Goal: Task Accomplishment & Management: Manage account settings

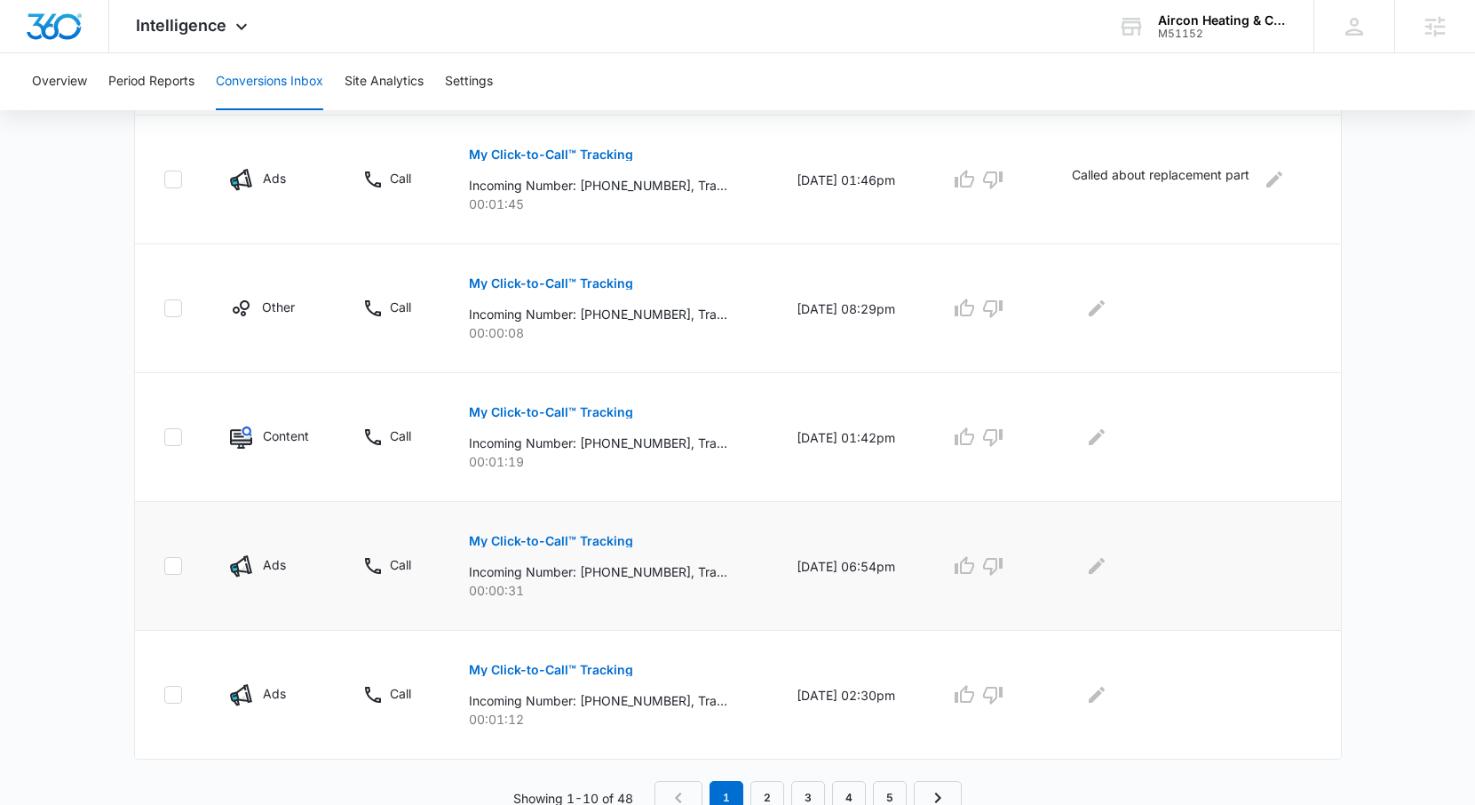
scroll to position [1035, 0]
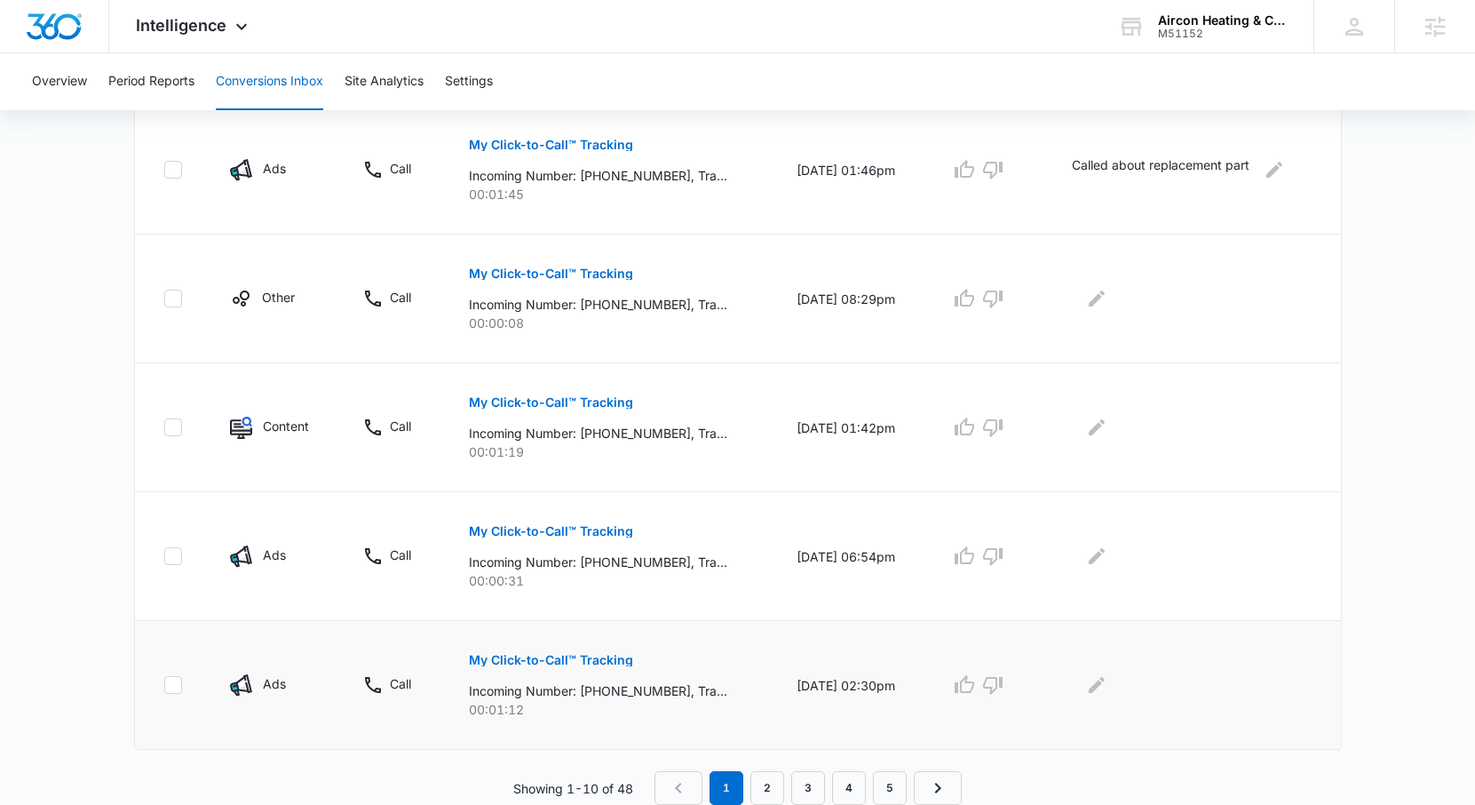
click at [557, 662] on p "My Click-to-Call™ Tracking" at bounding box center [551, 660] width 164 height 12
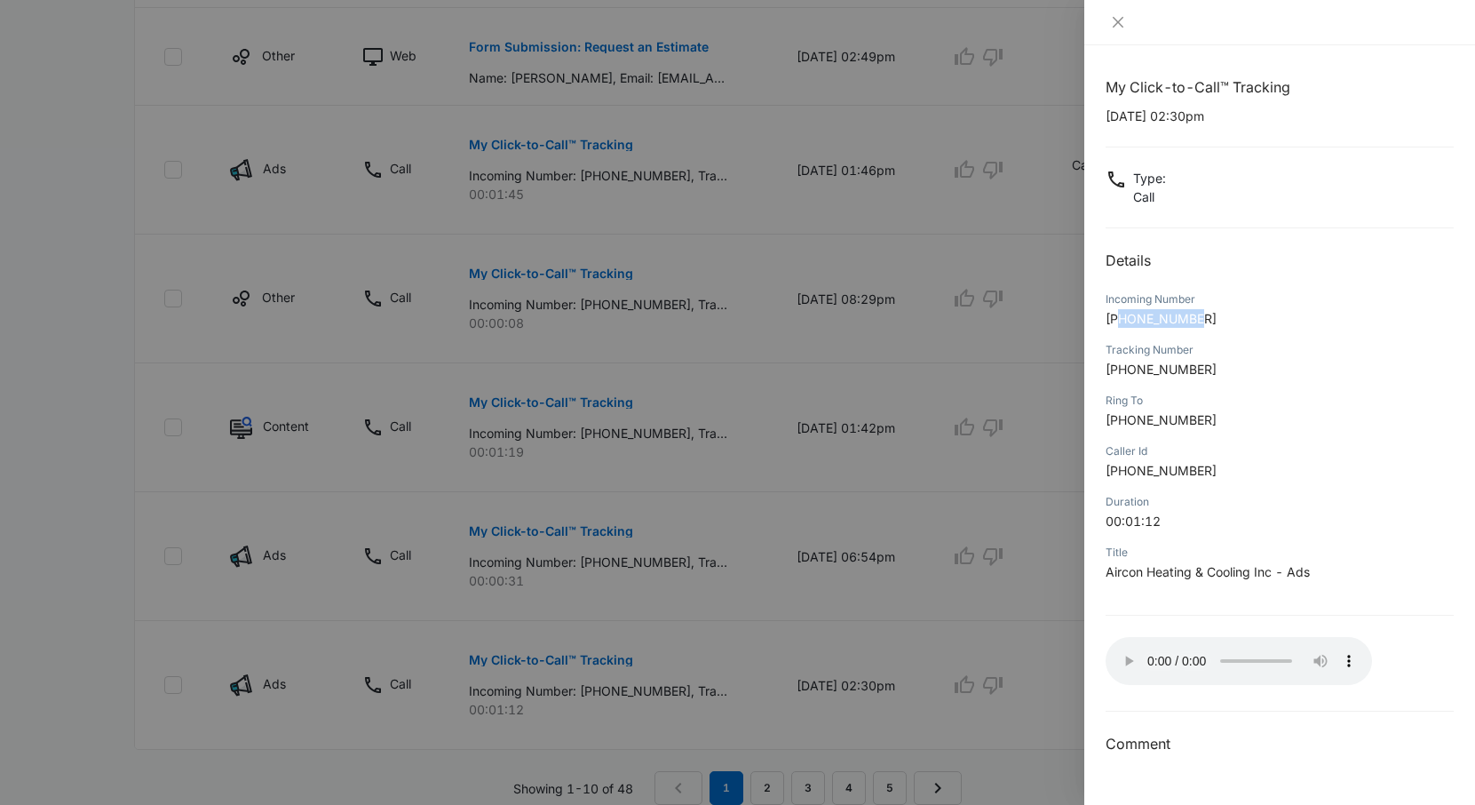
drag, startPoint x: 1208, startPoint y: 319, endPoint x: 1123, endPoint y: 317, distance: 85.3
click at [1123, 317] on p "+15759933976" at bounding box center [1280, 318] width 348 height 19
copy span "5759933976"
drag, startPoint x: 1178, startPoint y: 115, endPoint x: 1102, endPoint y: 115, distance: 75.5
click at [1102, 115] on div "My Click-to-Call™ Tracking 09/08/2025 at 02:30pm Type : Call Details Incoming N…" at bounding box center [1279, 424] width 391 height 759
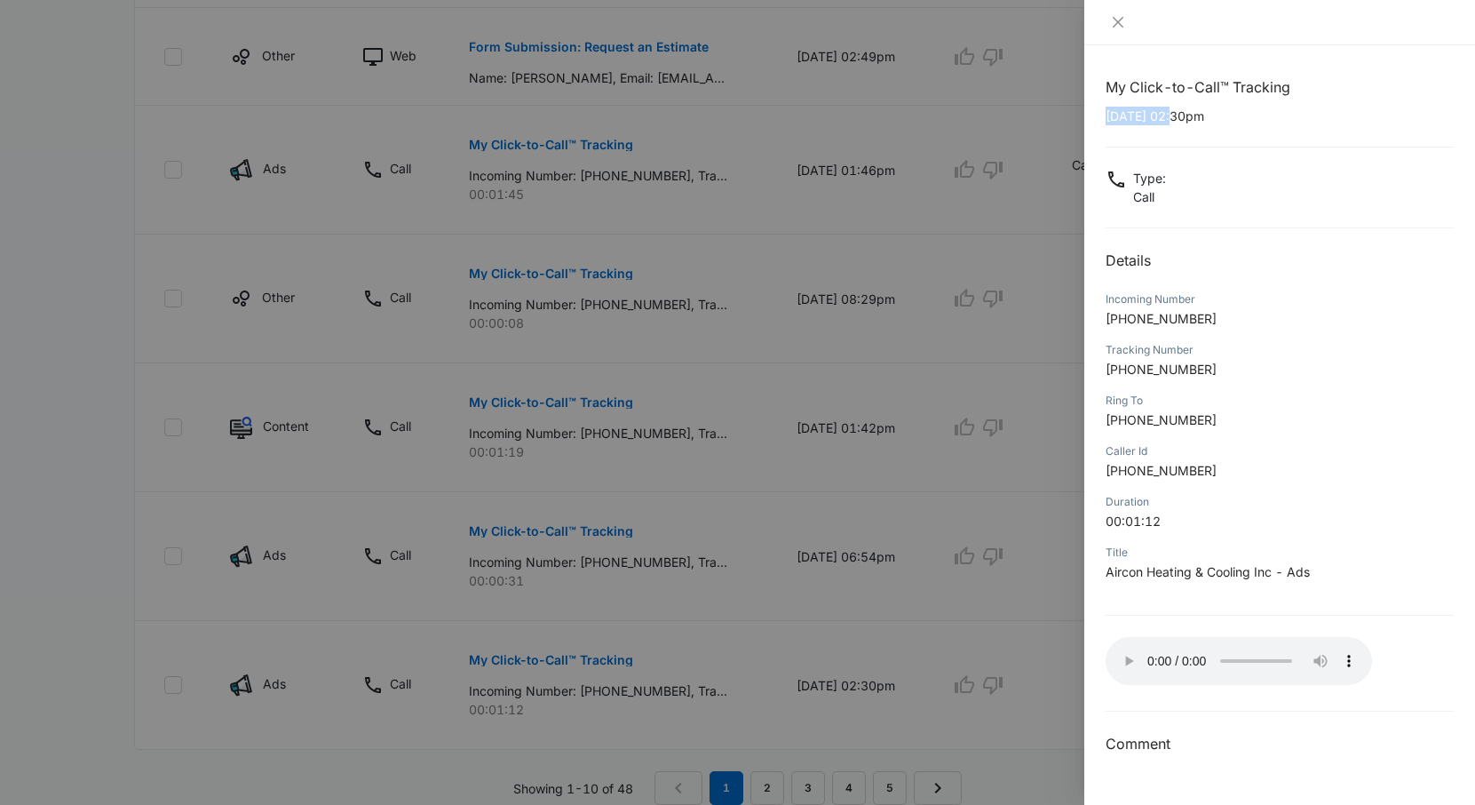
copy p "09/08/2025"
click at [1115, 17] on icon "close" at bounding box center [1118, 22] width 14 height 14
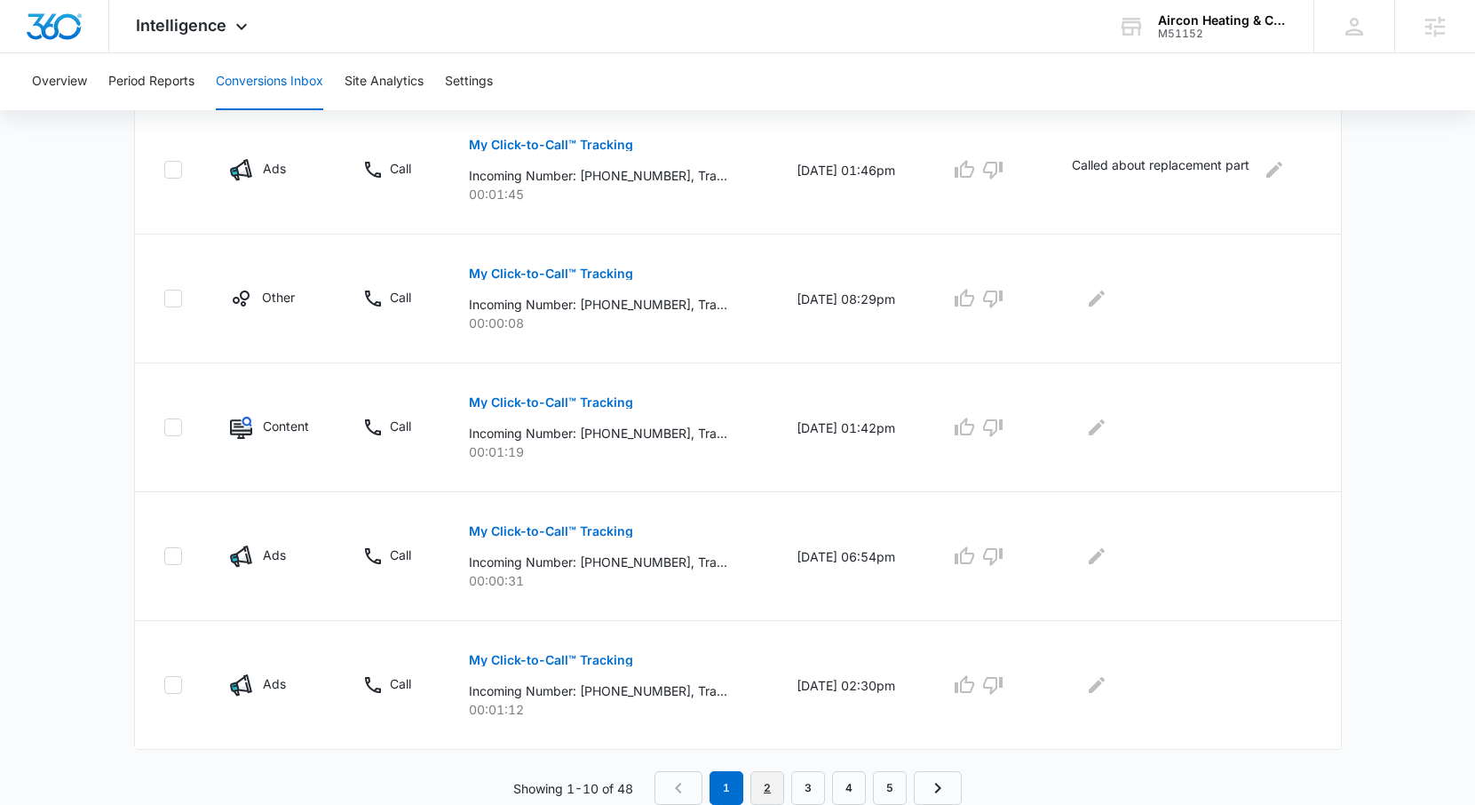
click at [777, 785] on link "2" at bounding box center [767, 788] width 34 height 34
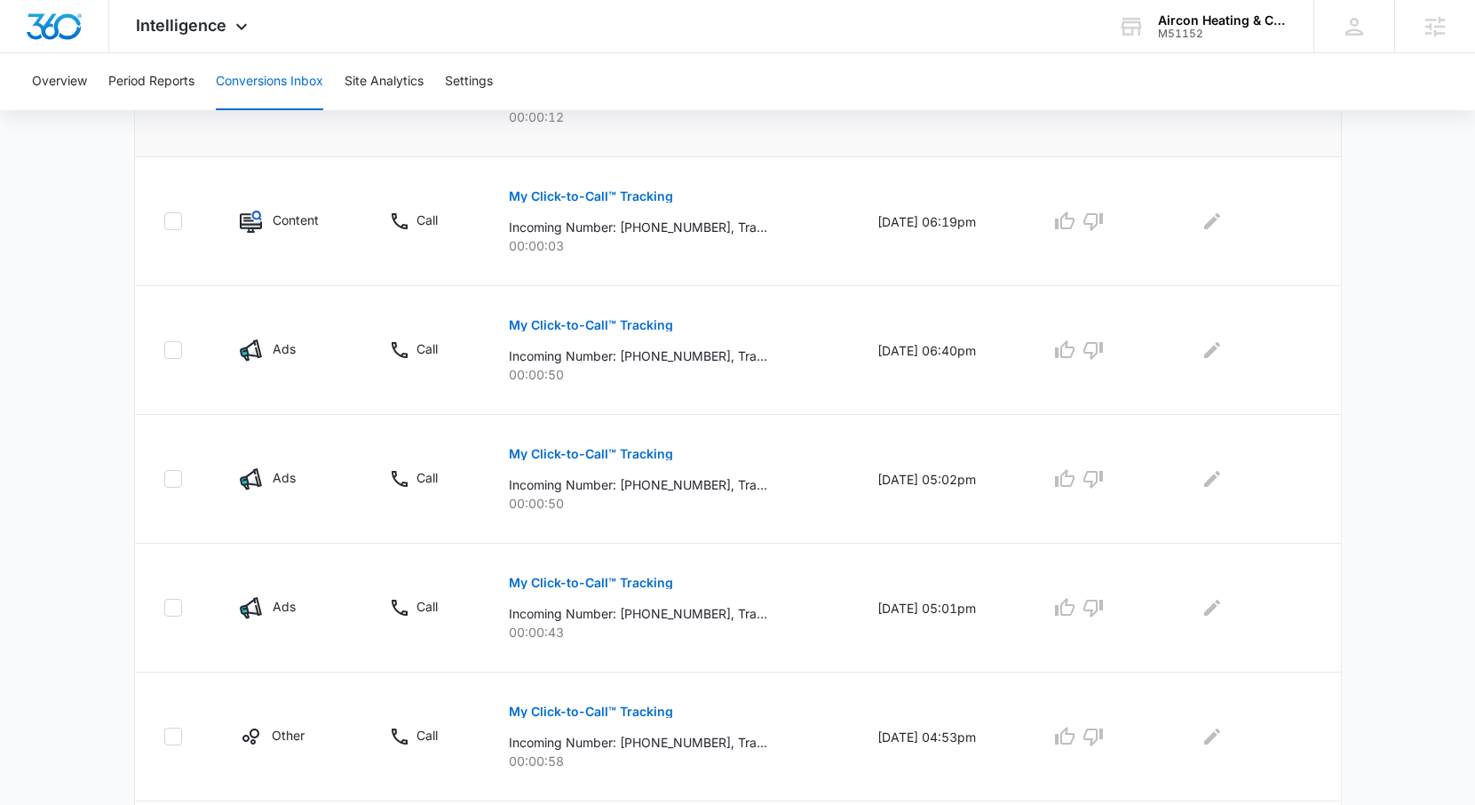
scroll to position [555, 0]
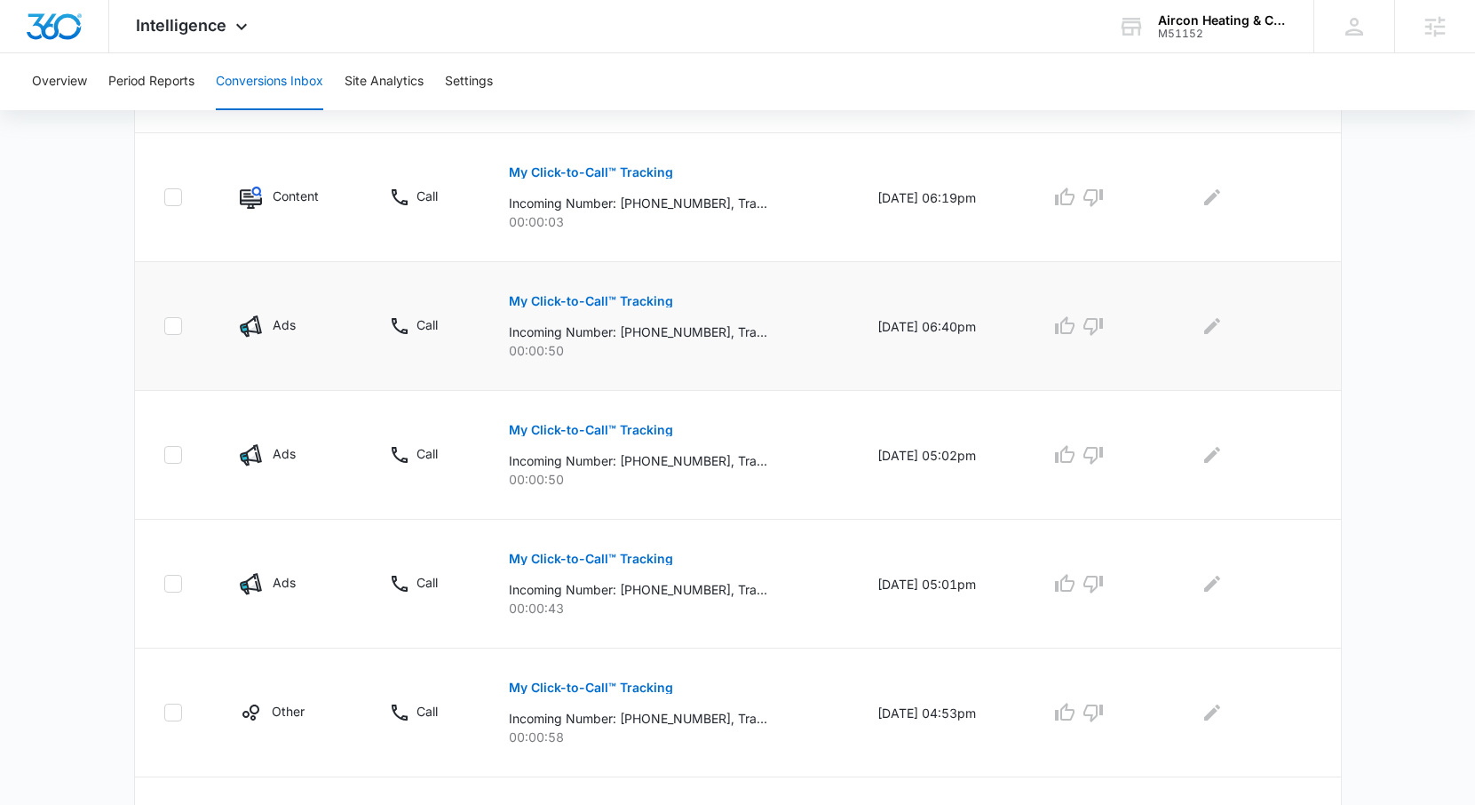
click at [643, 297] on p "My Click-to-Call™ Tracking" at bounding box center [591, 301] width 164 height 12
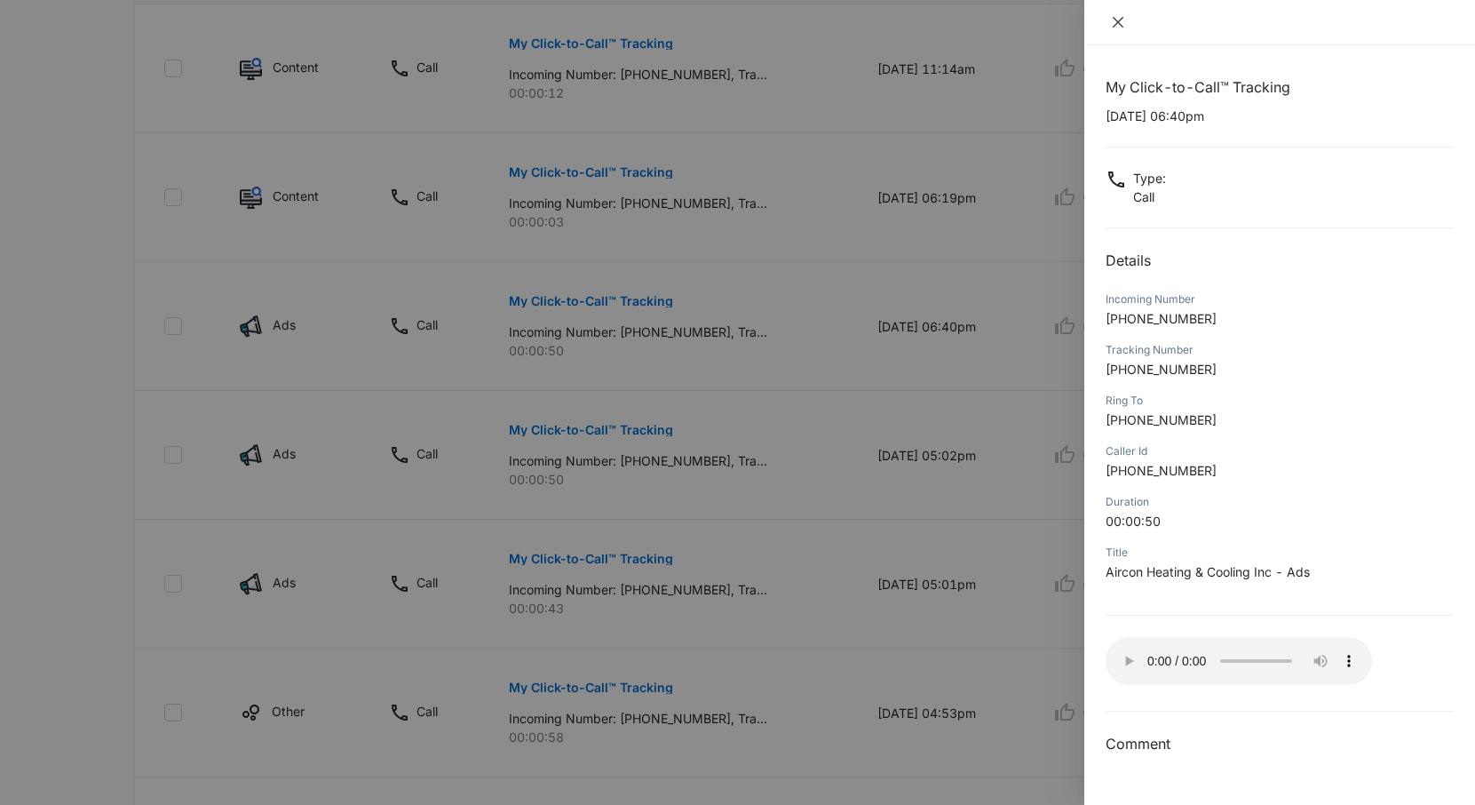
click at [1119, 21] on icon "close" at bounding box center [1118, 22] width 11 height 11
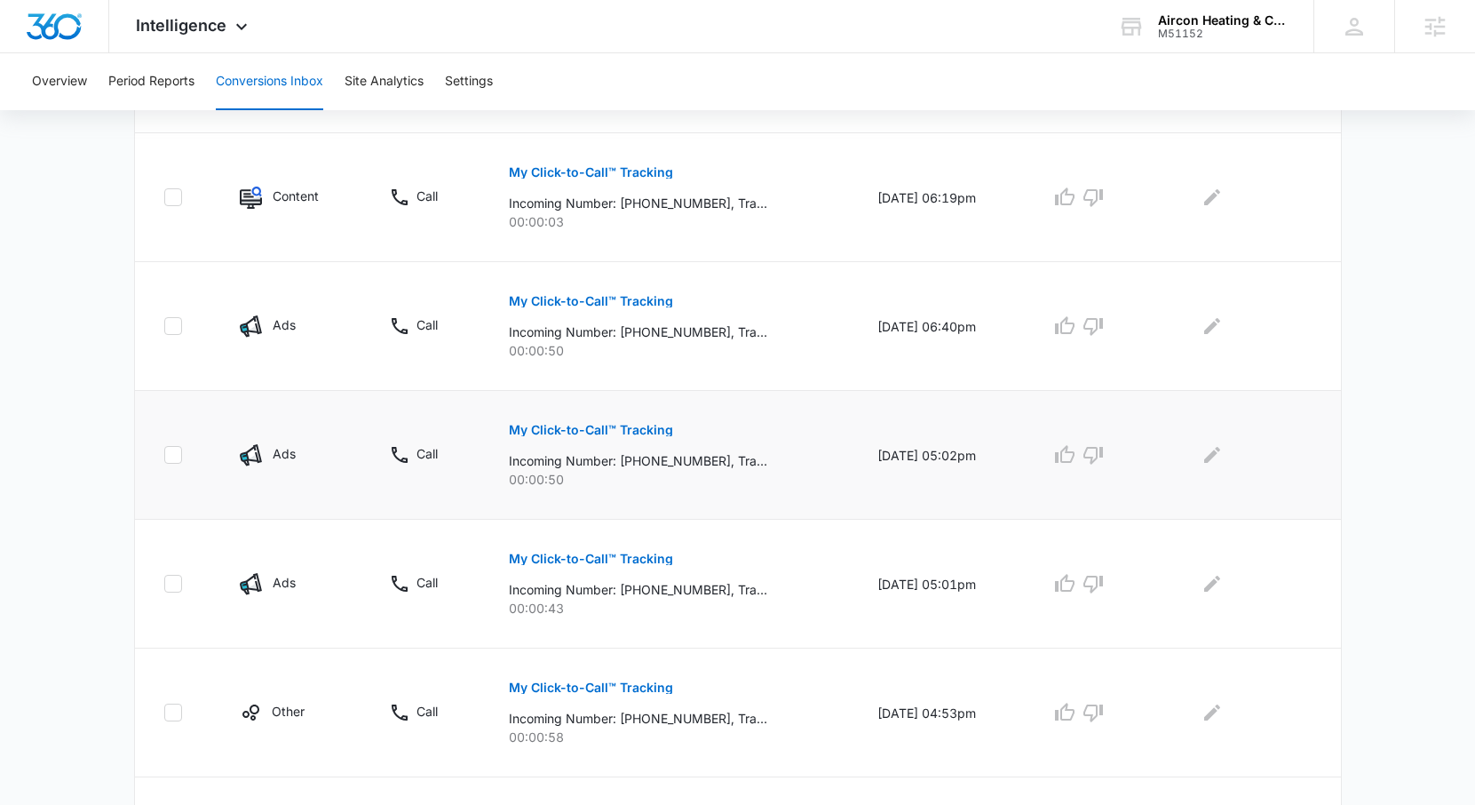
click at [642, 434] on p "My Click-to-Call™ Tracking" at bounding box center [591, 430] width 164 height 12
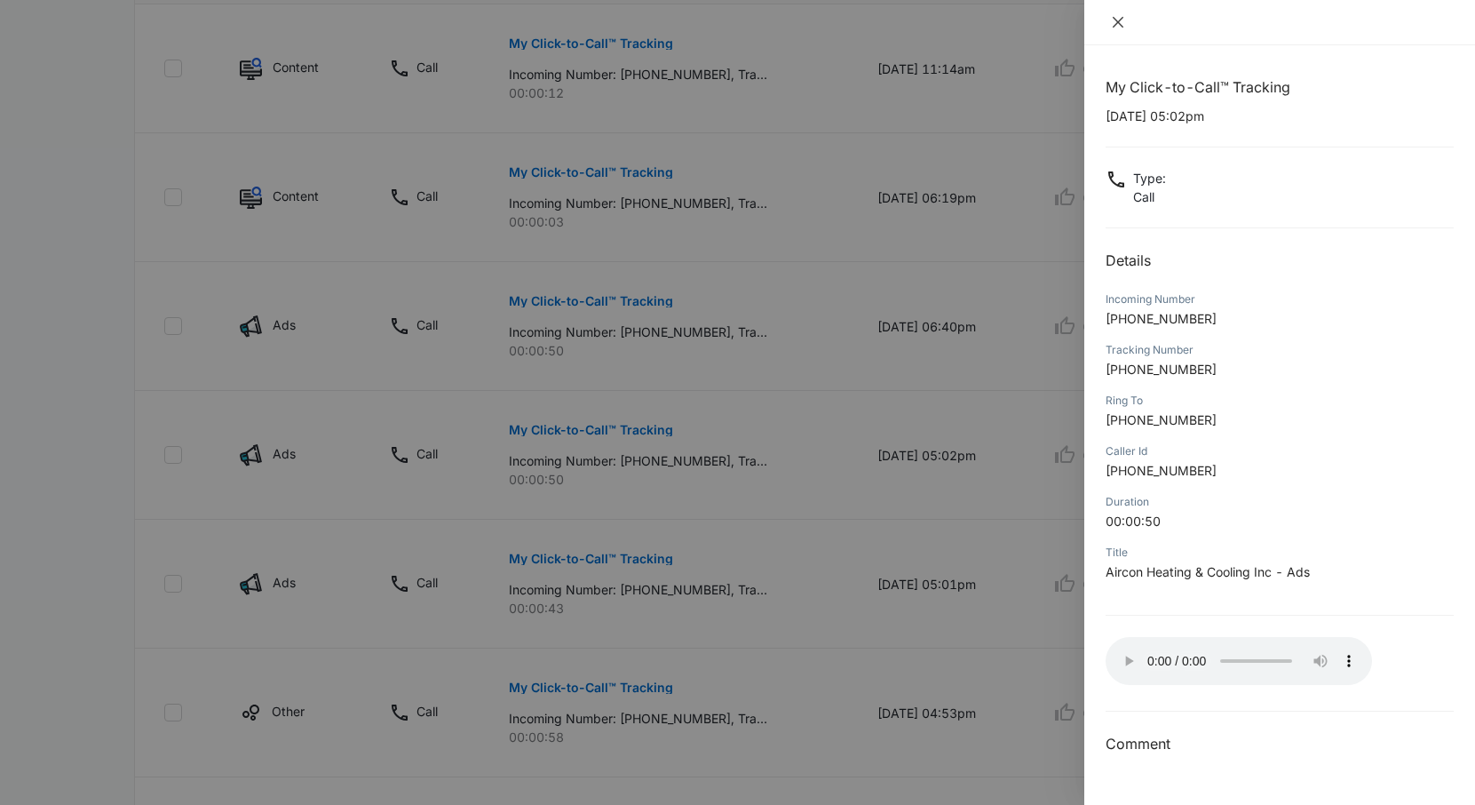
click at [1114, 20] on icon "close" at bounding box center [1118, 22] width 14 height 14
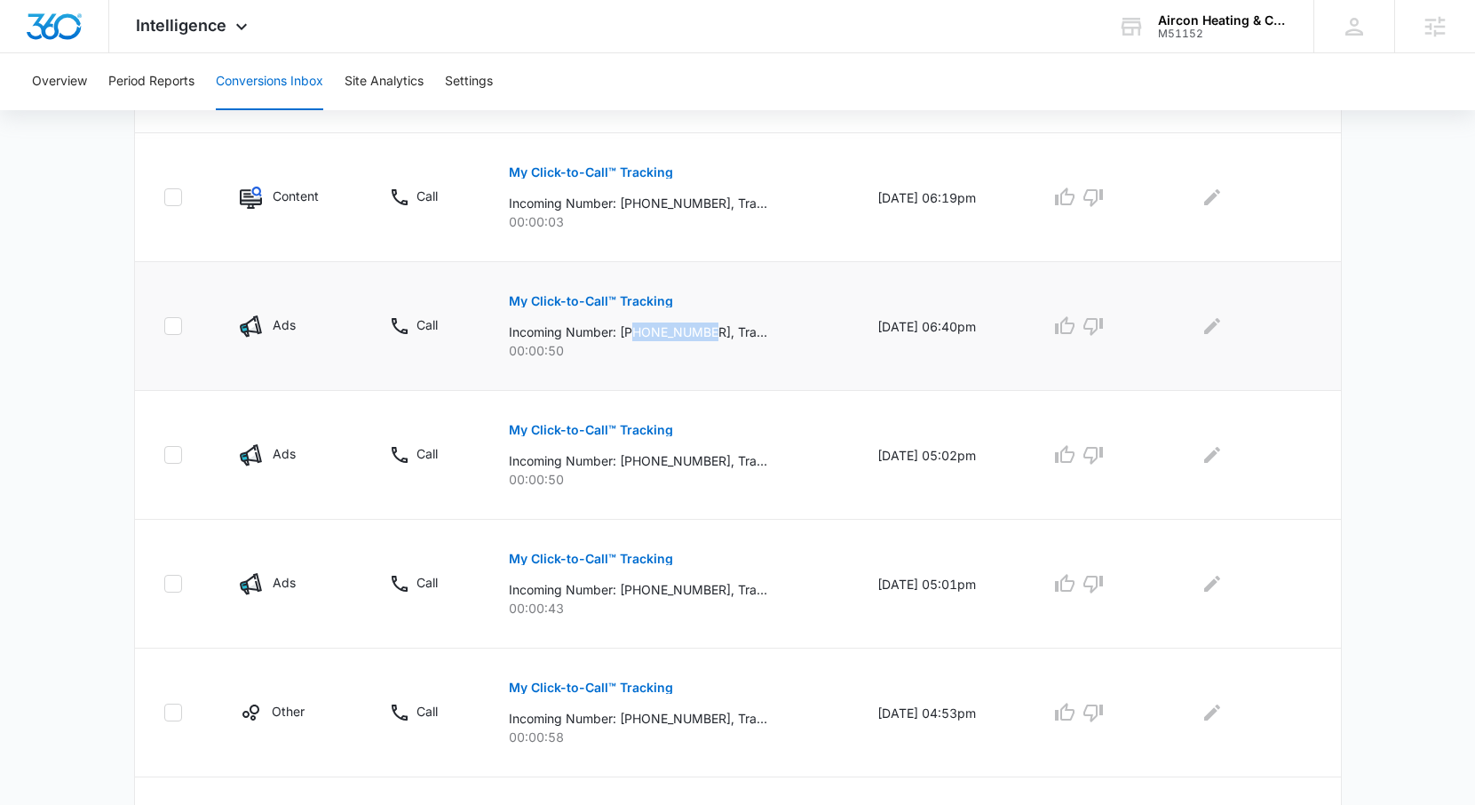
drag, startPoint x: 707, startPoint y: 334, endPoint x: 624, endPoint y: 327, distance: 82.9
click at [624, 327] on p "Incoming Number: +15756529009, Tracking Number: +15752861894, Ring To: +1575805…" at bounding box center [638, 331] width 258 height 19
copy p "5756529009"
drag, startPoint x: 854, startPoint y: 327, endPoint x: 915, endPoint y: 333, distance: 60.7
click at [915, 333] on td "09/05/25 at 06:40pm" at bounding box center [942, 326] width 173 height 129
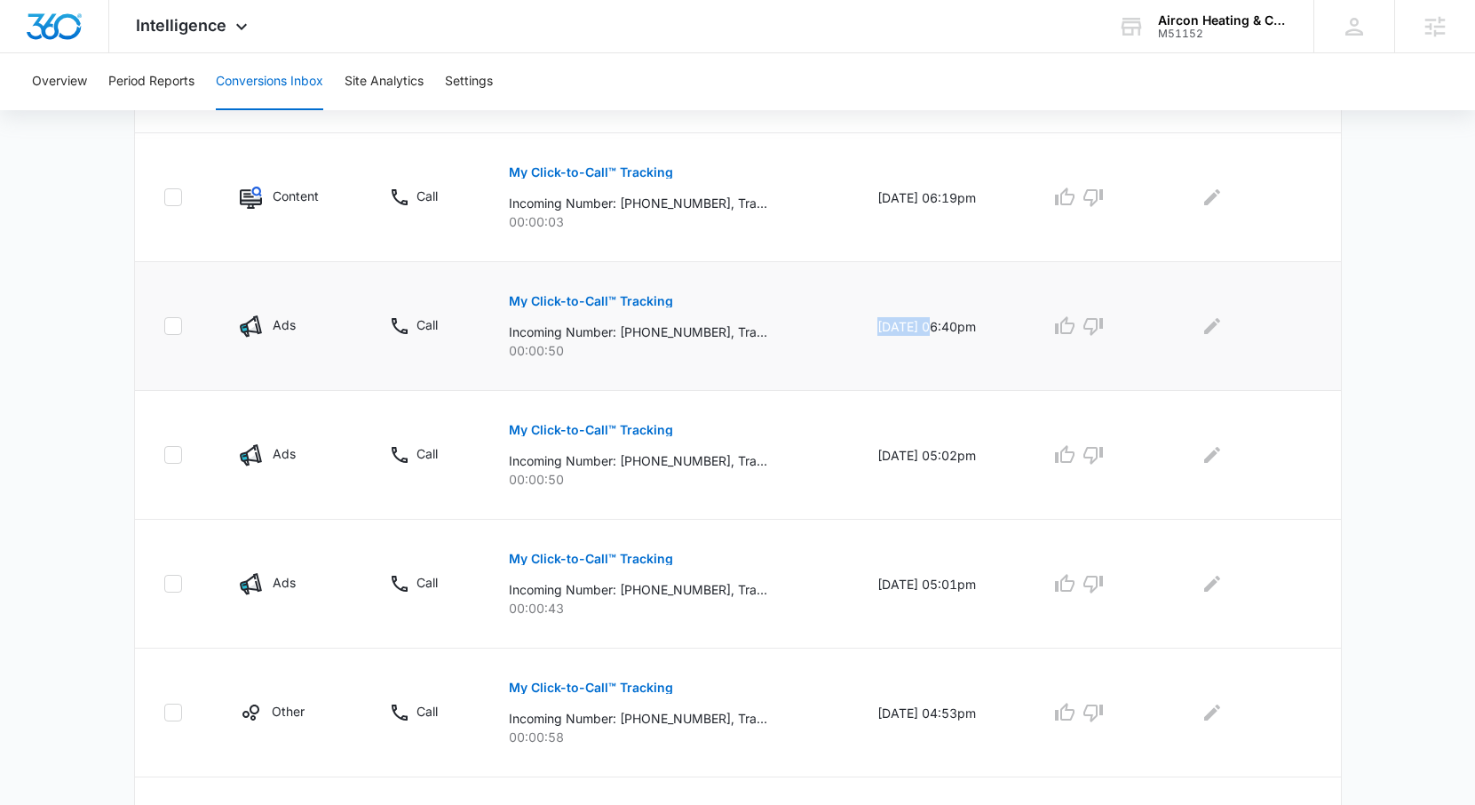
copy td "09/05/25"
click at [1223, 329] on icon "Edit Comments" at bounding box center [1212, 325] width 21 height 21
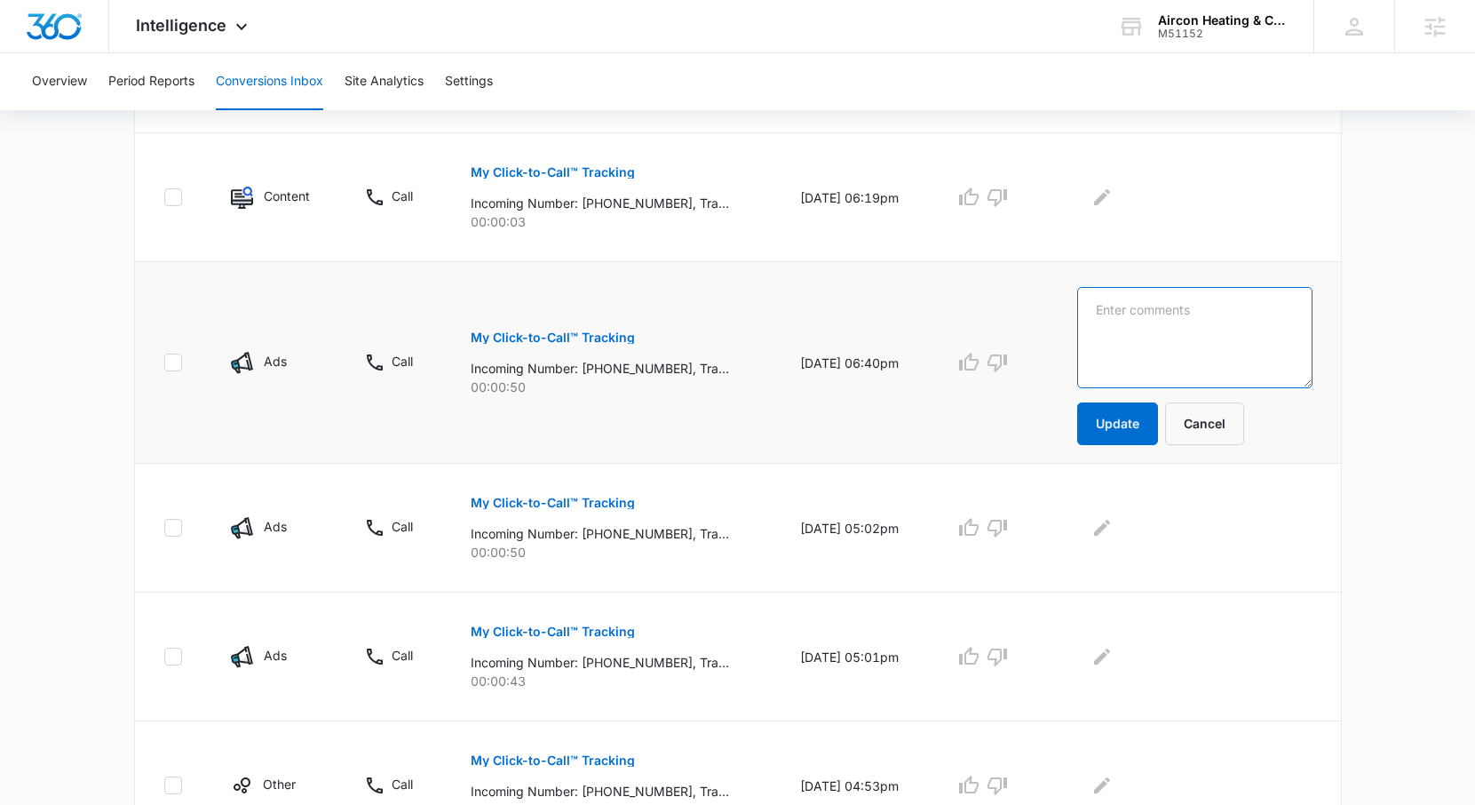
click at [1224, 329] on textarea at bounding box center [1194, 337] width 235 height 101
type textarea "No VM left"
click at [1154, 409] on button "Update" at bounding box center [1117, 423] width 81 height 43
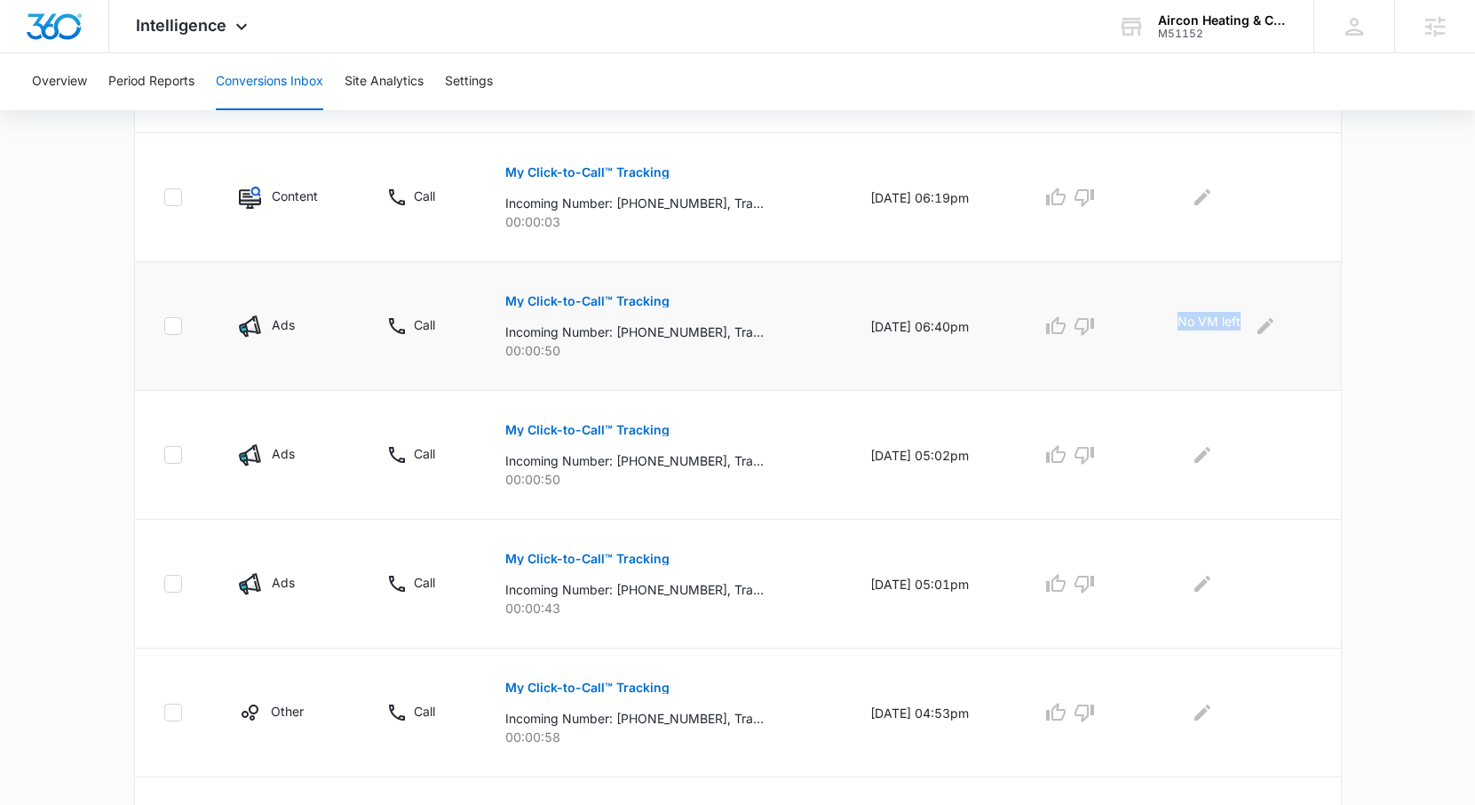
drag, startPoint x: 1246, startPoint y: 320, endPoint x: 1178, endPoint y: 322, distance: 67.5
click at [1178, 322] on td "No VM left" at bounding box center [1248, 326] width 185 height 129
copy p "No VM left"
click at [1213, 451] on icon "Edit Comments" at bounding box center [1202, 454] width 21 height 21
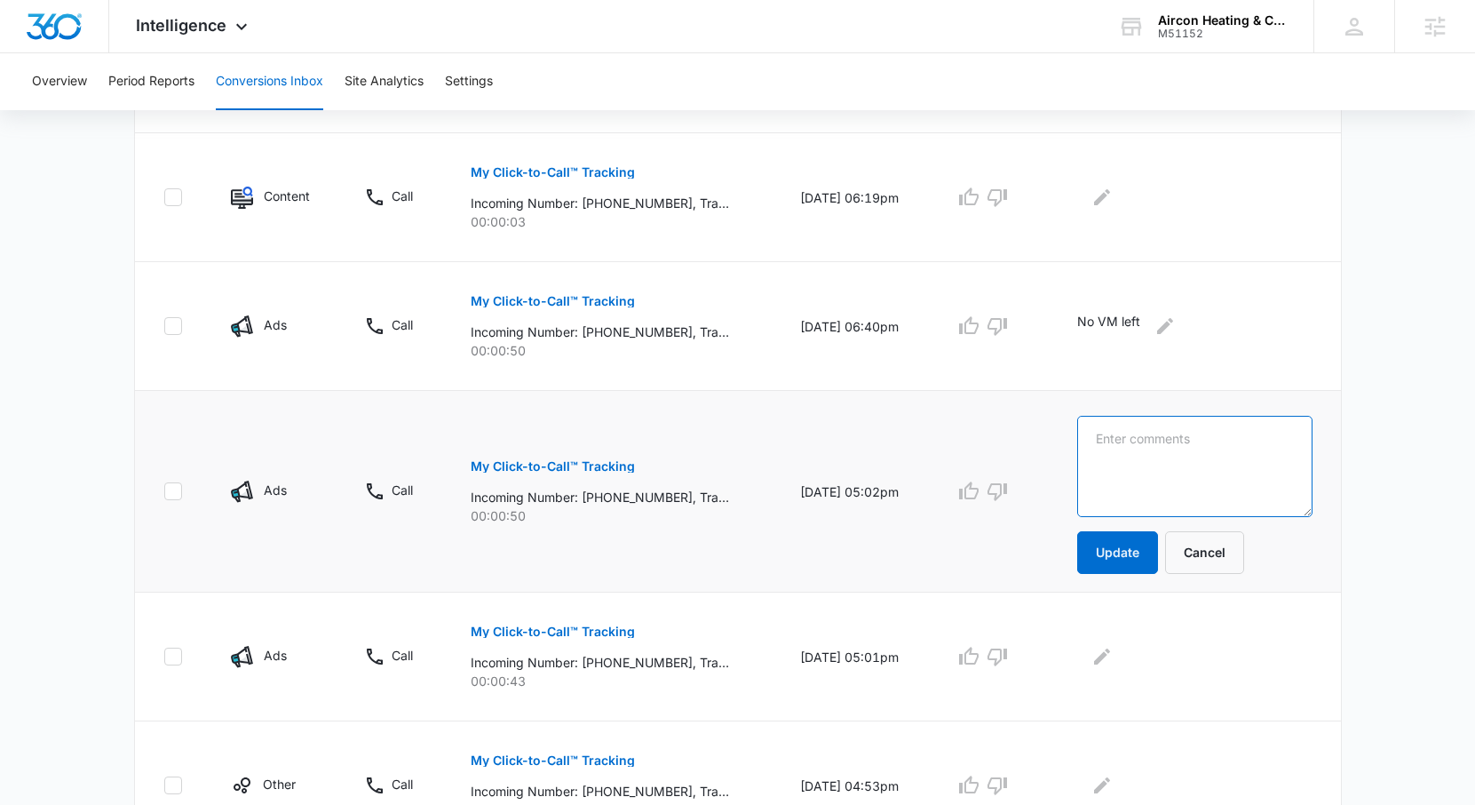
click at [1179, 445] on textarea at bounding box center [1194, 466] width 235 height 101
paste textarea "No VM left"
type textarea "No VM left"
click at [1151, 549] on button "Update" at bounding box center [1117, 552] width 81 height 43
click at [1113, 665] on icon "Edit Comments" at bounding box center [1101, 656] width 21 height 21
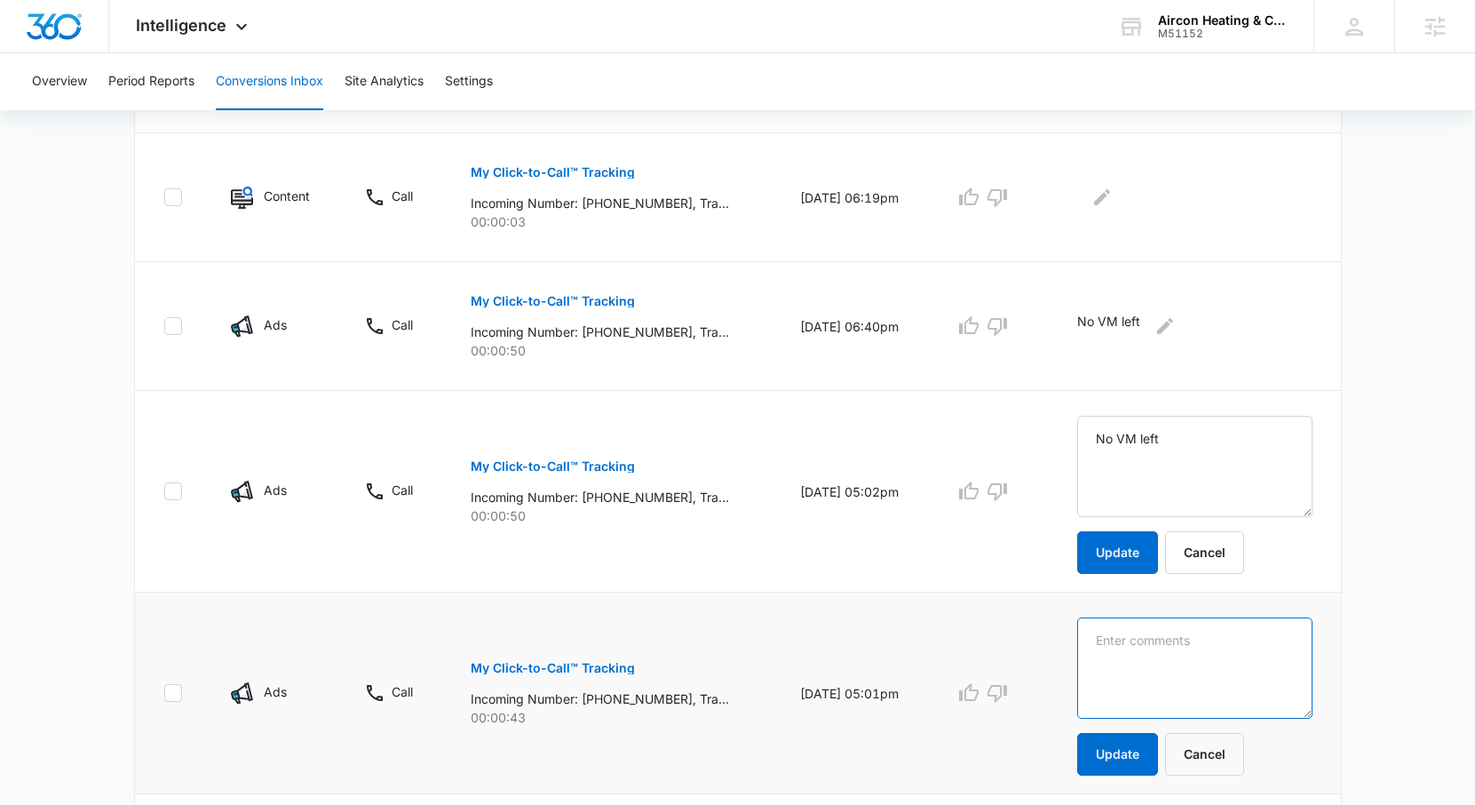
click at [1123, 644] on textarea at bounding box center [1194, 667] width 235 height 101
paste textarea "No VM left"
type textarea "No VM left"
click at [1123, 763] on button "Update" at bounding box center [1117, 754] width 81 height 43
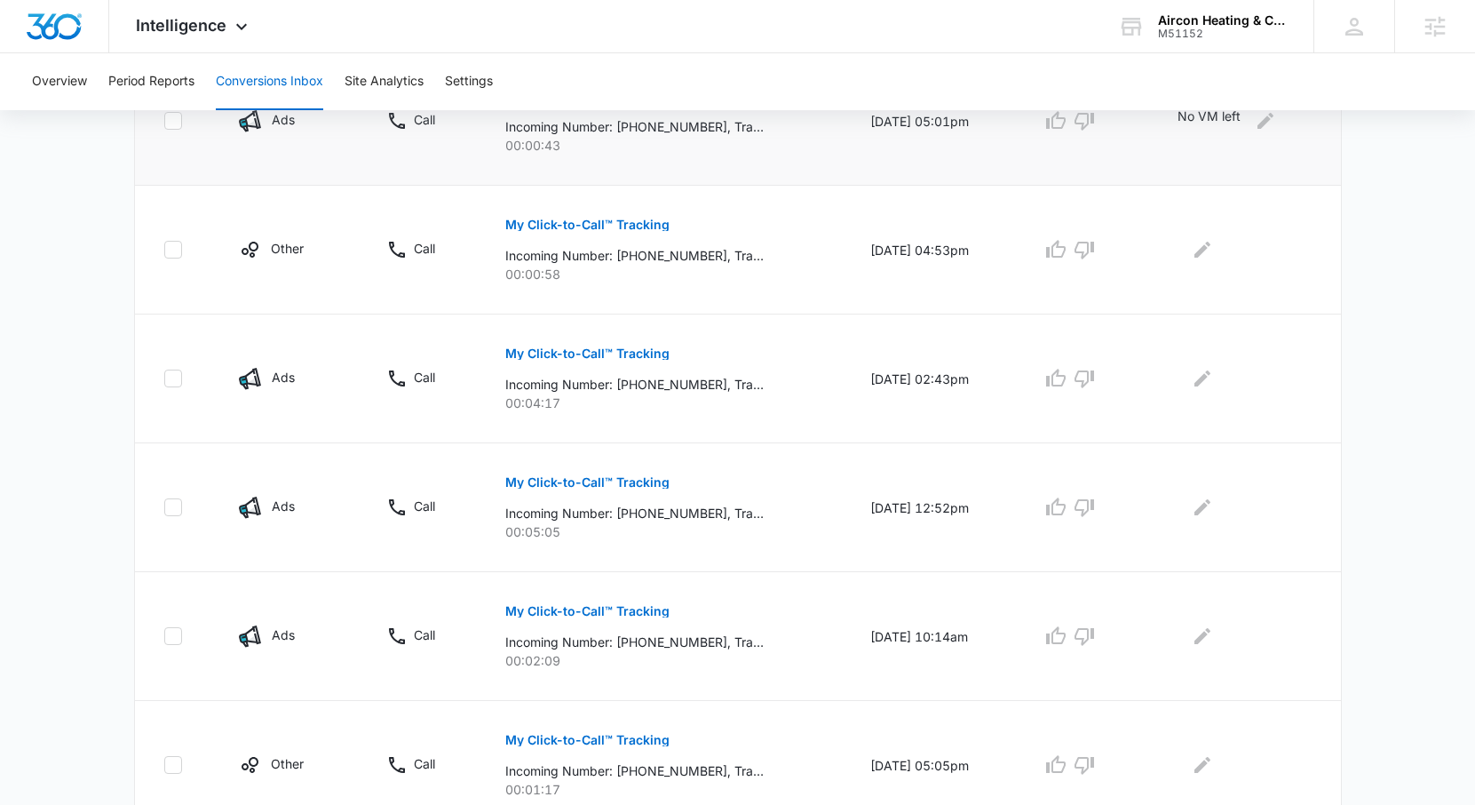
scroll to position [1046, 0]
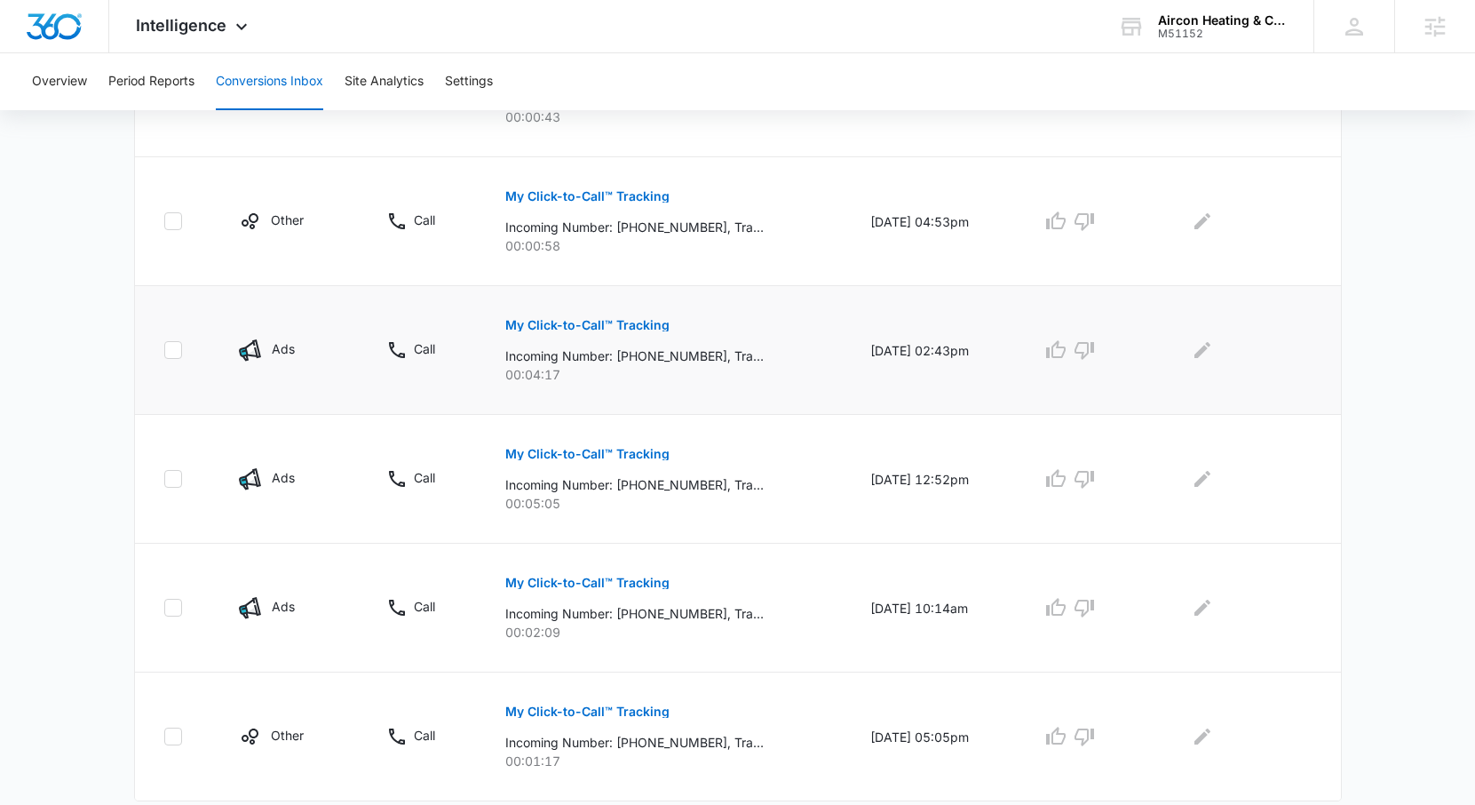
click at [595, 321] on p "My Click-to-Call™ Tracking" at bounding box center [587, 325] width 164 height 12
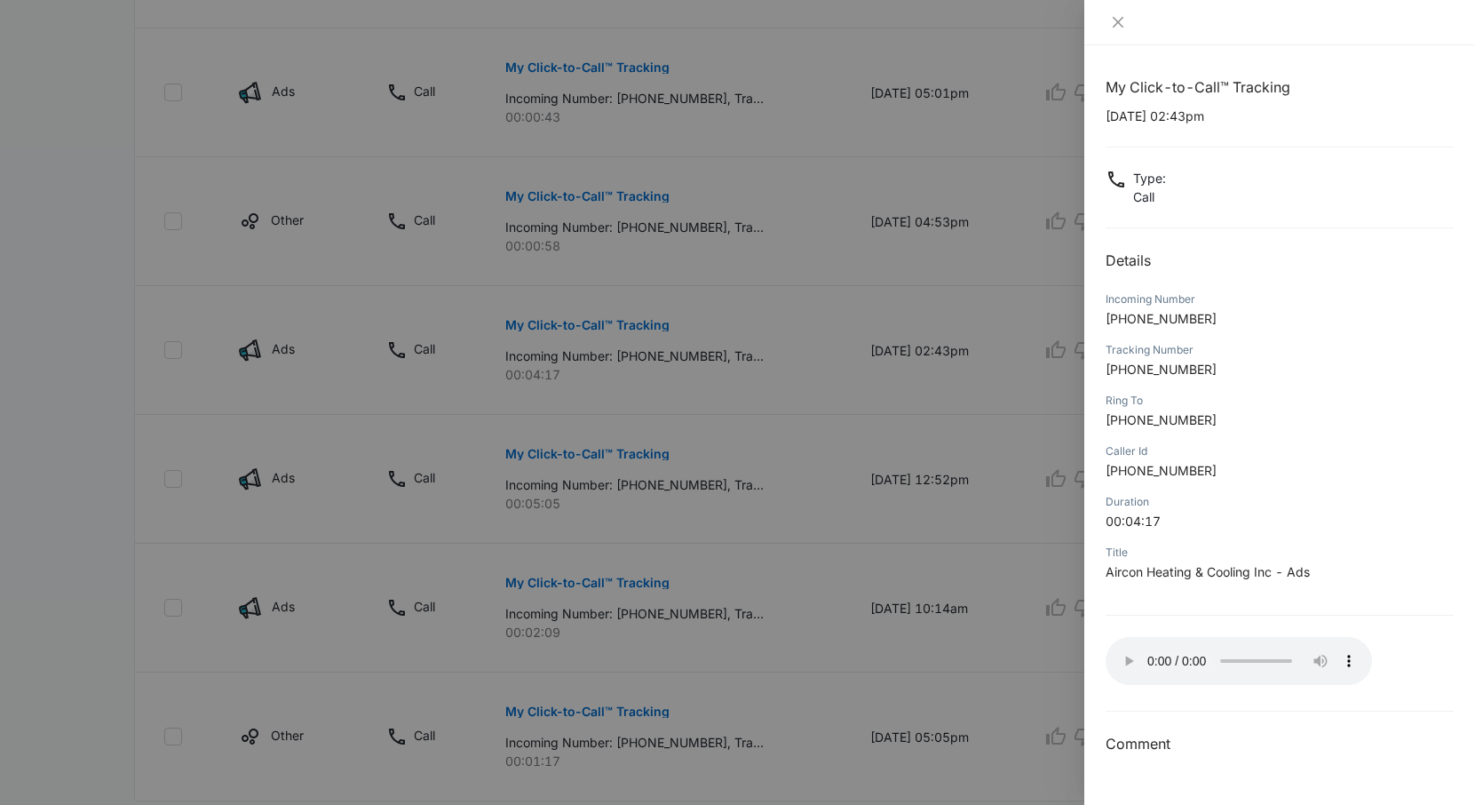
scroll to position [1151, 0]
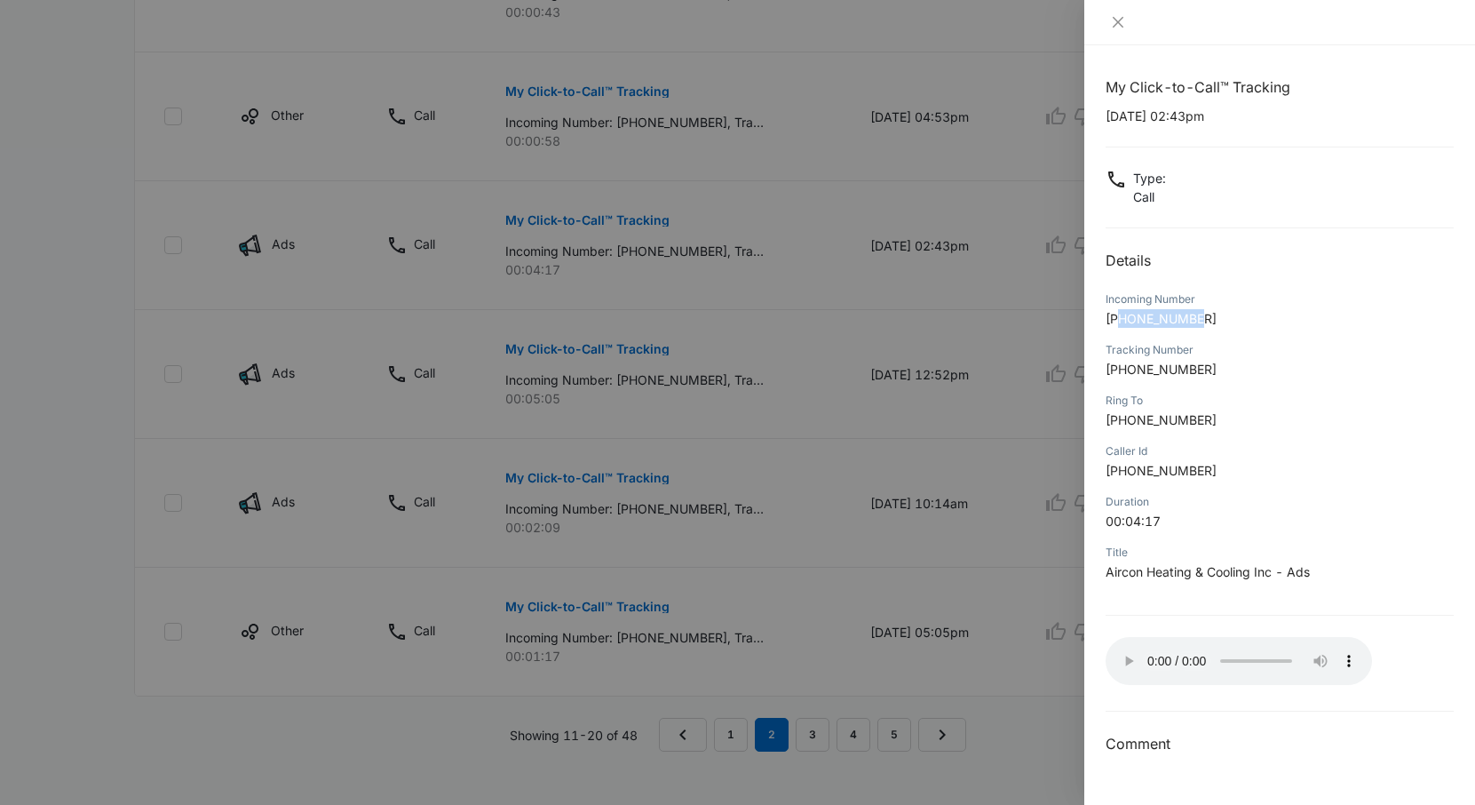
drag, startPoint x: 1210, startPoint y: 321, endPoint x: 1123, endPoint y: 321, distance: 86.1
click at [1123, 321] on p "+15754632887" at bounding box center [1280, 318] width 348 height 19
copy span "5754632887"
drag, startPoint x: 1107, startPoint y: 117, endPoint x: 1175, endPoint y: 119, distance: 68.4
click at [1175, 119] on p "09/04/2025 at 02:43pm" at bounding box center [1280, 116] width 348 height 19
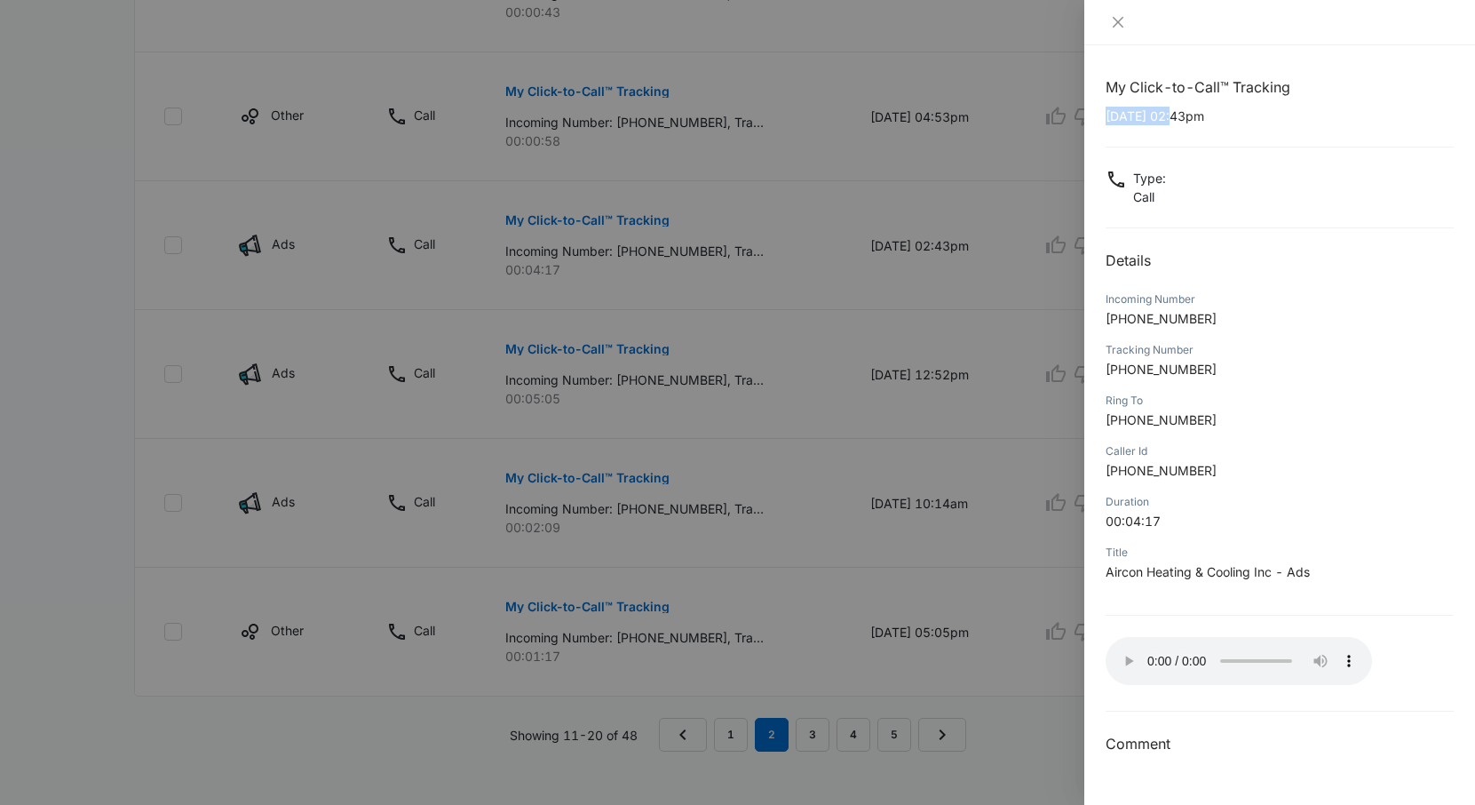
copy p "09/04/2025"
click at [1117, 25] on icon "close" at bounding box center [1118, 22] width 14 height 14
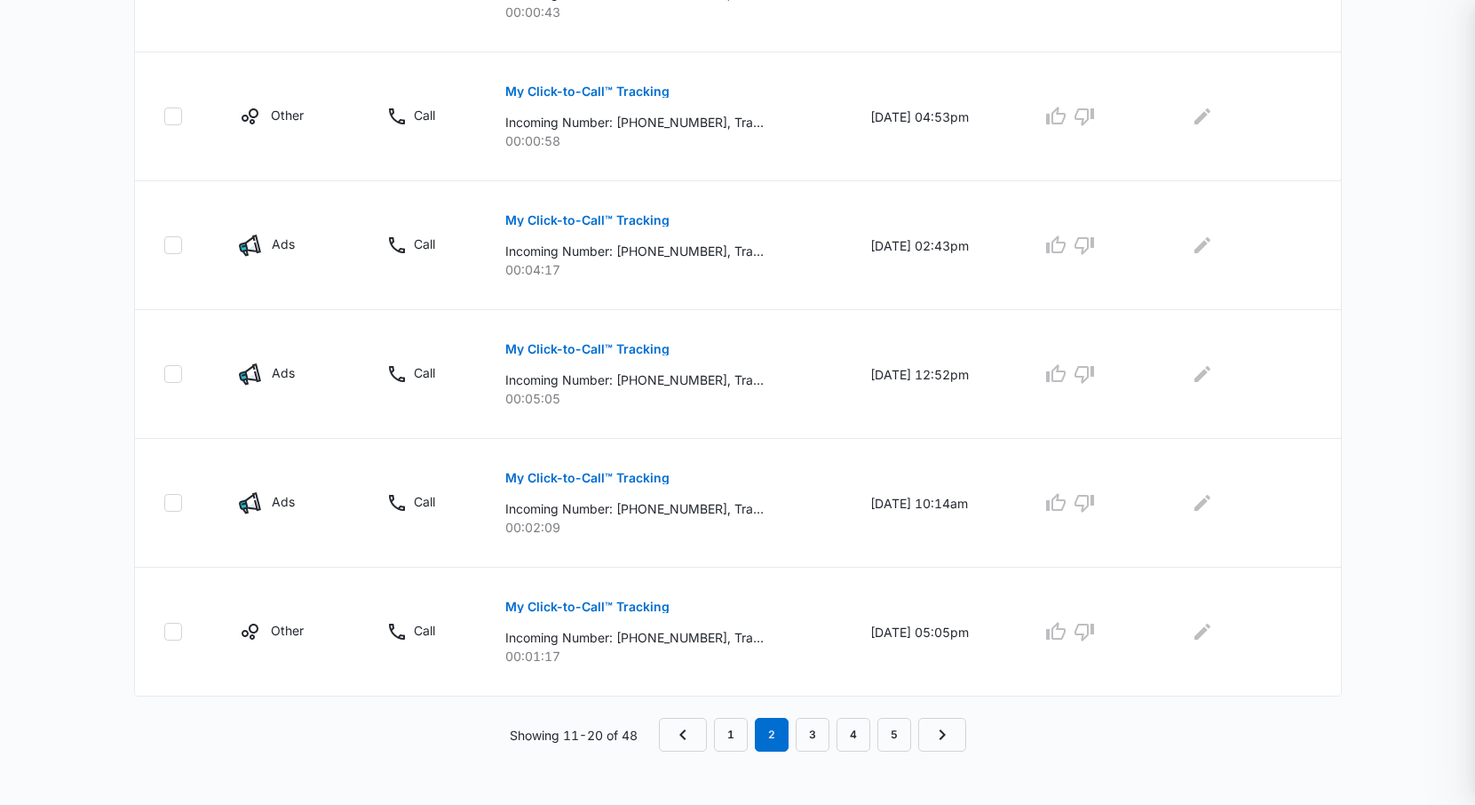
scroll to position [1098, 0]
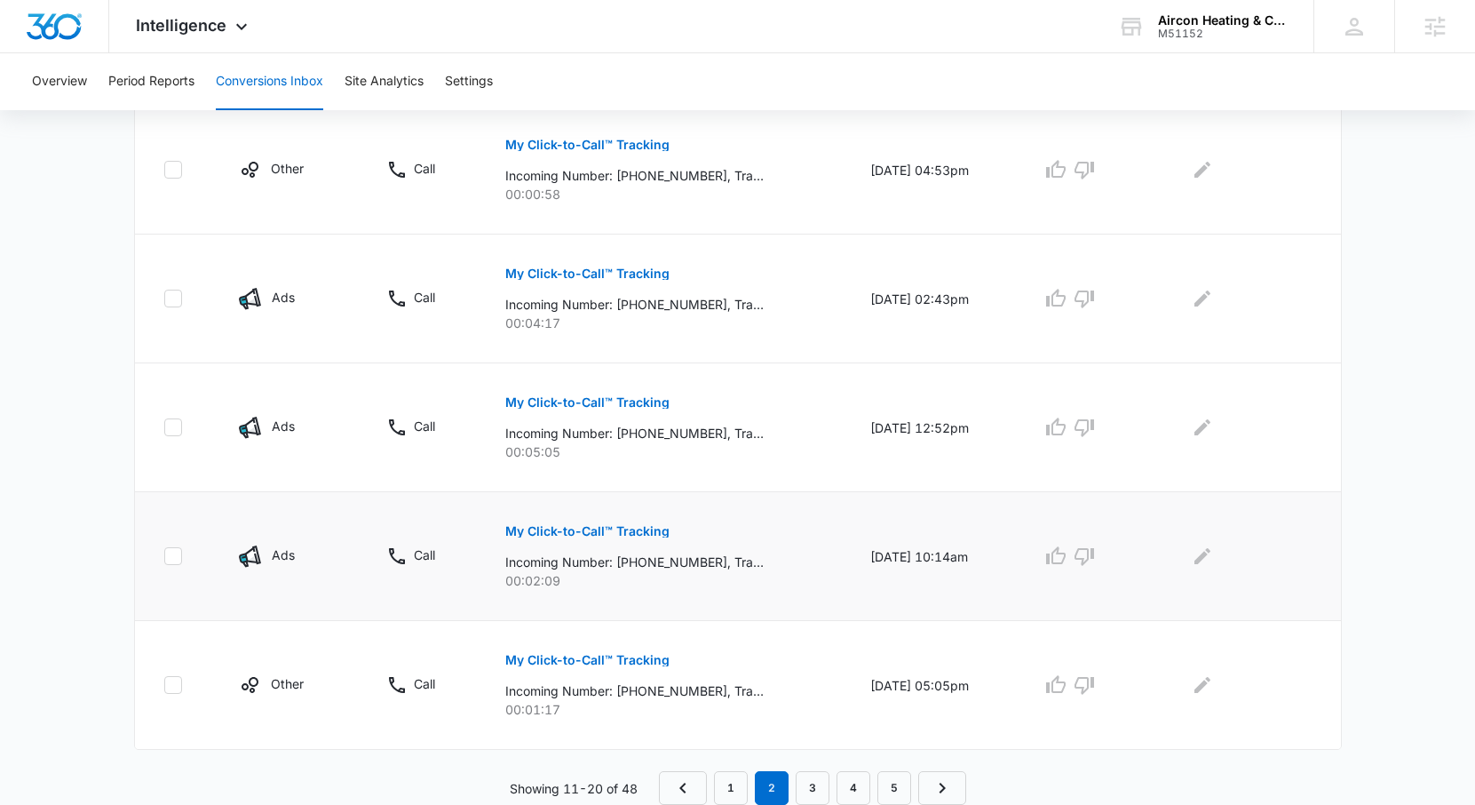
click at [593, 534] on p "My Click-to-Call™ Tracking" at bounding box center [587, 531] width 164 height 12
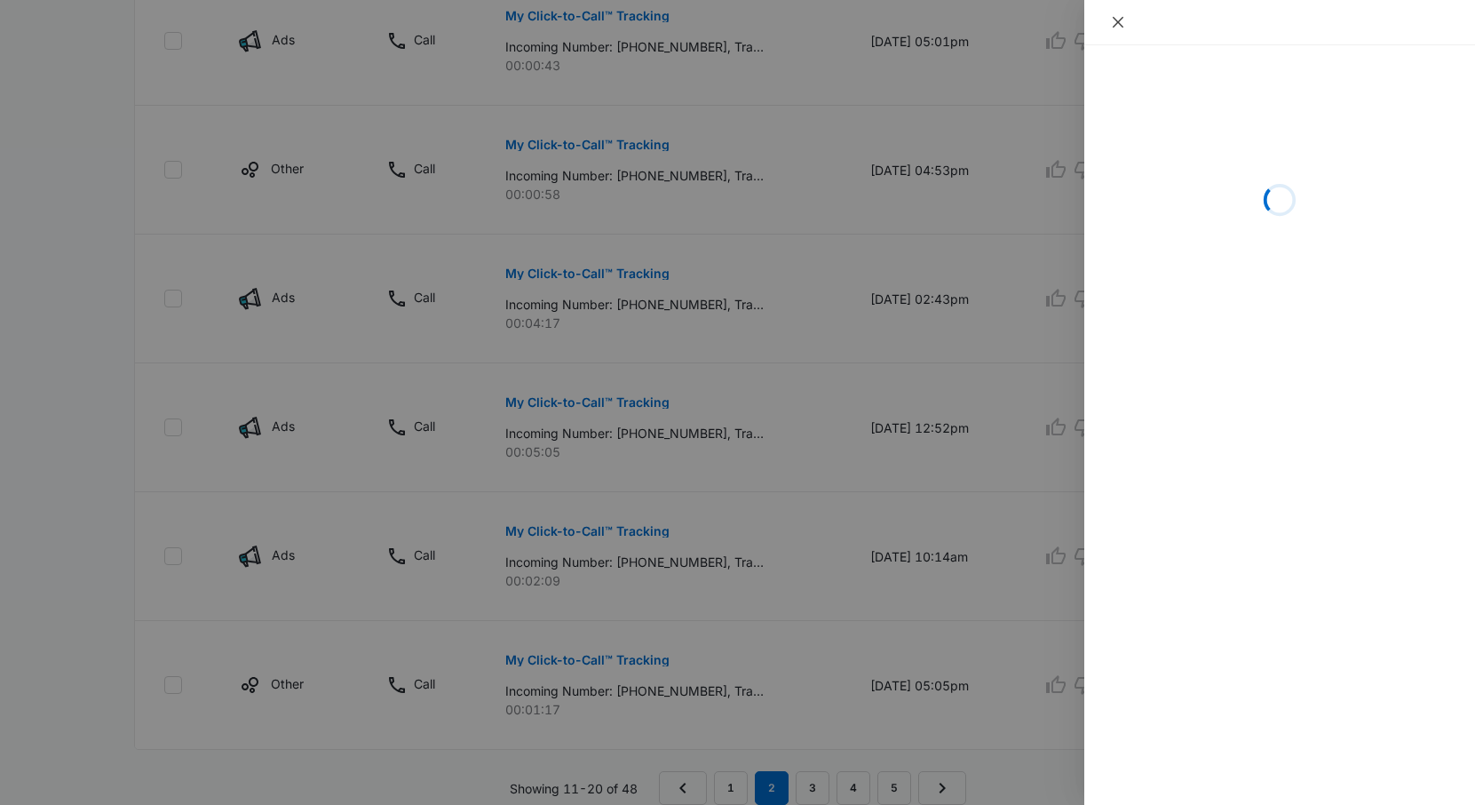
click at [1109, 24] on button "Close" at bounding box center [1118, 22] width 25 height 16
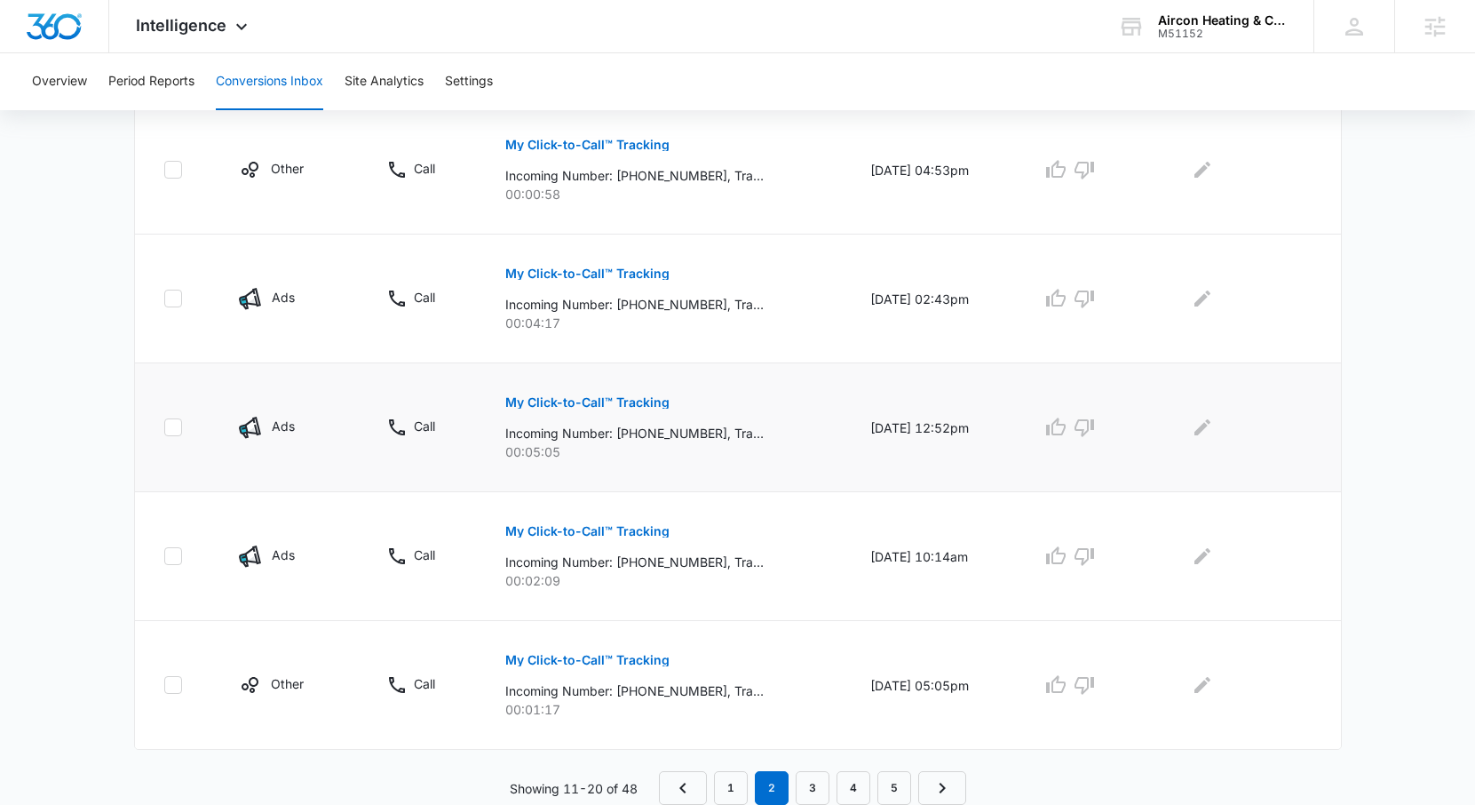
click at [620, 396] on p "My Click-to-Call™ Tracking" at bounding box center [587, 402] width 164 height 12
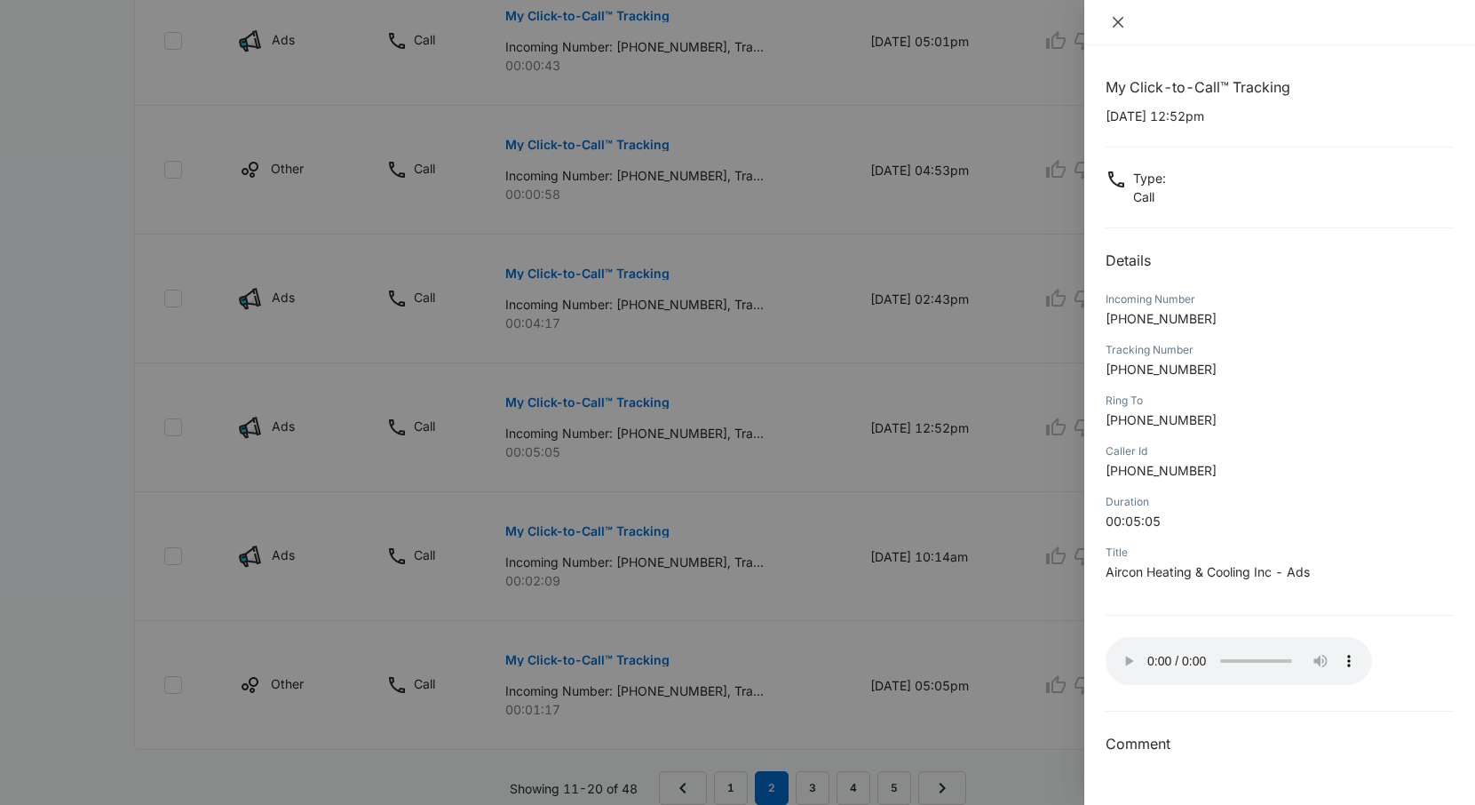
drag, startPoint x: 1123, startPoint y: 28, endPoint x: 1179, endPoint y: 33, distance: 57.1
click at [1179, 33] on div at bounding box center [1279, 22] width 391 height 45
click at [1202, 332] on div "Incoming Number +15755512723" at bounding box center [1280, 315] width 348 height 51
drag, startPoint x: 1205, startPoint y: 370, endPoint x: 1123, endPoint y: 369, distance: 82.6
click at [1123, 369] on p "+15752861894" at bounding box center [1280, 369] width 348 height 19
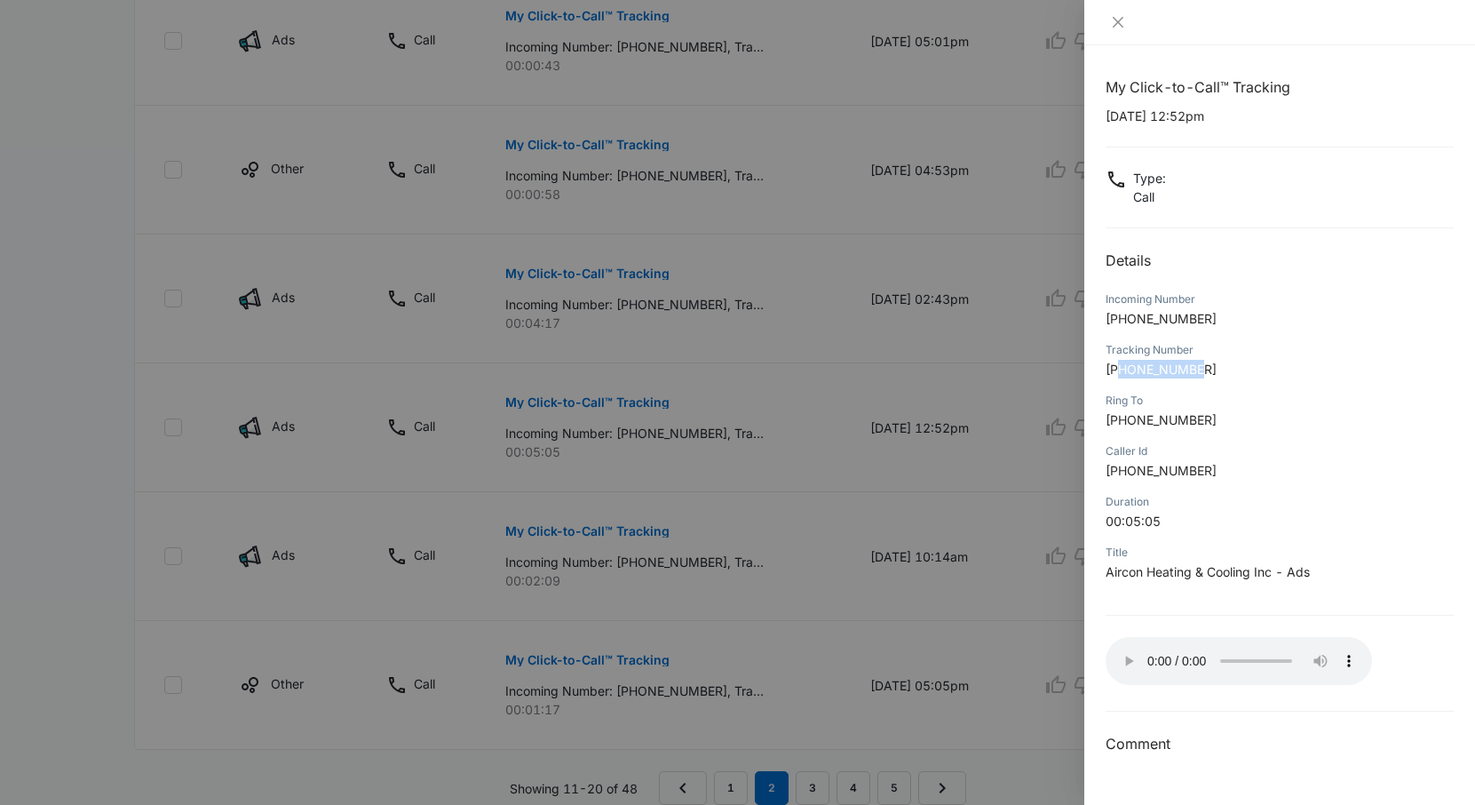
copy span "5752861894"
click at [1121, 20] on icon "close" at bounding box center [1118, 22] width 14 height 14
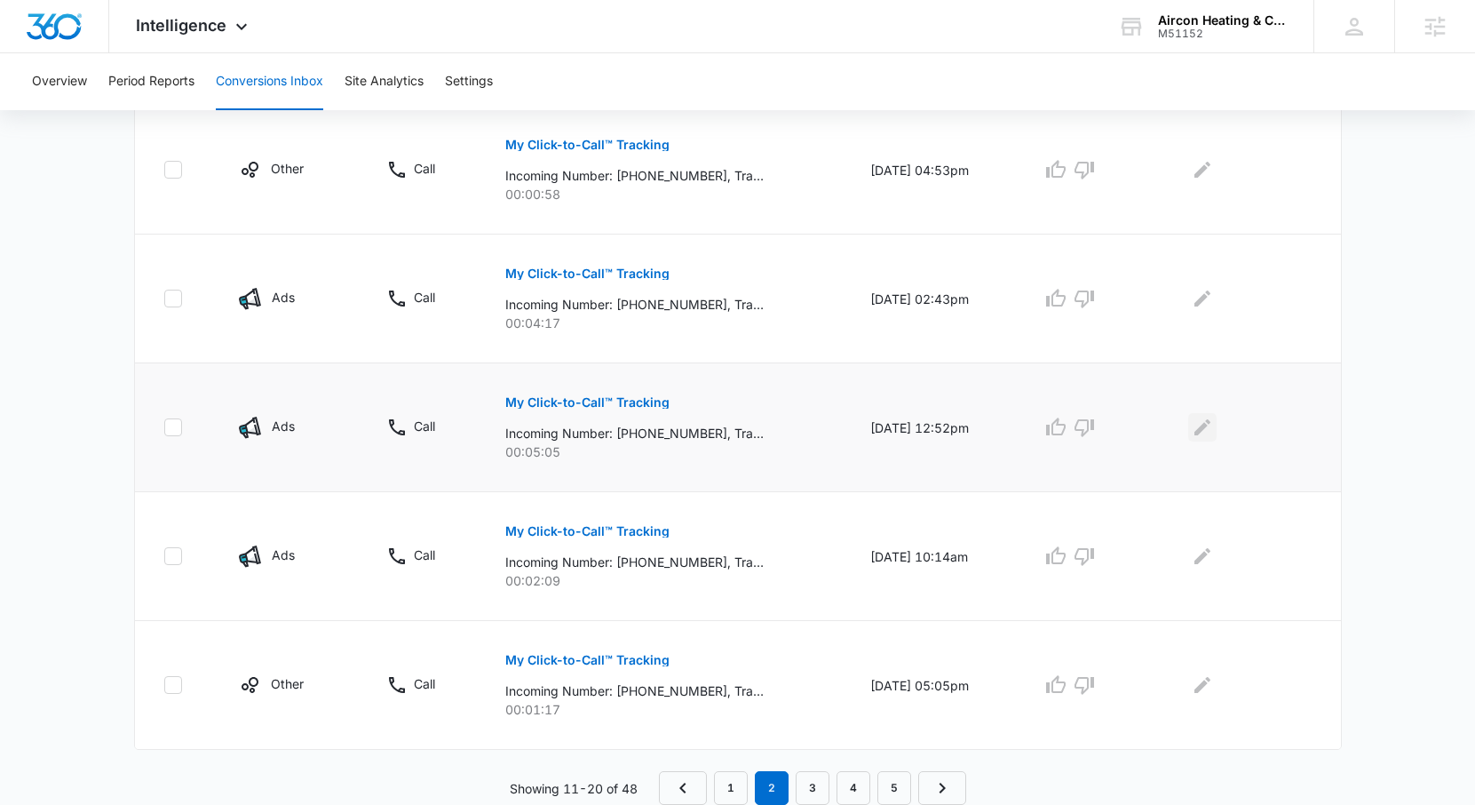
click at [1205, 436] on icon "Edit Comments" at bounding box center [1202, 426] width 21 height 21
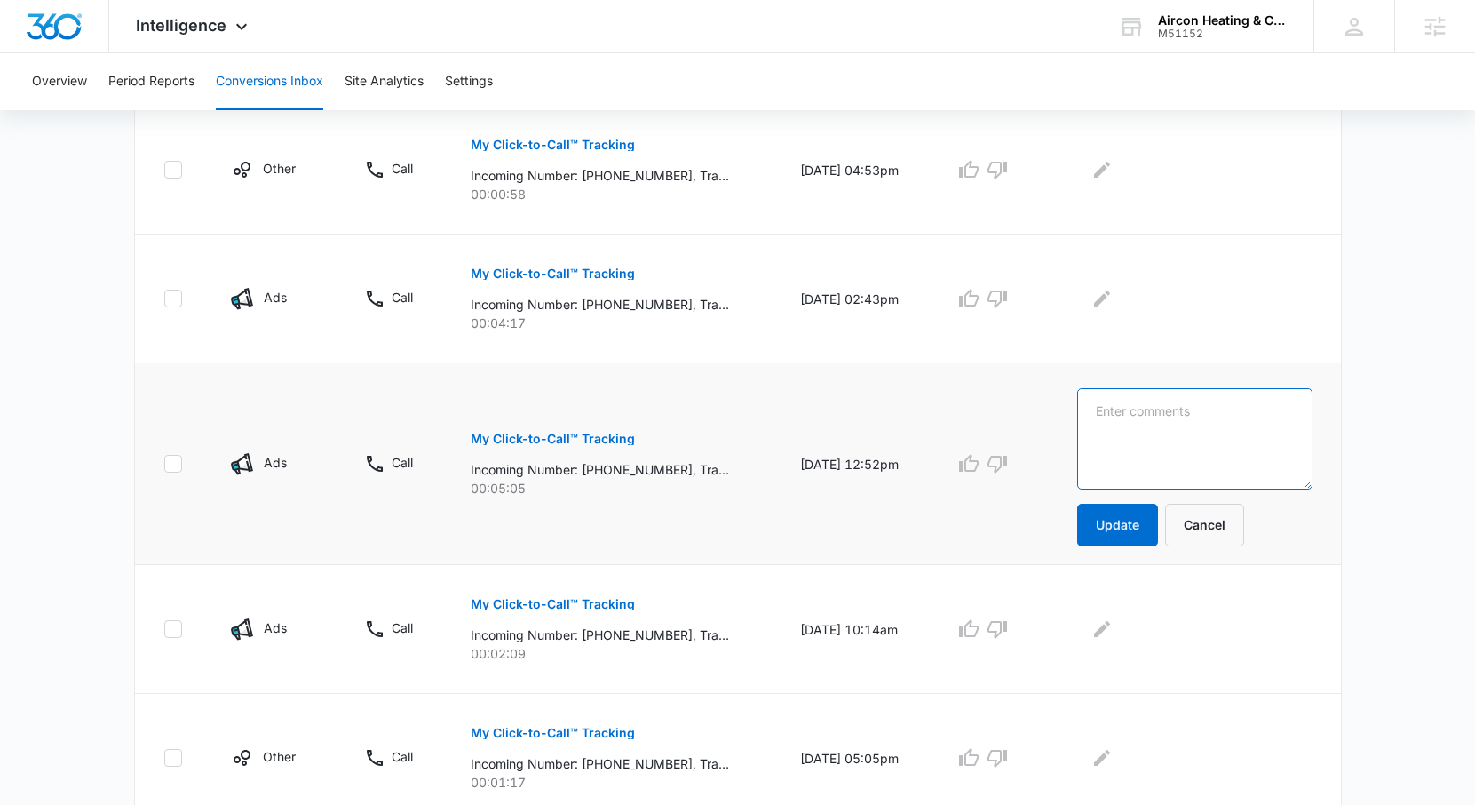
click at [1205, 435] on textarea at bounding box center [1194, 438] width 235 height 101
drag, startPoint x: 1284, startPoint y: 427, endPoint x: 1111, endPoint y: 402, distance: 174.9
click at [1111, 402] on textarea "Roswell NM Says CTC is listed as a Home Internet #" at bounding box center [1194, 438] width 235 height 101
type textarea "Roswell NM Says CTC is listed as a Home Internet #"
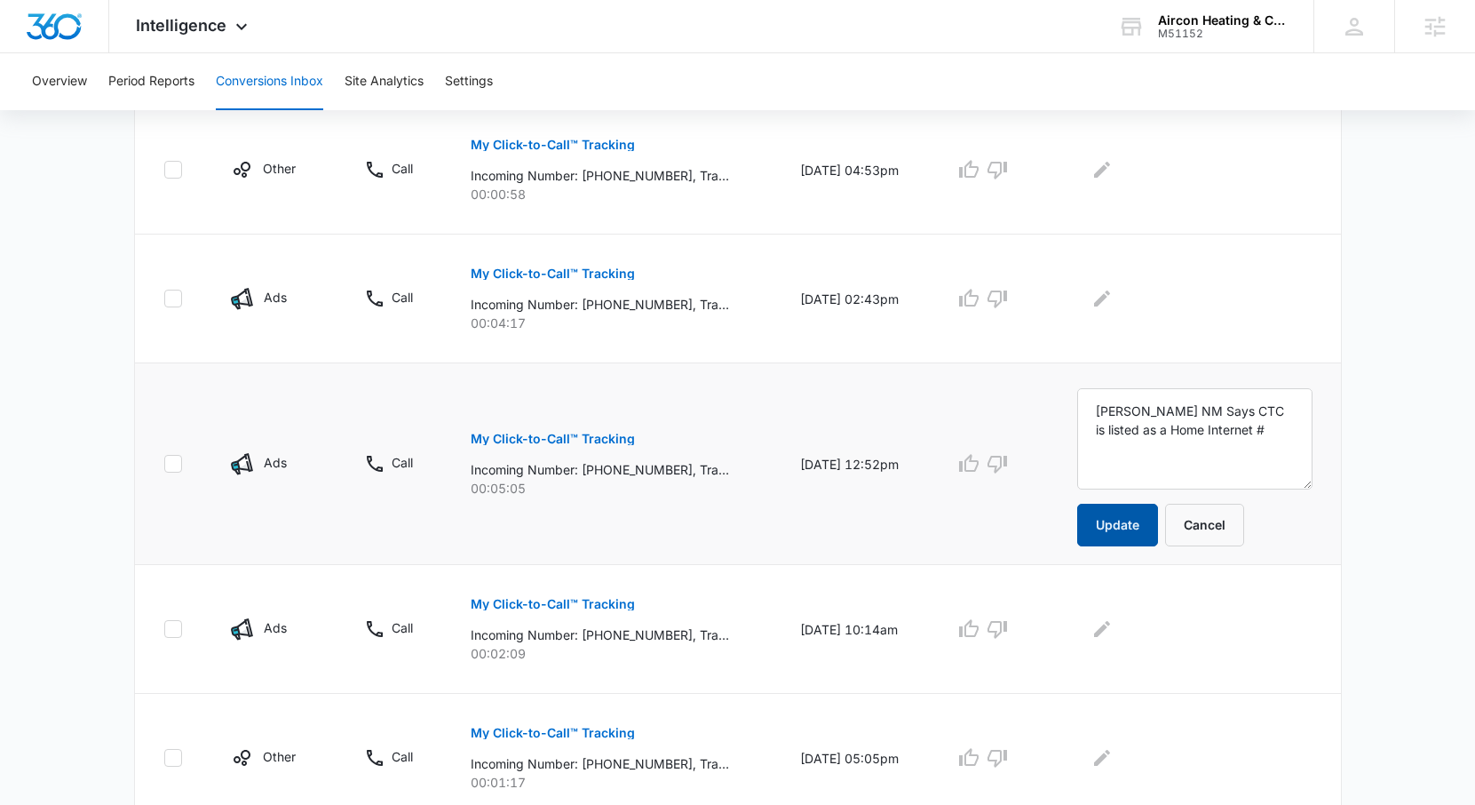
click at [1111, 526] on button "Update" at bounding box center [1117, 525] width 81 height 43
click at [1110, 628] on icon "Edit Comments" at bounding box center [1102, 629] width 16 height 16
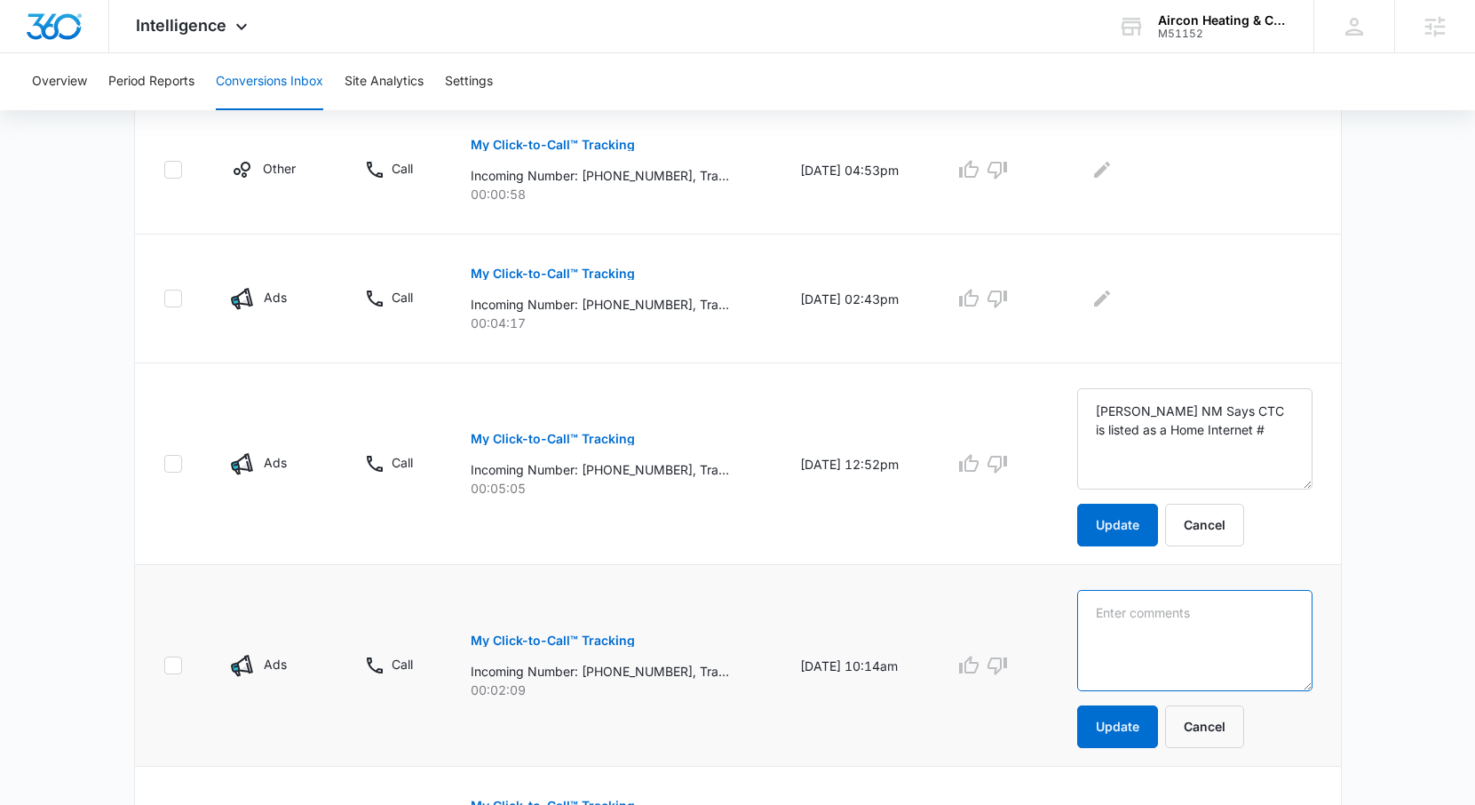
click at [1139, 595] on textarea at bounding box center [1194, 640] width 235 height 101
paste textarea "Roswell NM Says CTC is listed as a Home Internet #"
type textarea "Roswell NM Says CTC is listed as a Home Internet #"
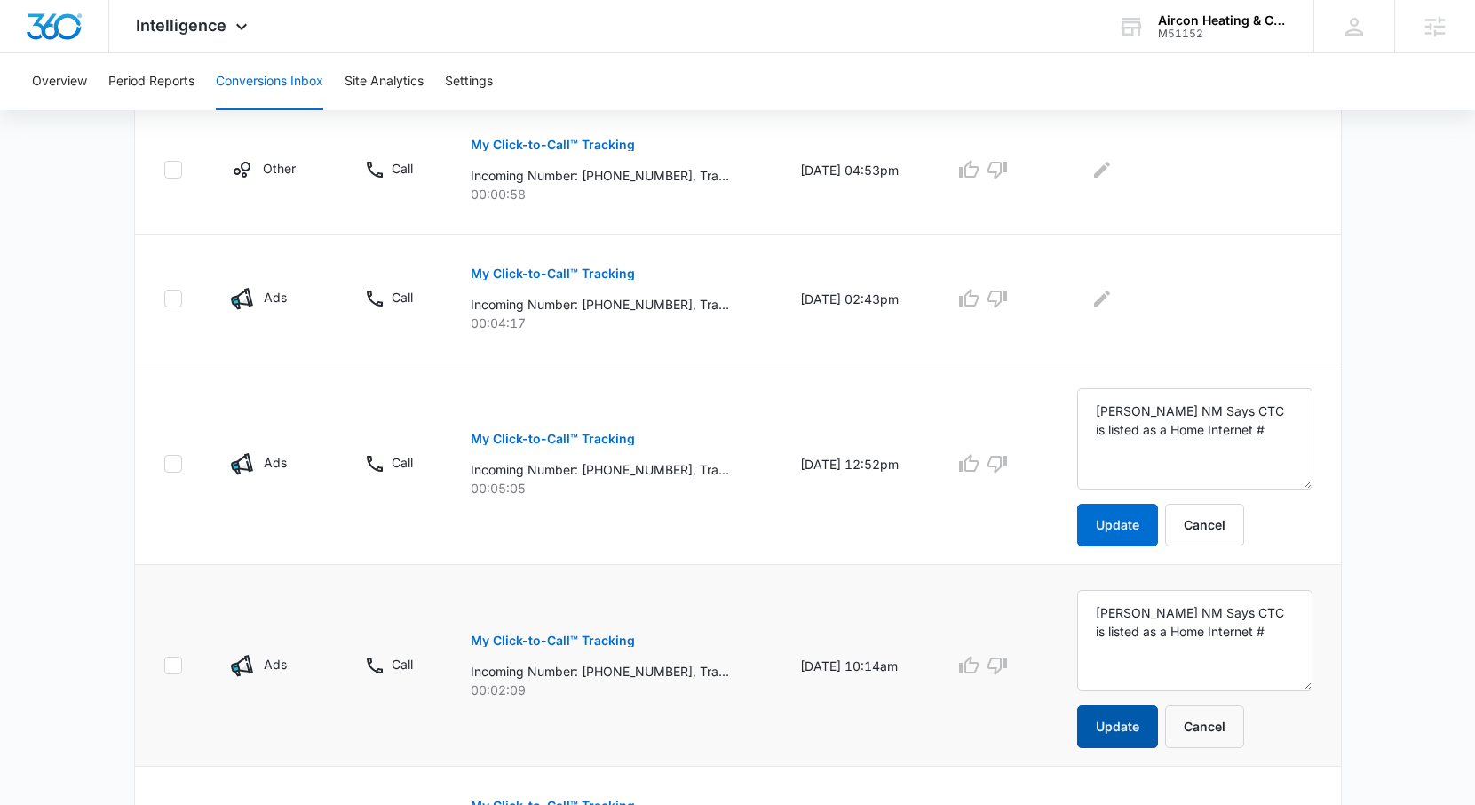
click at [1146, 717] on button "Update" at bounding box center [1117, 726] width 81 height 43
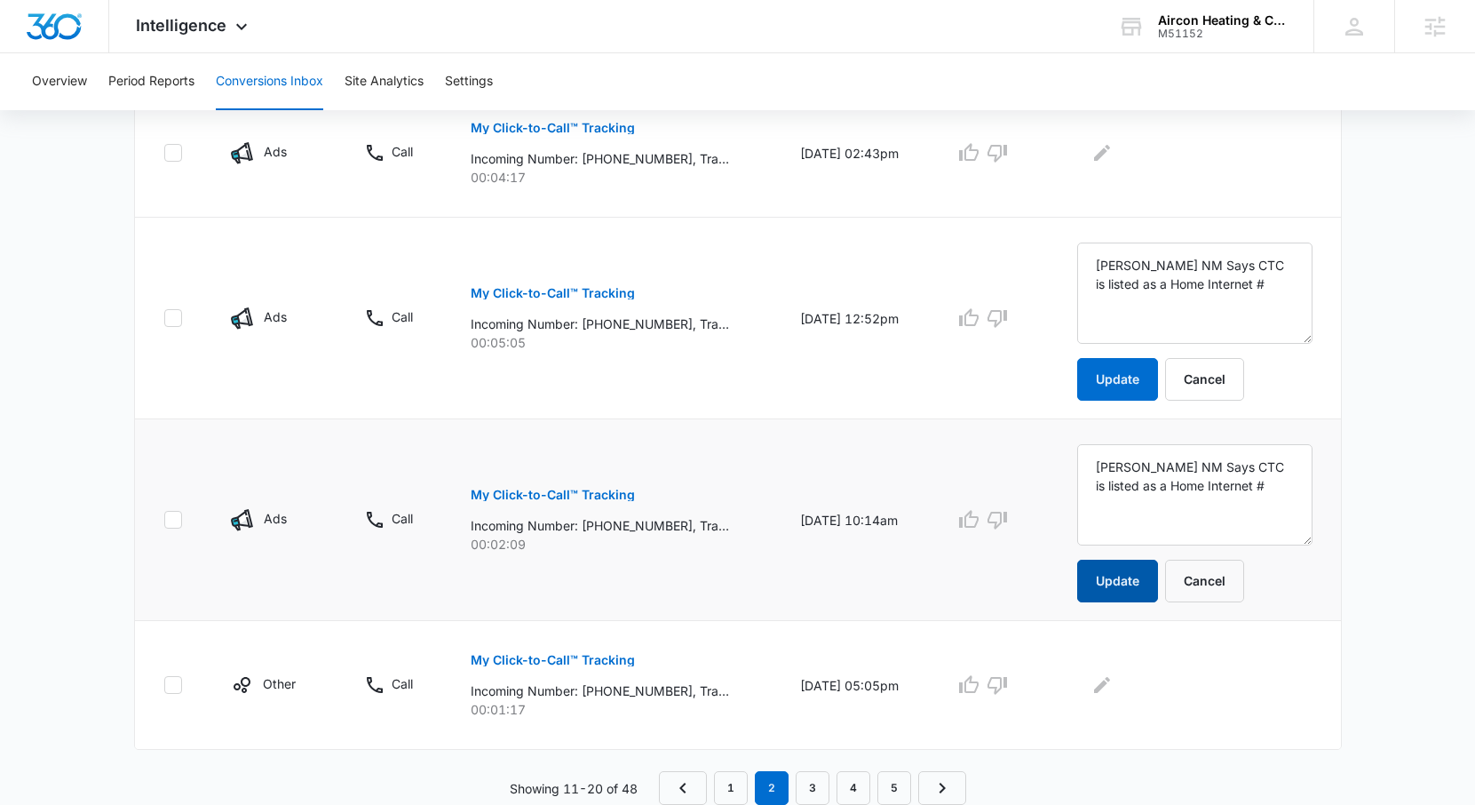
scroll to position [1170, 0]
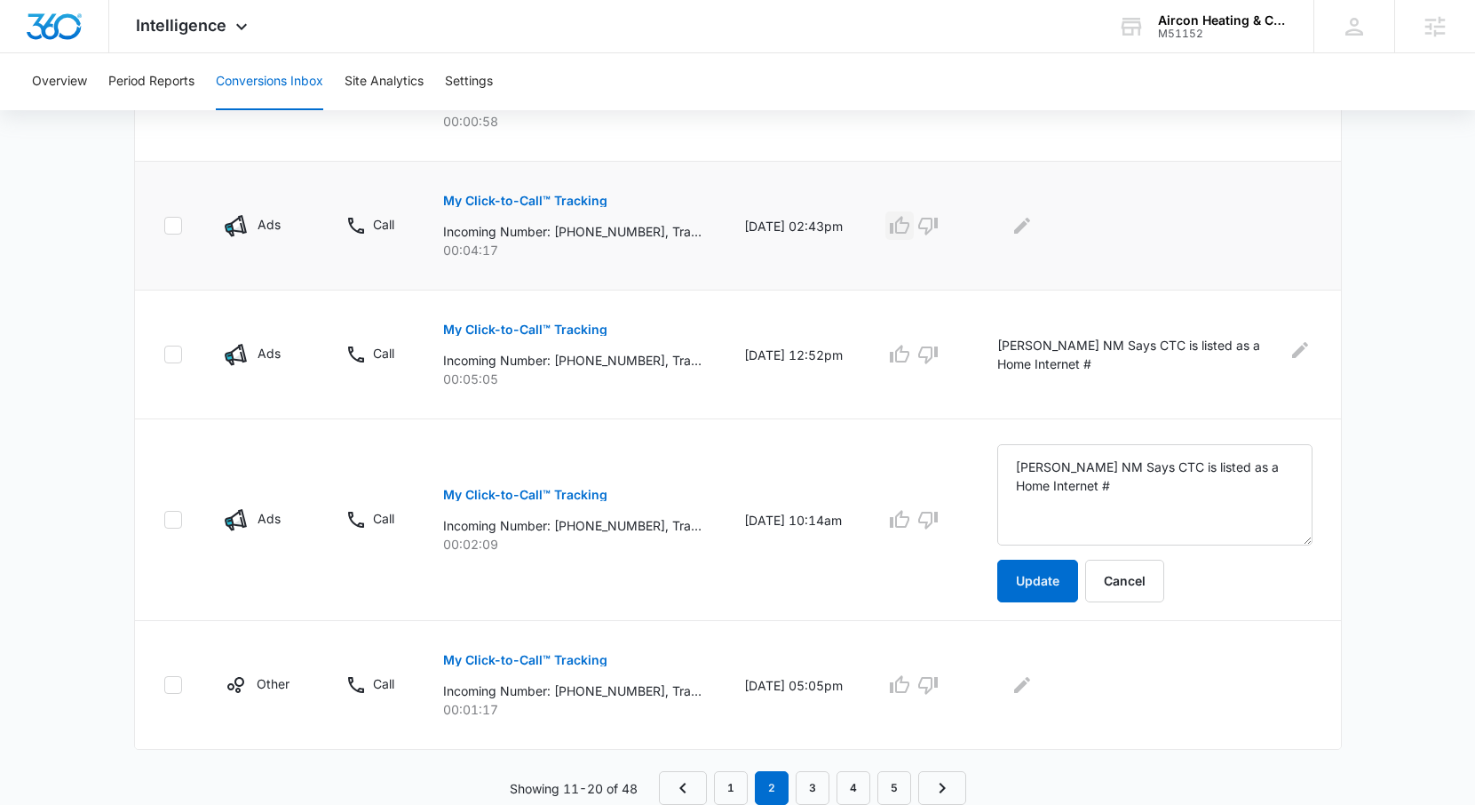
click at [914, 236] on button "button" at bounding box center [899, 225] width 28 height 28
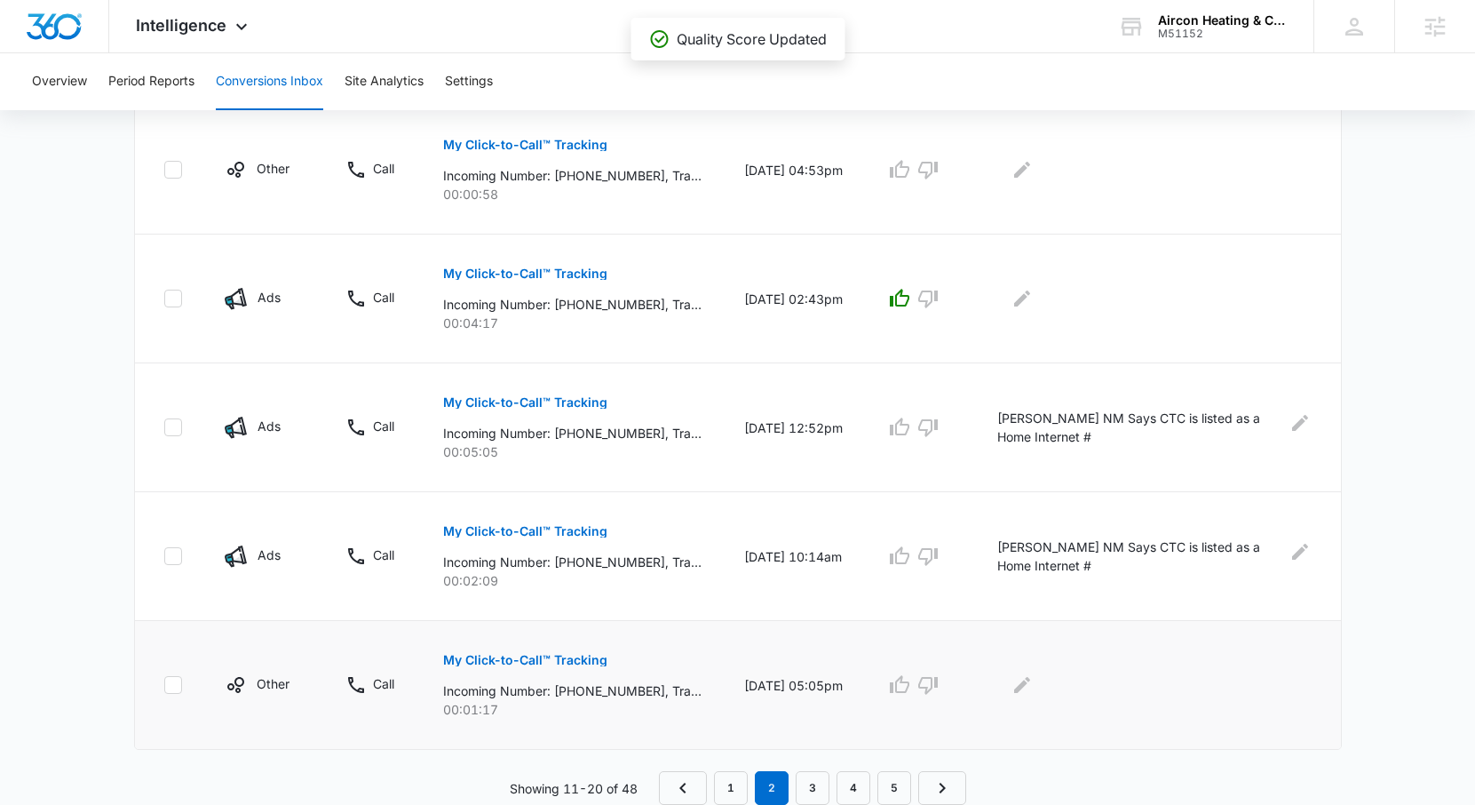
click at [562, 666] on button "My Click-to-Call™ Tracking" at bounding box center [525, 660] width 164 height 43
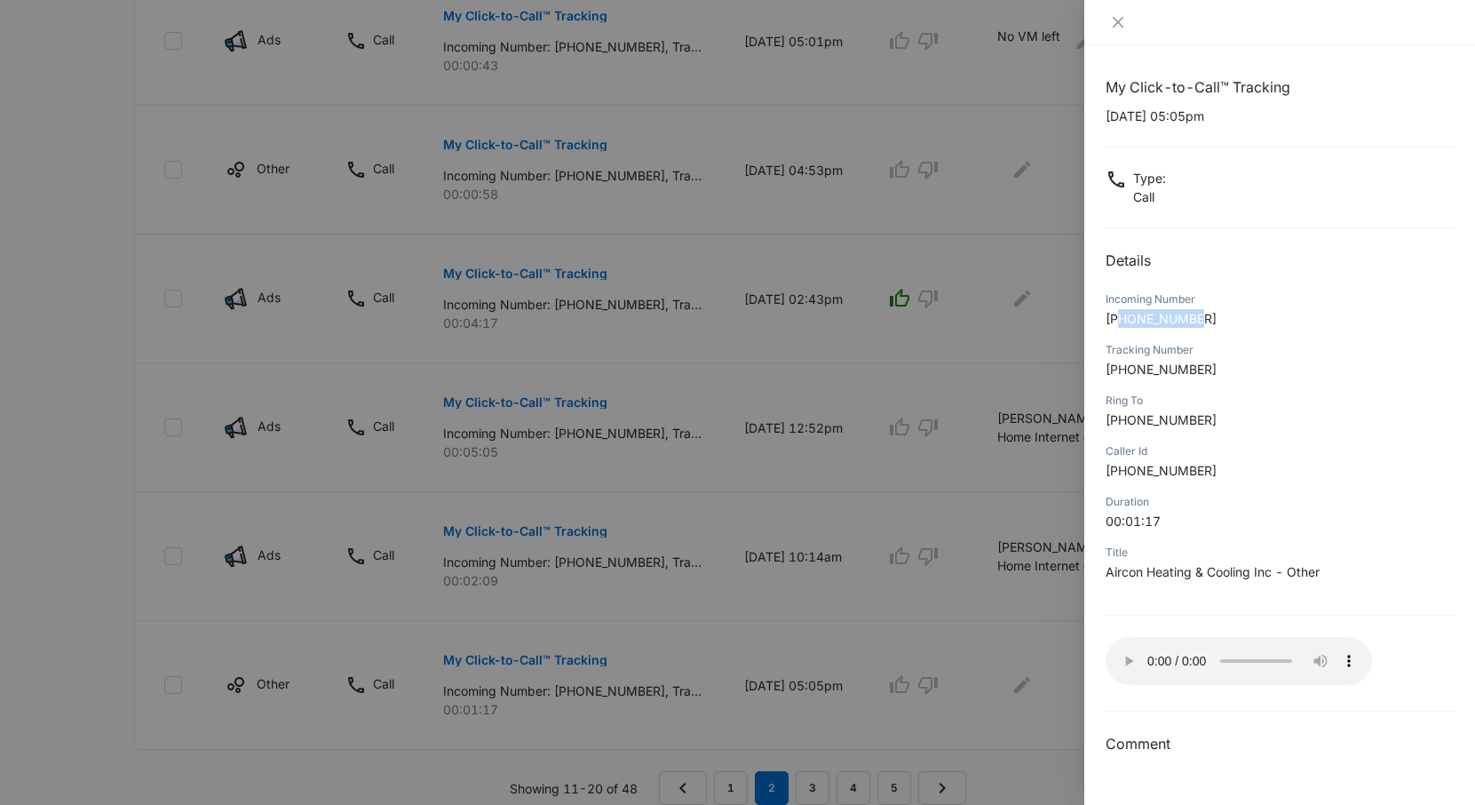
drag, startPoint x: 1216, startPoint y: 321, endPoint x: 1122, endPoint y: 327, distance: 94.3
click at [1122, 327] on p "+15755247809" at bounding box center [1280, 318] width 348 height 19
copy span "5755247809"
drag, startPoint x: 1180, startPoint y: 118, endPoint x: 1104, endPoint y: 118, distance: 76.4
click at [1104, 118] on div "My Click-to-Call™ Tracking 09/03/2025 at 05:05pm Type : Call Details Incoming N…" at bounding box center [1279, 424] width 391 height 759
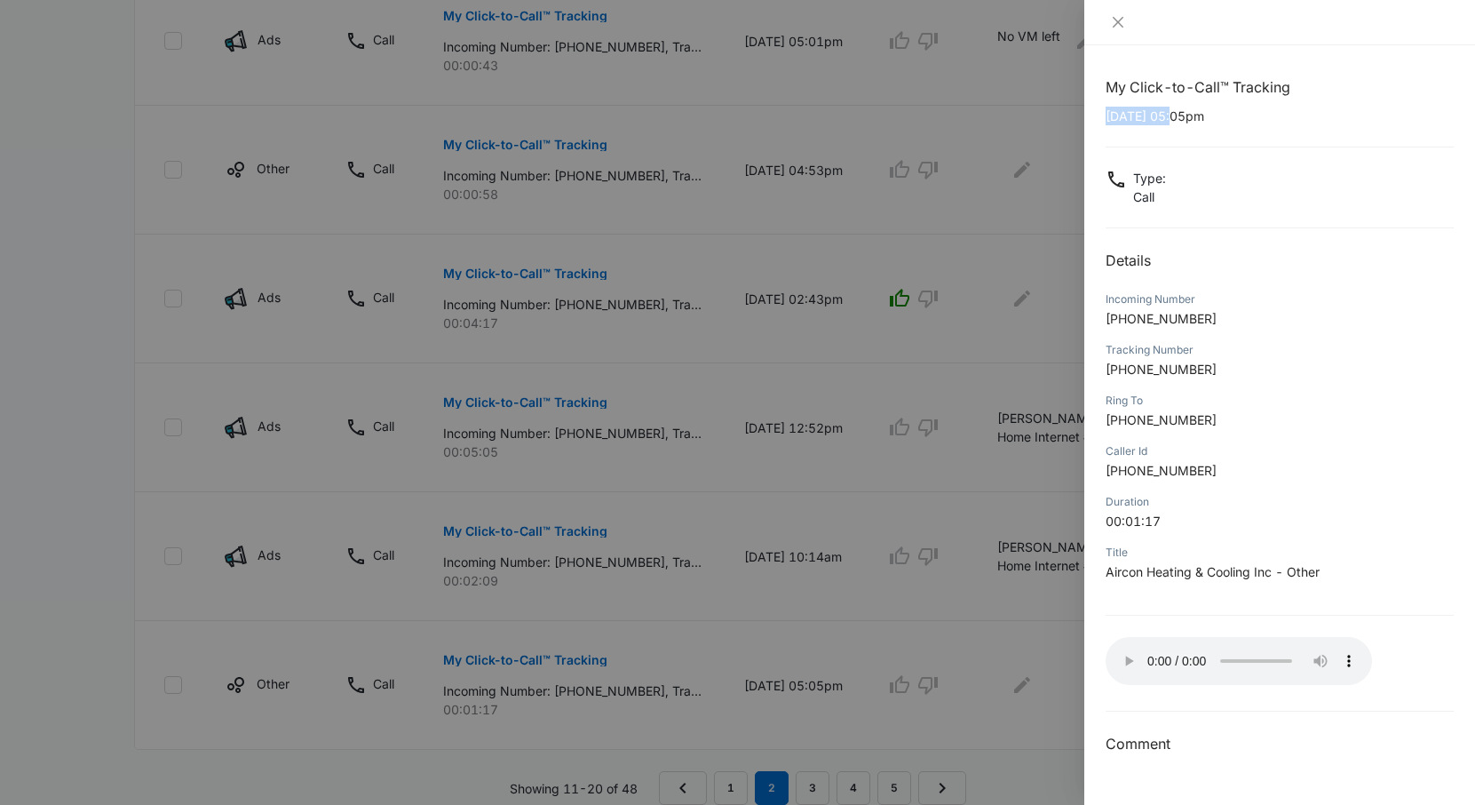
copy p "09/03/2025"
click at [1122, 26] on icon "close" at bounding box center [1118, 22] width 11 height 11
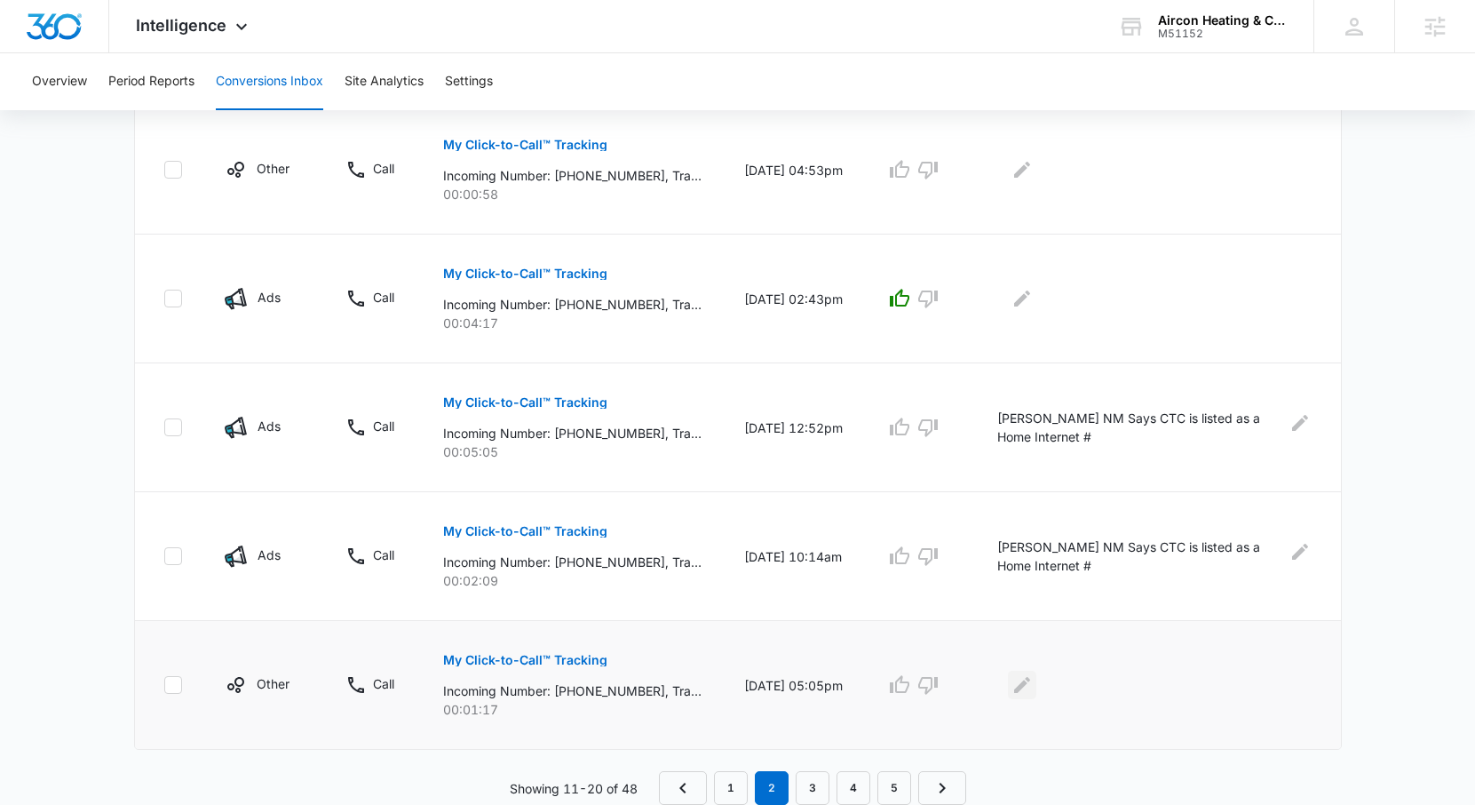
click at [1033, 684] on icon "Edit Comments" at bounding box center [1021, 684] width 21 height 21
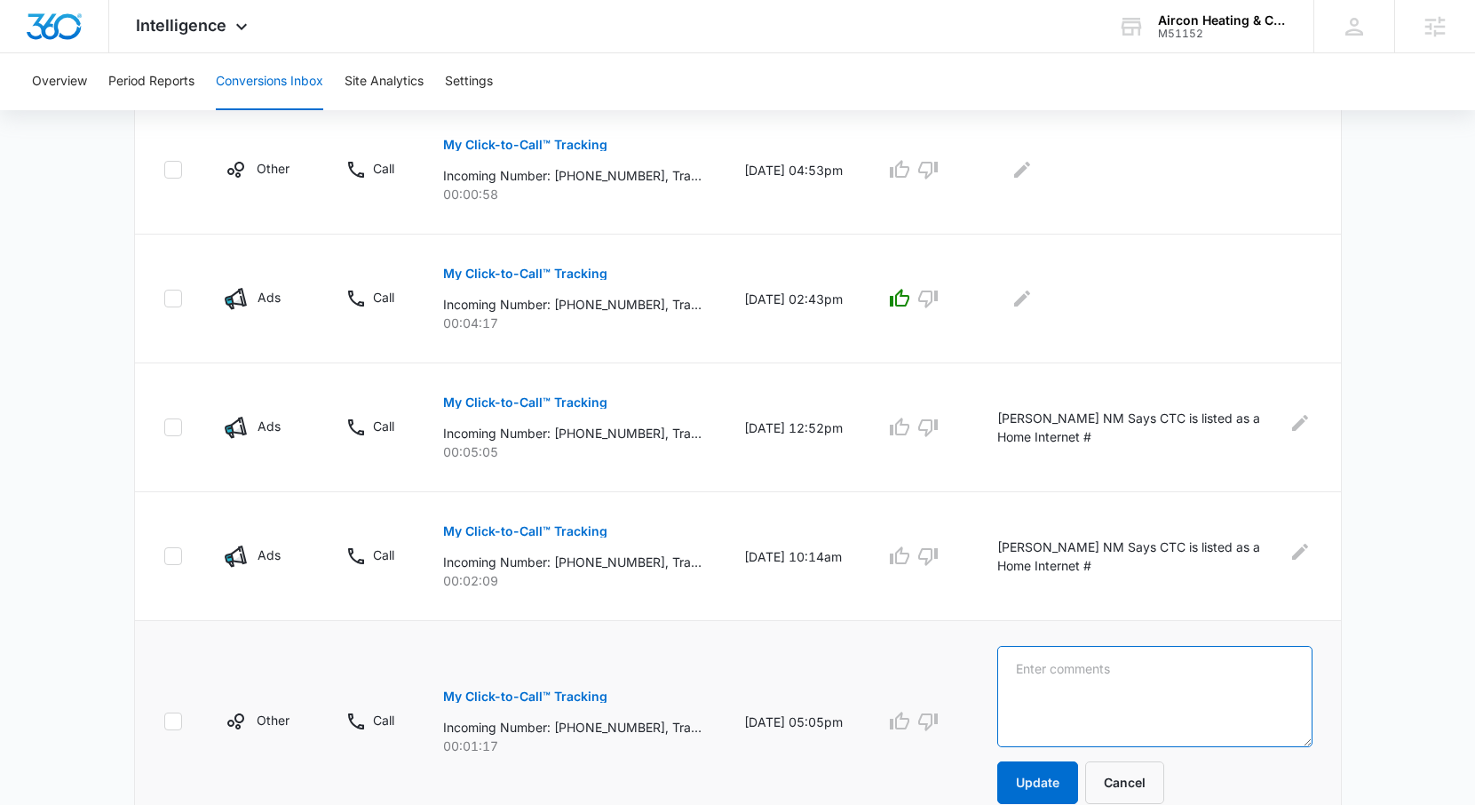
click at [1067, 679] on textarea at bounding box center [1154, 696] width 315 height 101
type textarea "Office AC Maintenance"
click at [1067, 773] on button "Update" at bounding box center [1037, 782] width 81 height 43
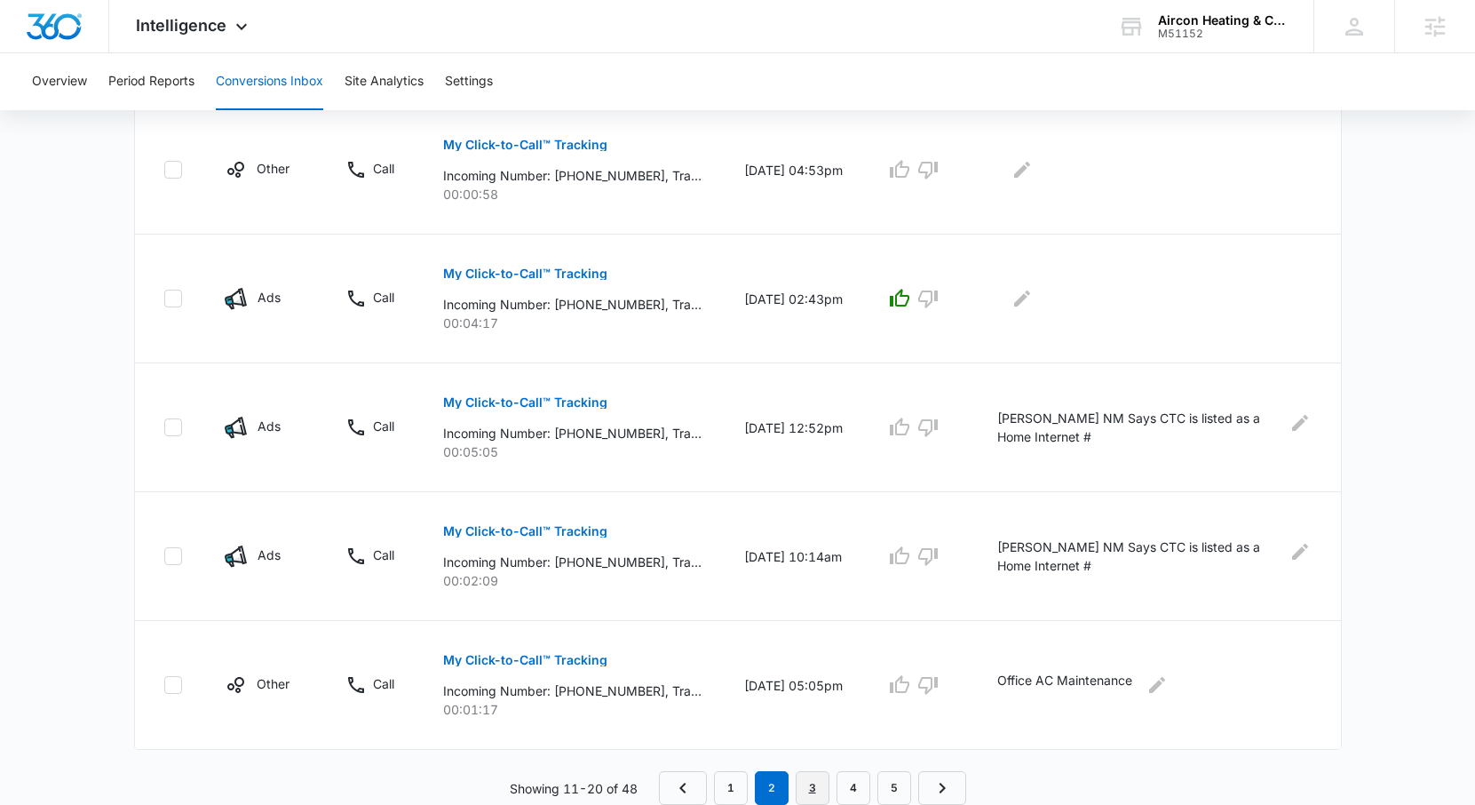
click at [816, 786] on link "3" at bounding box center [813, 788] width 34 height 34
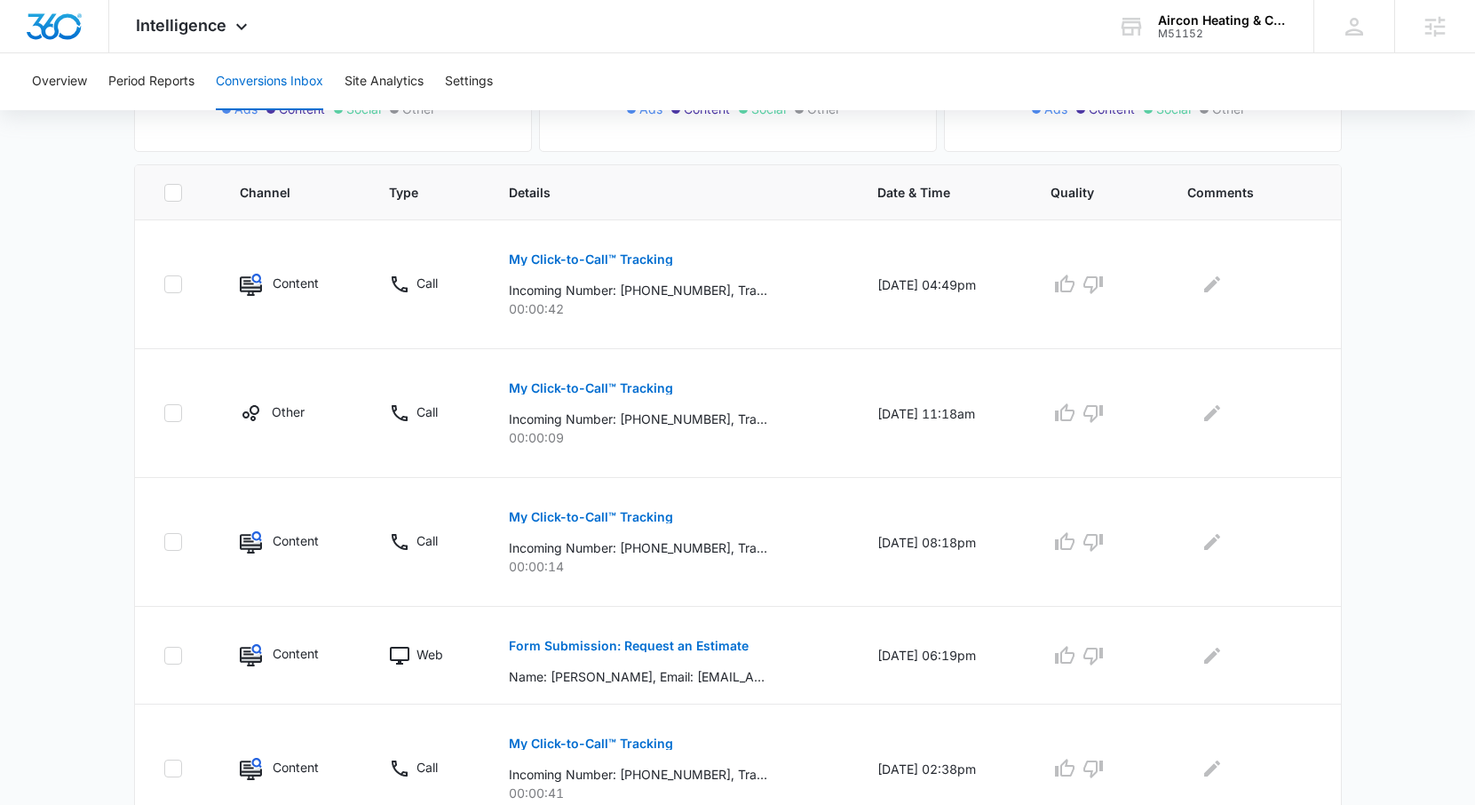
scroll to position [354, 0]
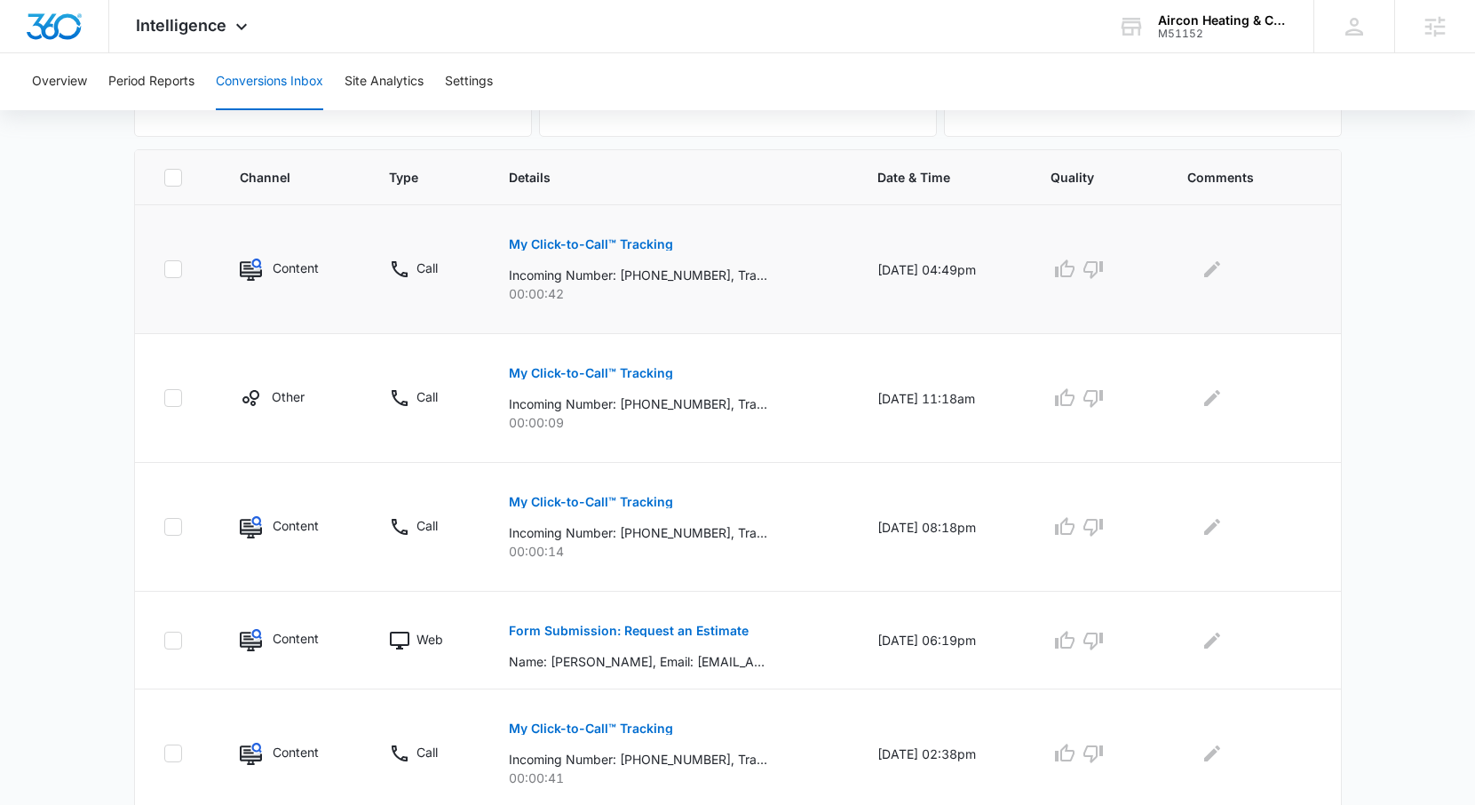
click at [627, 244] on p "My Click-to-Call™ Tracking" at bounding box center [591, 244] width 164 height 12
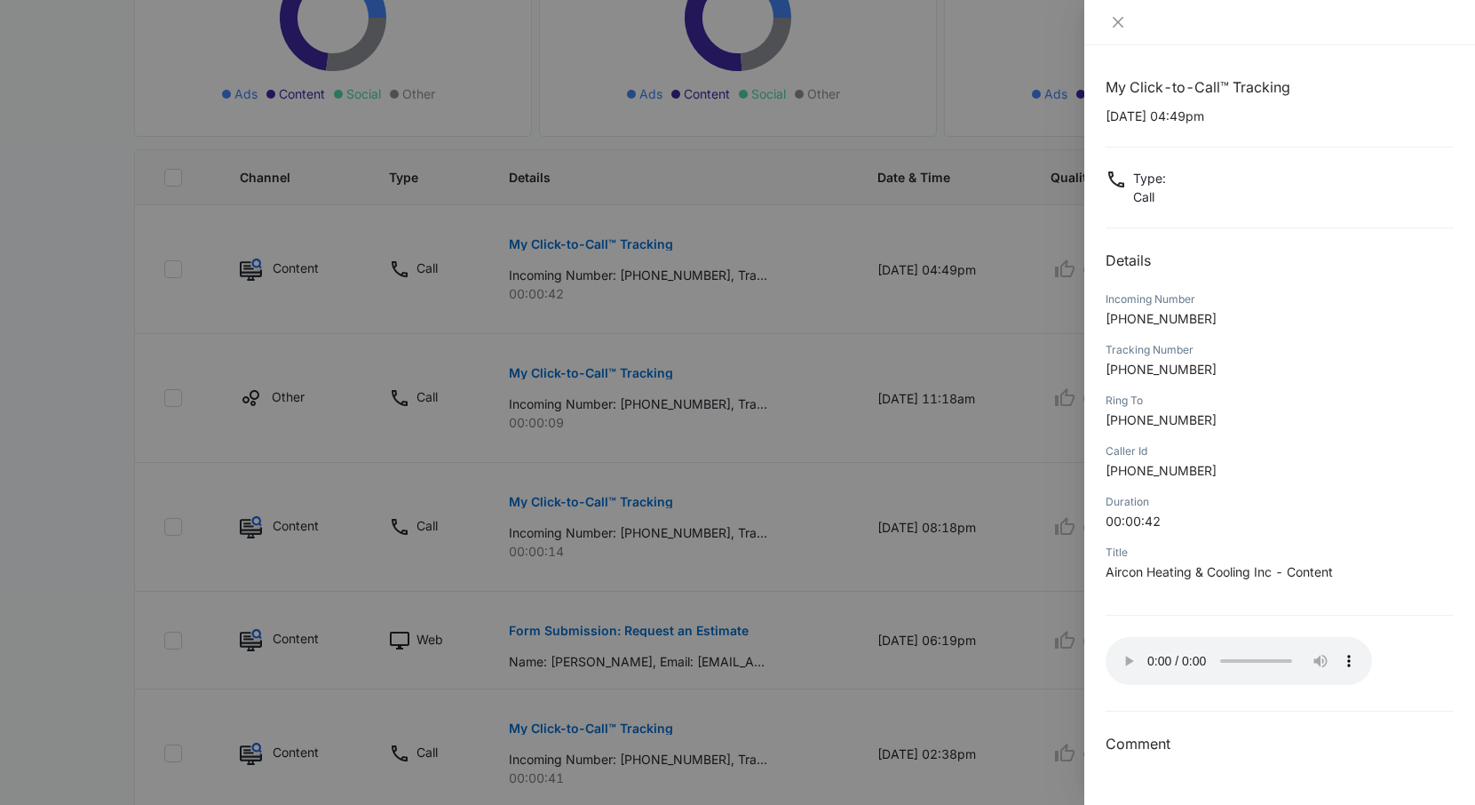
click at [1130, 22] on div at bounding box center [1280, 22] width 348 height 16
click at [1117, 26] on icon "close" at bounding box center [1118, 22] width 14 height 14
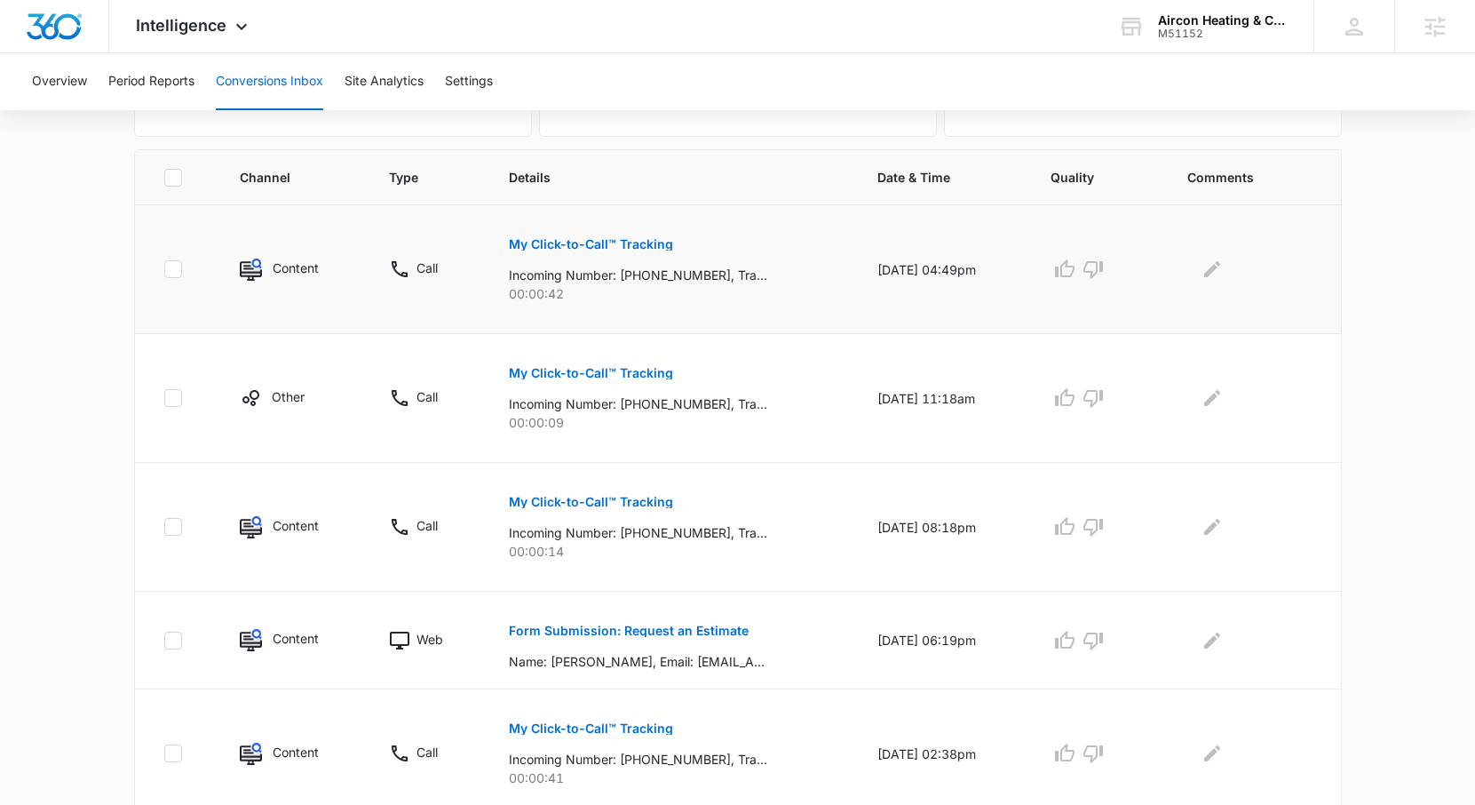
click at [1234, 271] on div at bounding box center [1249, 269] width 124 height 28
click at [1219, 271] on icon "Edit Comments" at bounding box center [1212, 269] width 16 height 16
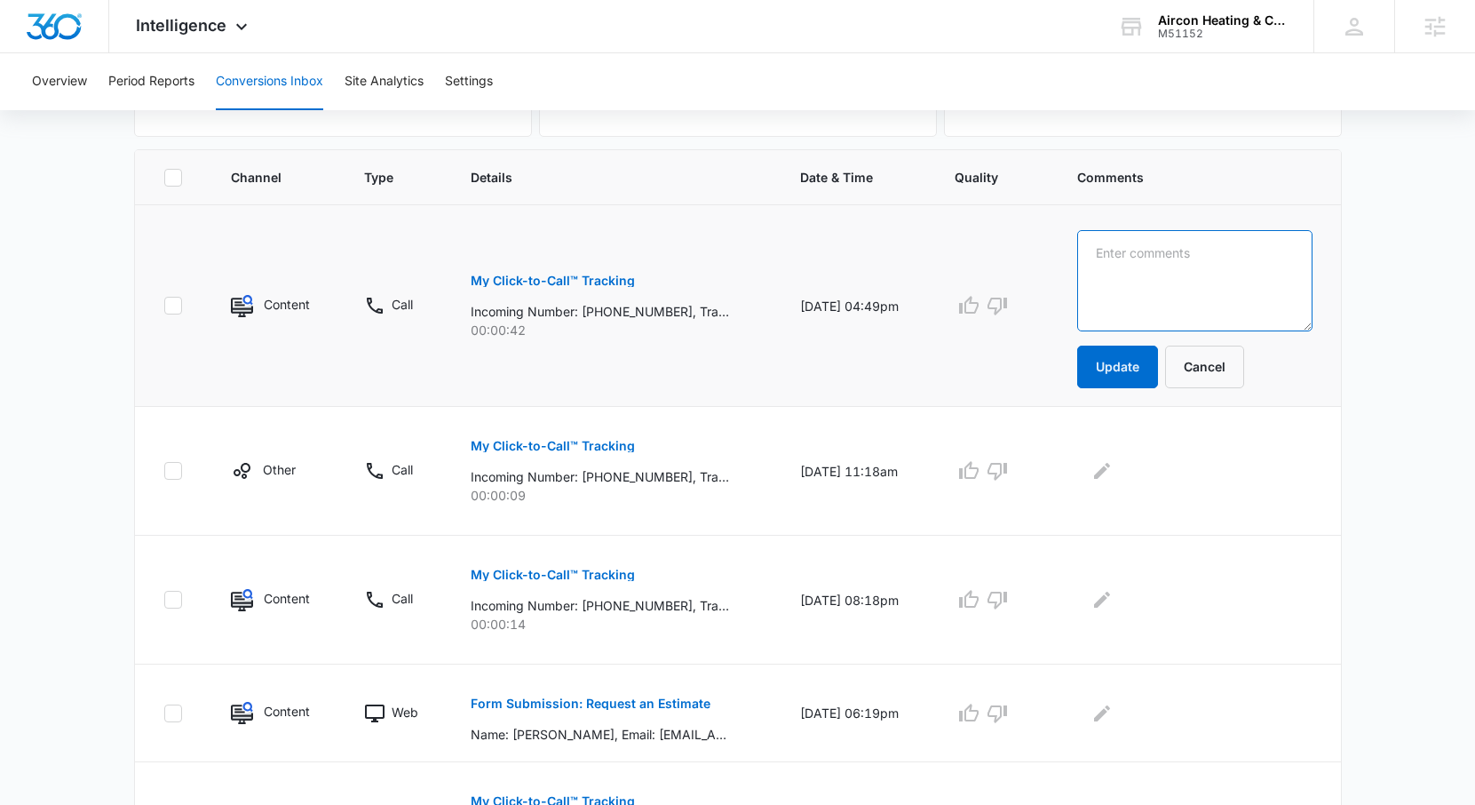
click at [1219, 271] on textarea at bounding box center [1194, 280] width 235 height 101
type textarea "No VM Left"
click at [1146, 372] on button "Update" at bounding box center [1117, 366] width 81 height 43
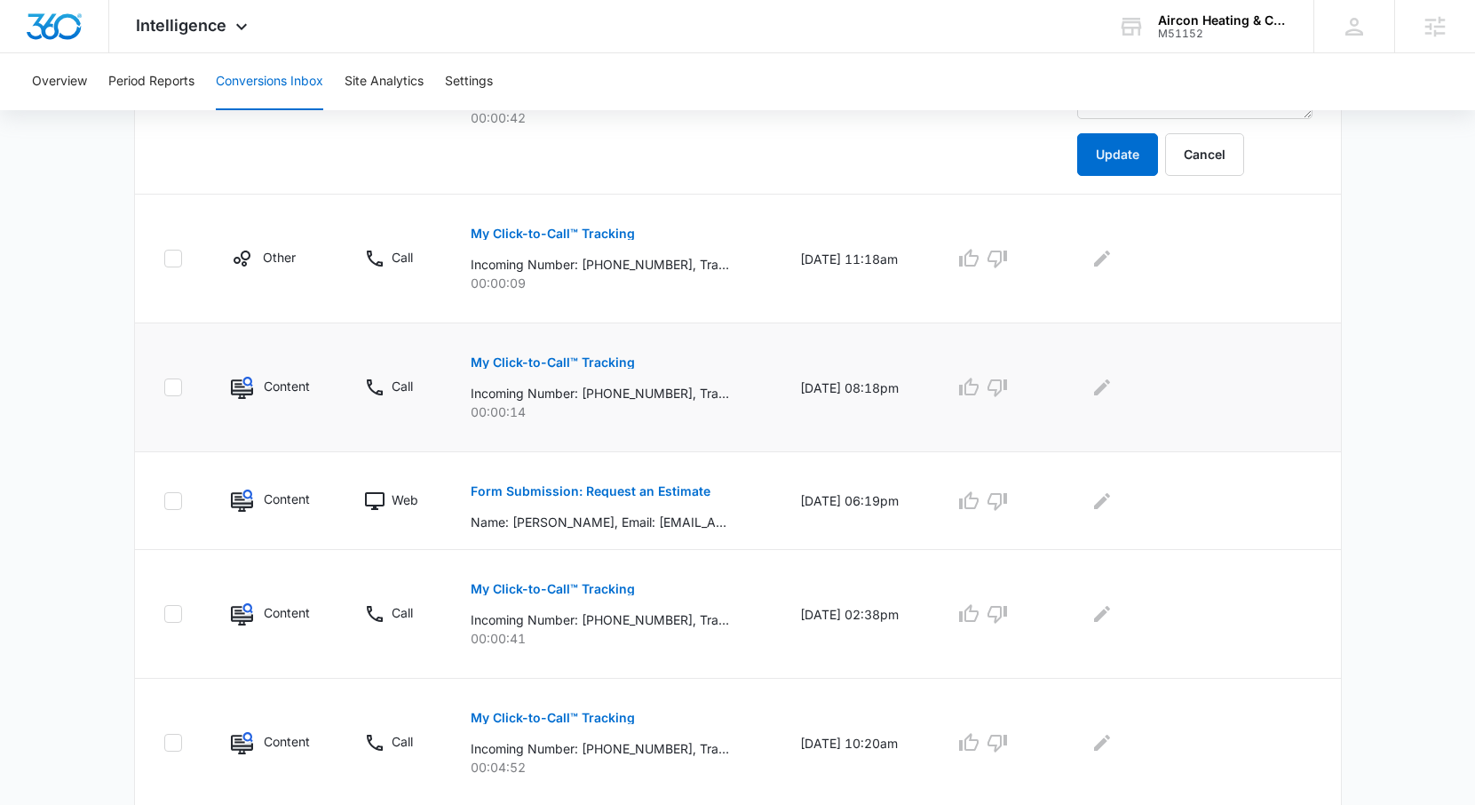
scroll to position [530, 0]
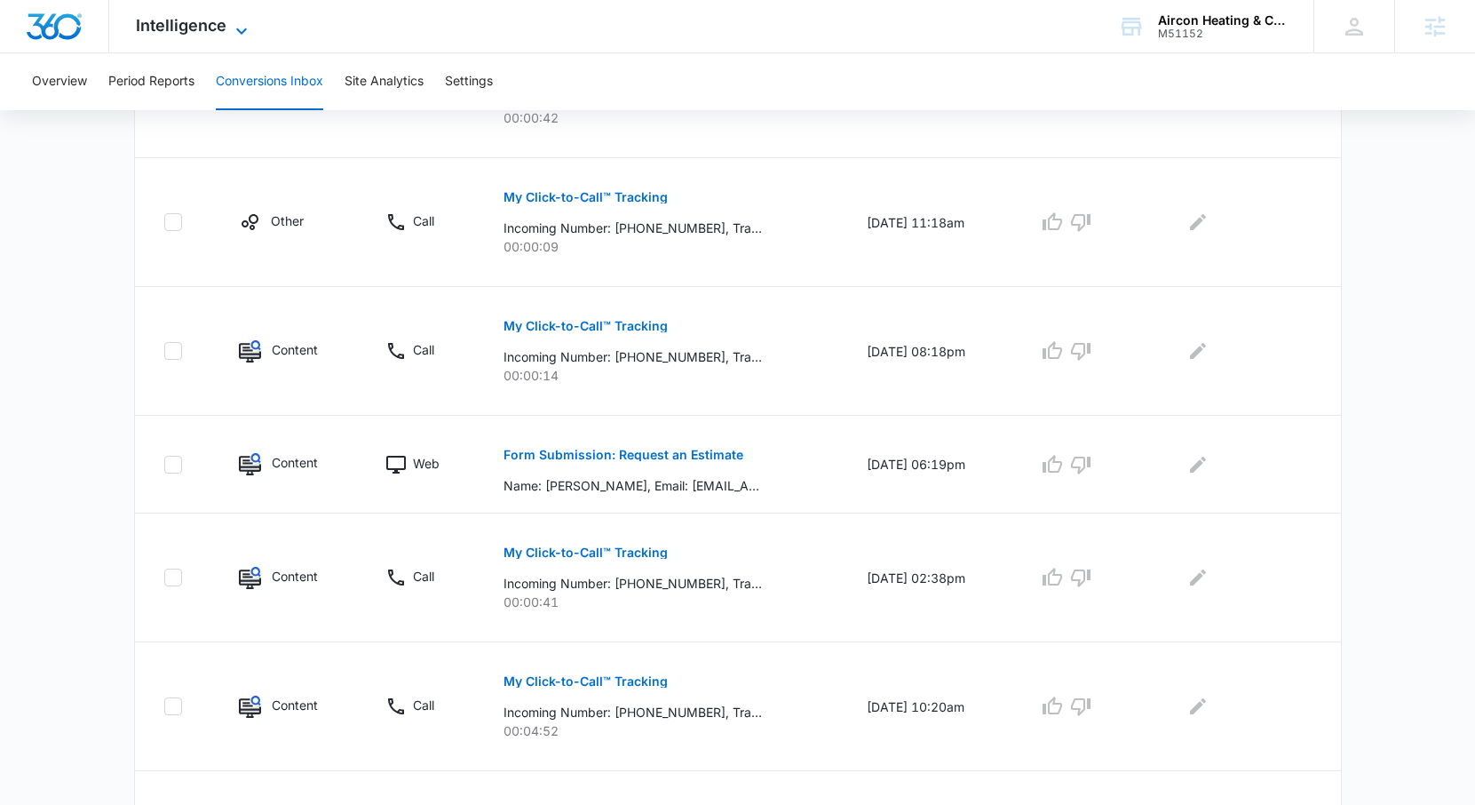
click at [182, 26] on span "Intelligence" at bounding box center [181, 25] width 91 height 19
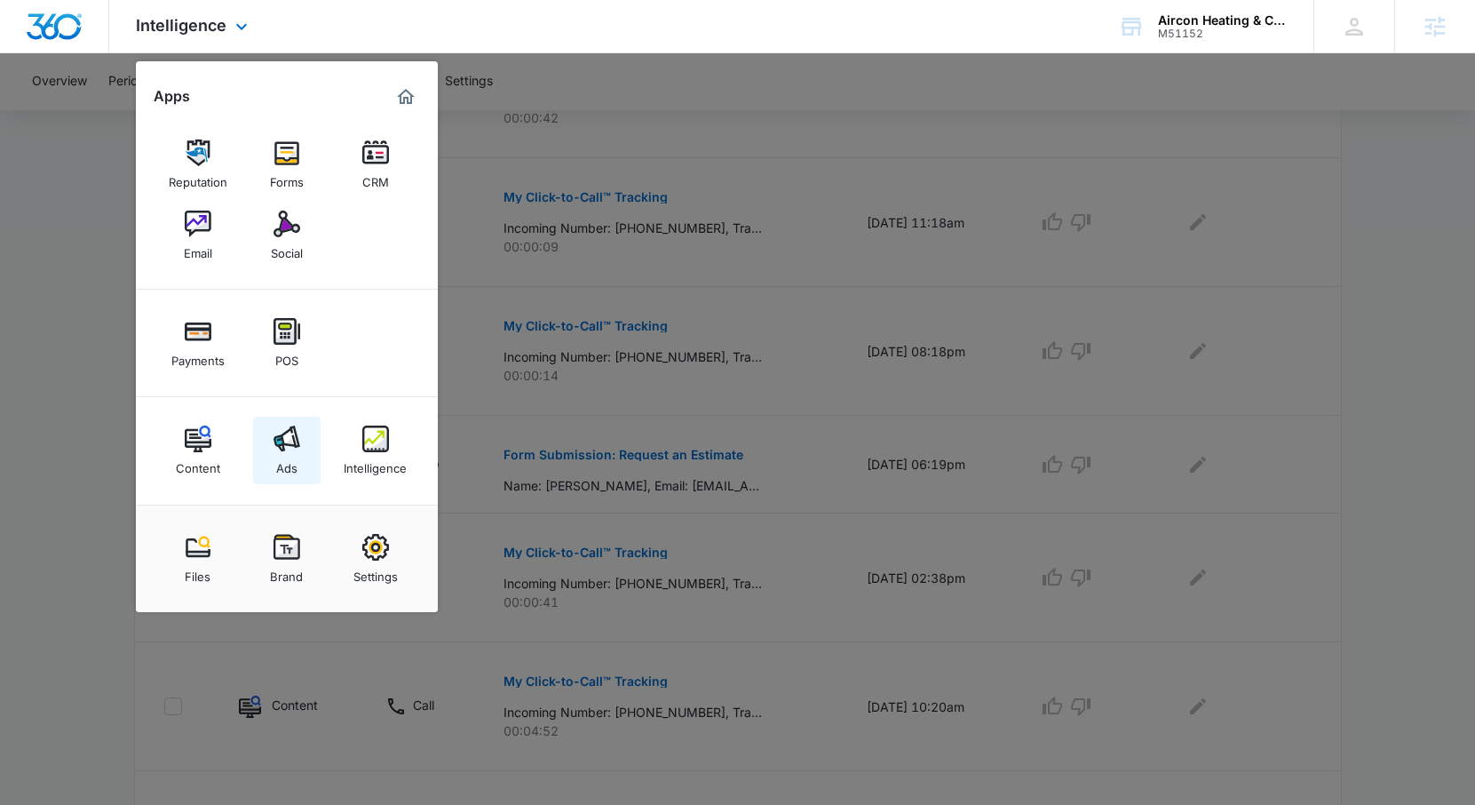
click at [300, 462] on link "Ads" at bounding box center [286, 449] width 67 height 67
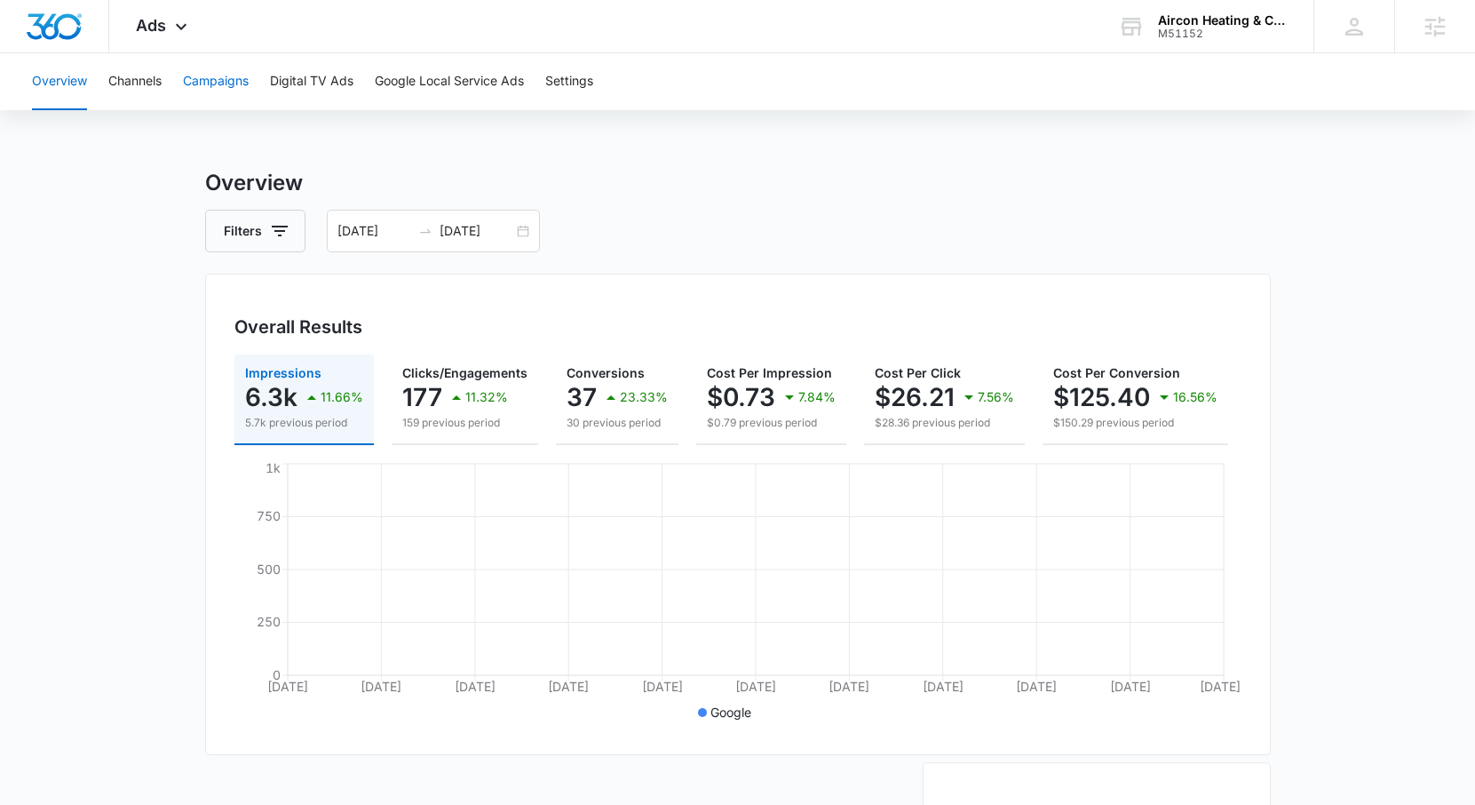
click at [222, 87] on button "Campaigns" at bounding box center [216, 81] width 66 height 57
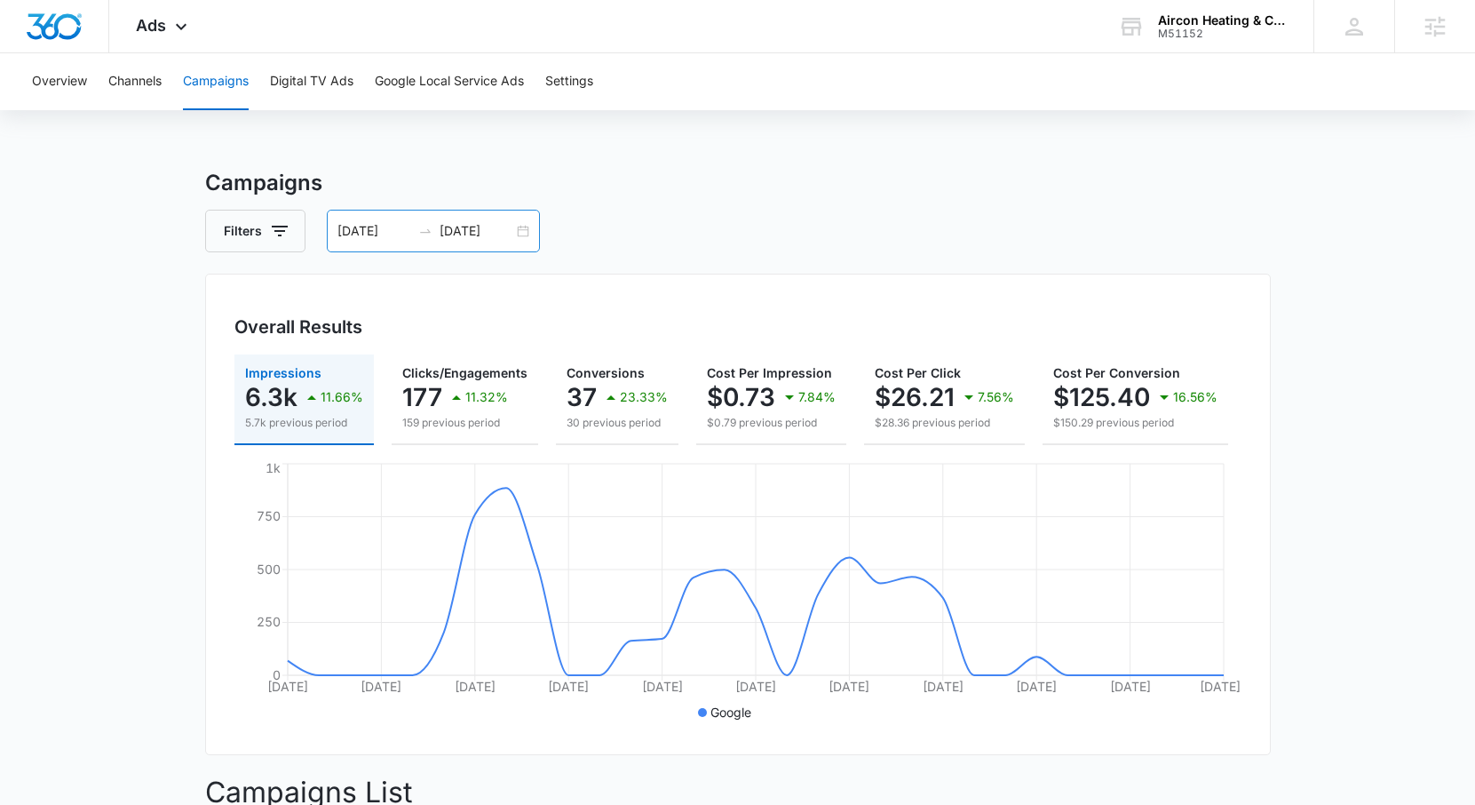
click at [403, 226] on input "08/01/2025" at bounding box center [374, 231] width 74 height 20
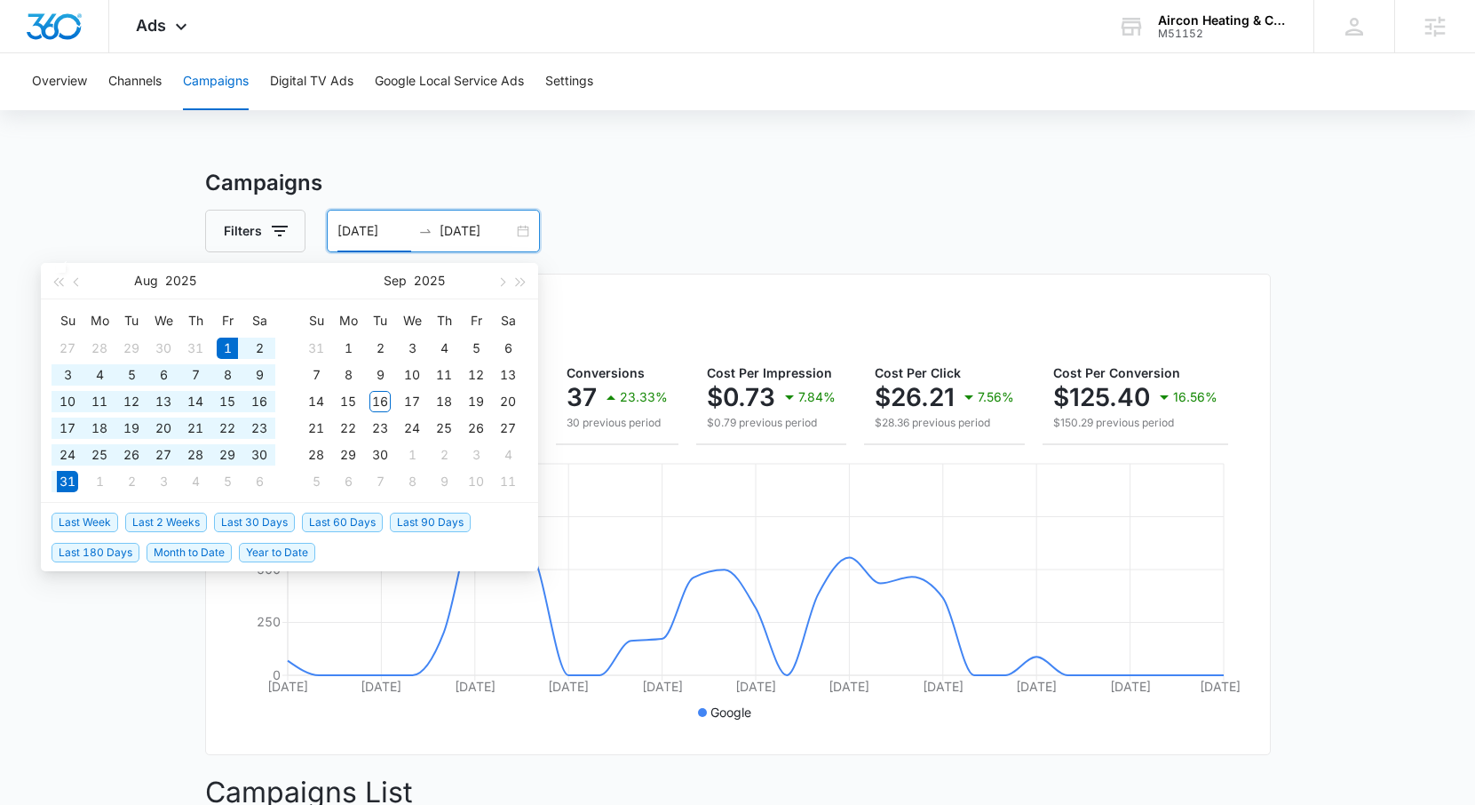
click at [249, 511] on li "Last 30 Days" at bounding box center [258, 521] width 88 height 30
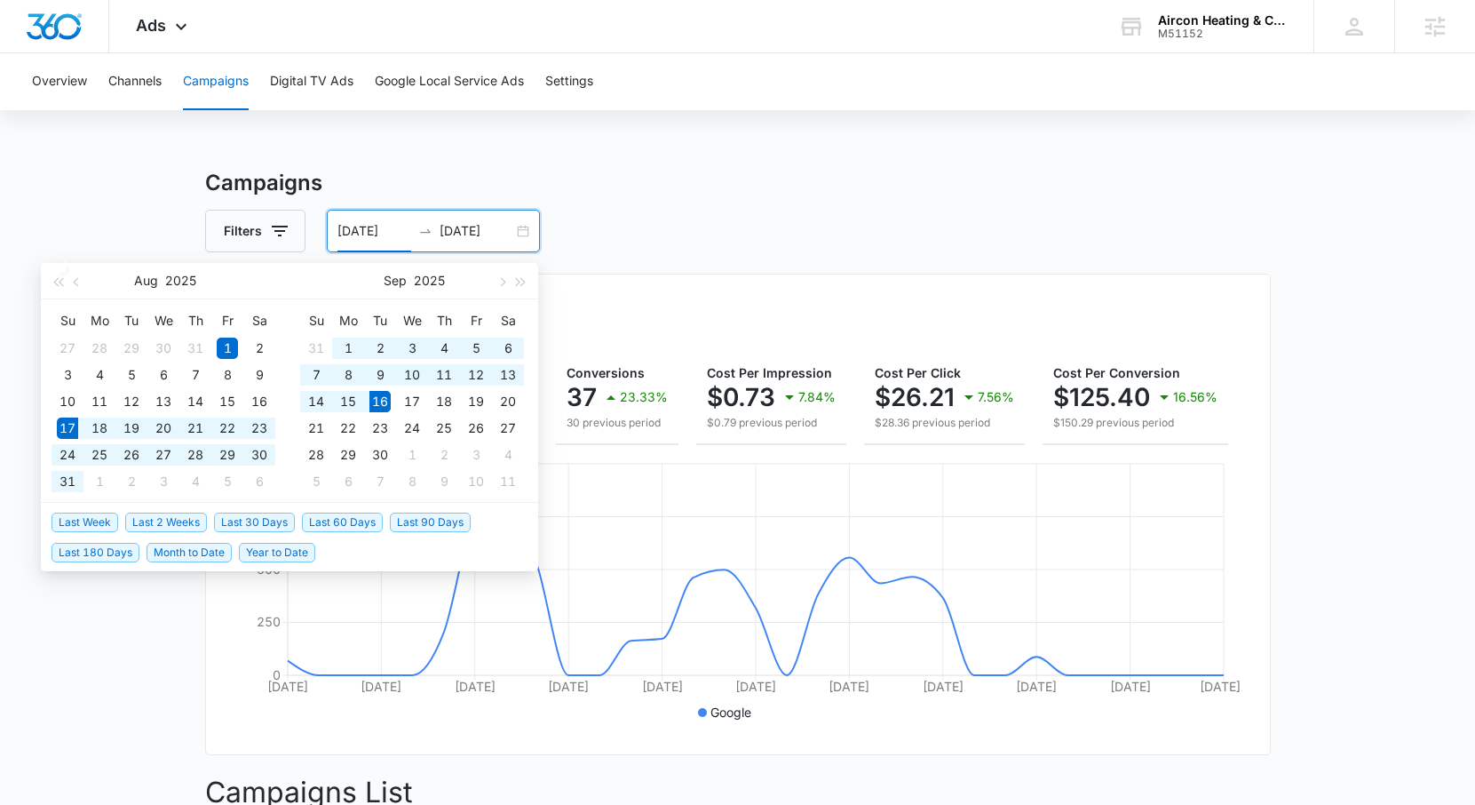
click at [249, 515] on span "Last 30 Days" at bounding box center [254, 522] width 81 height 20
type input "08/17/2025"
type input "09/16/2025"
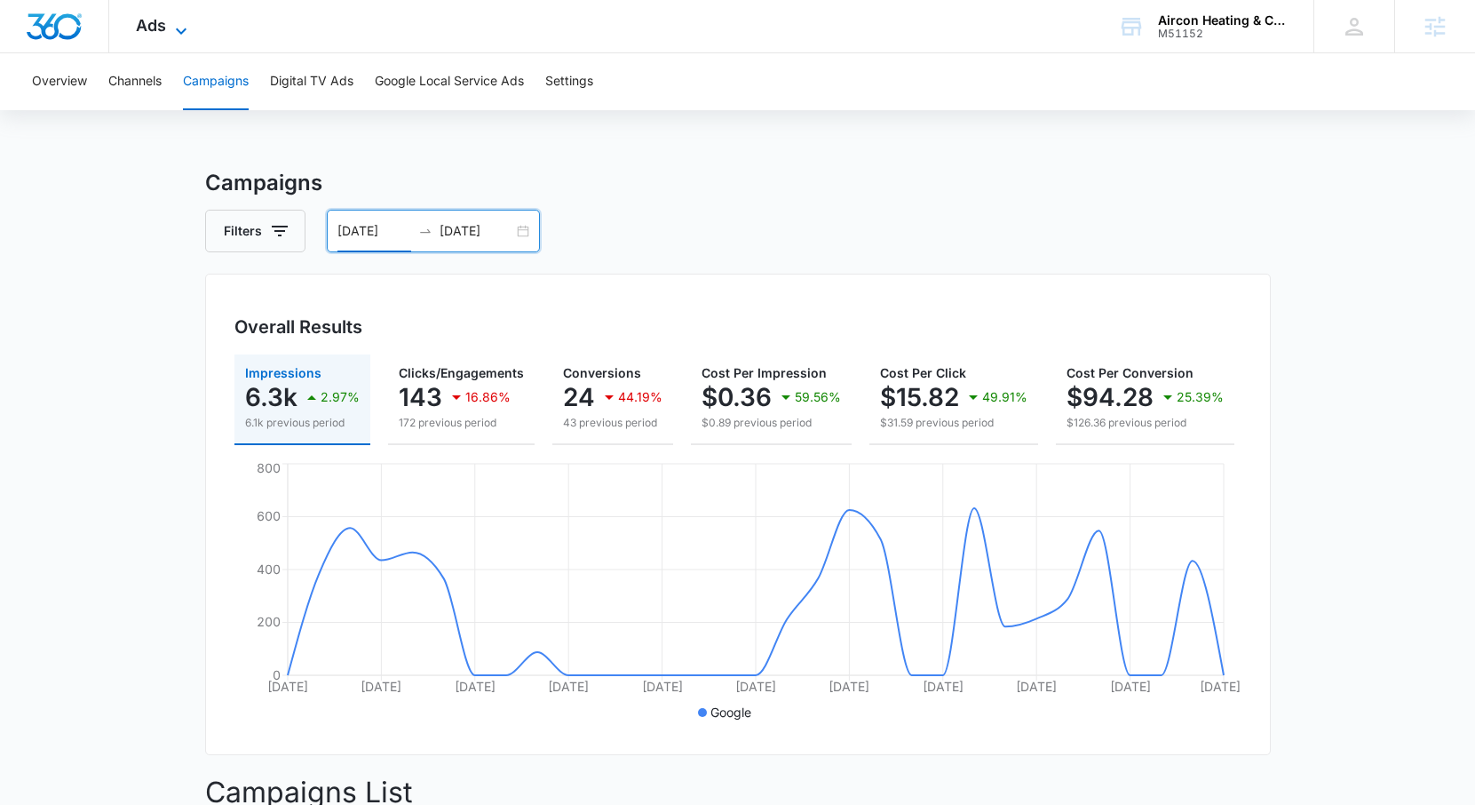
click at [158, 30] on span "Ads" at bounding box center [151, 25] width 30 height 19
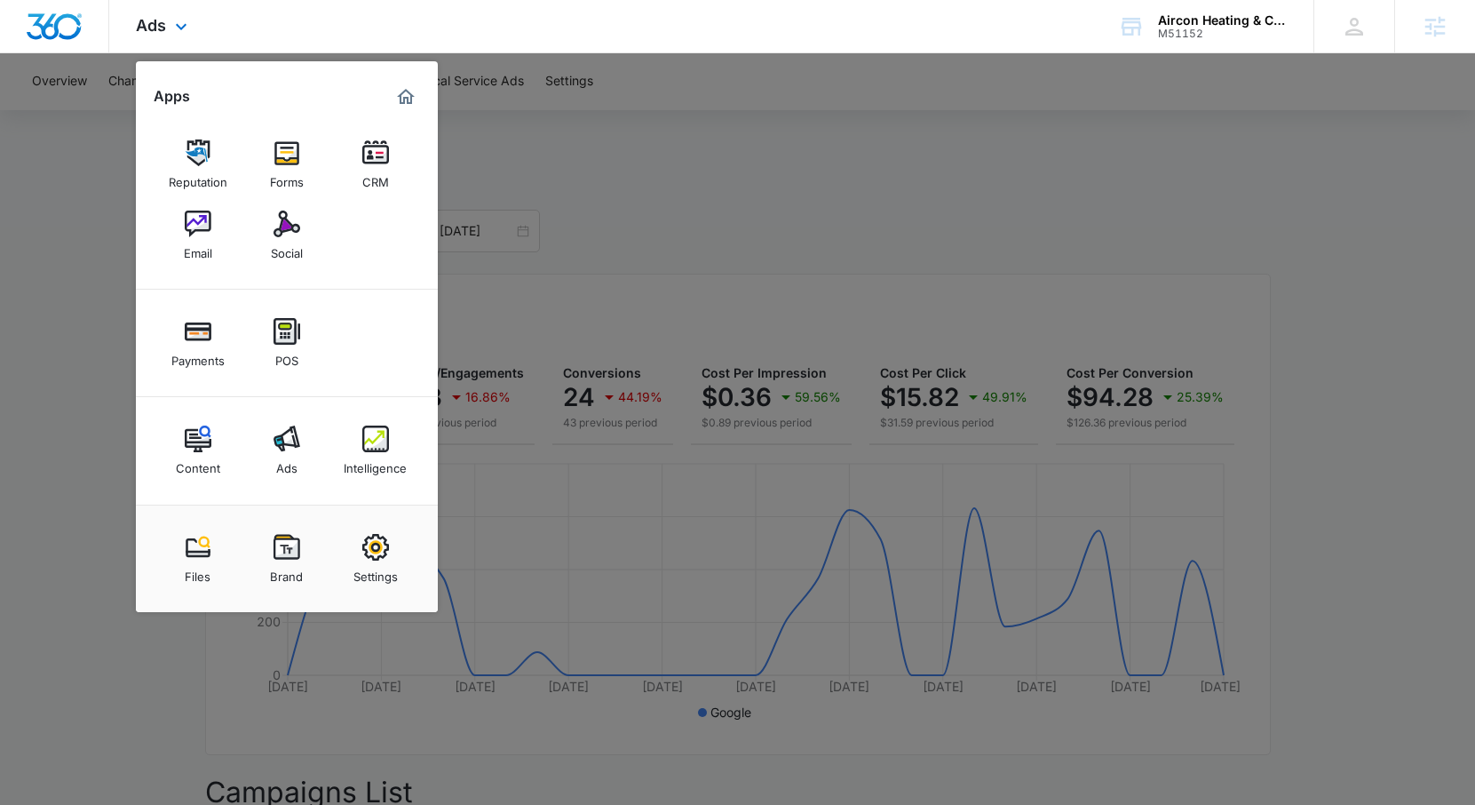
drag, startPoint x: 194, startPoint y: 230, endPoint x: 699, endPoint y: 15, distance: 549.1
click at [0, 0] on div "Ads Apps Reputation Forms CRM Email Social Payments POS Content Ads Intelligenc…" at bounding box center [737, 26] width 1475 height 53
click at [775, 248] on div at bounding box center [737, 402] width 1475 height 805
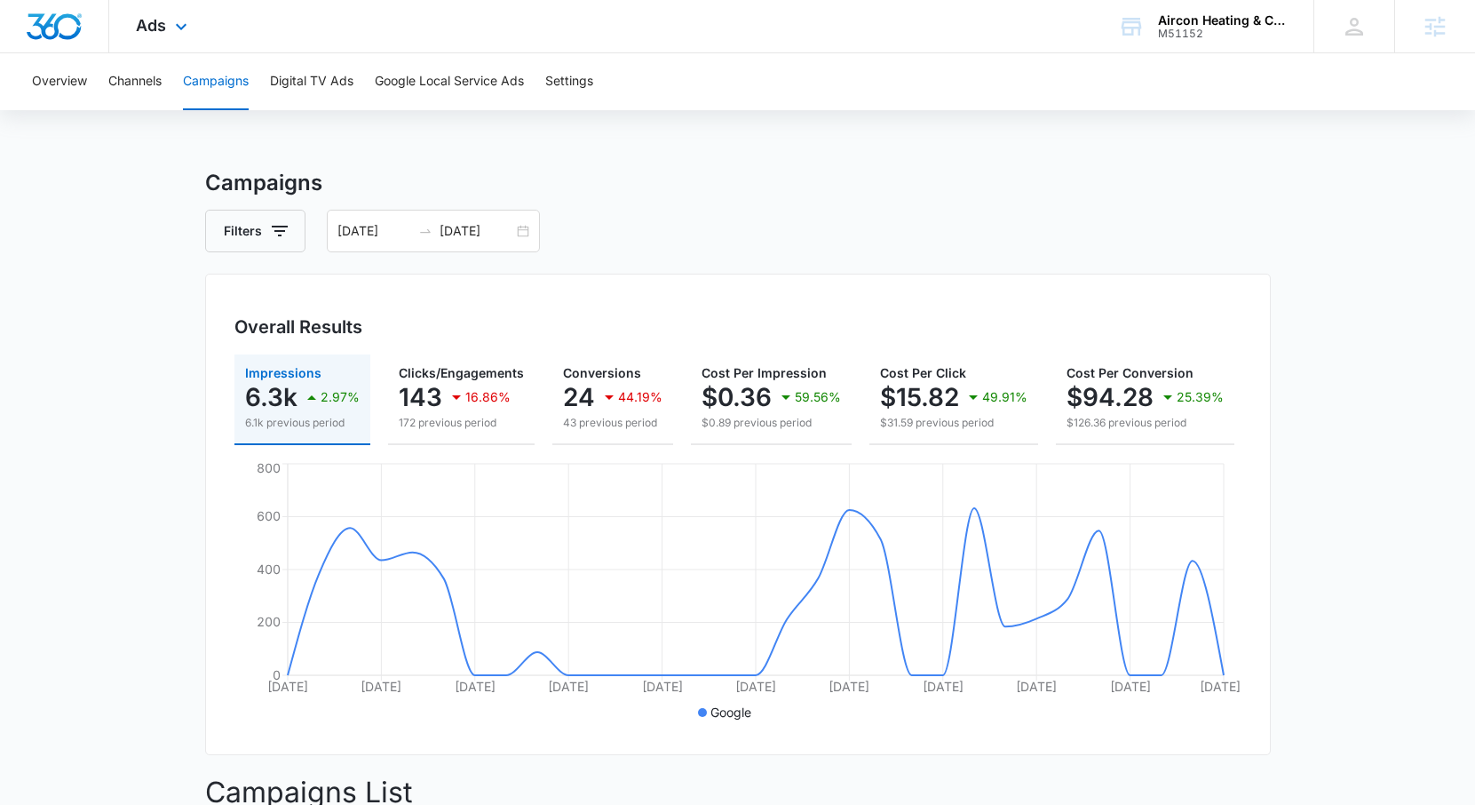
click at [171, 13] on div "Ads Apps Reputation Forms CRM Email Social Payments POS Content Ads Intelligenc…" at bounding box center [163, 26] width 109 height 52
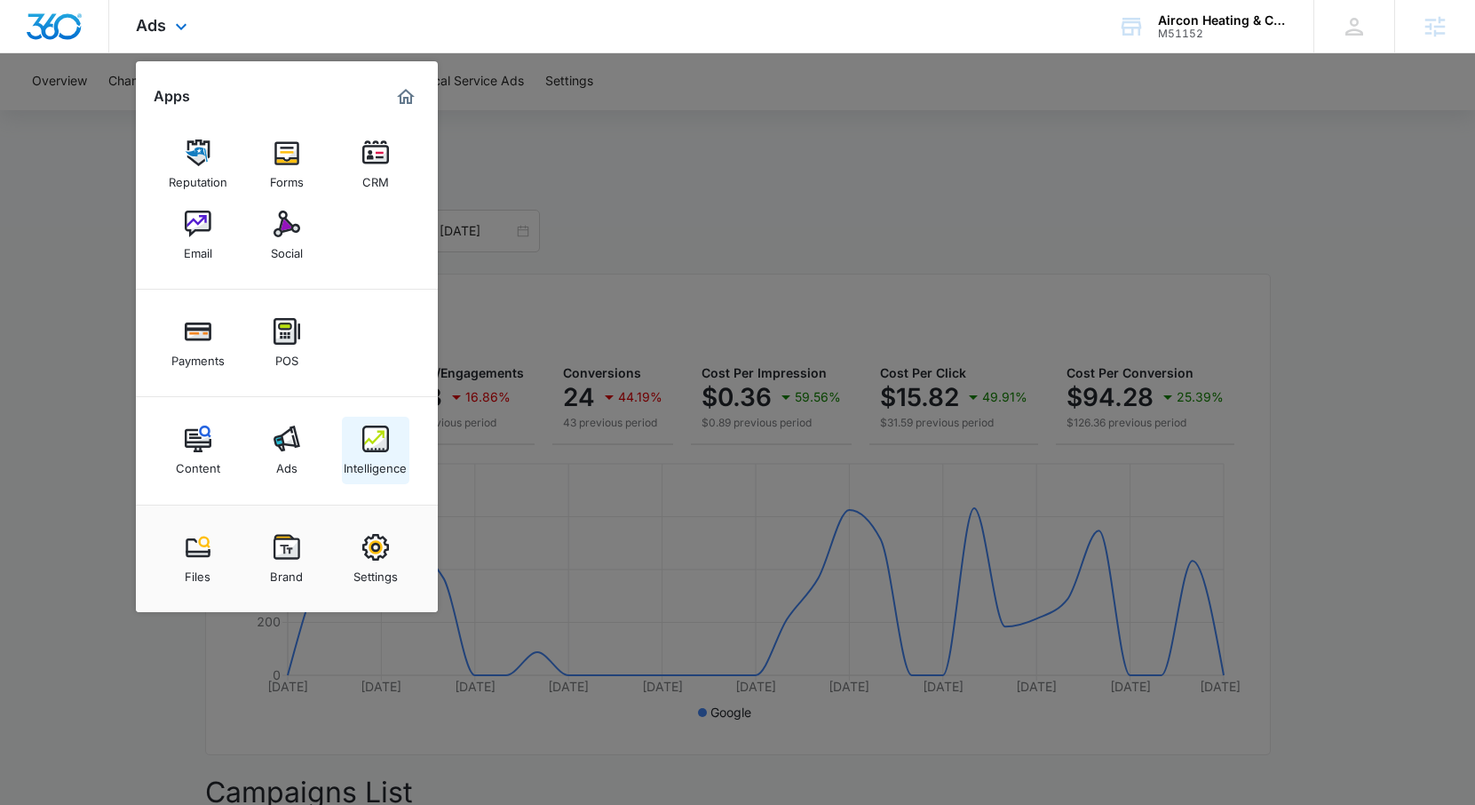
click at [399, 473] on div "Intelligence" at bounding box center [375, 463] width 63 height 23
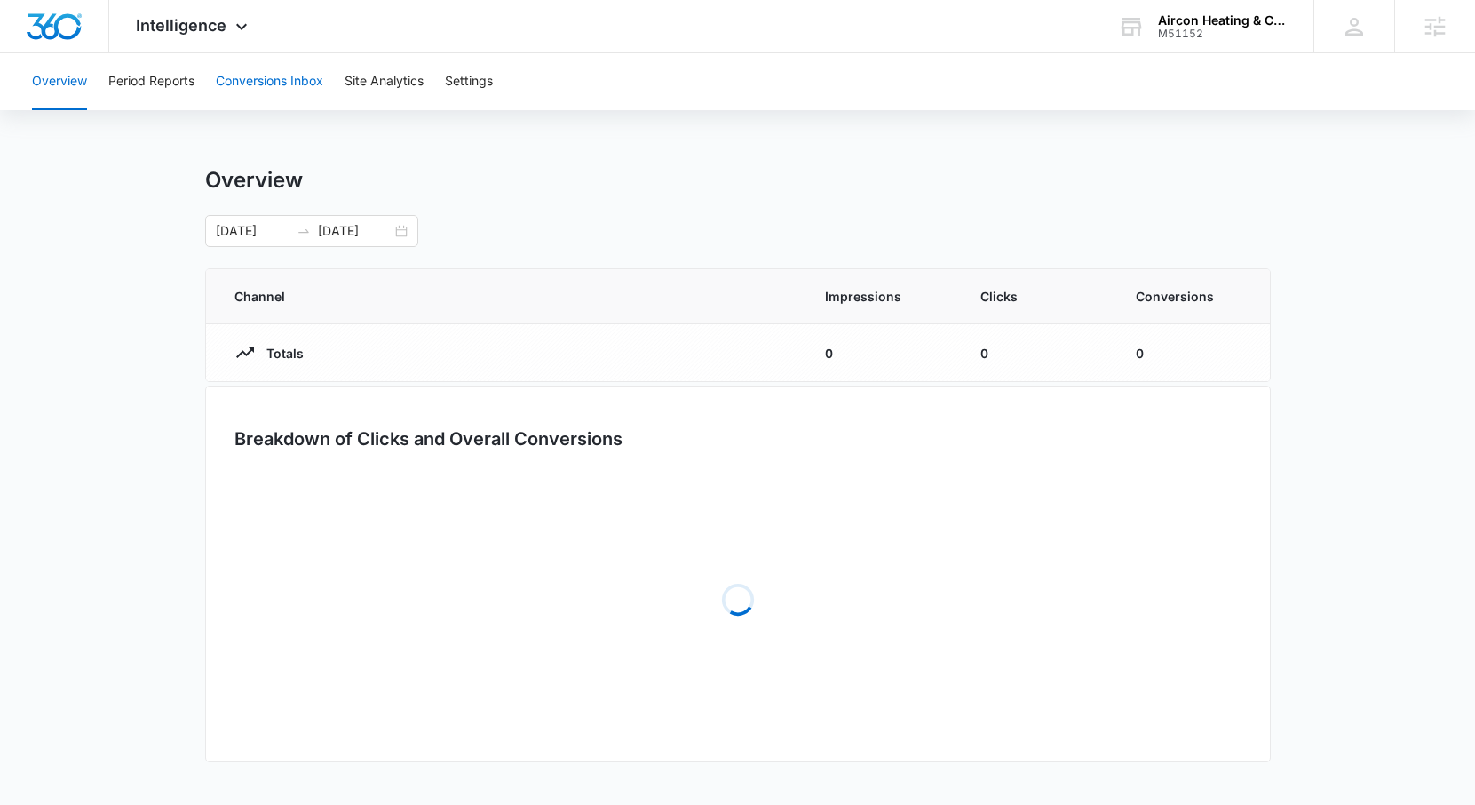
click at [274, 81] on button "Conversions Inbox" at bounding box center [269, 81] width 107 height 57
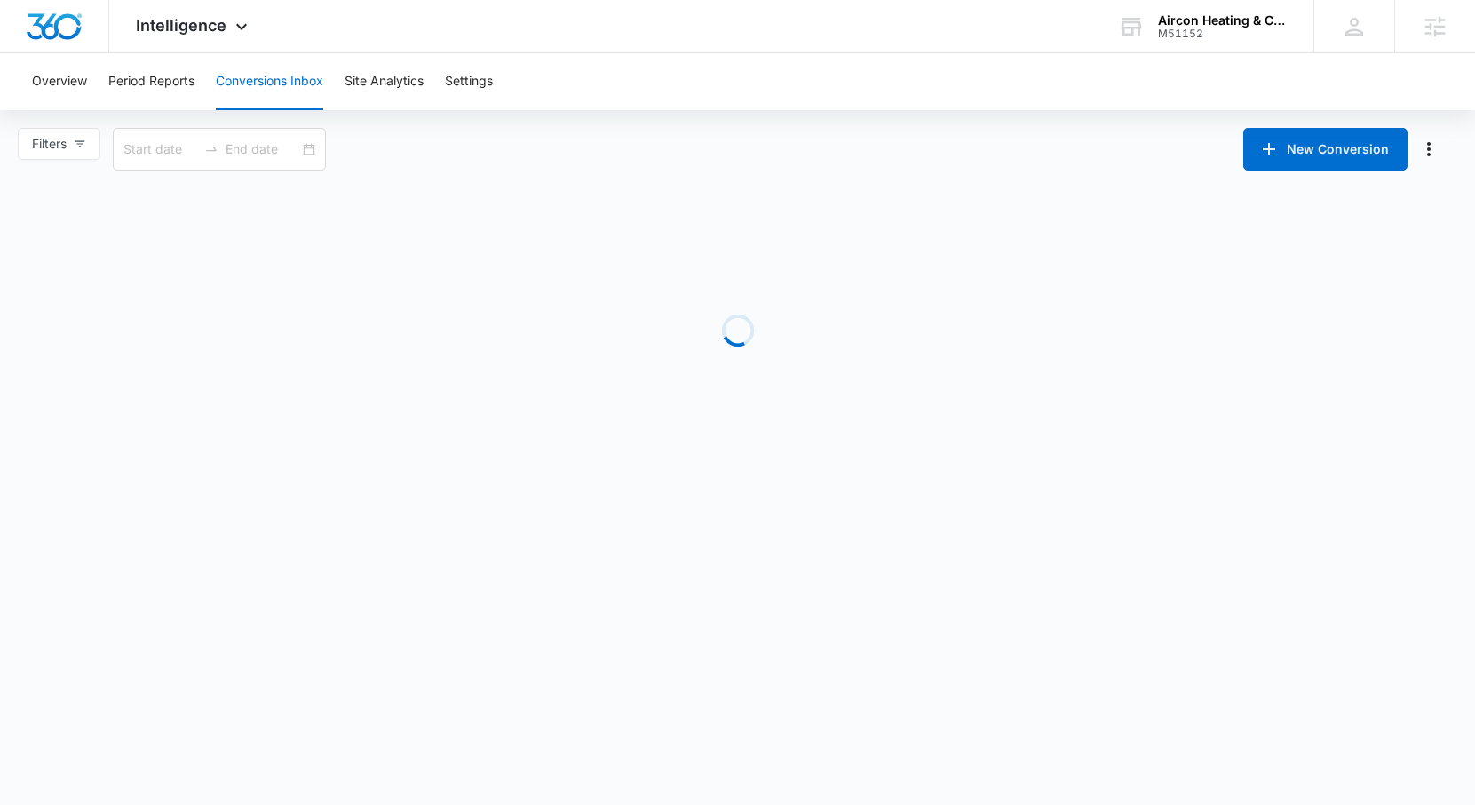
type input "08/17/2025"
type input "09/16/2025"
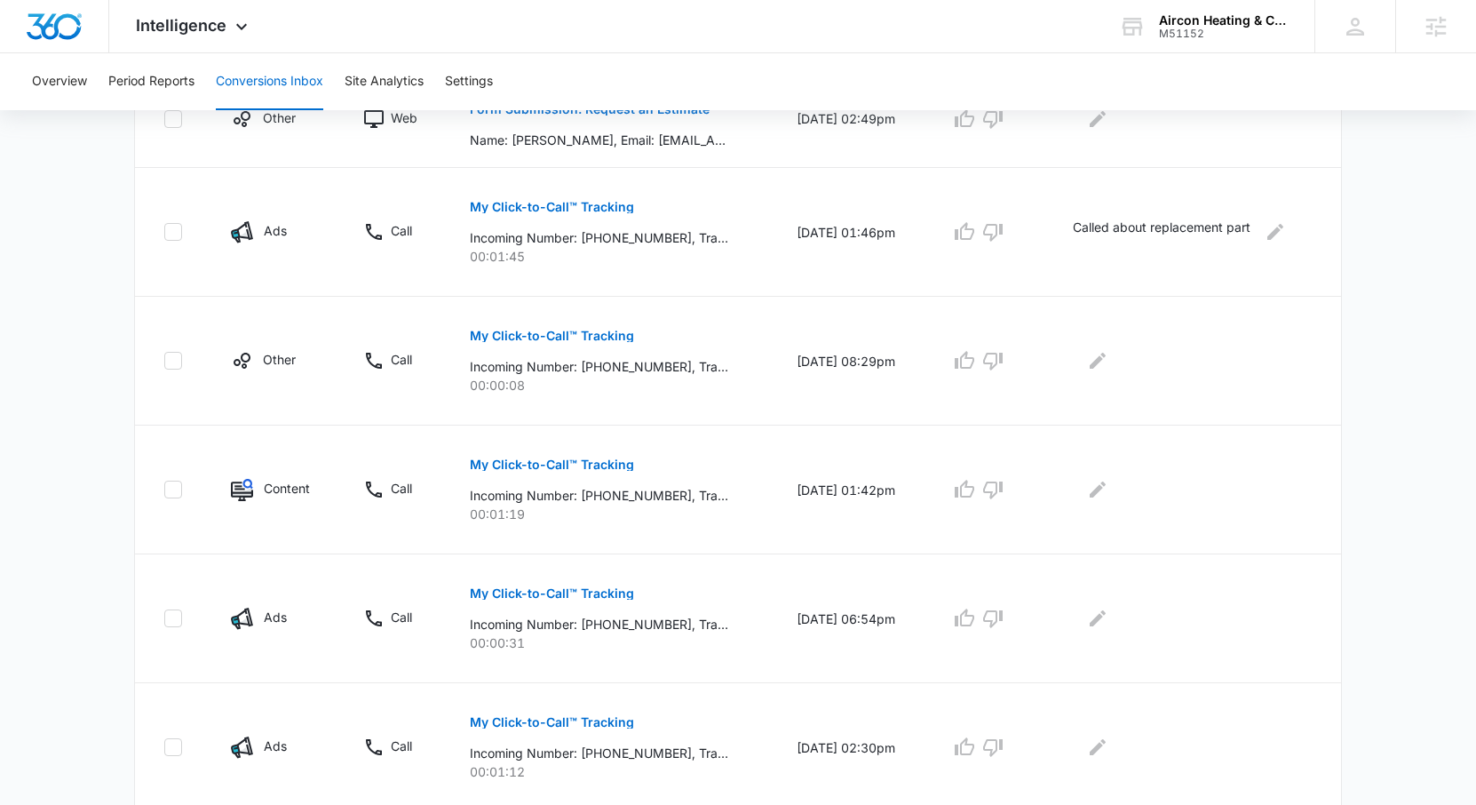
scroll to position [1035, 0]
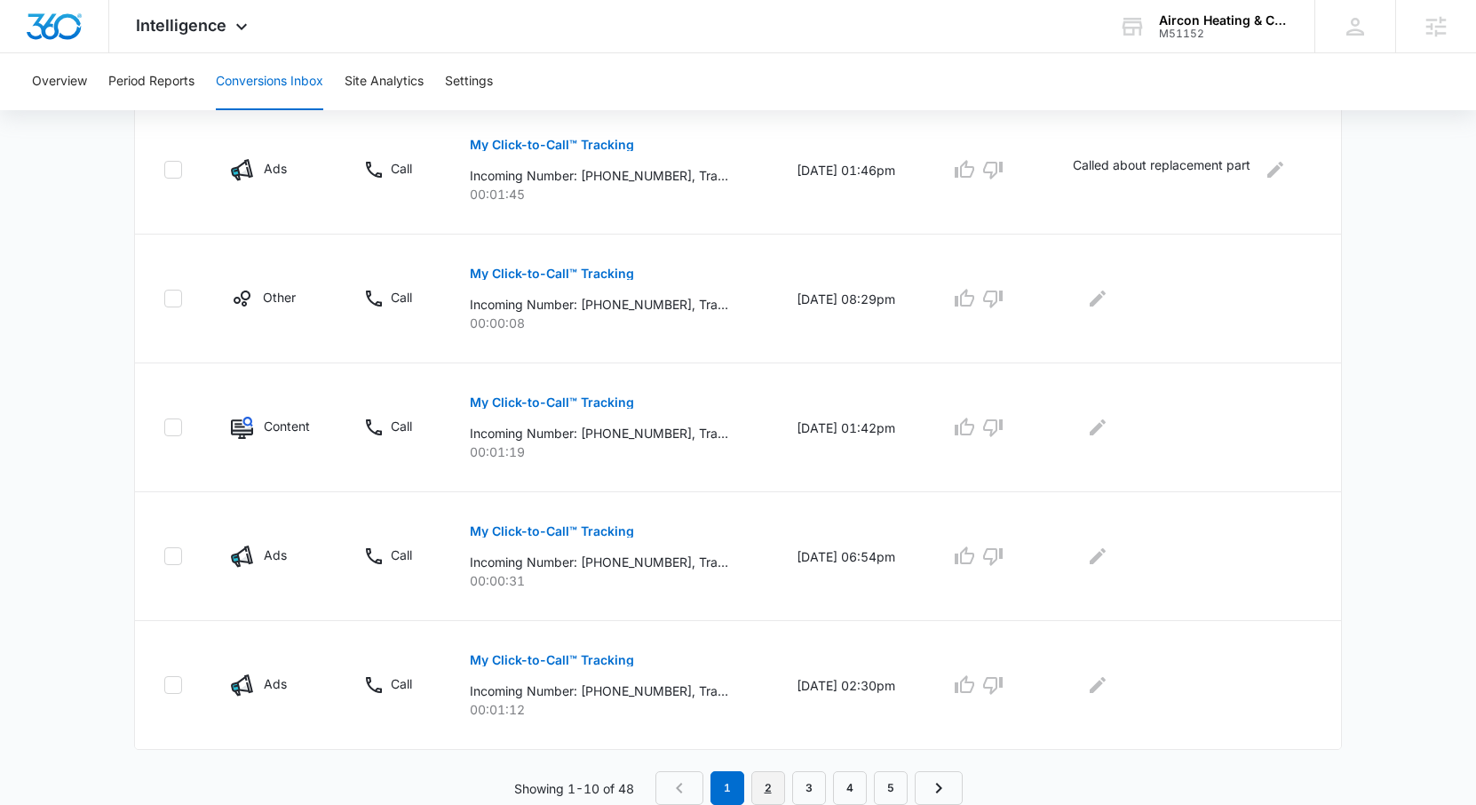
click at [772, 786] on link "2" at bounding box center [768, 788] width 34 height 34
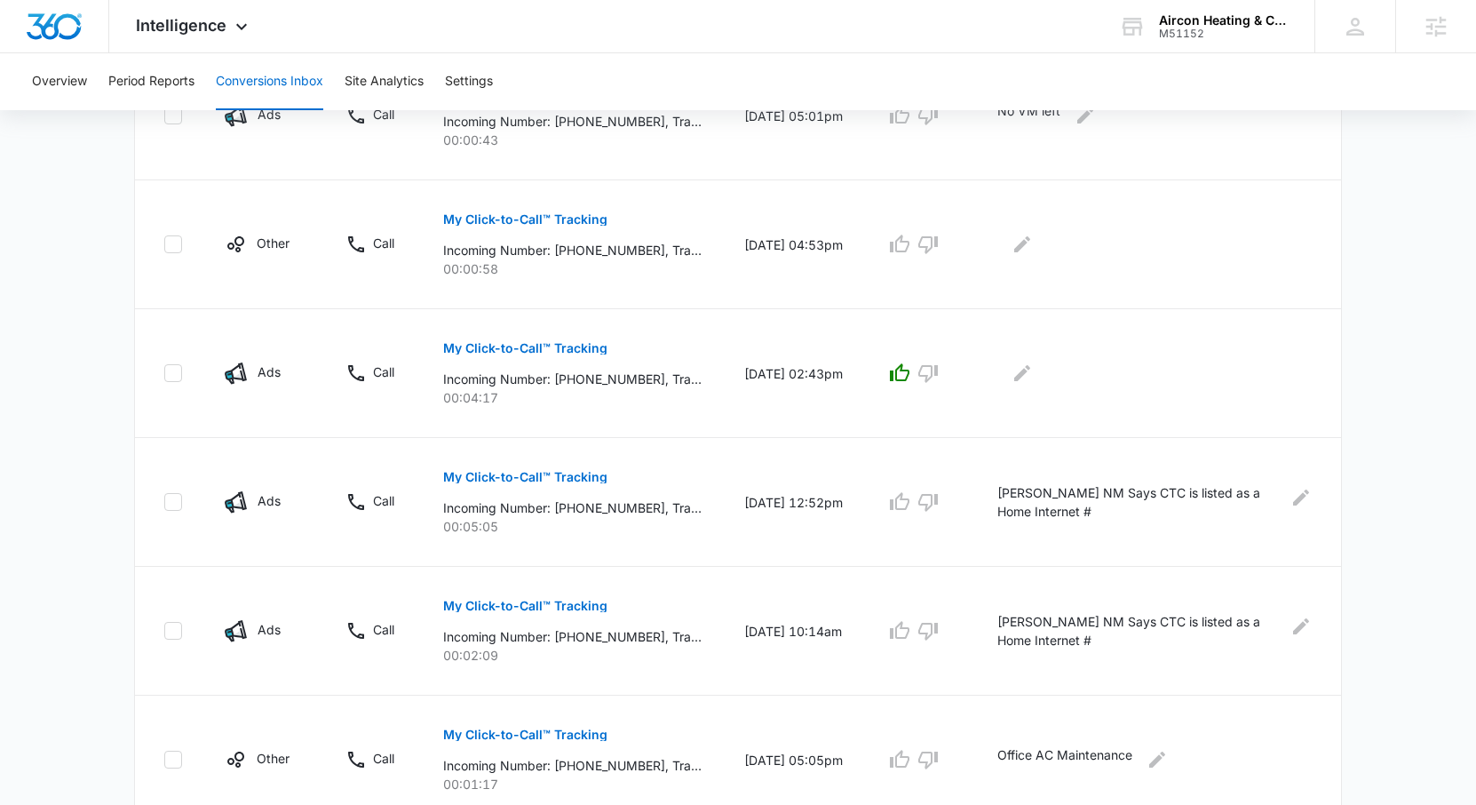
scroll to position [1098, 0]
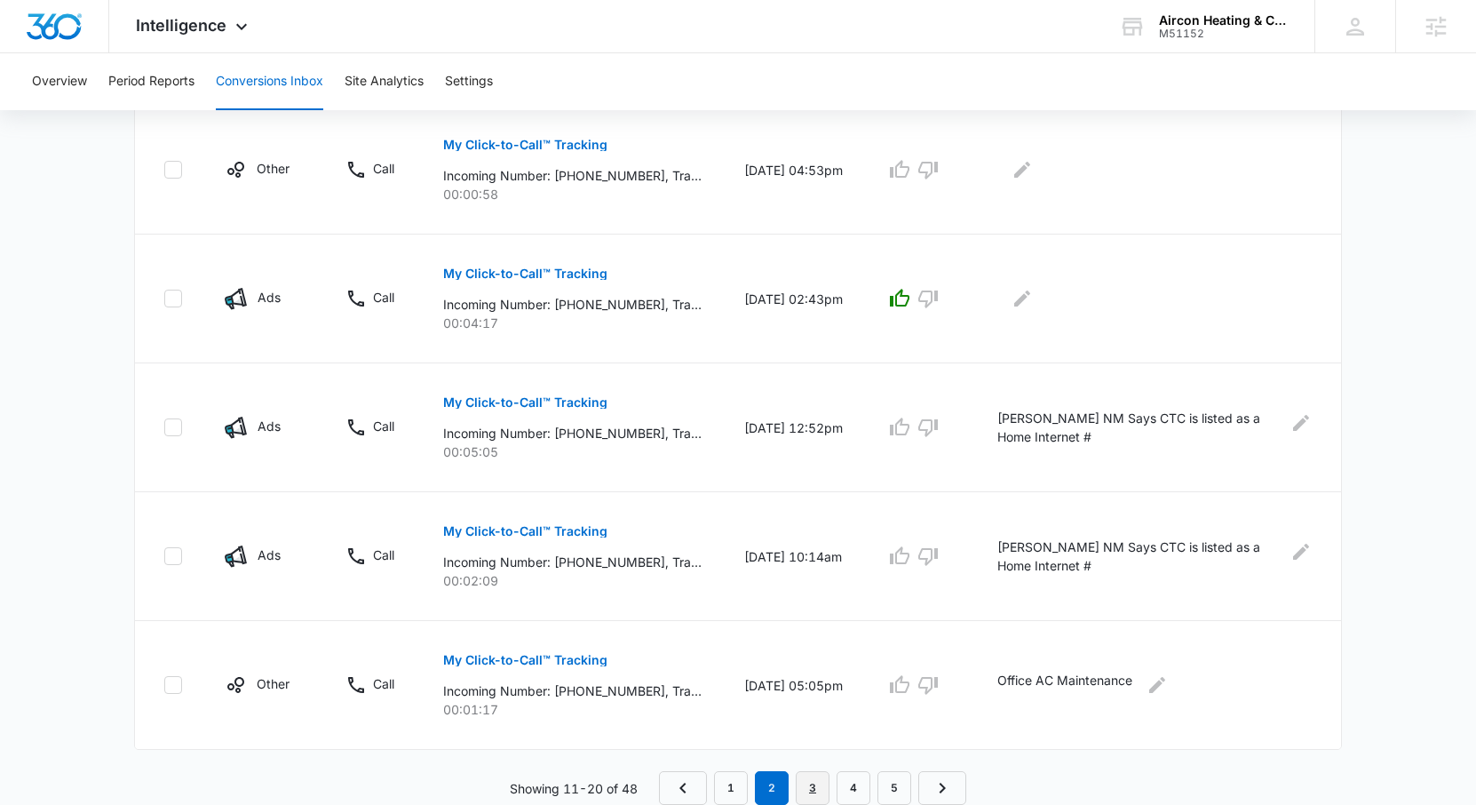
click at [811, 786] on link "3" at bounding box center [813, 788] width 34 height 34
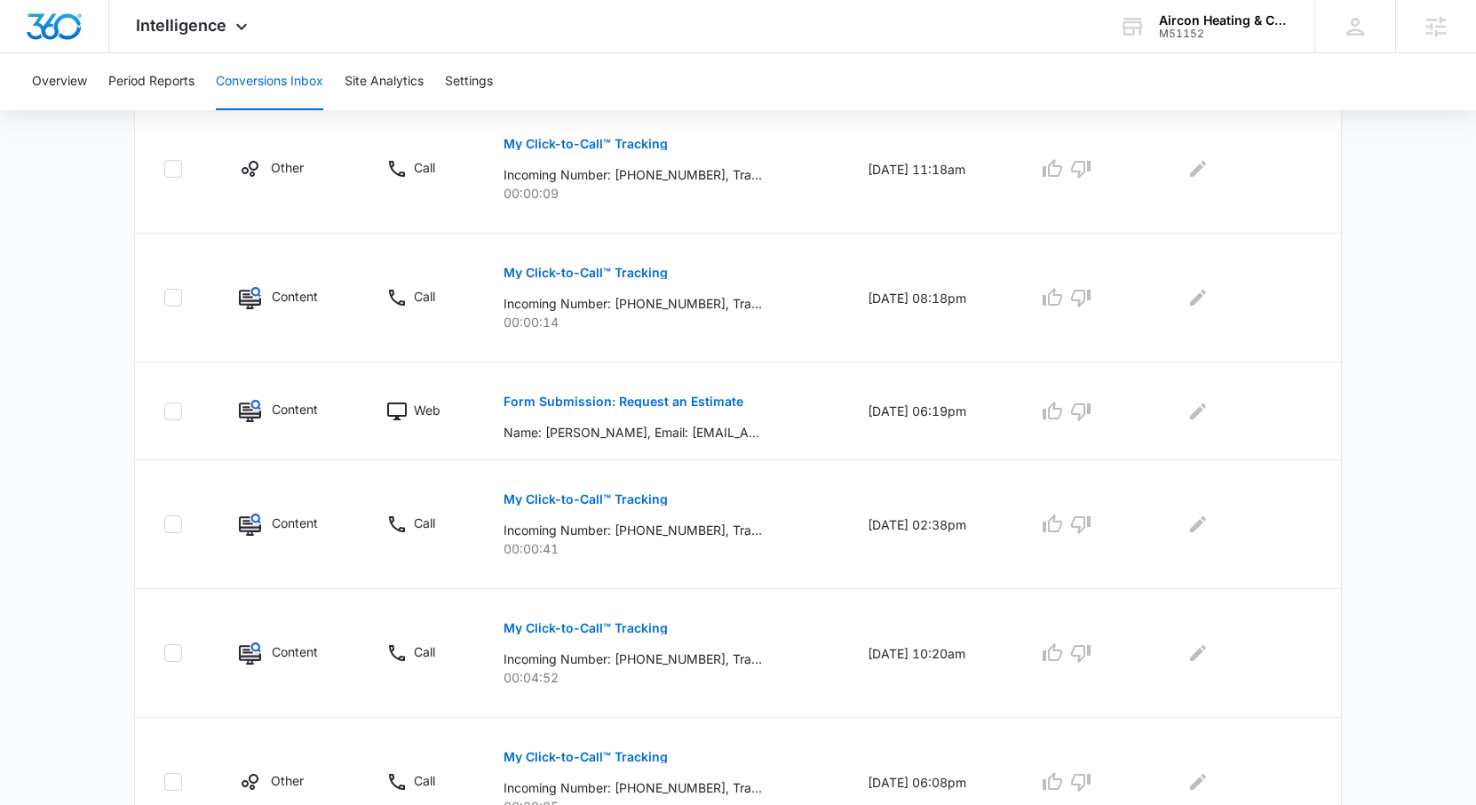
scroll to position [598, 0]
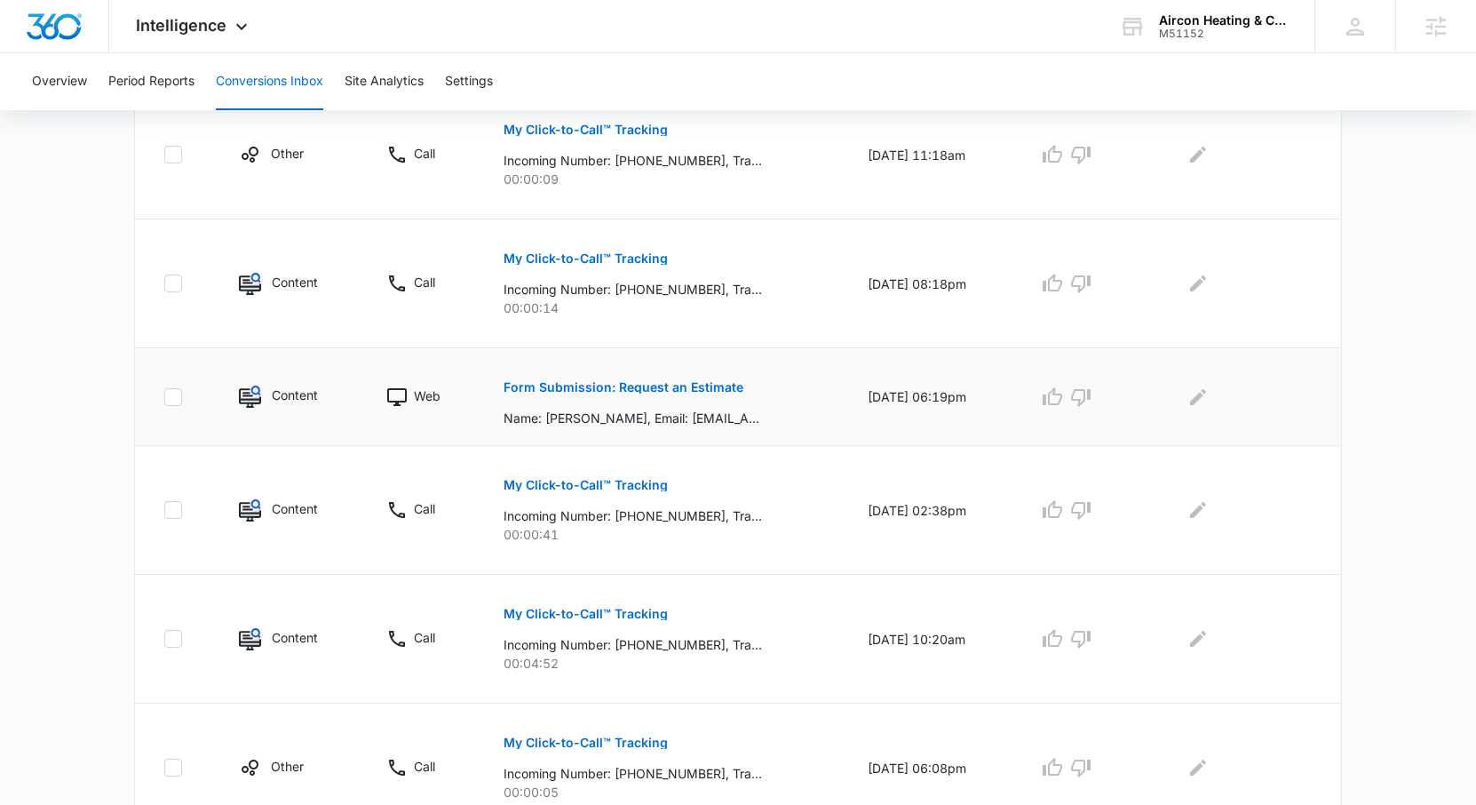
click at [646, 392] on p "Form Submission: Request an Estimate" at bounding box center [624, 387] width 240 height 12
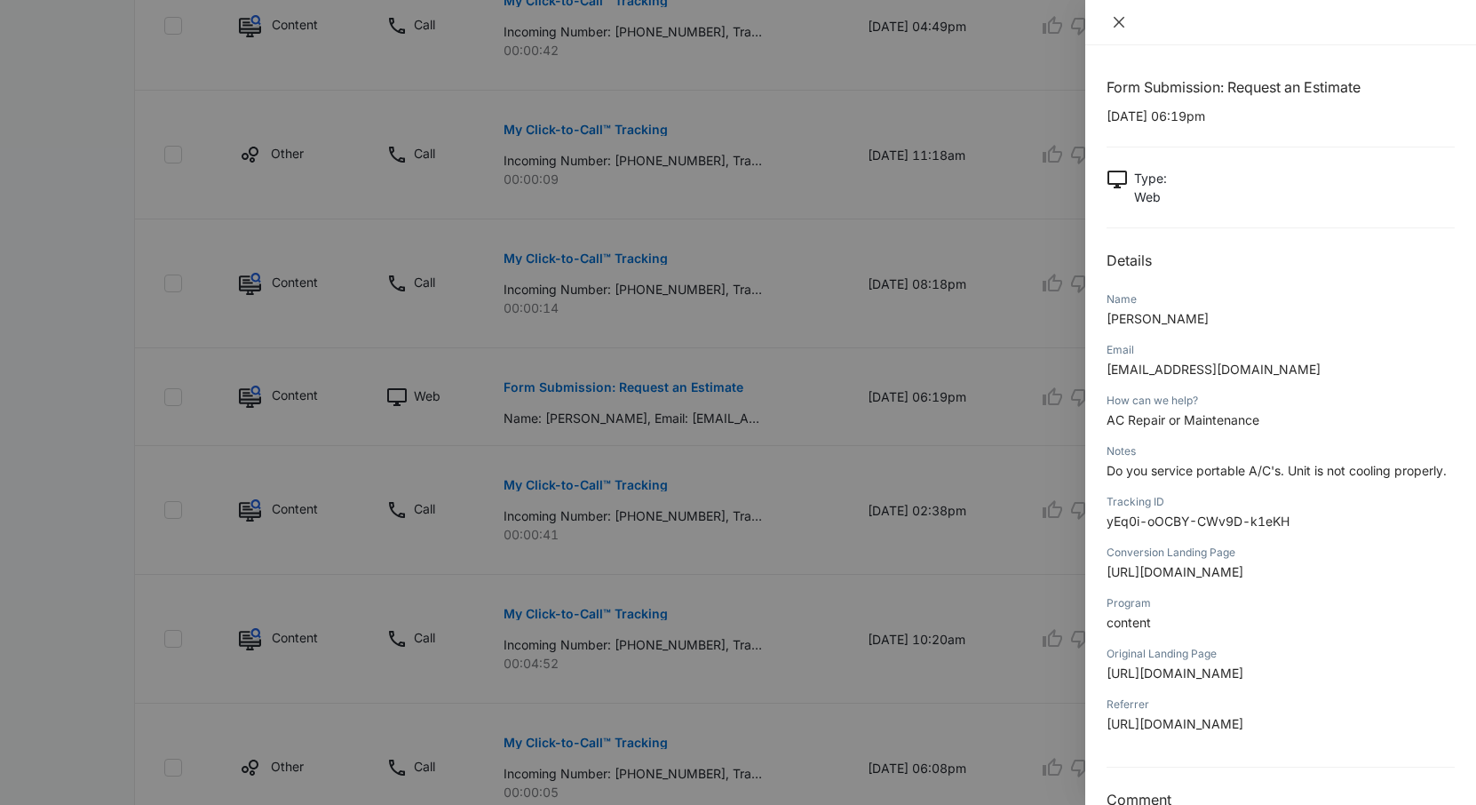
click at [1120, 26] on icon "close" at bounding box center [1119, 22] width 14 height 14
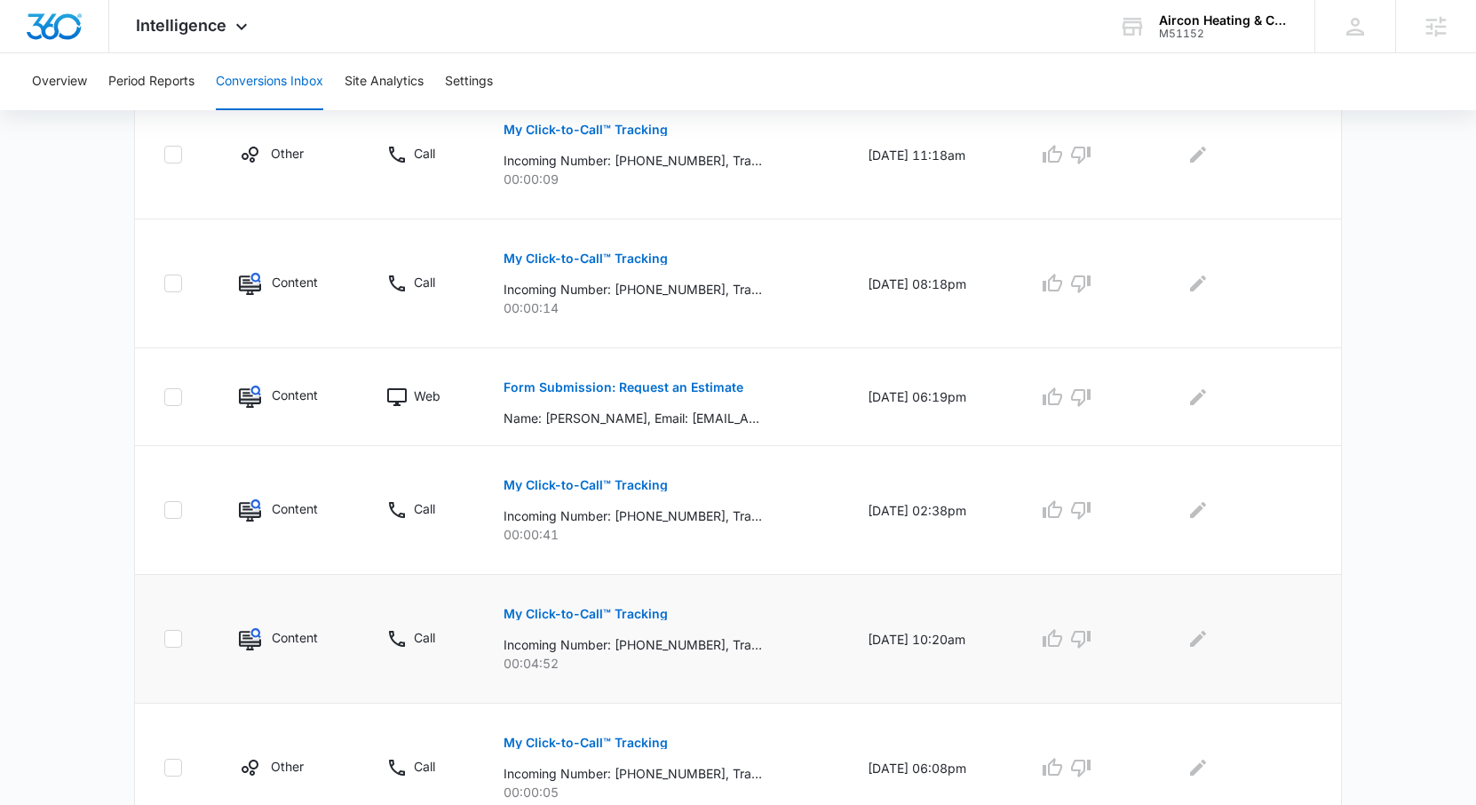
scroll to position [1067, 0]
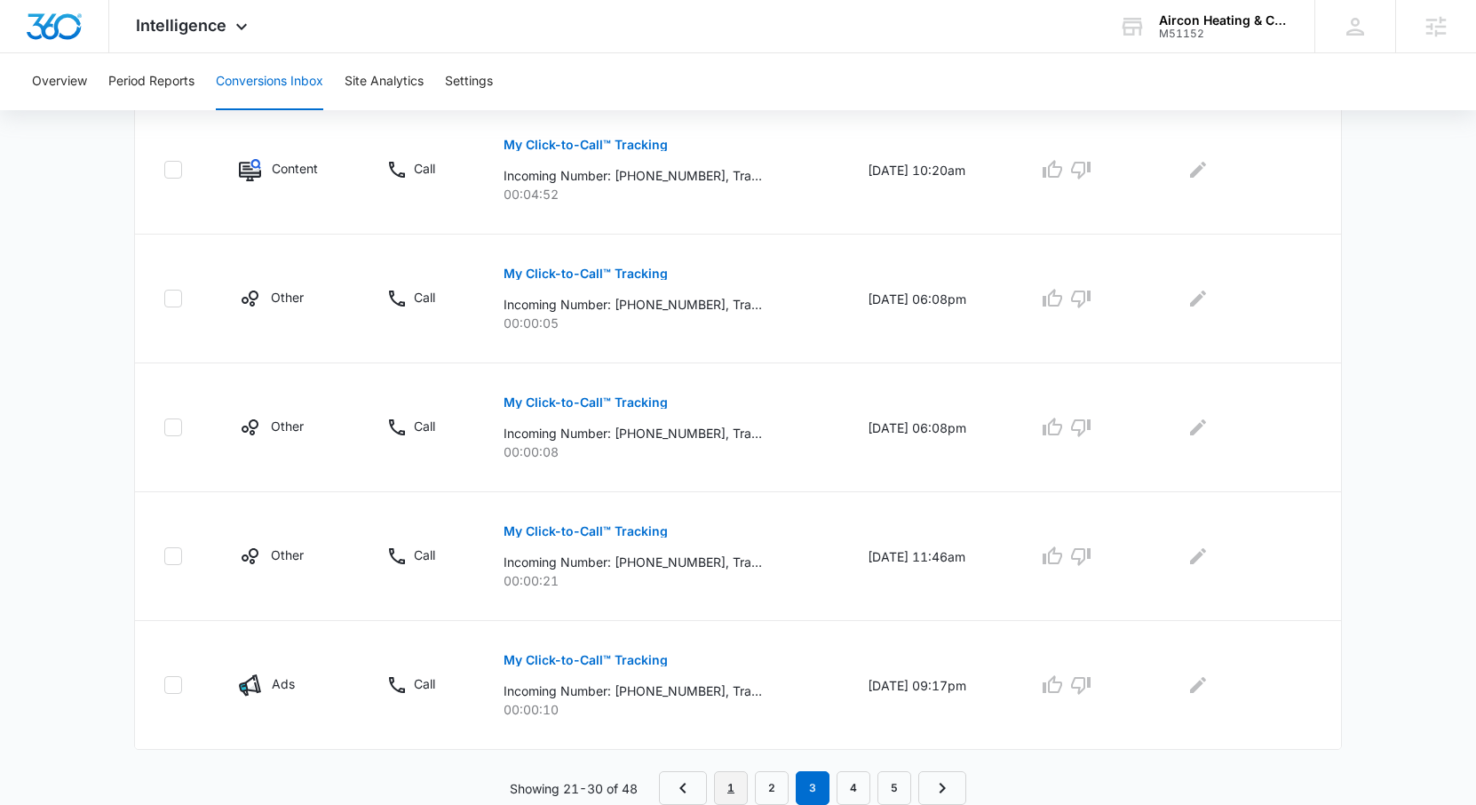
click at [735, 789] on link "1" at bounding box center [731, 788] width 34 height 34
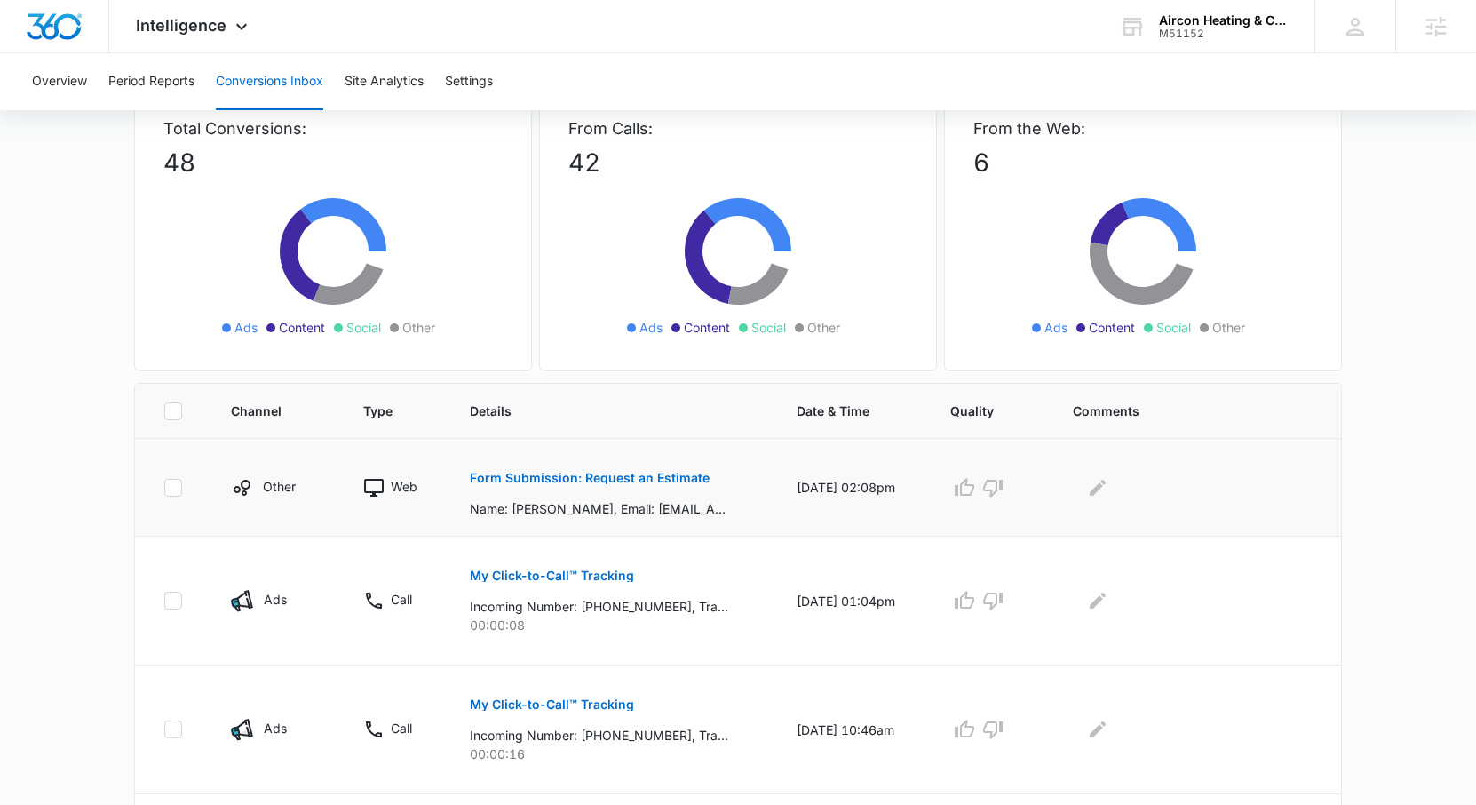
scroll to position [317, 0]
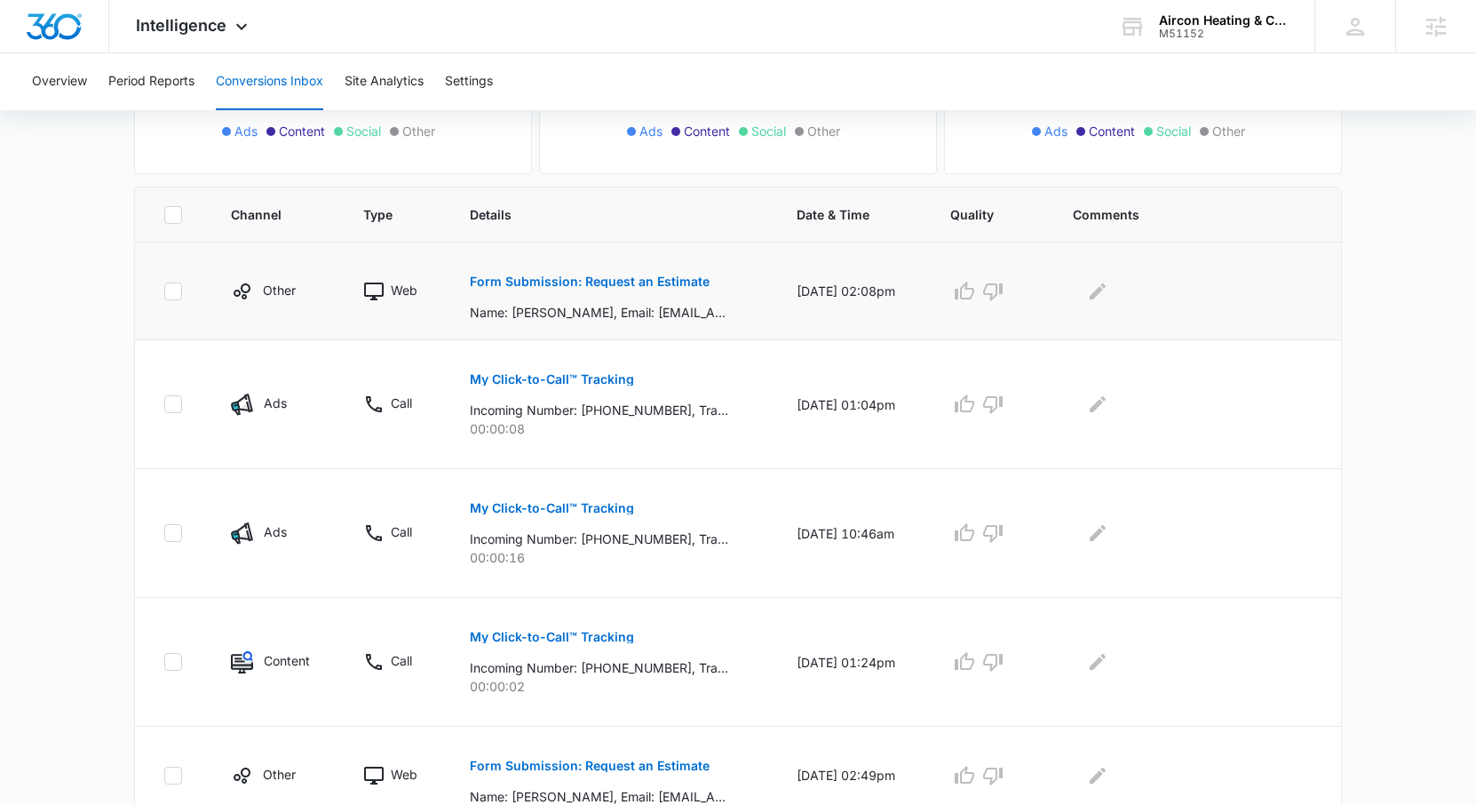
click at [604, 282] on p "Form Submission: Request an Estimate" at bounding box center [590, 281] width 240 height 12
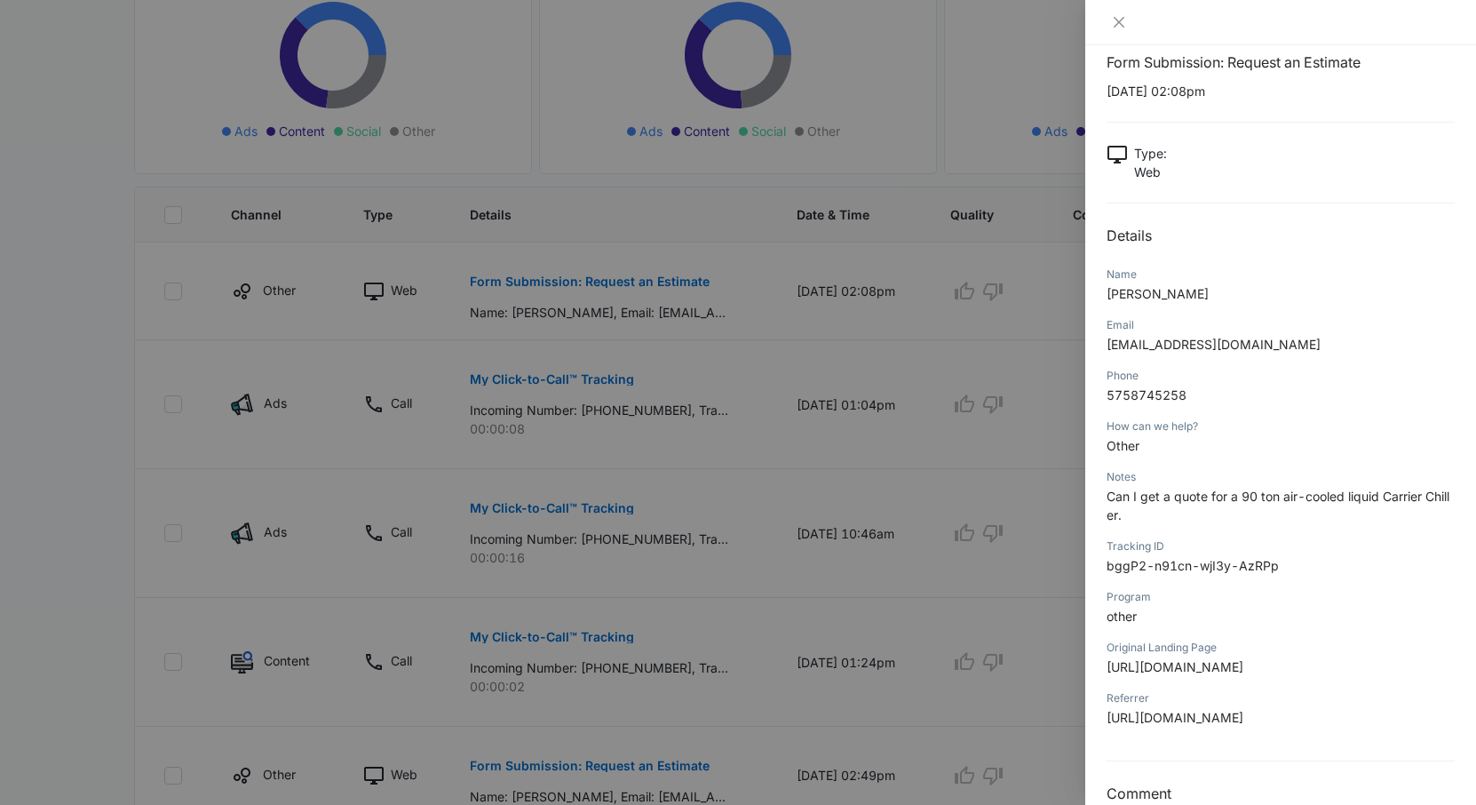
scroll to position [29, 0]
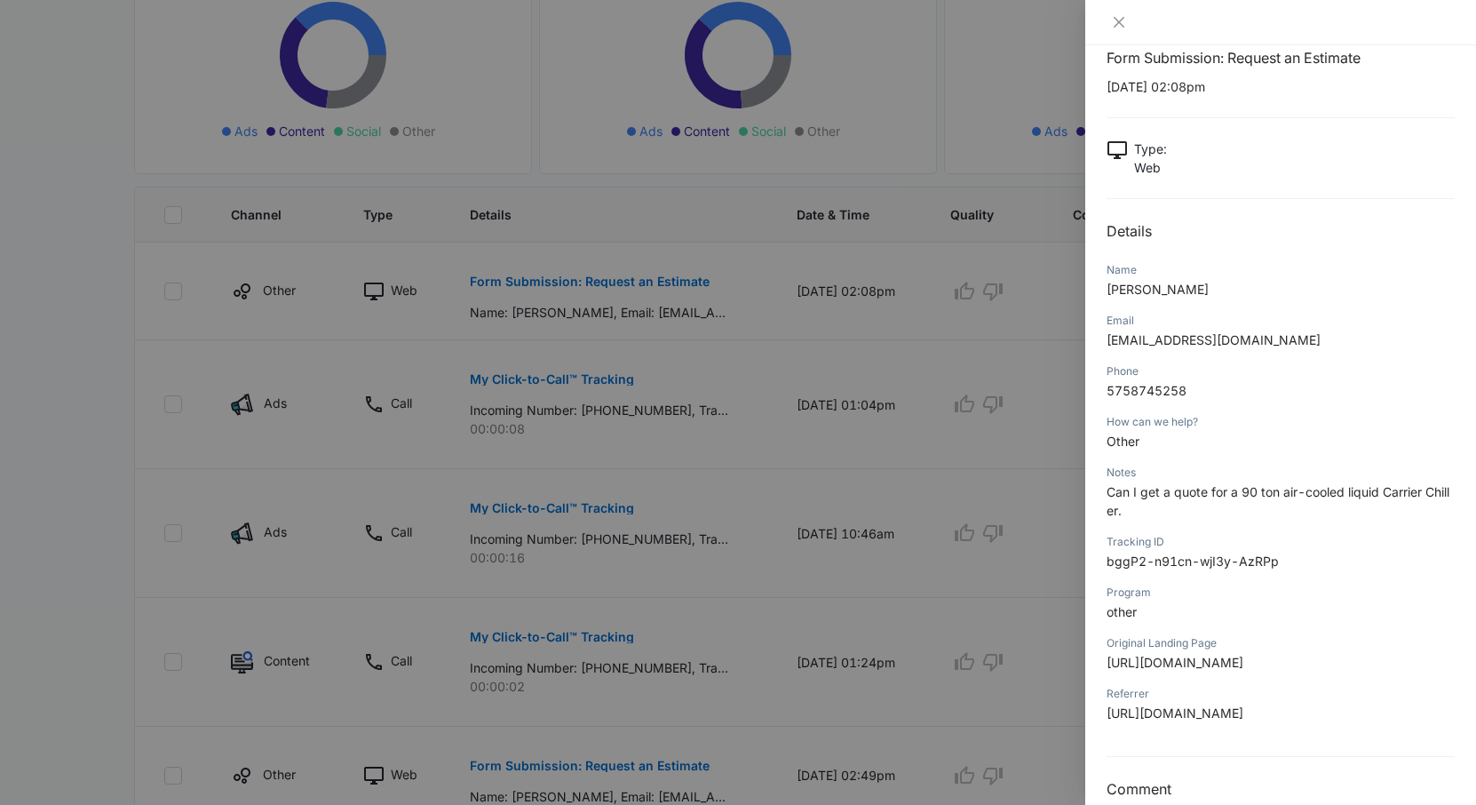
drag, startPoint x: 1107, startPoint y: 663, endPoint x: 1128, endPoint y: 686, distance: 30.2
click at [1128, 670] on span "https://aircon-nm.com/?utm_source=carrier&utm_medium=referral&utm_campaign=deal…" at bounding box center [1175, 661] width 137 height 15
click at [1239, 684] on div "Original Landing Page https://aircon-nm.com/?utm_source=carrier&utm_medium=refe…" at bounding box center [1281, 658] width 348 height 51
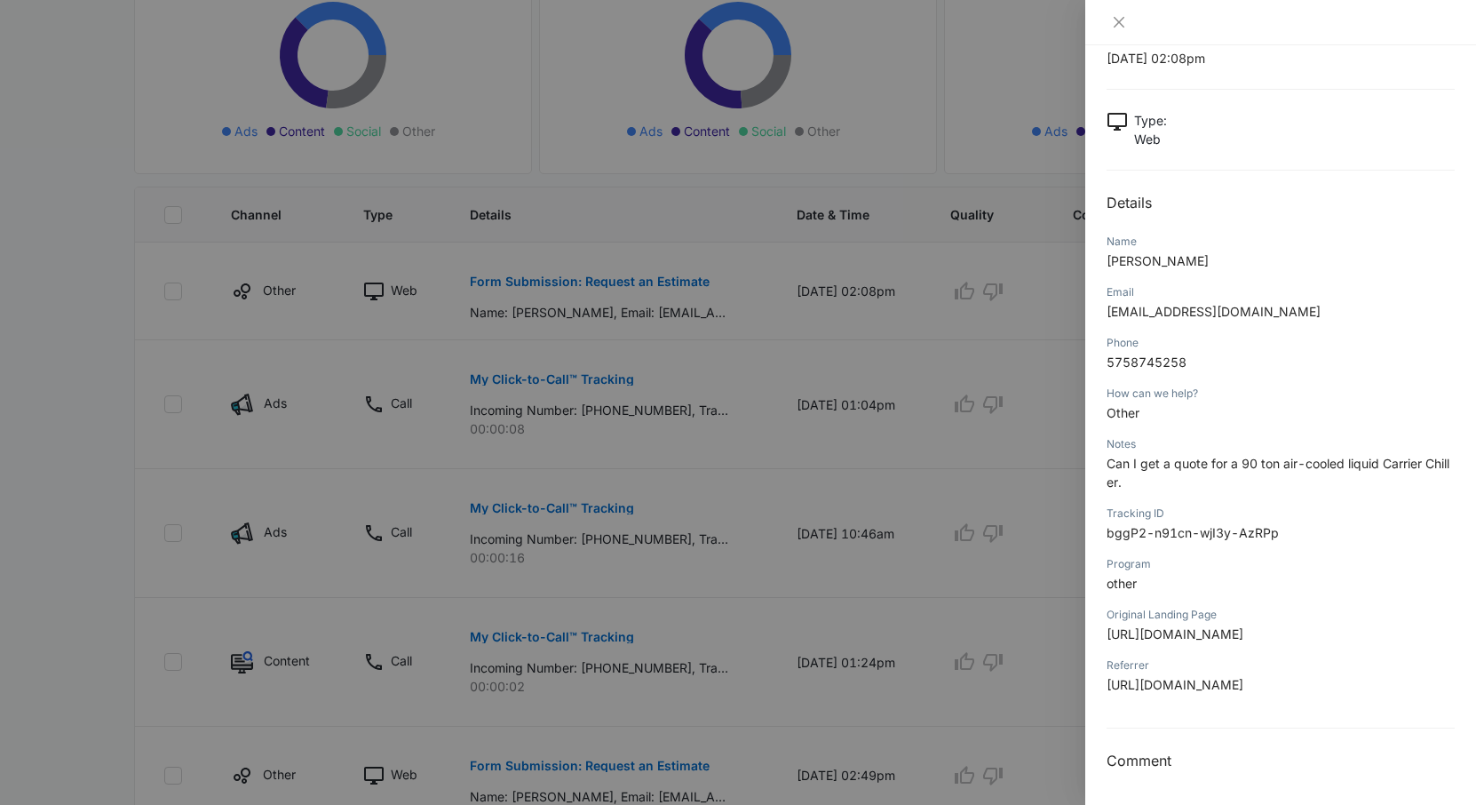
scroll to position [95, 0]
drag, startPoint x: 1118, startPoint y: 683, endPoint x: 1236, endPoint y: 686, distance: 118.1
click at [1236, 686] on span "https://aircon-nm.com/?utm_source=carrier&utm_medium=referral&utm_campaign=deal…" at bounding box center [1175, 684] width 137 height 15
click at [1320, 703] on div "Referrer https://aircon-nm.com/?utm_source=carrier&utm_medium=referral&utm_camp…" at bounding box center [1281, 680] width 348 height 51
click at [1194, 726] on div "Form Submission: Request an Estimate 09/15/2025 at 02:08pm Type : Web Details N…" at bounding box center [1281, 395] width 348 height 753
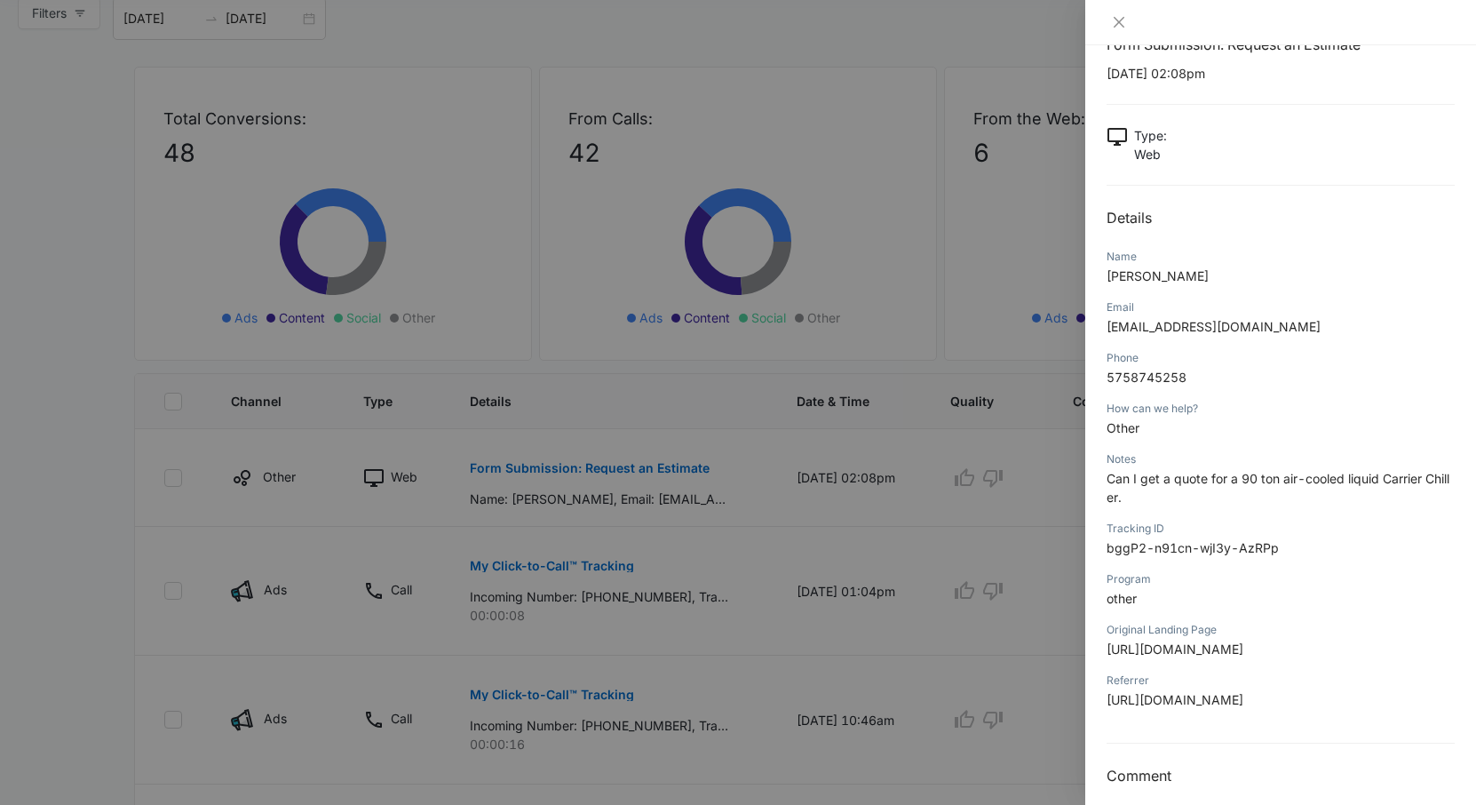
scroll to position [76, 0]
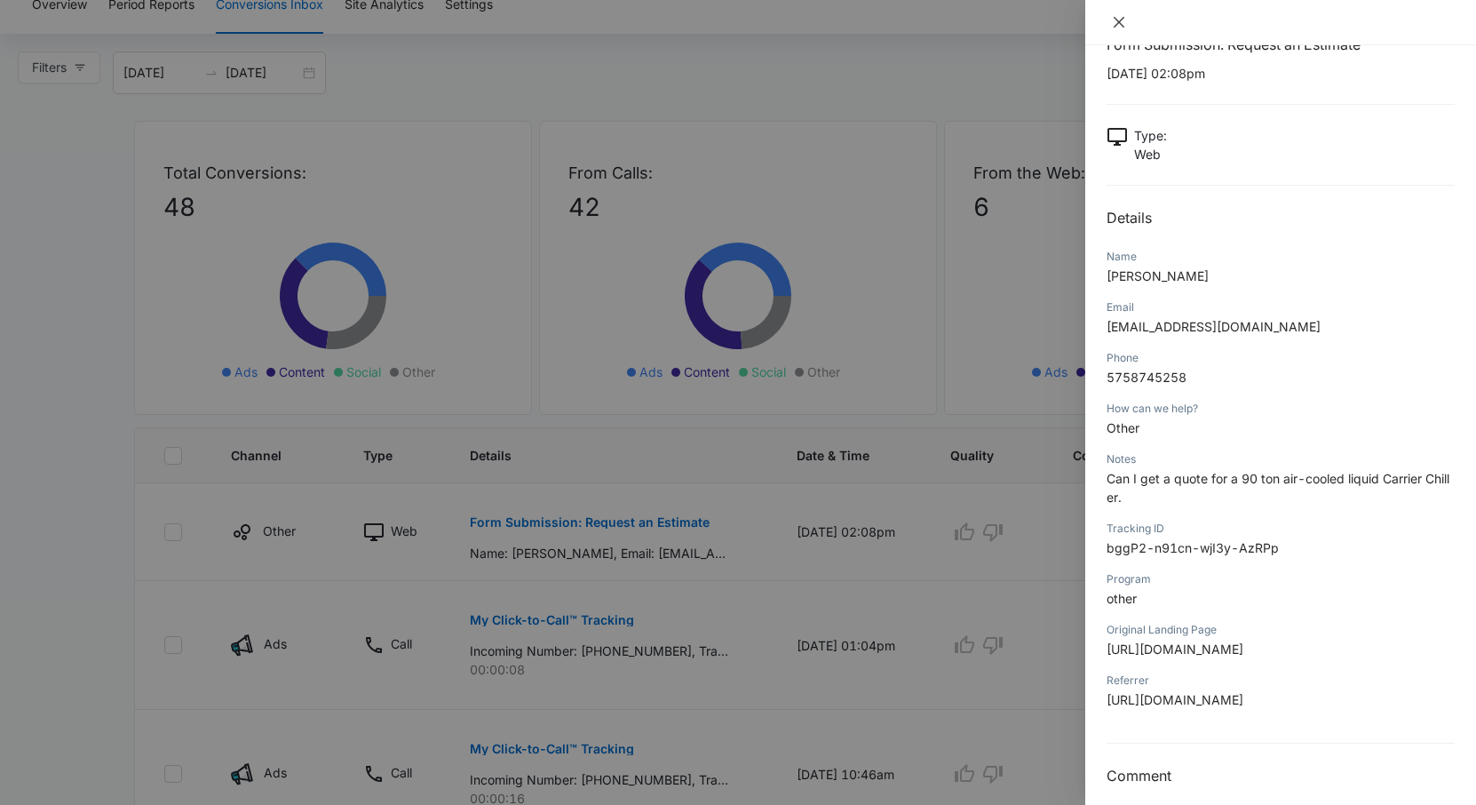
click at [1115, 25] on icon "close" at bounding box center [1119, 22] width 11 height 11
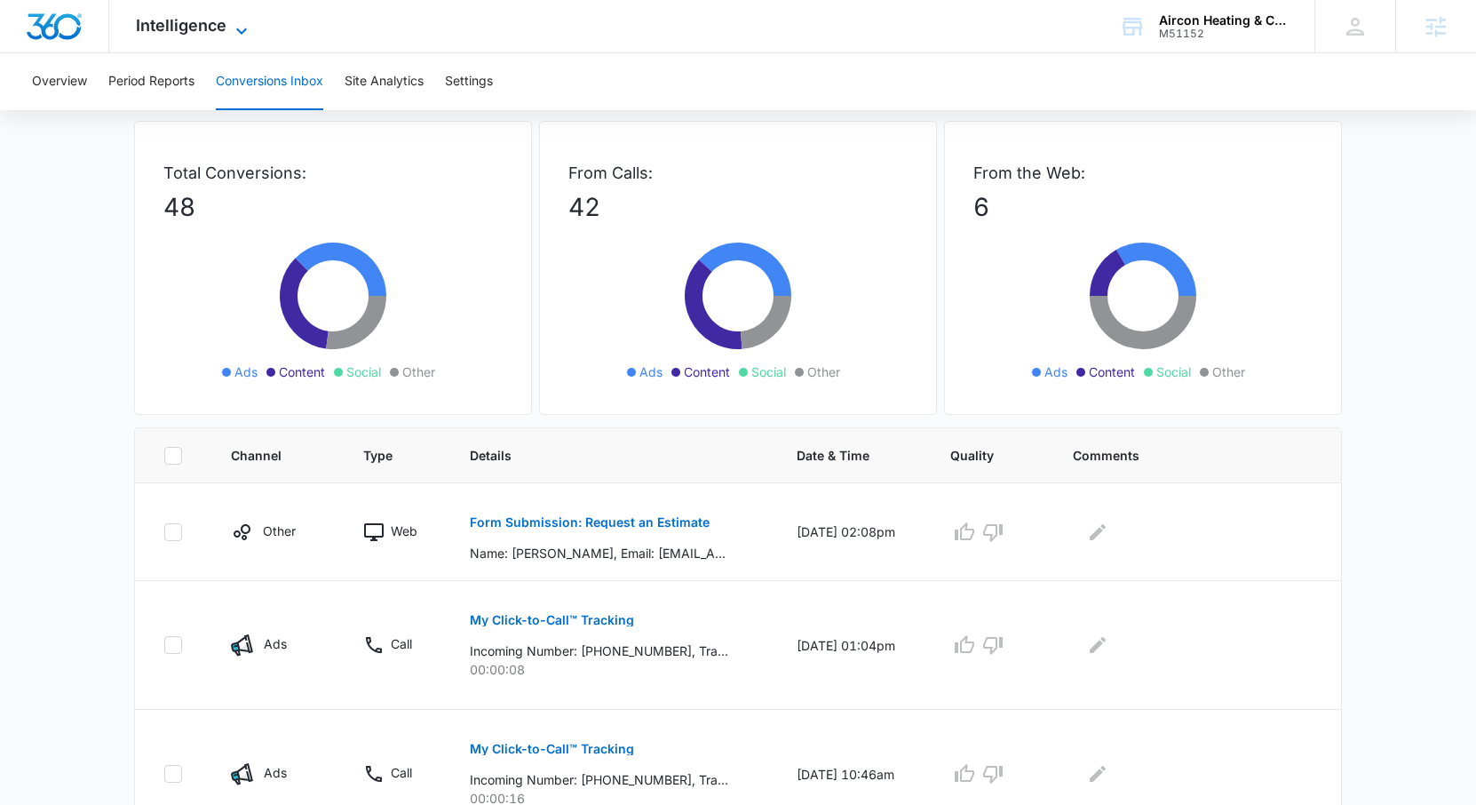
click at [174, 33] on span "Intelligence" at bounding box center [181, 25] width 91 height 19
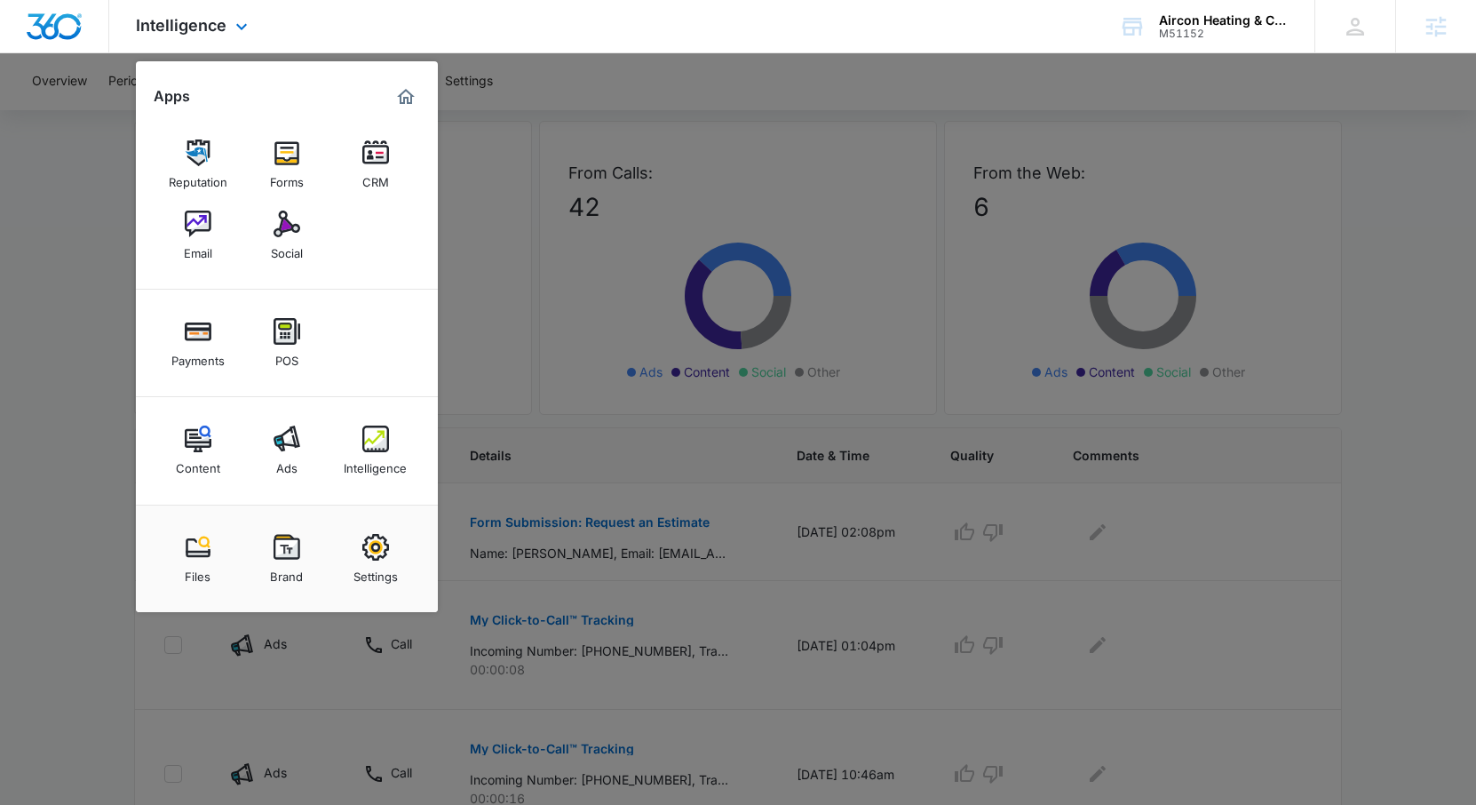
drag, startPoint x: 296, startPoint y: 162, endPoint x: 576, endPoint y: 7, distance: 320.4
click at [0, 0] on div "Intelligence Apps Reputation Forms CRM Email Social Payments POS Content Ads In…" at bounding box center [738, 26] width 1476 height 53
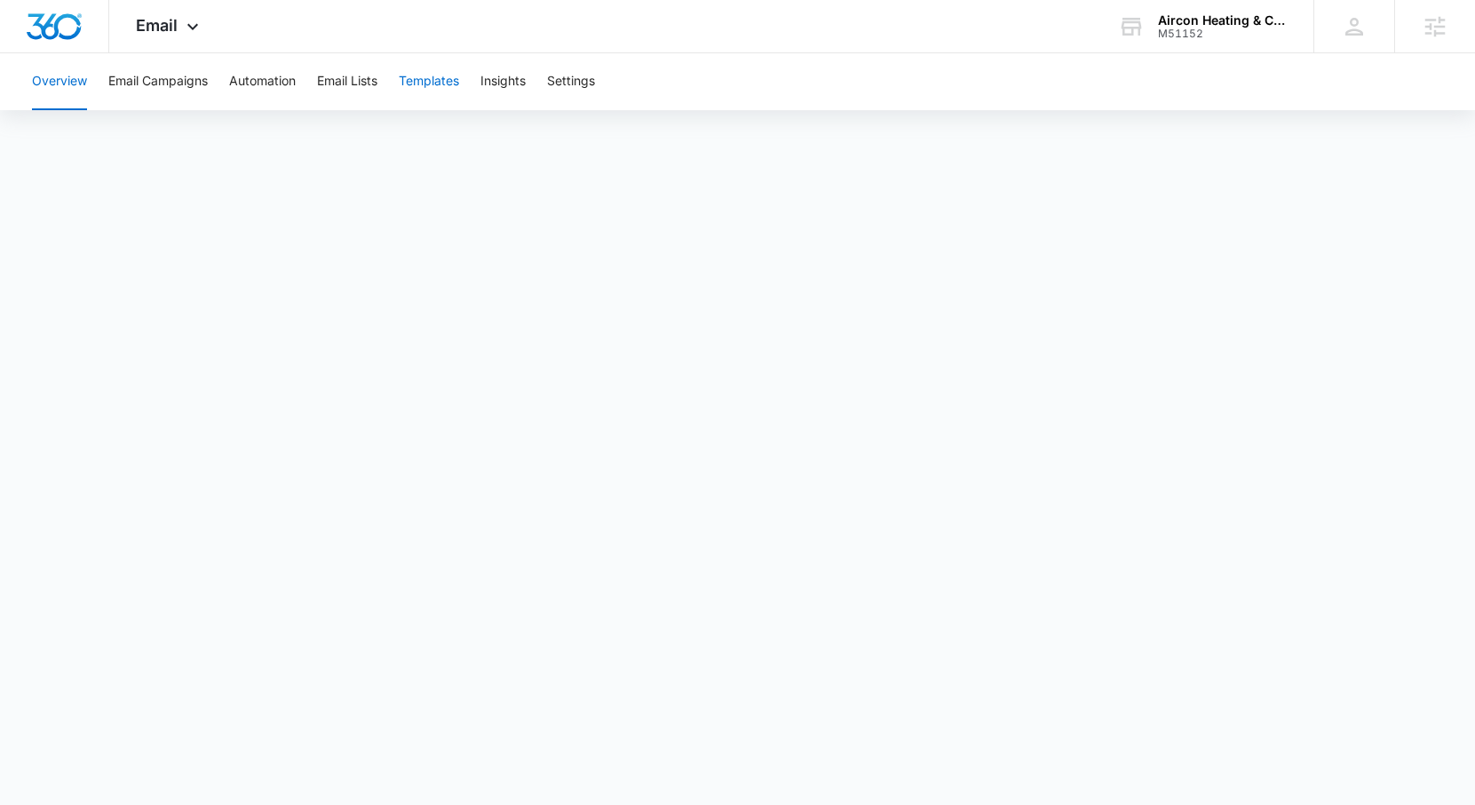
click at [417, 83] on button "Templates" at bounding box center [429, 81] width 60 height 57
click at [53, 83] on button "Overview" at bounding box center [59, 81] width 55 height 57
click at [412, 79] on button "Templates" at bounding box center [429, 81] width 60 height 57
click at [157, 87] on button "Email Campaigns" at bounding box center [157, 81] width 99 height 57
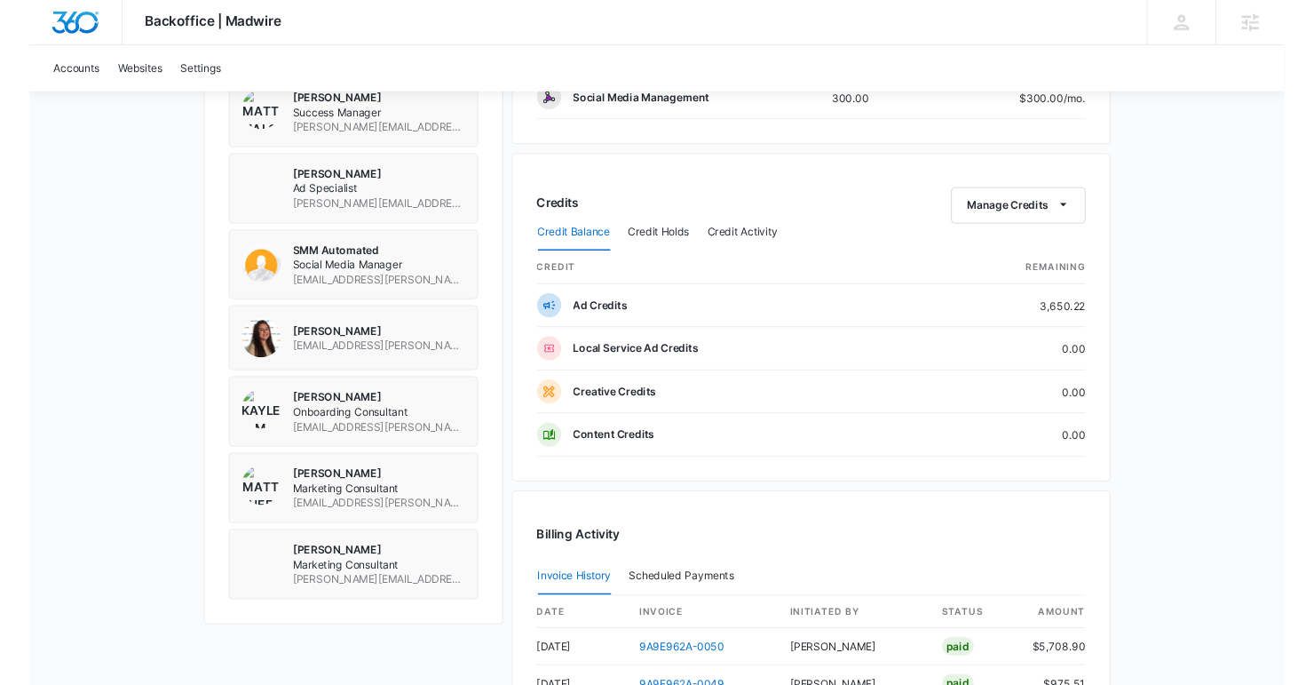
scroll to position [1335, 0]
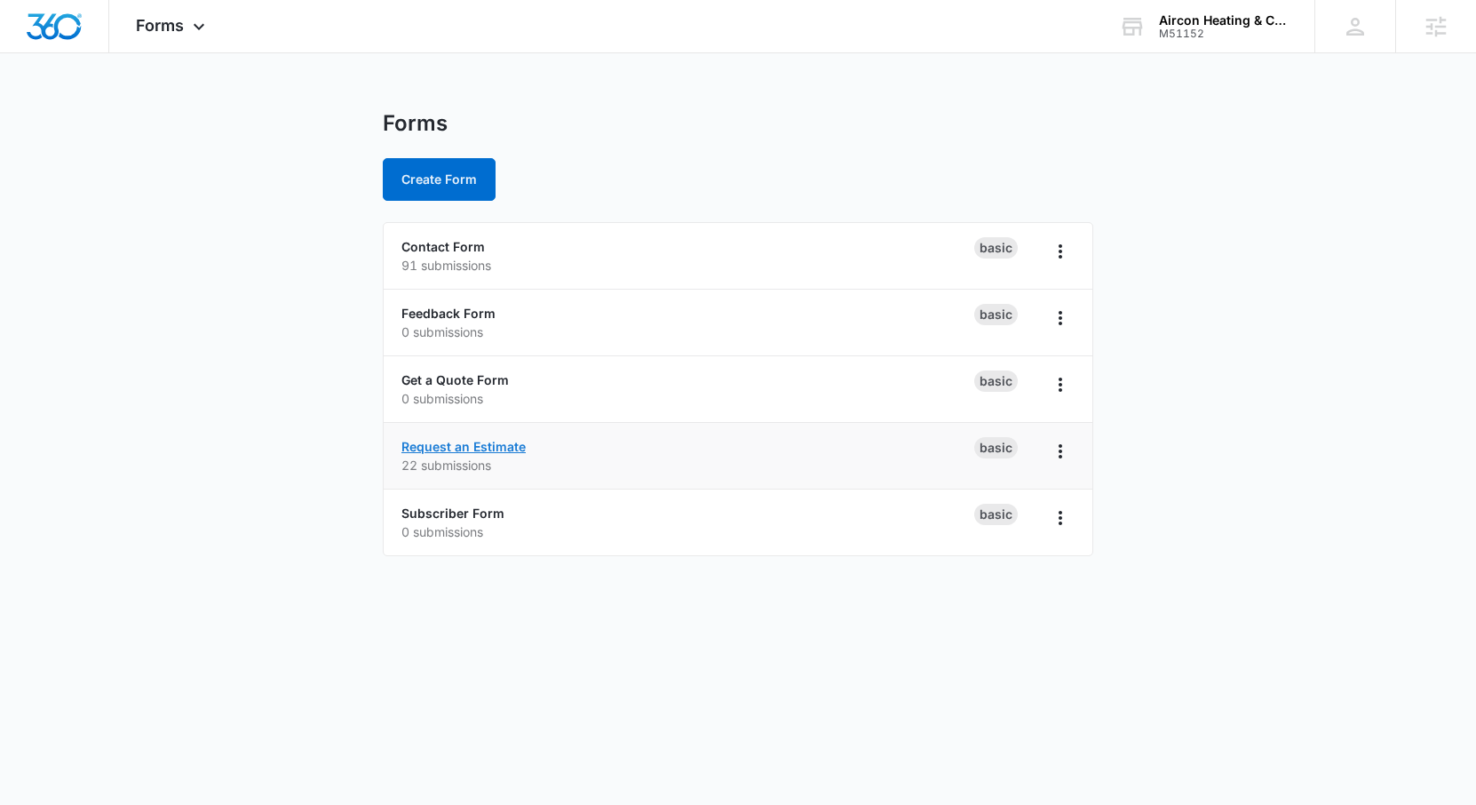
click at [462, 442] on link "Request an Estimate" at bounding box center [463, 446] width 124 height 15
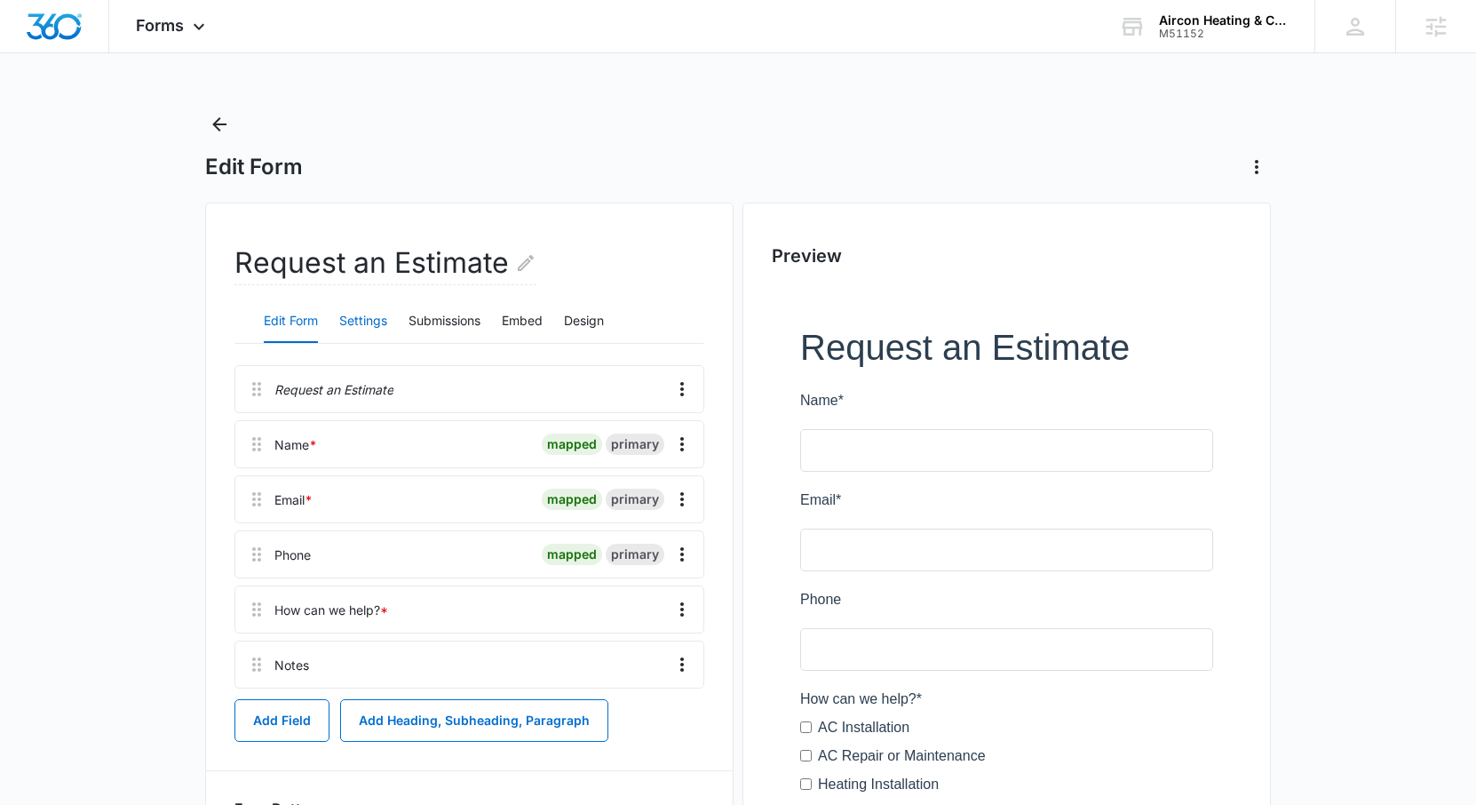
click at [360, 332] on button "Settings" at bounding box center [363, 321] width 48 height 43
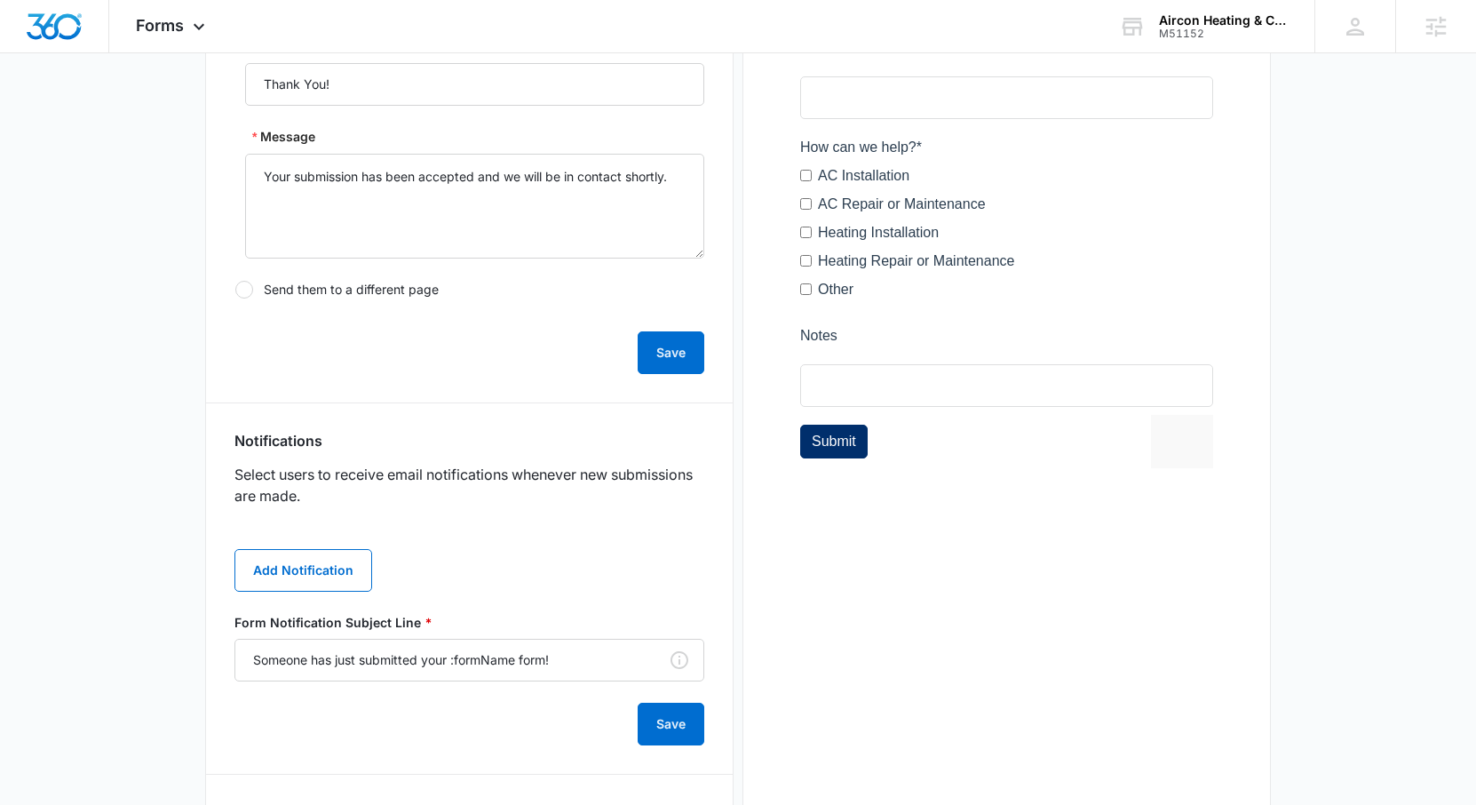
scroll to position [604, 0]
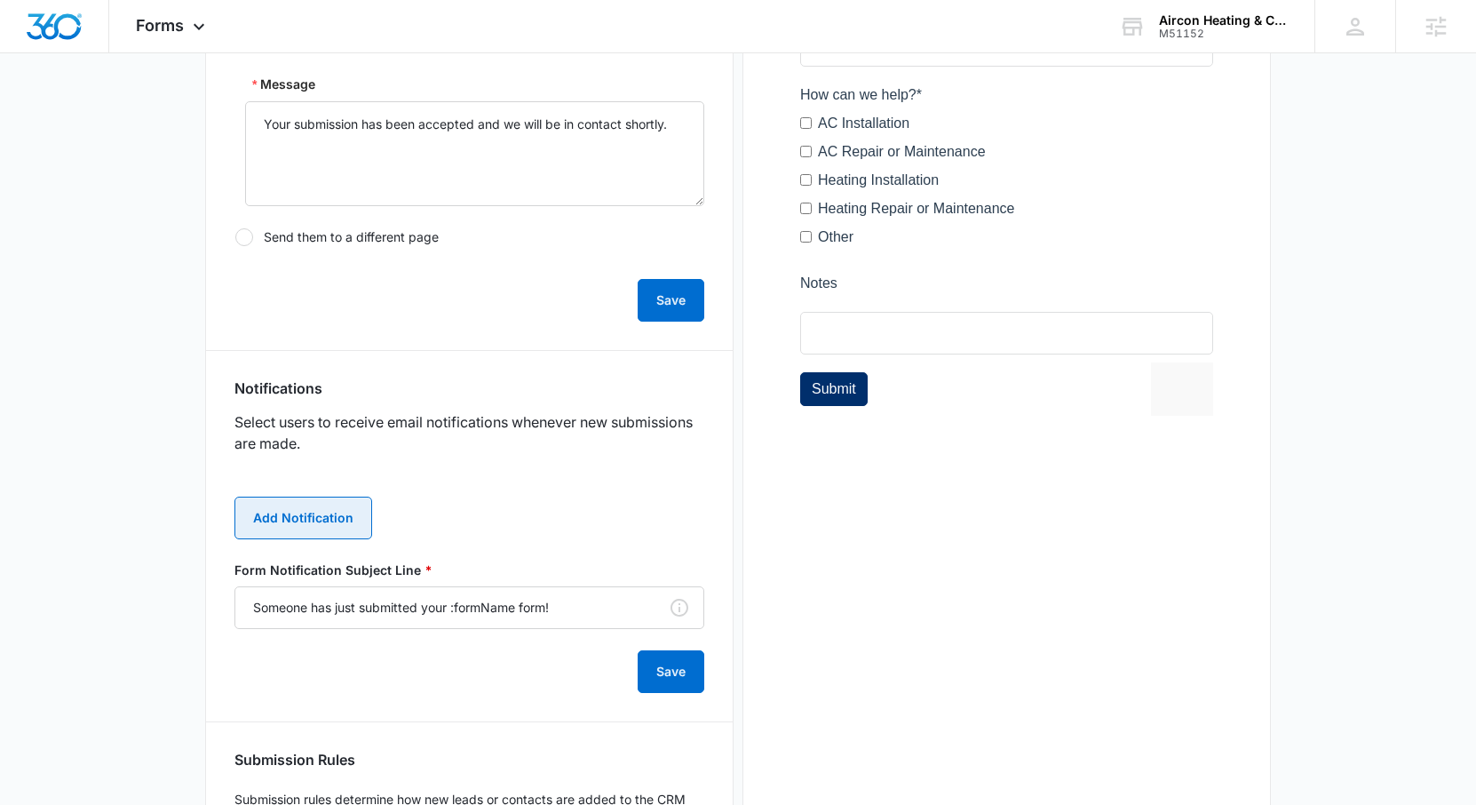
click at [312, 525] on button "Add Notification" at bounding box center [303, 517] width 138 height 43
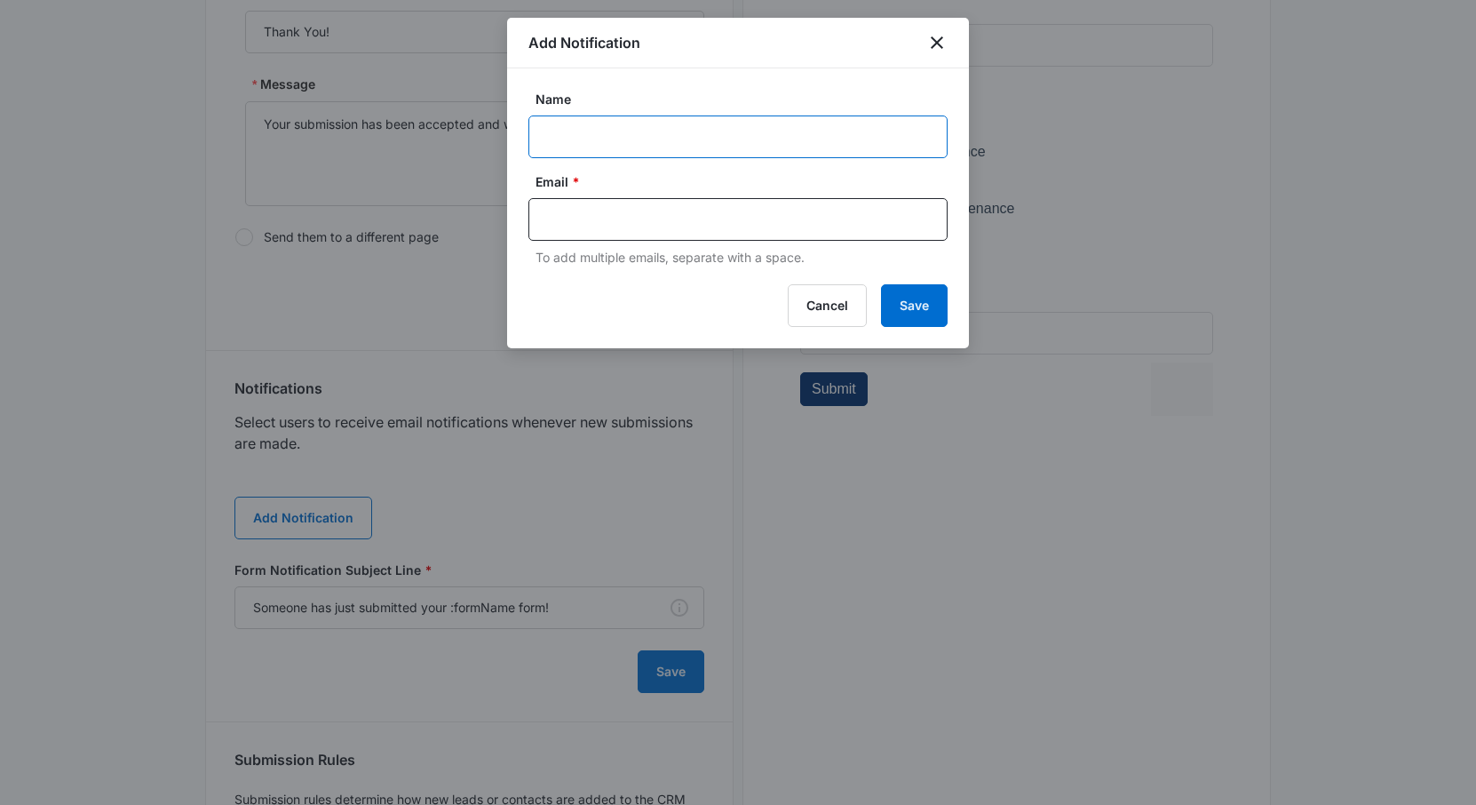
click at [560, 136] on input "Name" at bounding box center [737, 136] width 419 height 43
type input "Desiree"
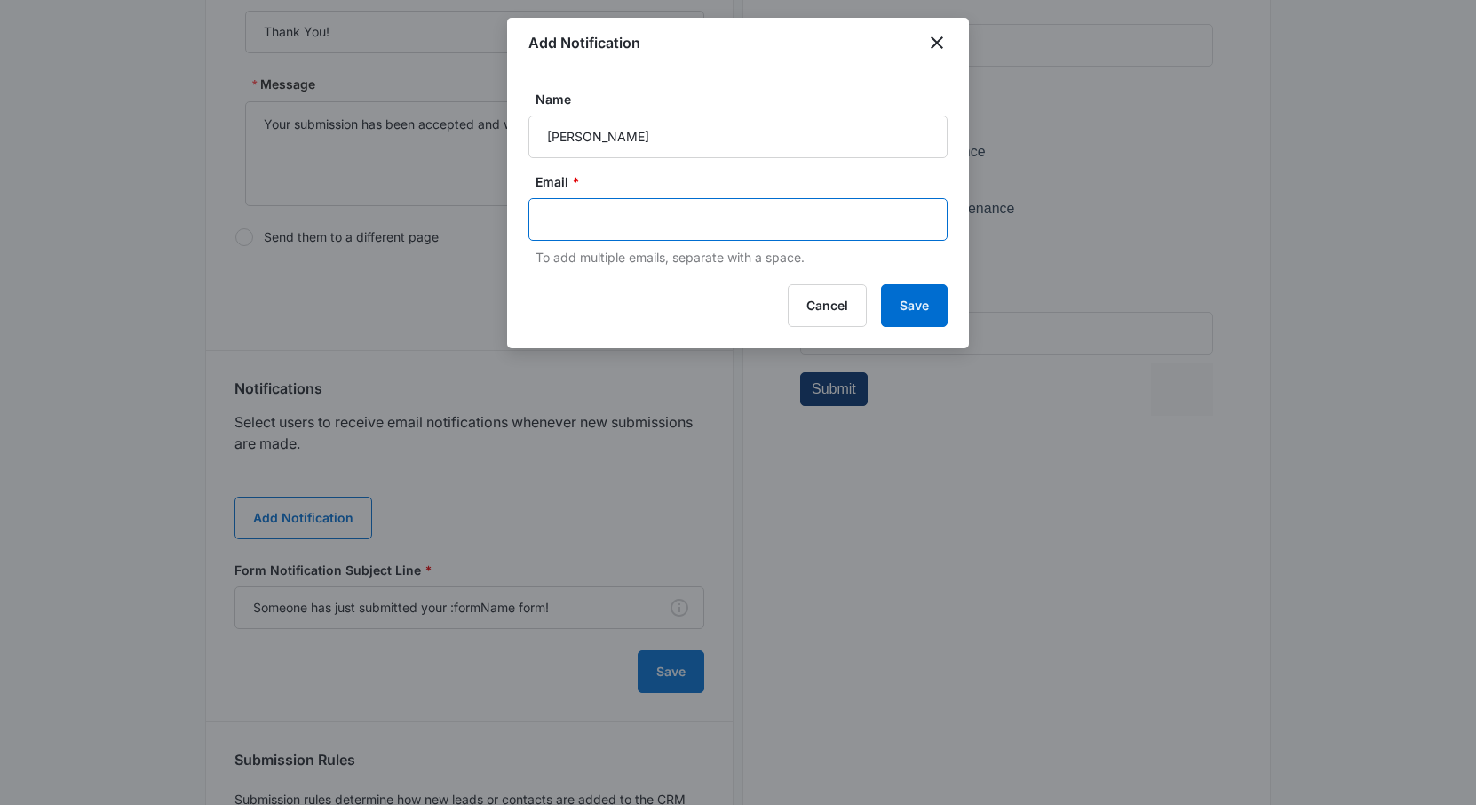
click at [592, 216] on input "text" at bounding box center [739, 219] width 385 height 27
paste input "airconnm2022@gmail.com"
type input "airconnm2022@gmail.com"
click at [926, 307] on button "Save" at bounding box center [914, 305] width 67 height 43
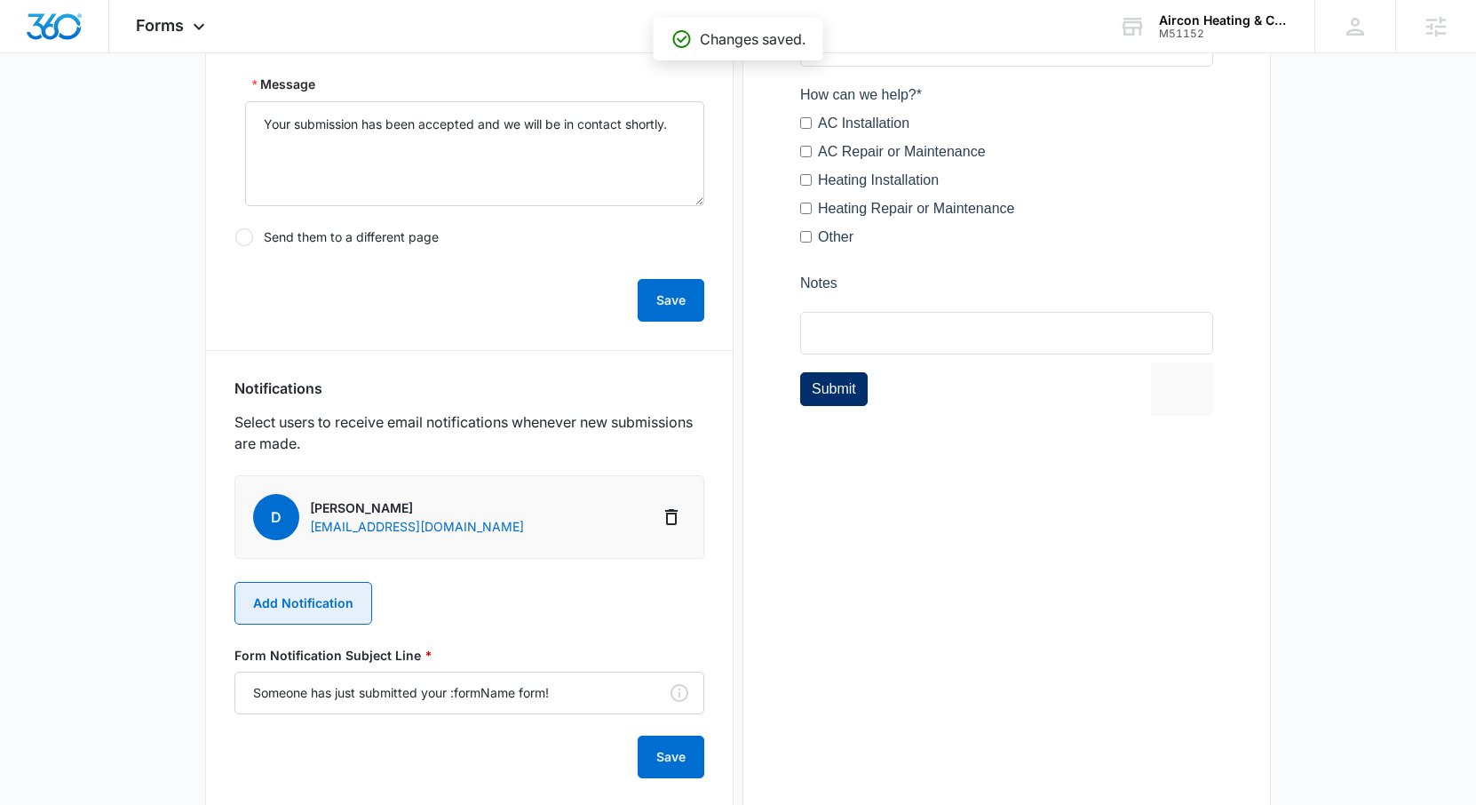
click at [339, 598] on button "Add Notification" at bounding box center [303, 603] width 138 height 43
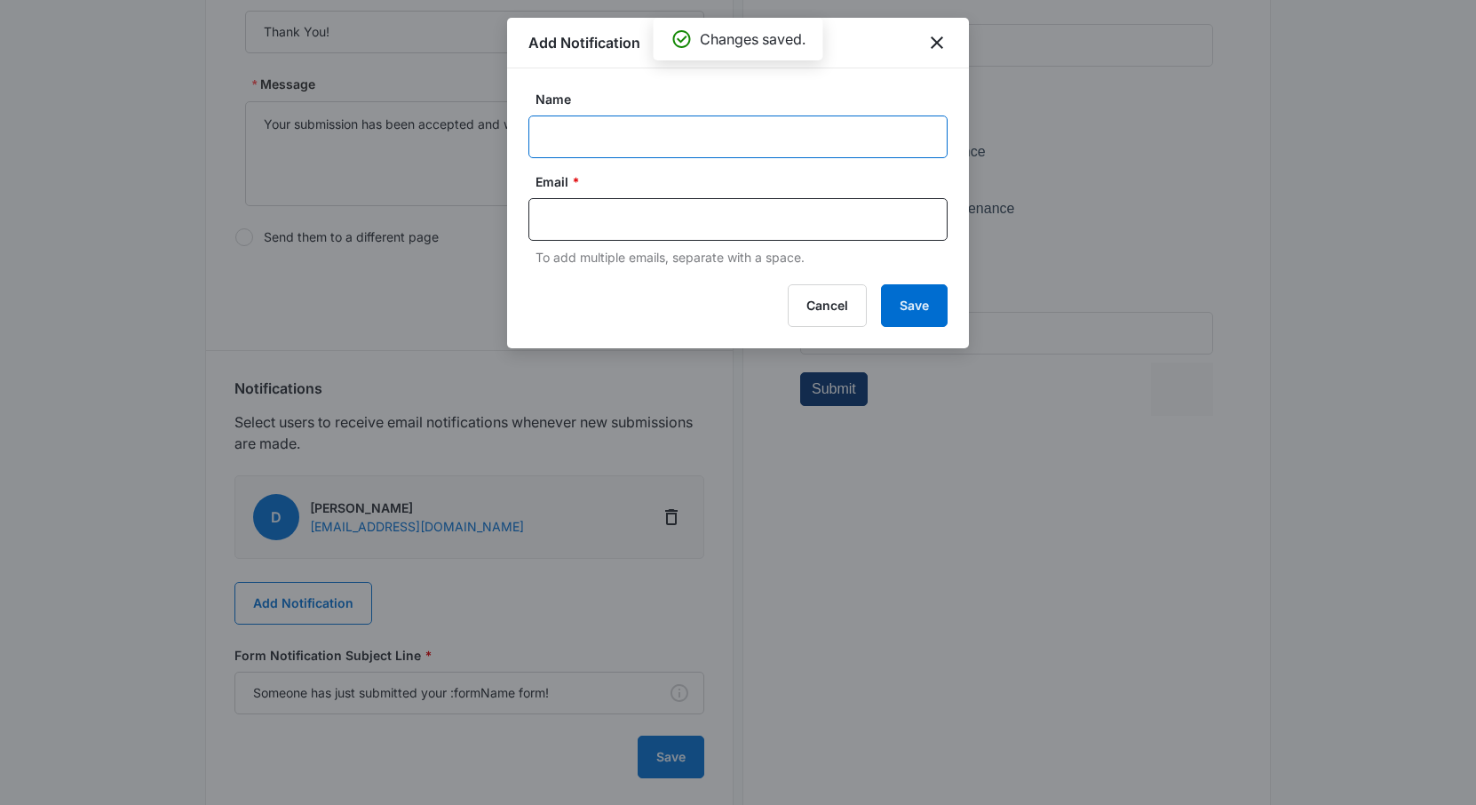
click at [606, 146] on input "Name" at bounding box center [737, 136] width 419 height 43
type input "[PERSON_NAME]"
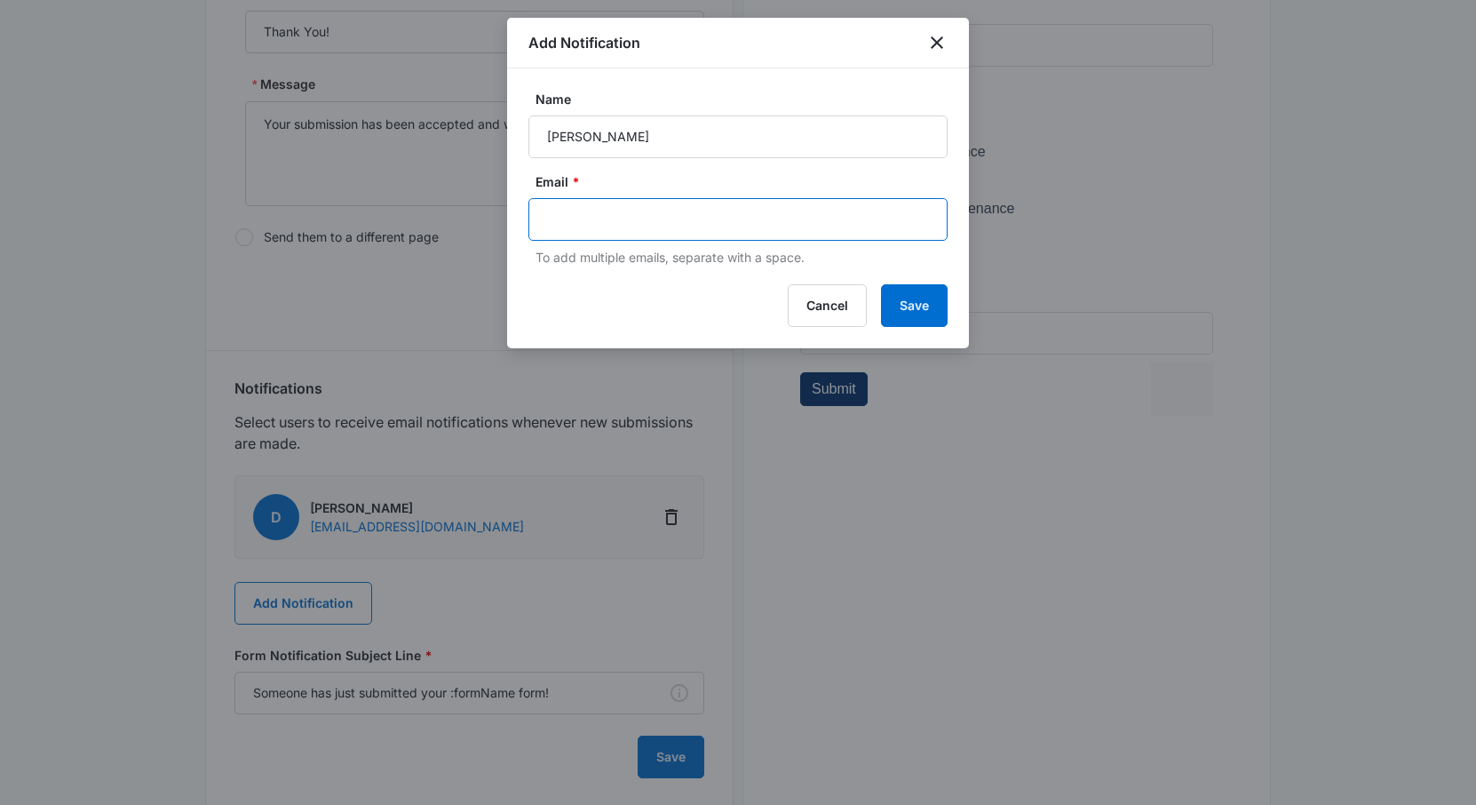
click at [650, 216] on input "text" at bounding box center [739, 219] width 385 height 27
type input "[PERSON_NAME][EMAIL_ADDRESS][PERSON_NAME][DOMAIN_NAME]"
click at [938, 311] on button "Save" at bounding box center [914, 305] width 67 height 43
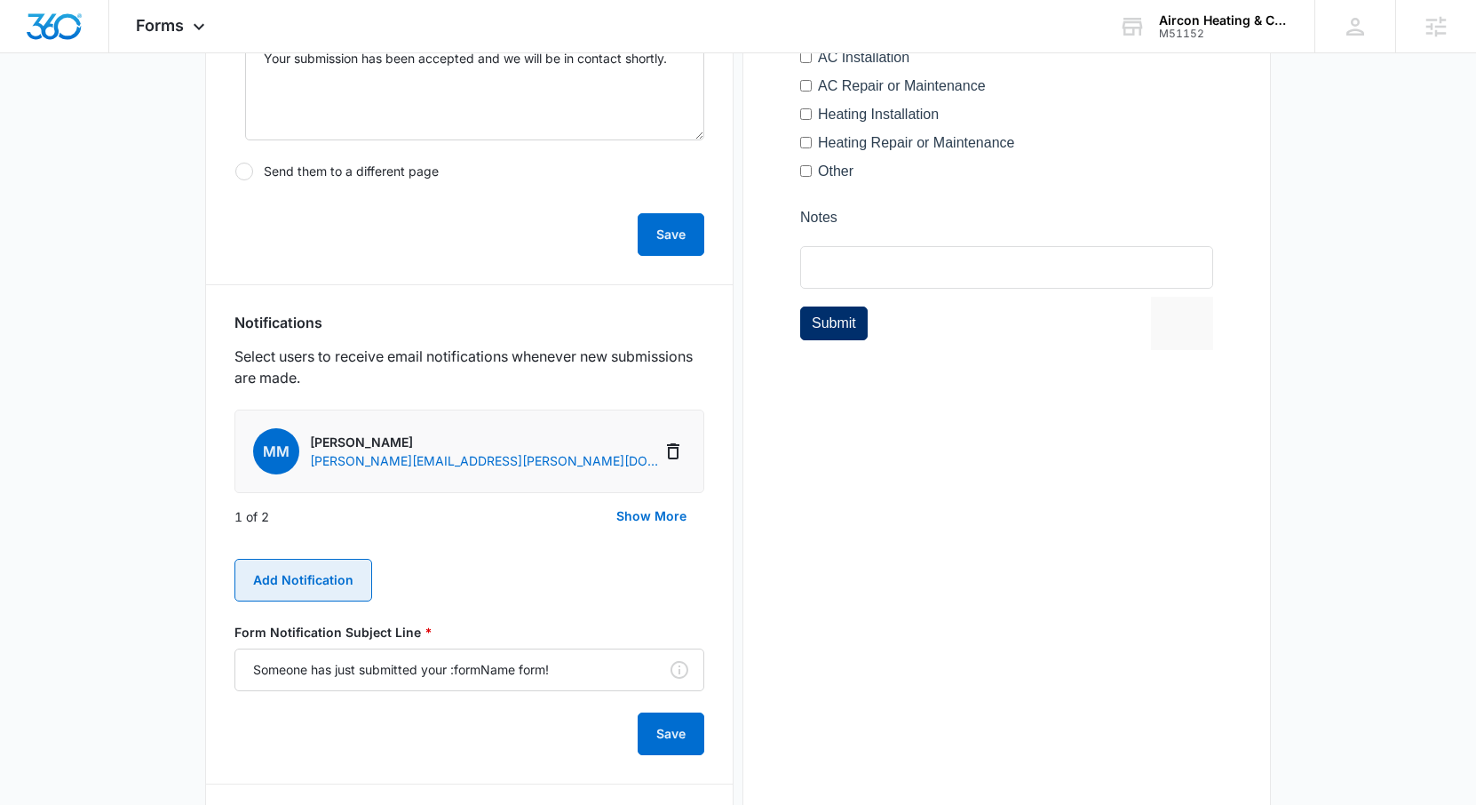
scroll to position [776, 0]
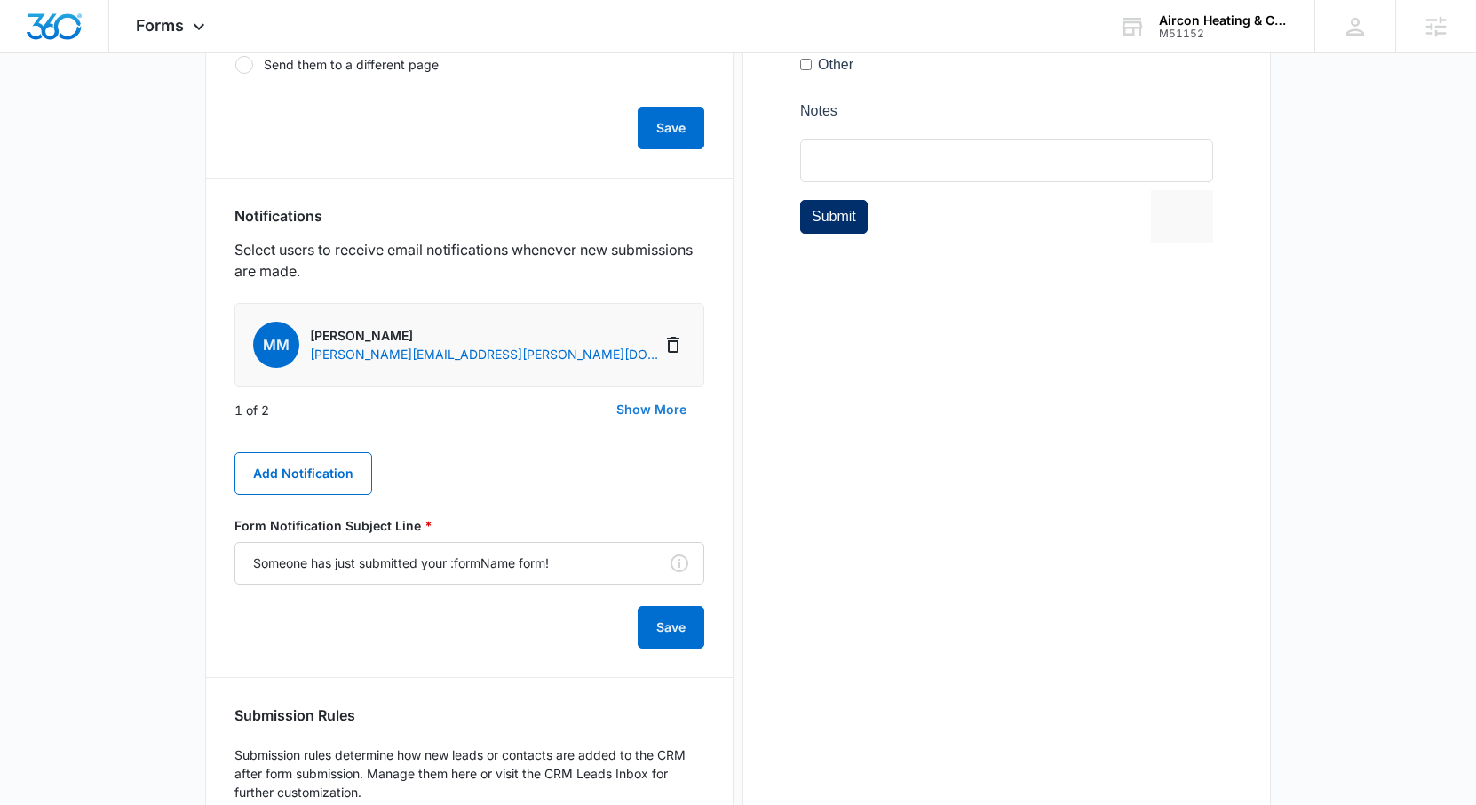
click at [648, 411] on button "Show More" at bounding box center [652, 409] width 106 height 43
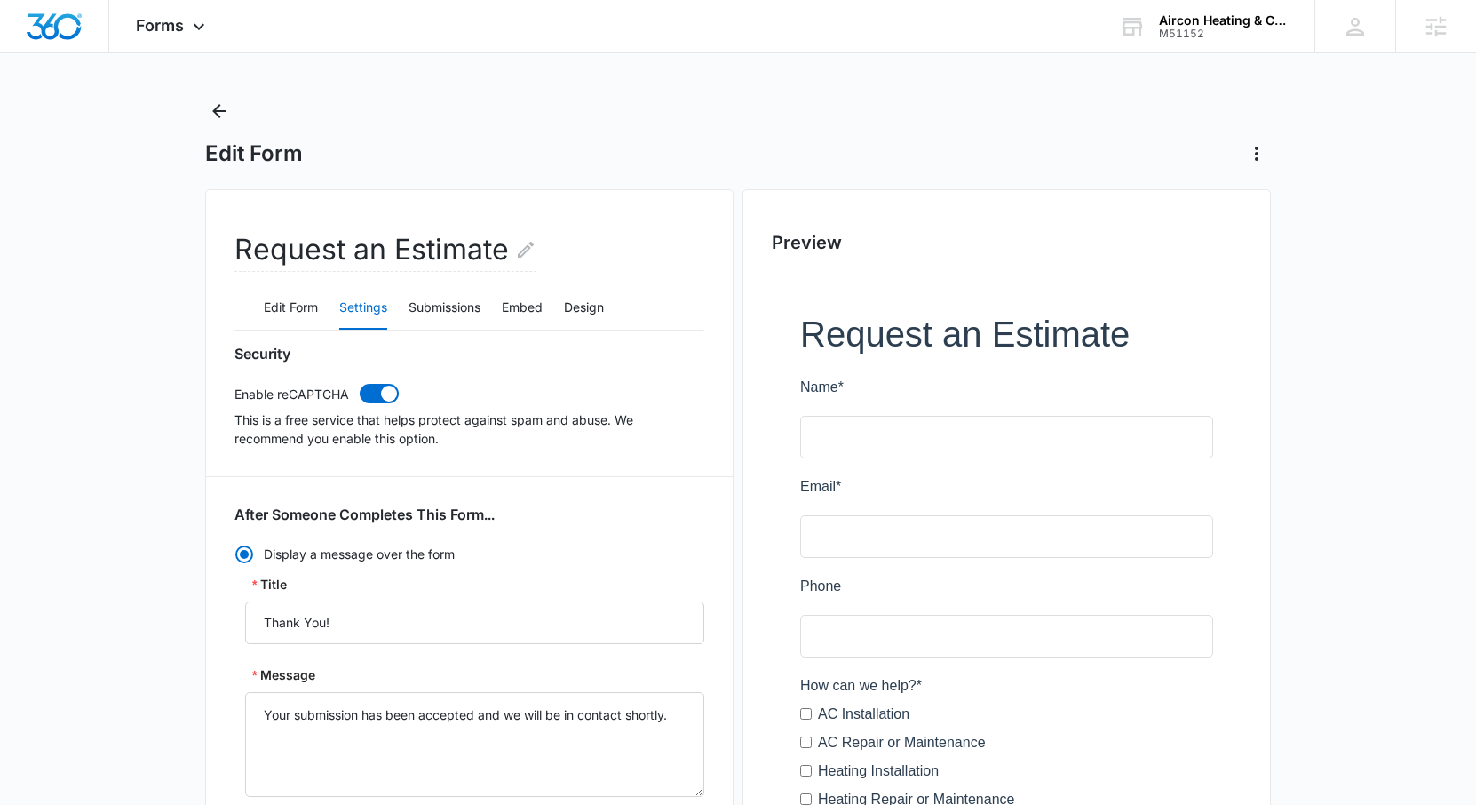
scroll to position [8, 0]
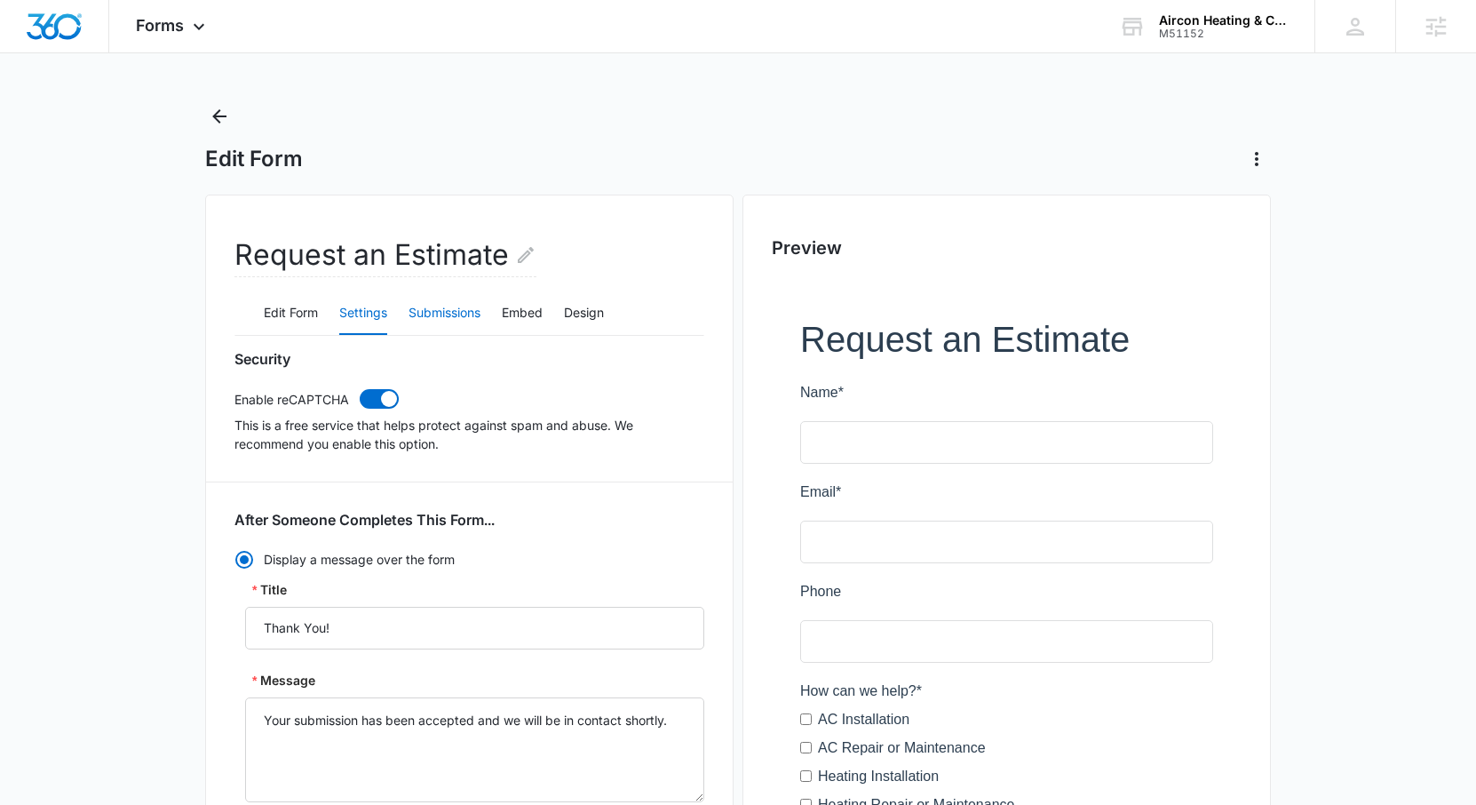
click at [424, 319] on button "Submissions" at bounding box center [445, 313] width 72 height 43
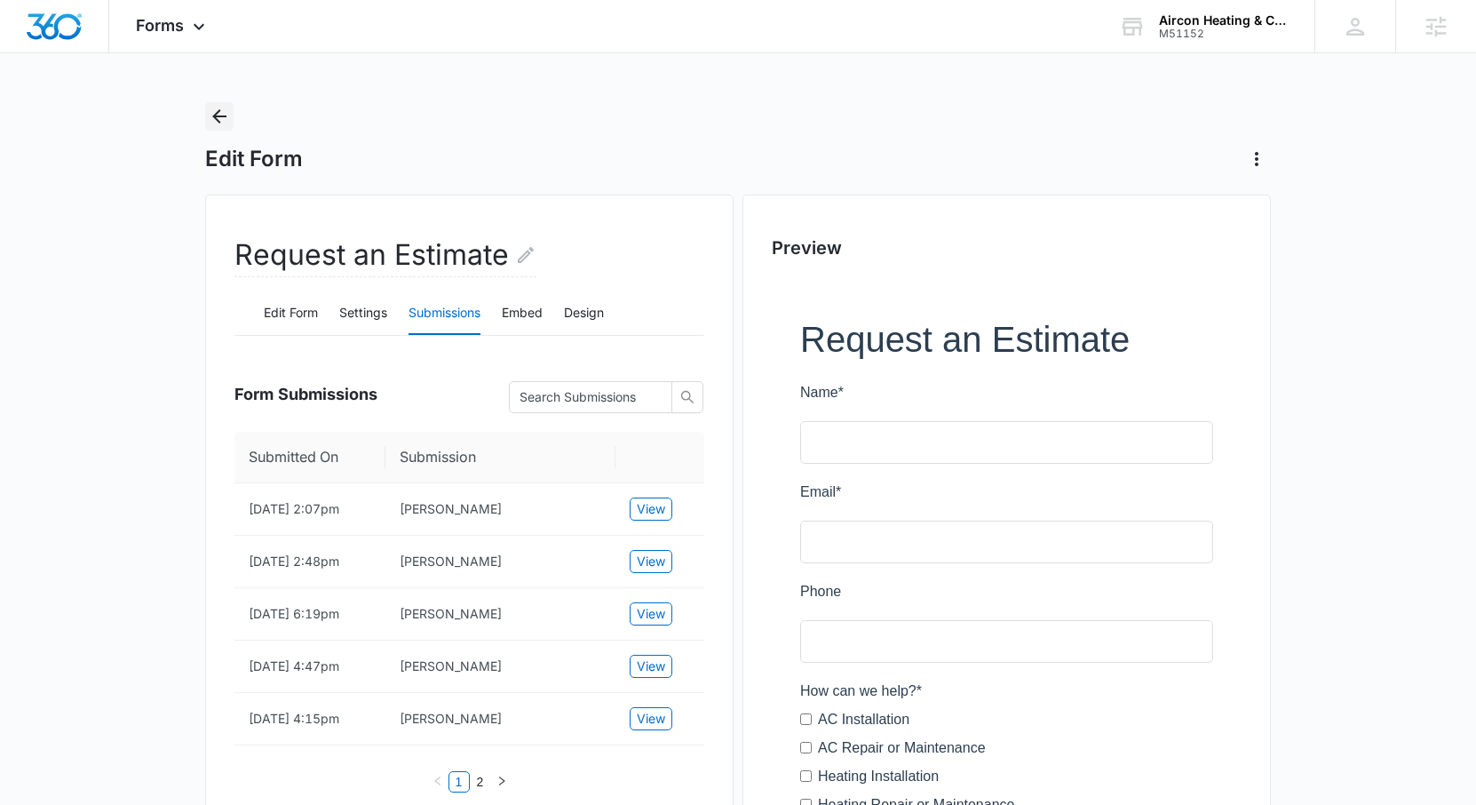
click at [210, 109] on icon "Back" at bounding box center [219, 116] width 21 height 21
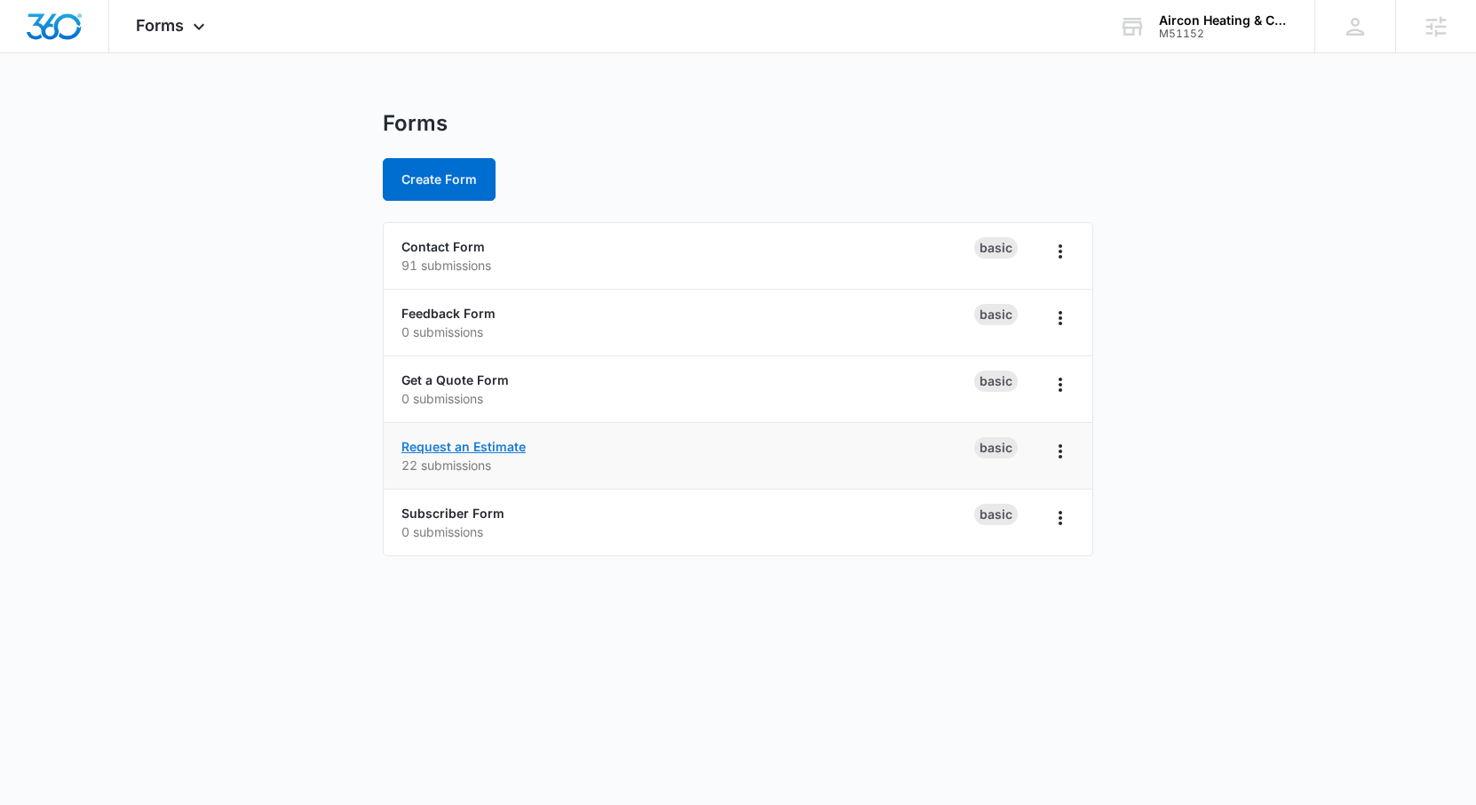
click at [460, 440] on link "Request an Estimate" at bounding box center [463, 446] width 124 height 15
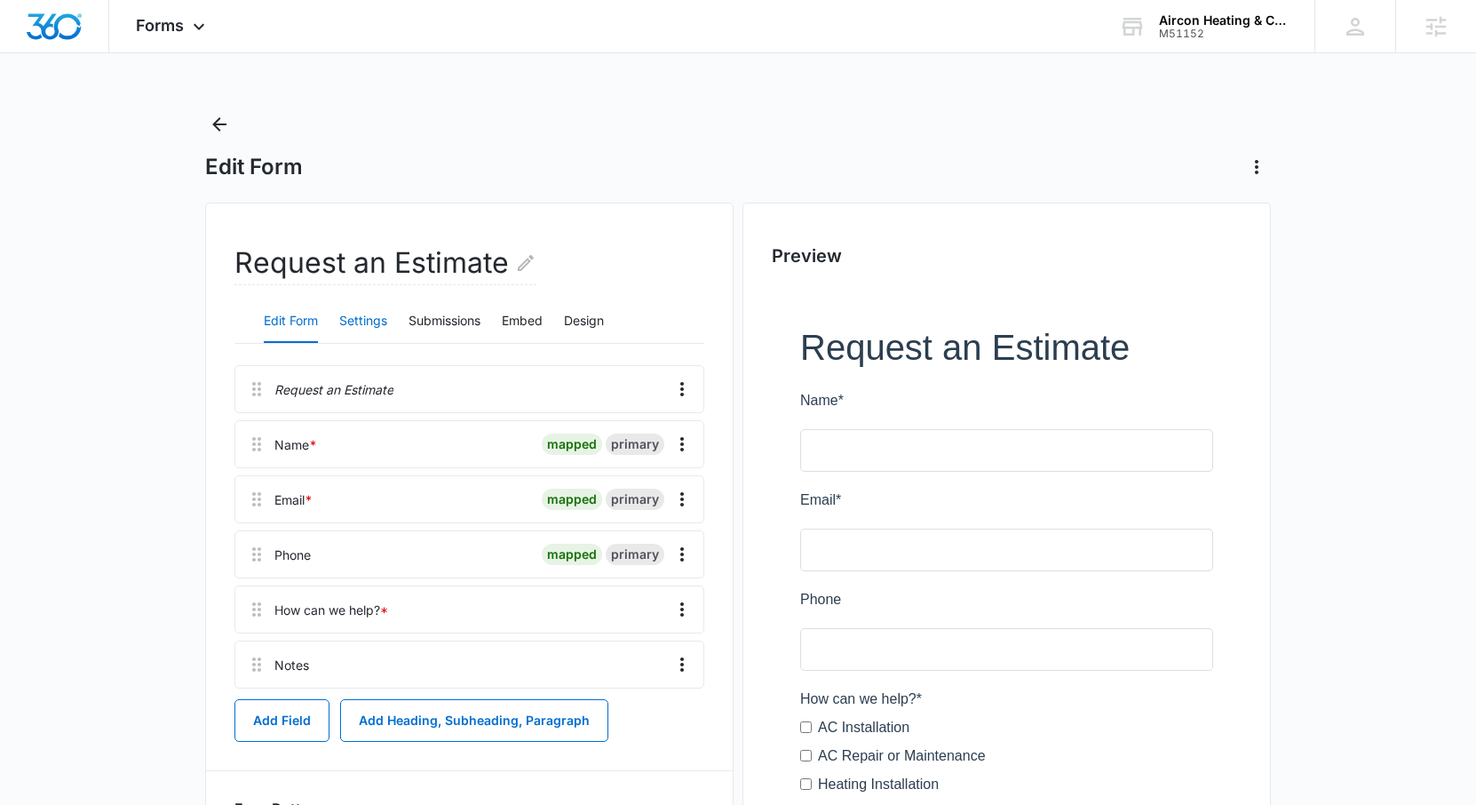
click at [363, 321] on button "Settings" at bounding box center [363, 321] width 48 height 43
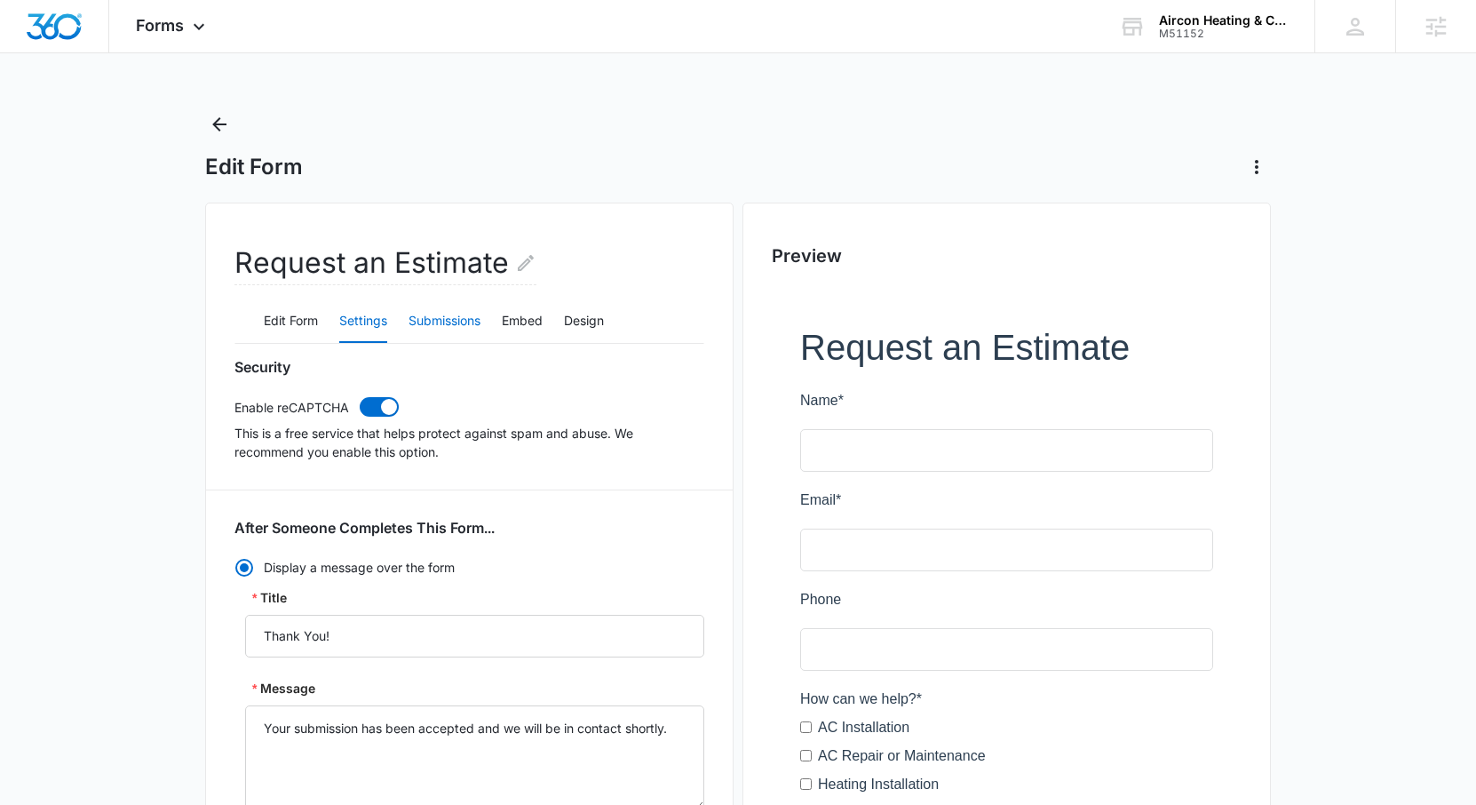
click at [430, 320] on button "Submissions" at bounding box center [445, 321] width 72 height 43
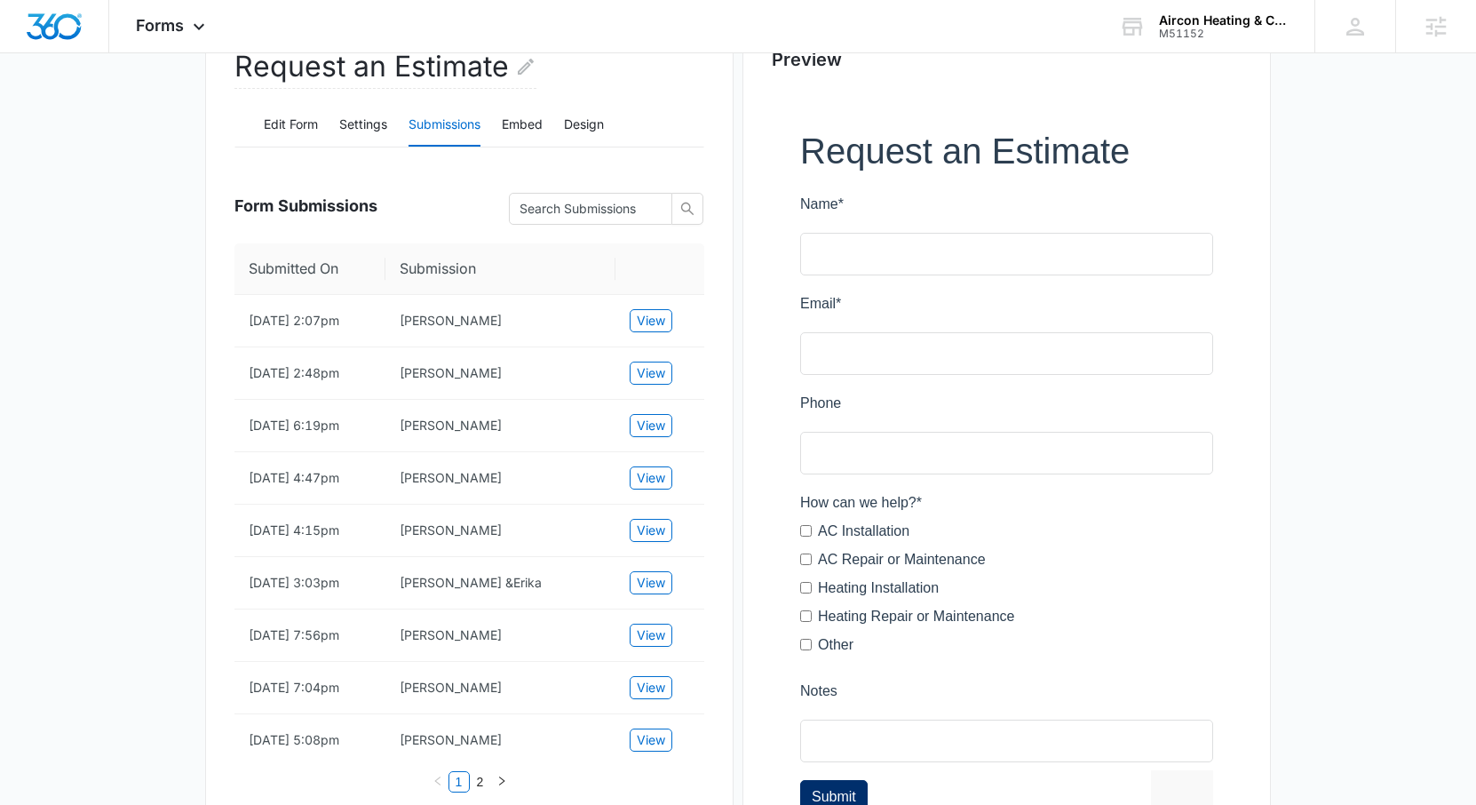
scroll to position [242, 0]
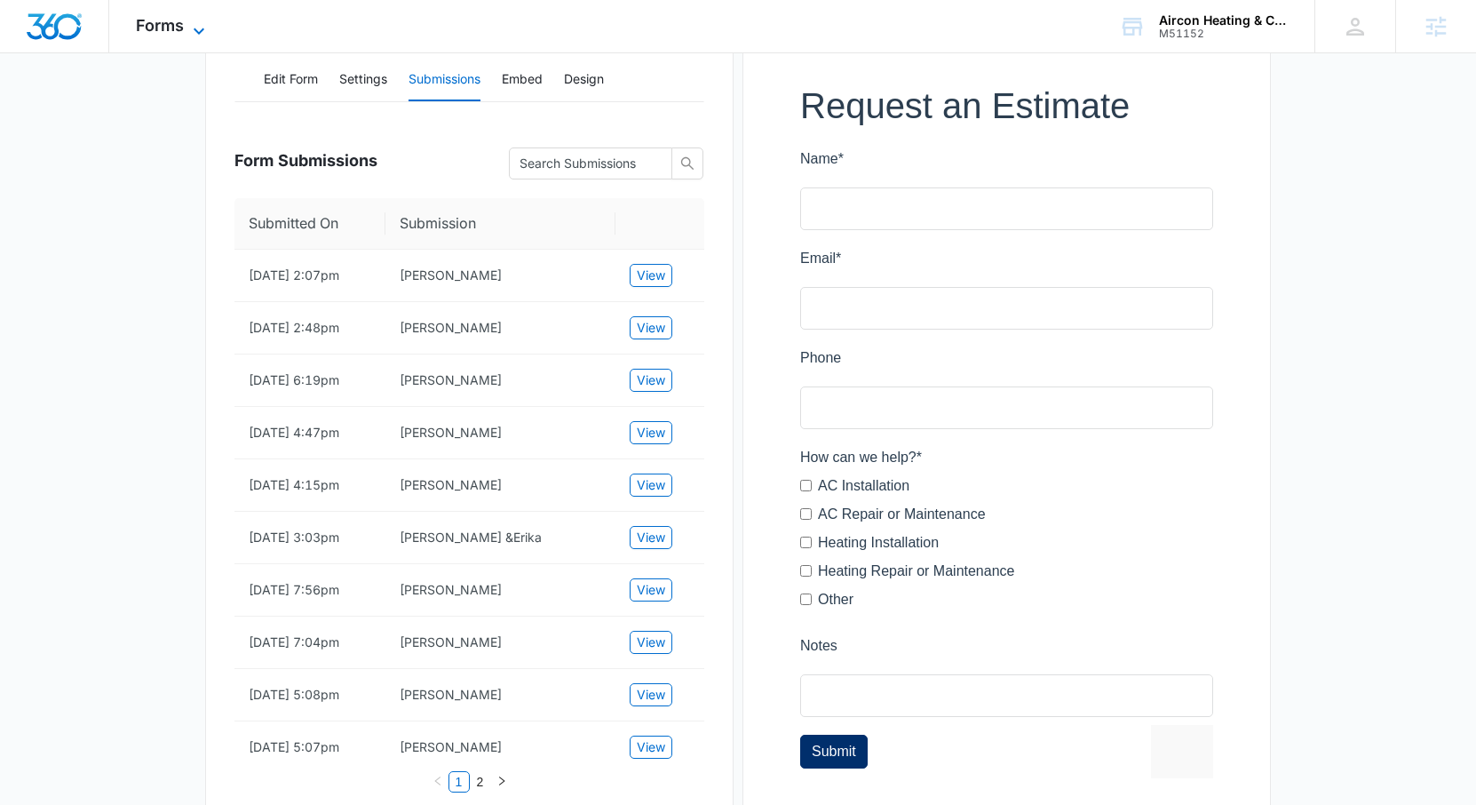
click at [155, 27] on span "Forms" at bounding box center [160, 25] width 48 height 19
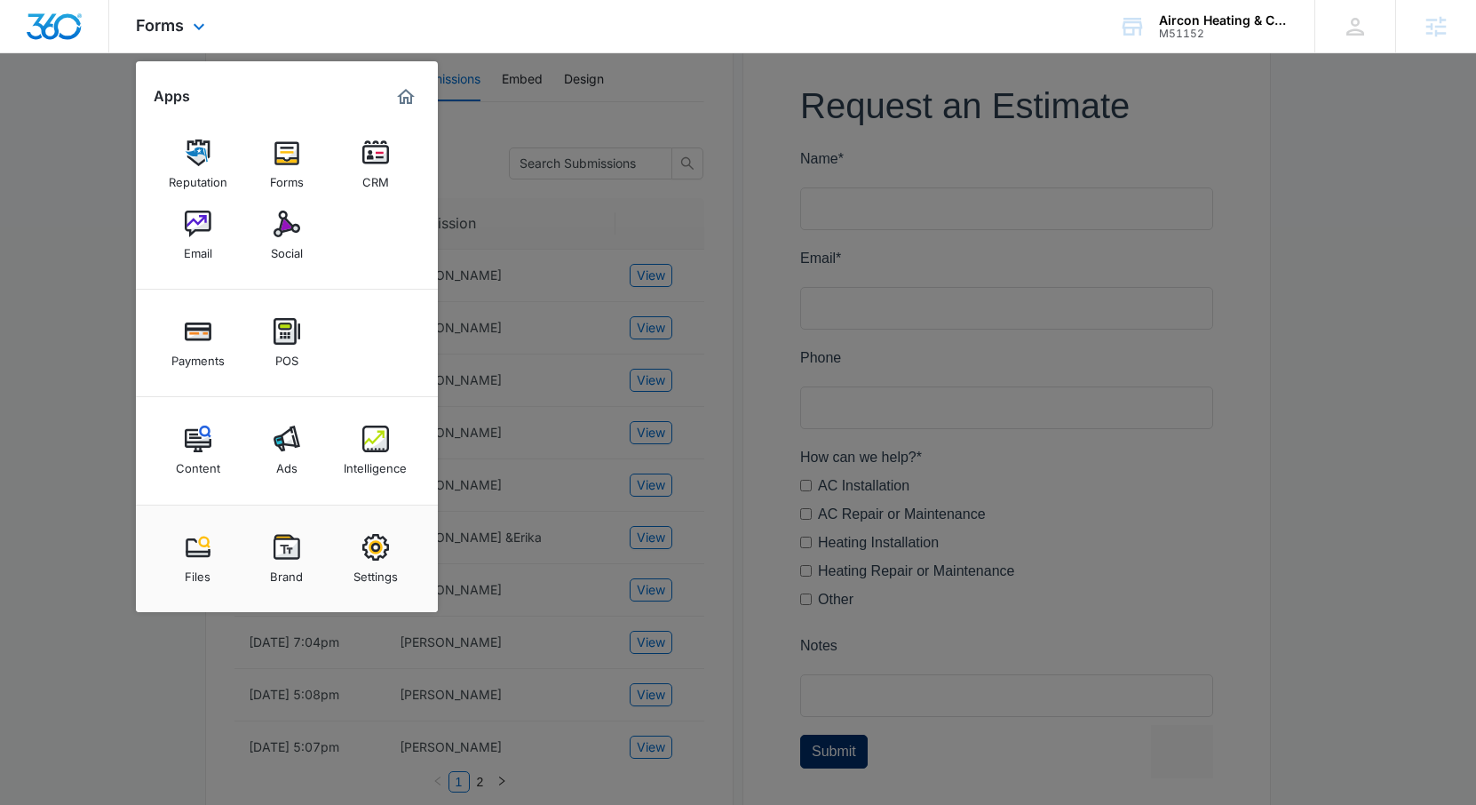
click at [418, 88] on div "Marketing 360® Dashboard" at bounding box center [406, 97] width 28 height 28
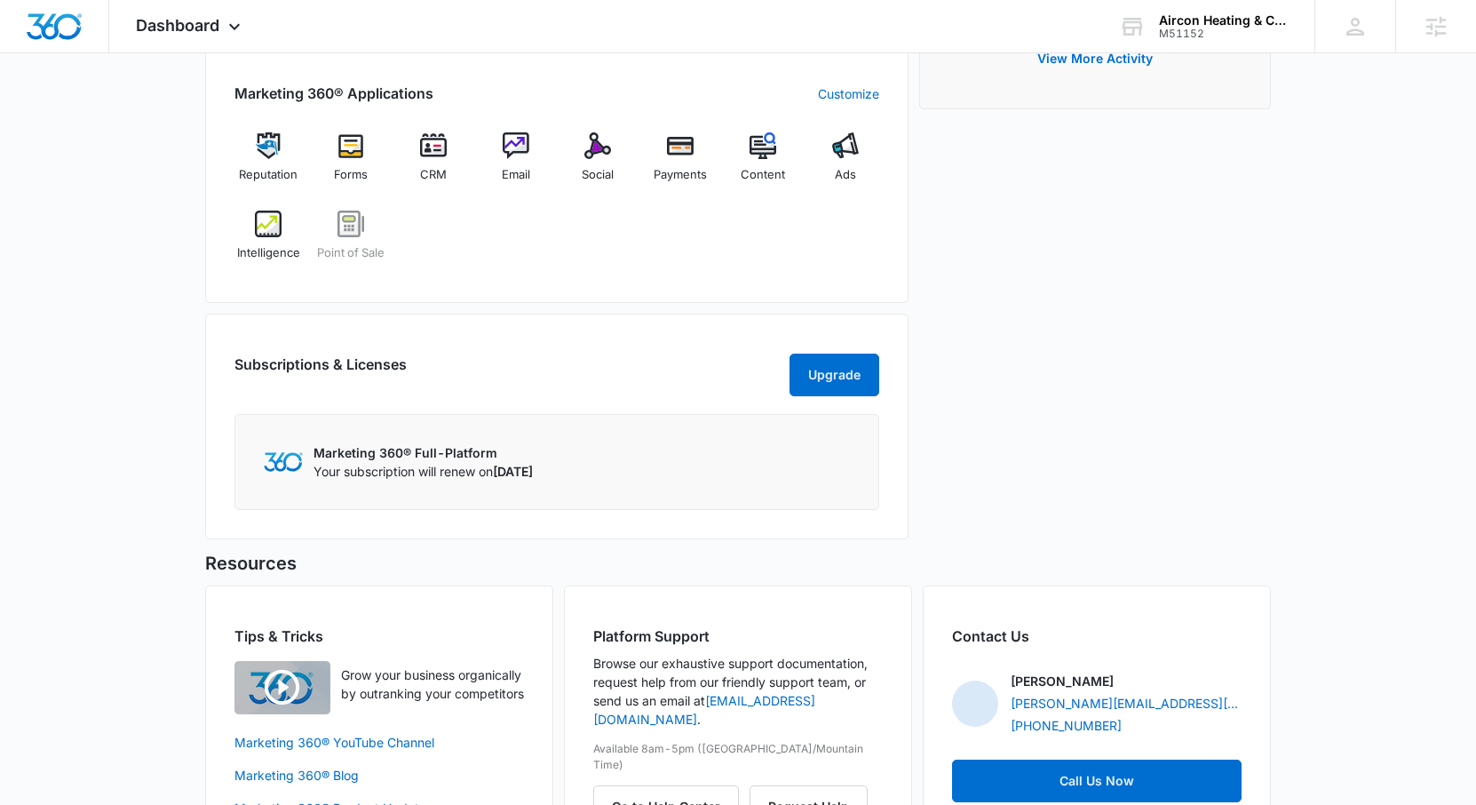
scroll to position [687, 0]
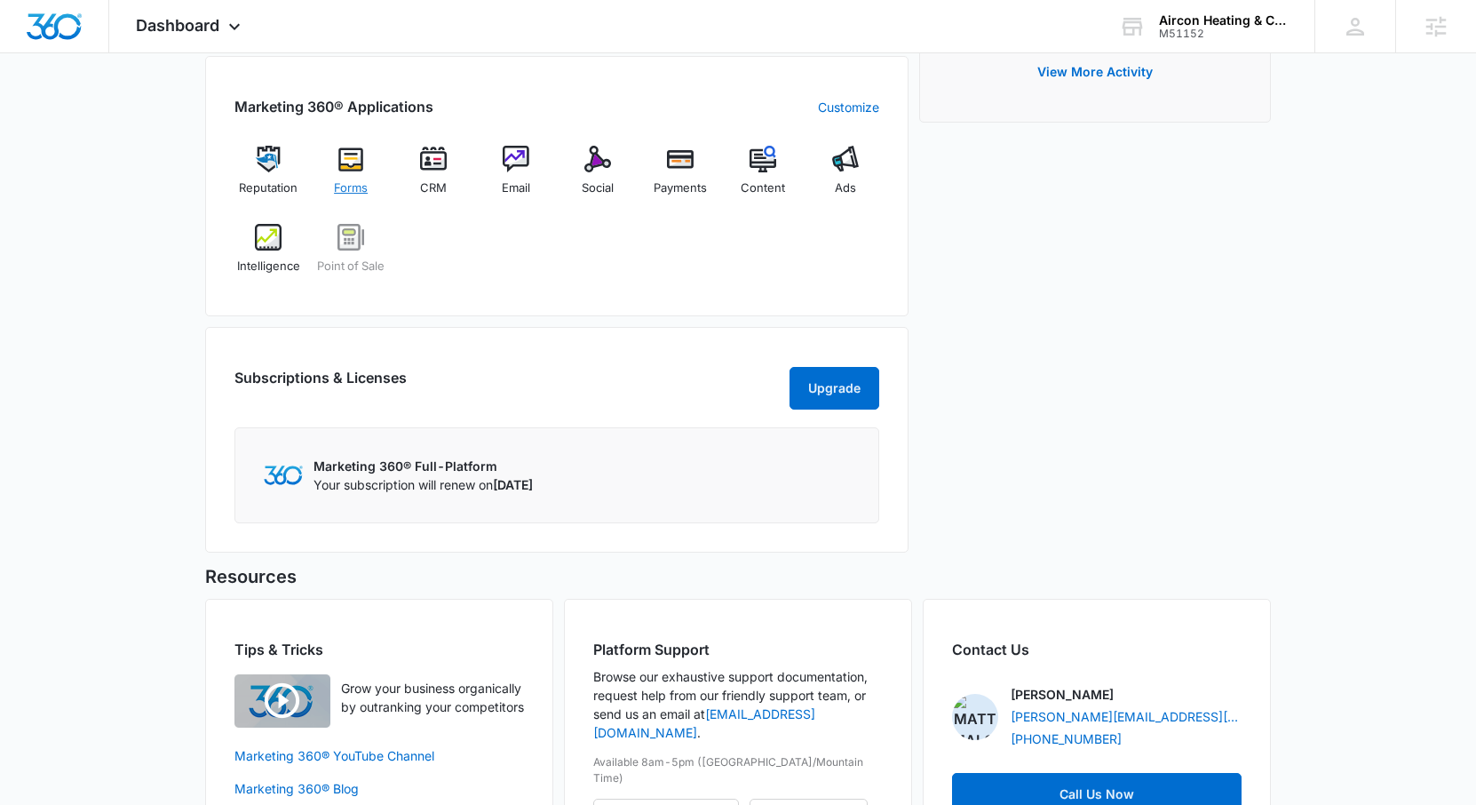
click at [350, 174] on div "Forms" at bounding box center [351, 178] width 68 height 64
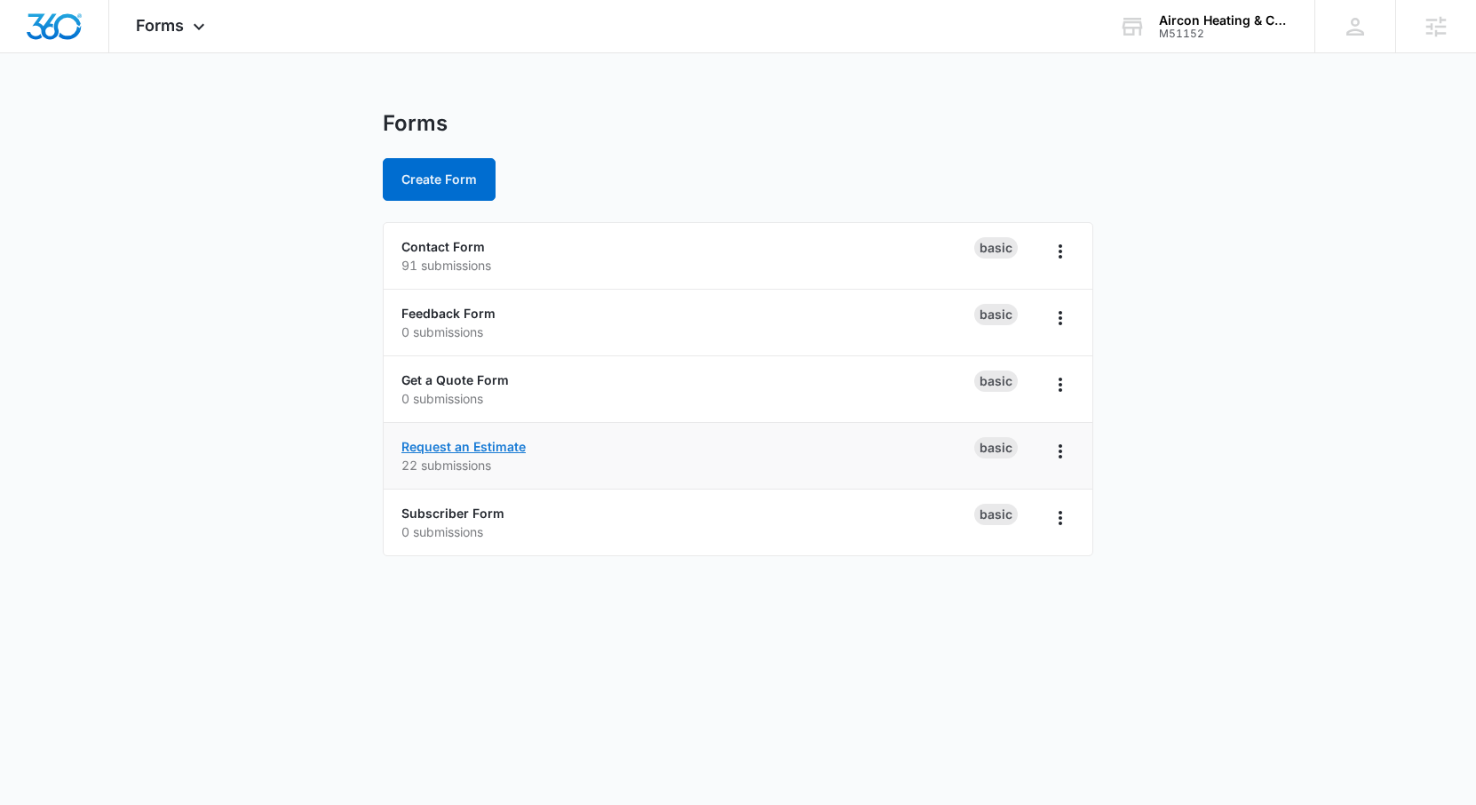
click at [474, 450] on link "Request an Estimate" at bounding box center [463, 446] width 124 height 15
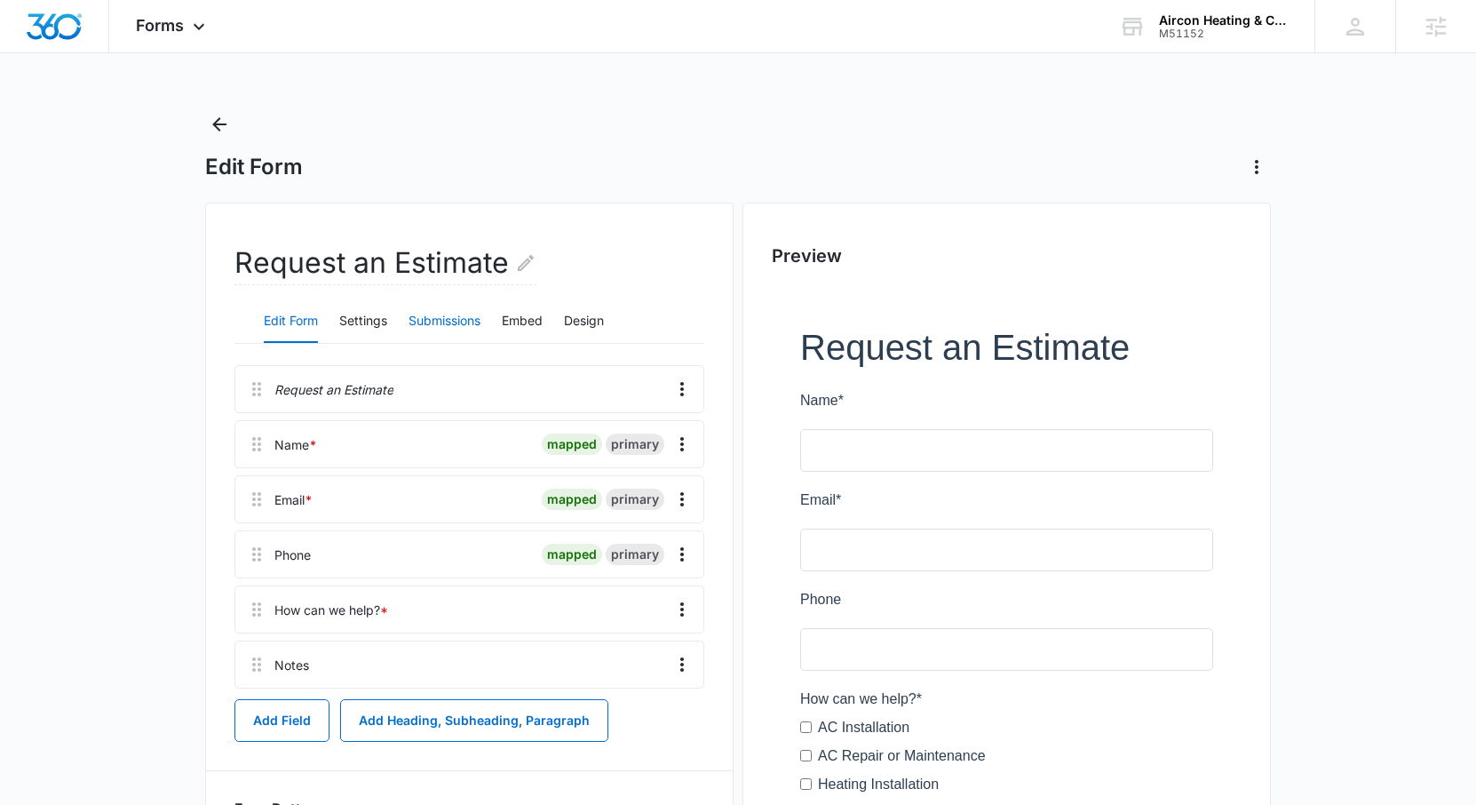
click at [434, 317] on button "Submissions" at bounding box center [445, 321] width 72 height 43
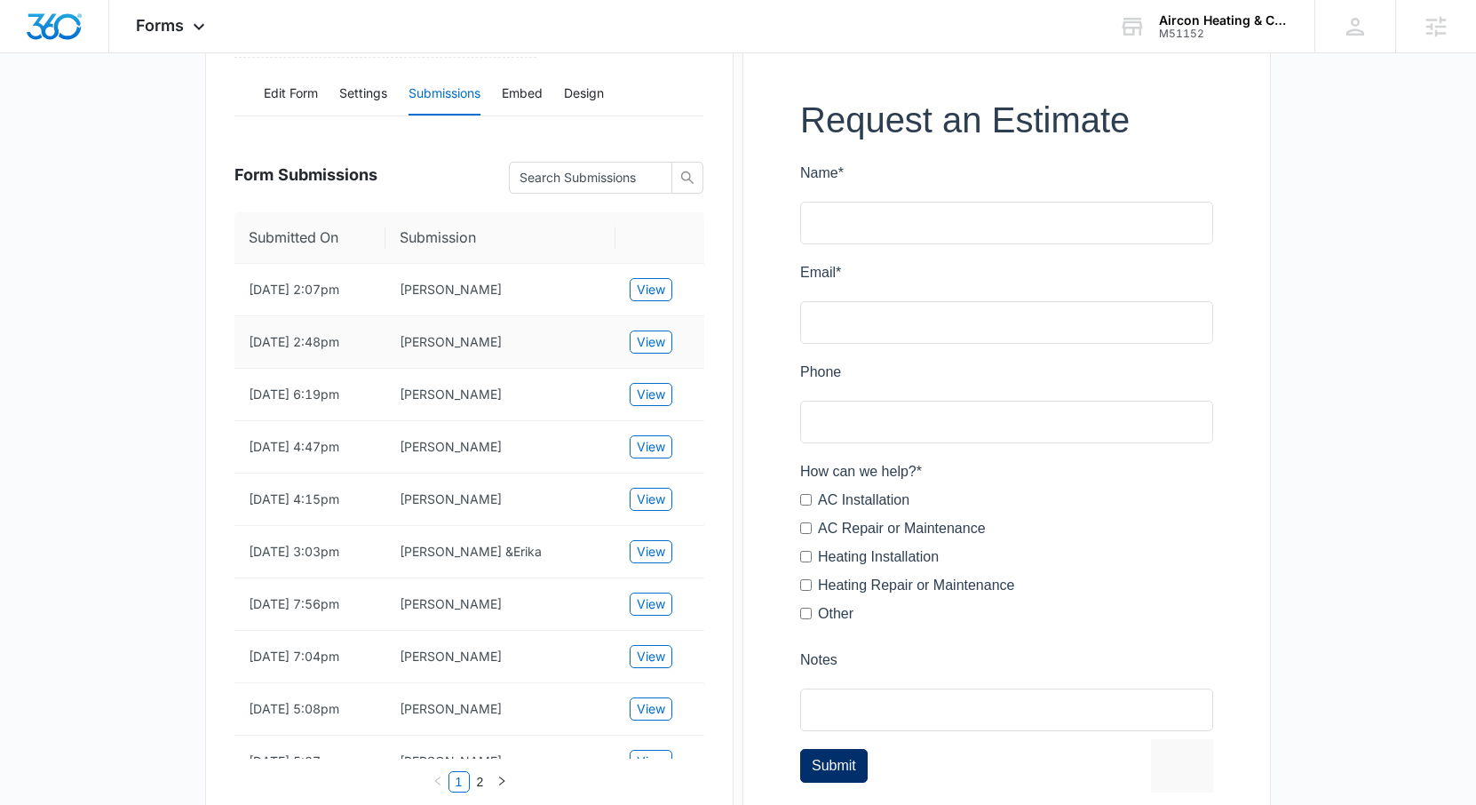
scroll to position [335, 0]
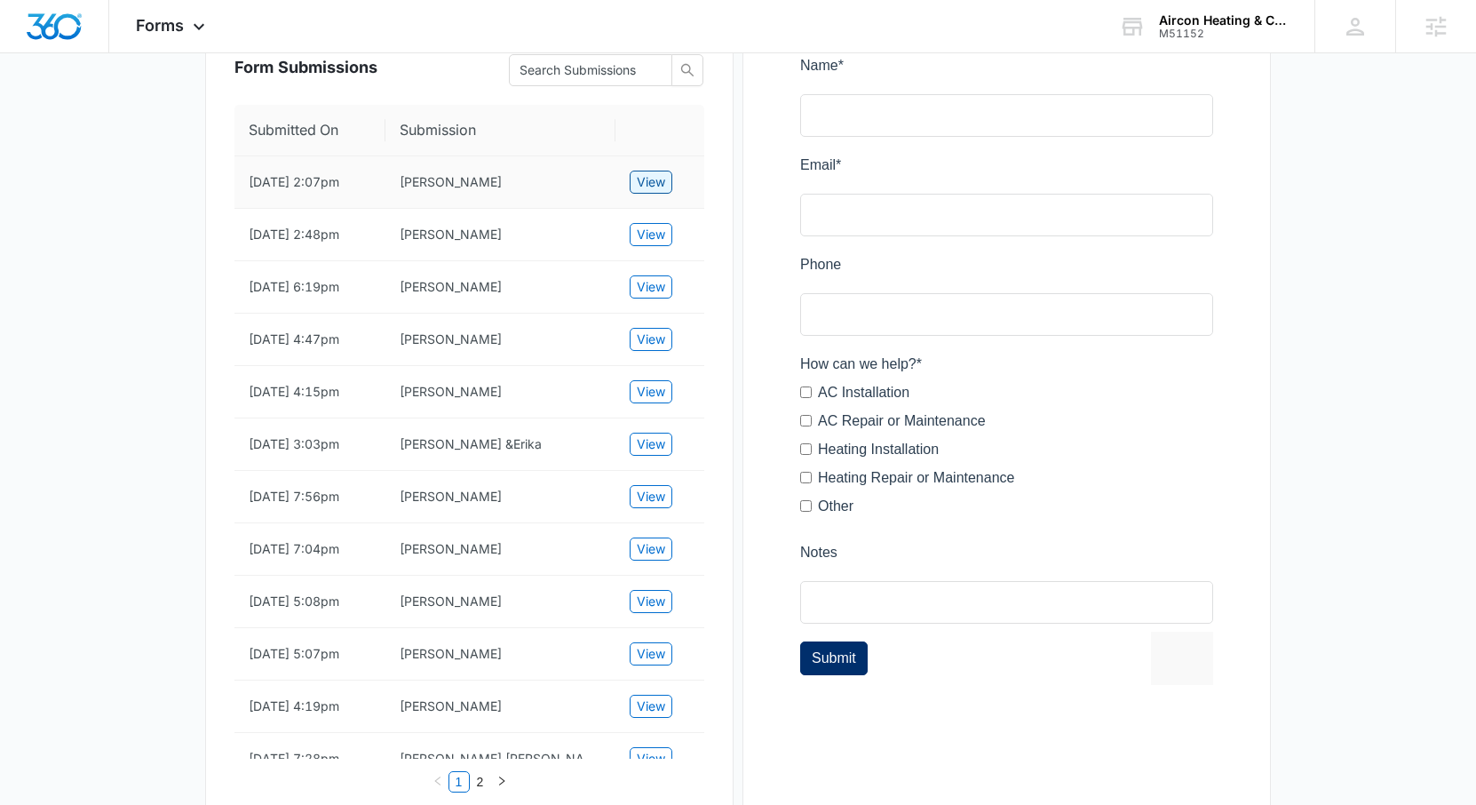
click at [653, 179] on span "View" at bounding box center [651, 182] width 28 height 20
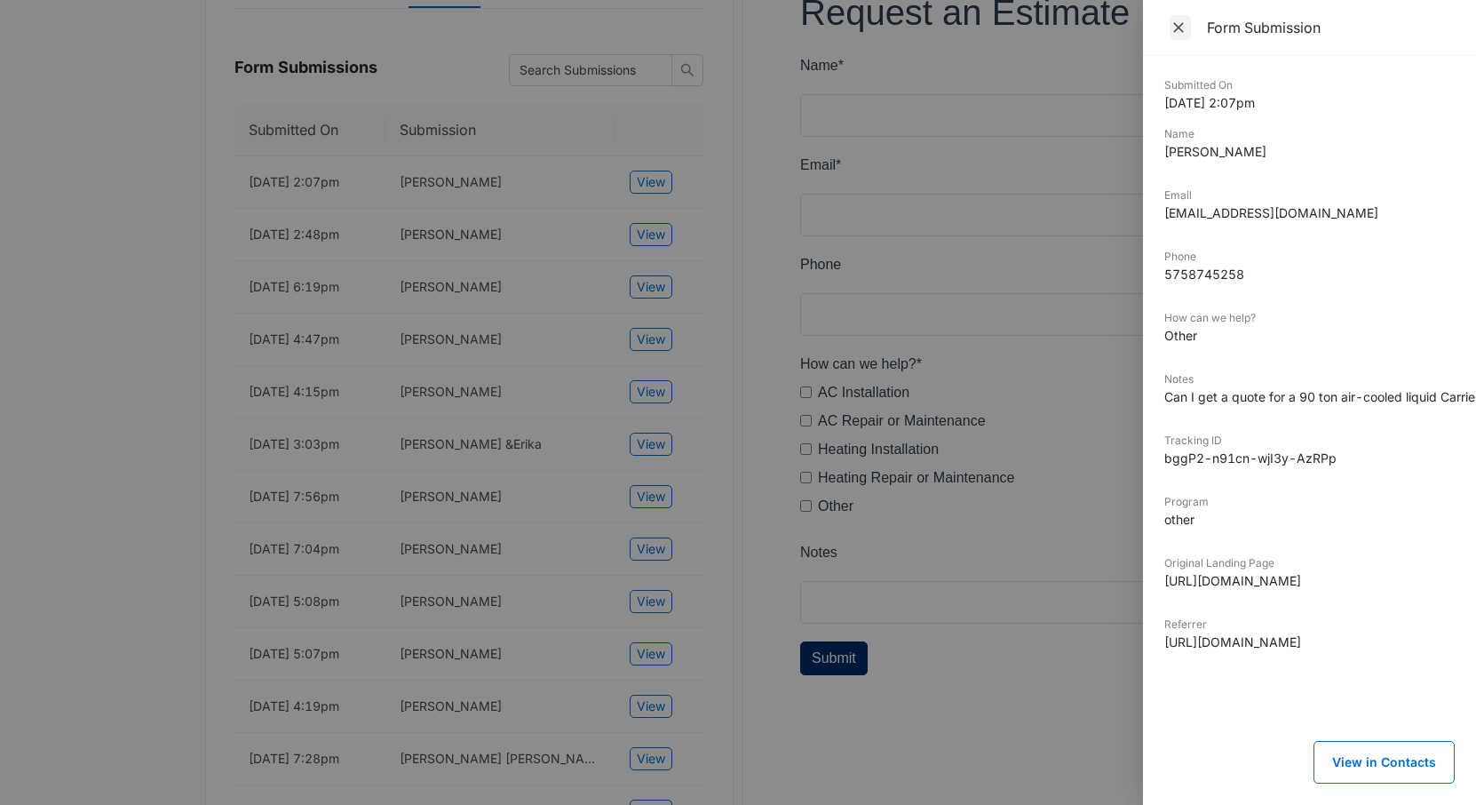
click at [1181, 25] on icon "Close" at bounding box center [1179, 28] width 18 height 18
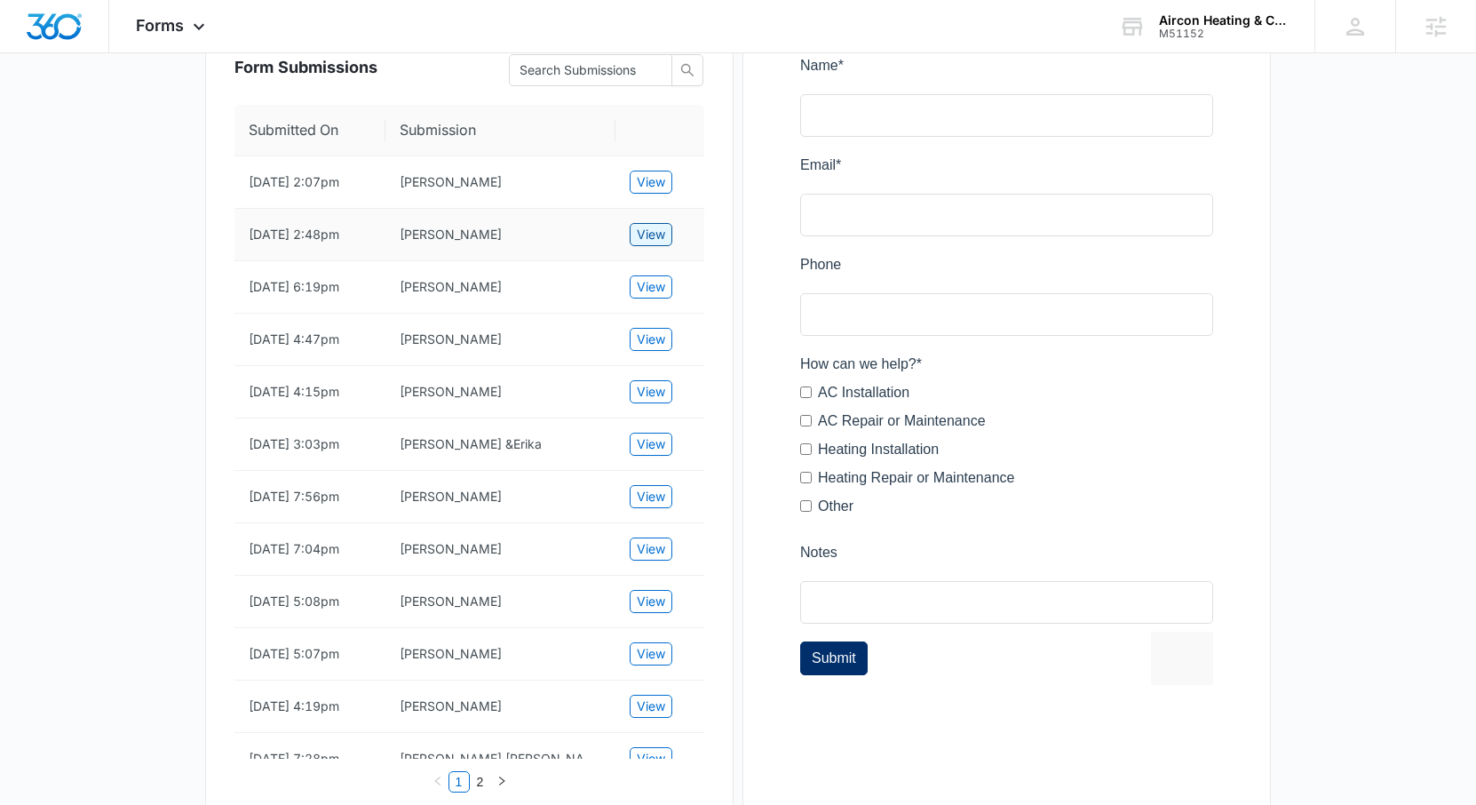
click at [659, 231] on span "View" at bounding box center [651, 235] width 28 height 20
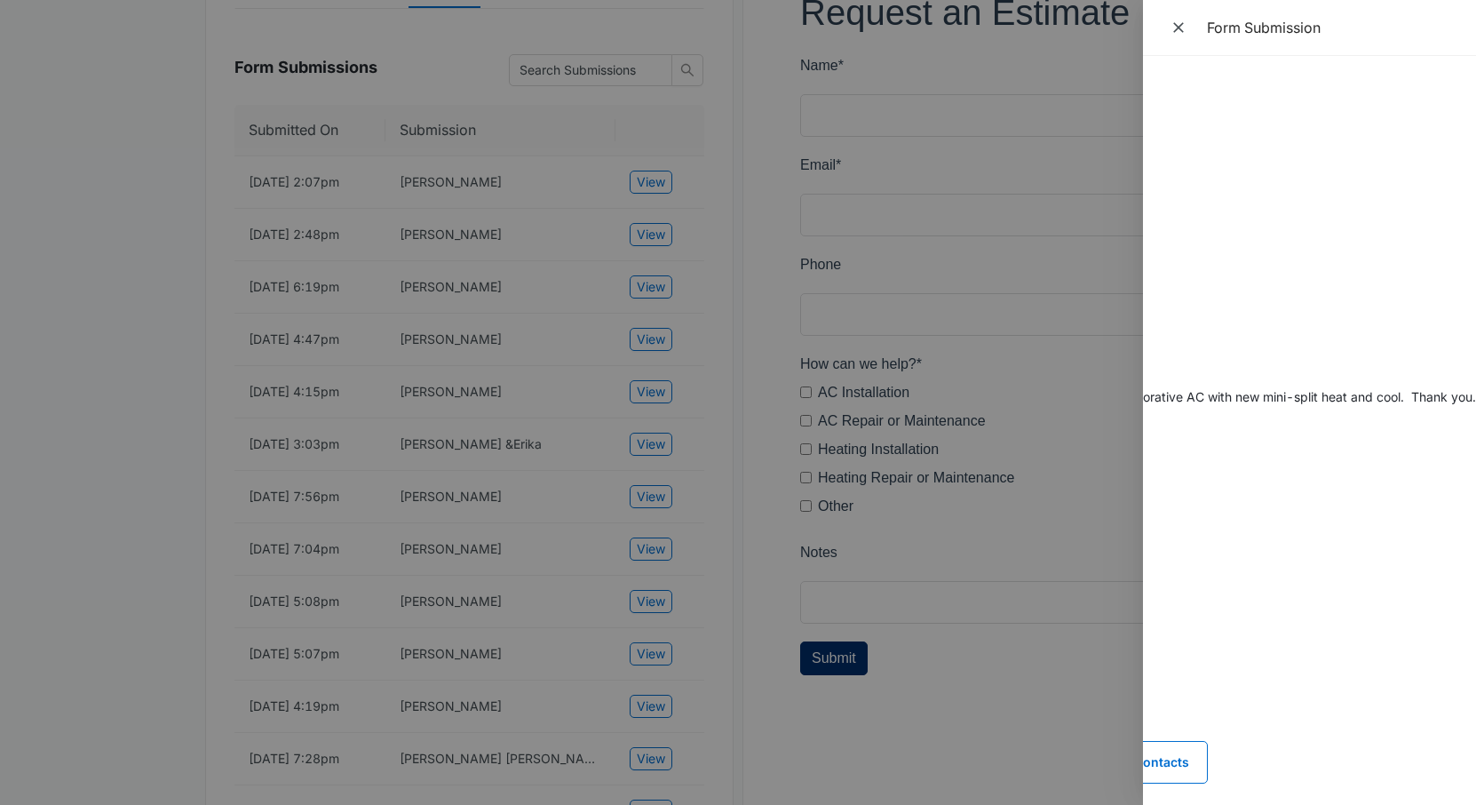
scroll to position [0, 0]
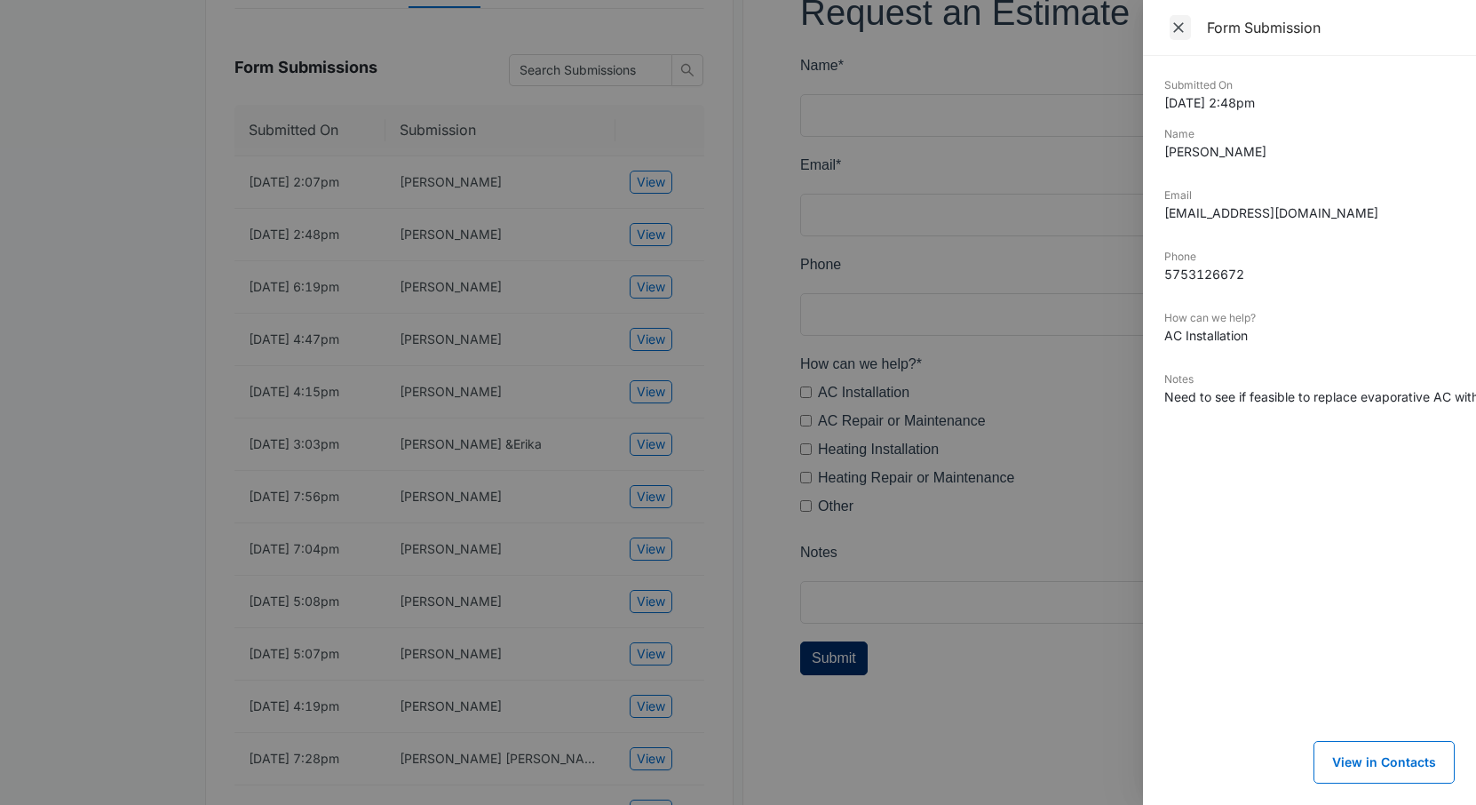
click at [1184, 20] on icon "Close" at bounding box center [1179, 28] width 18 height 18
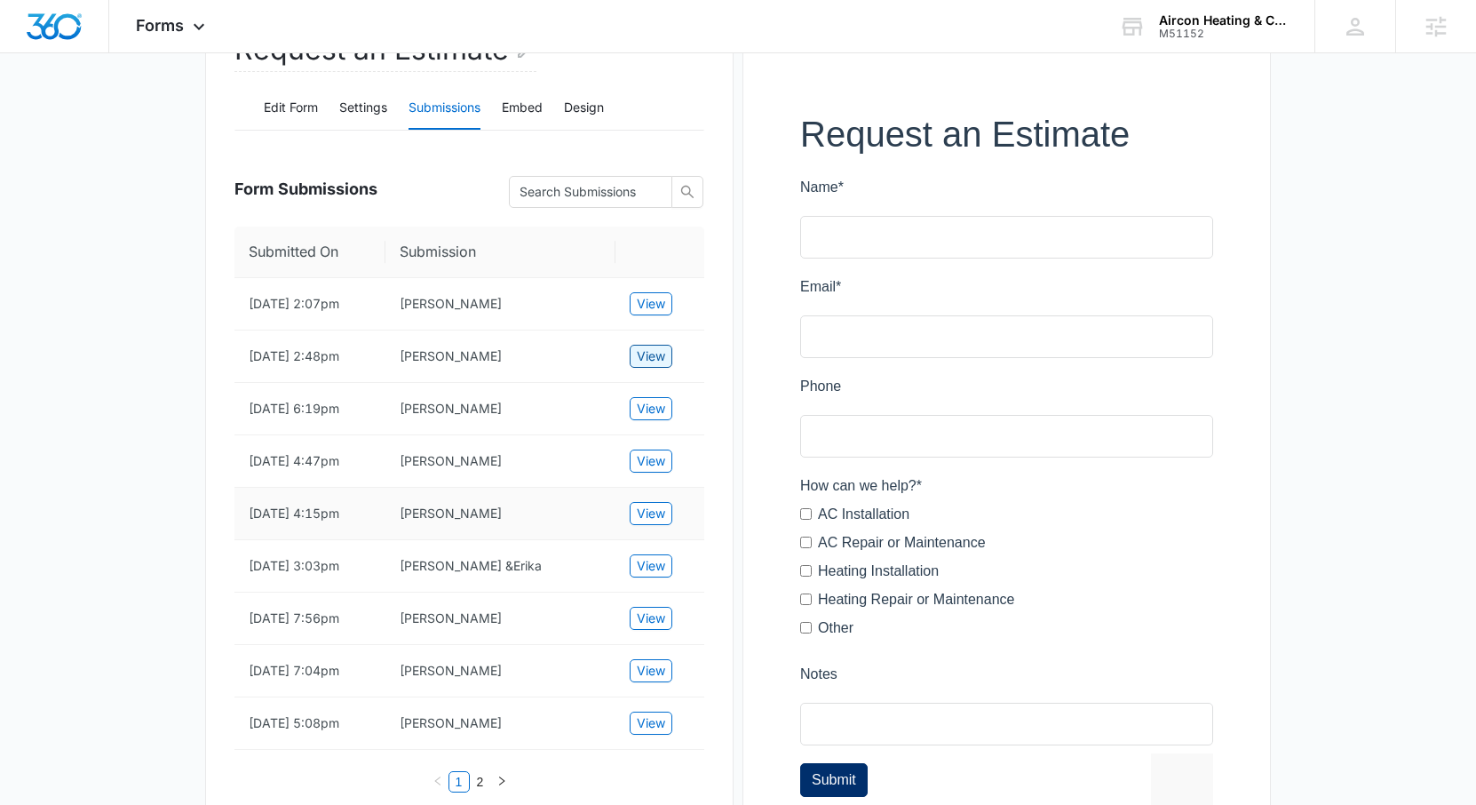
scroll to position [198, 0]
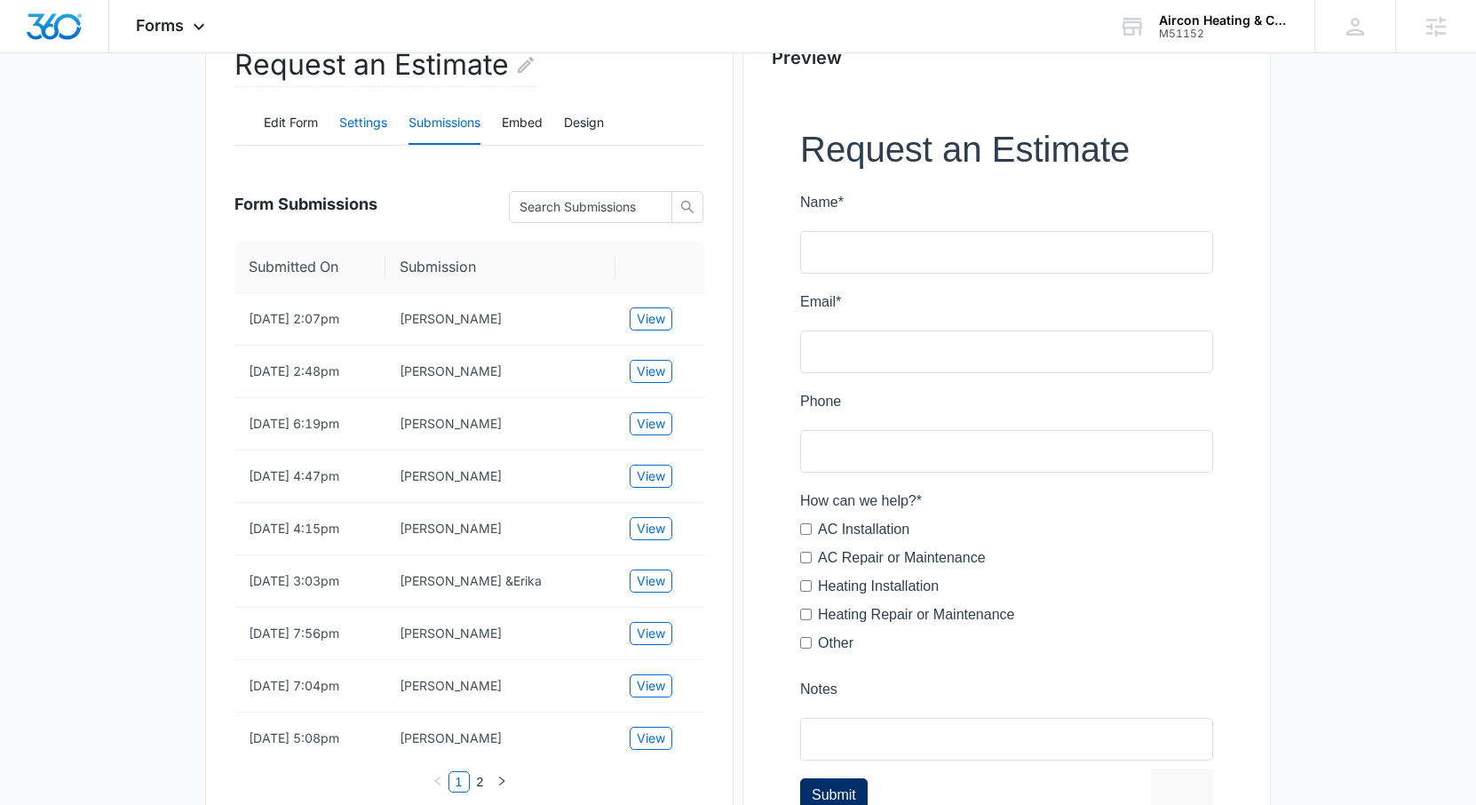
click at [362, 123] on button "Settings" at bounding box center [363, 123] width 48 height 43
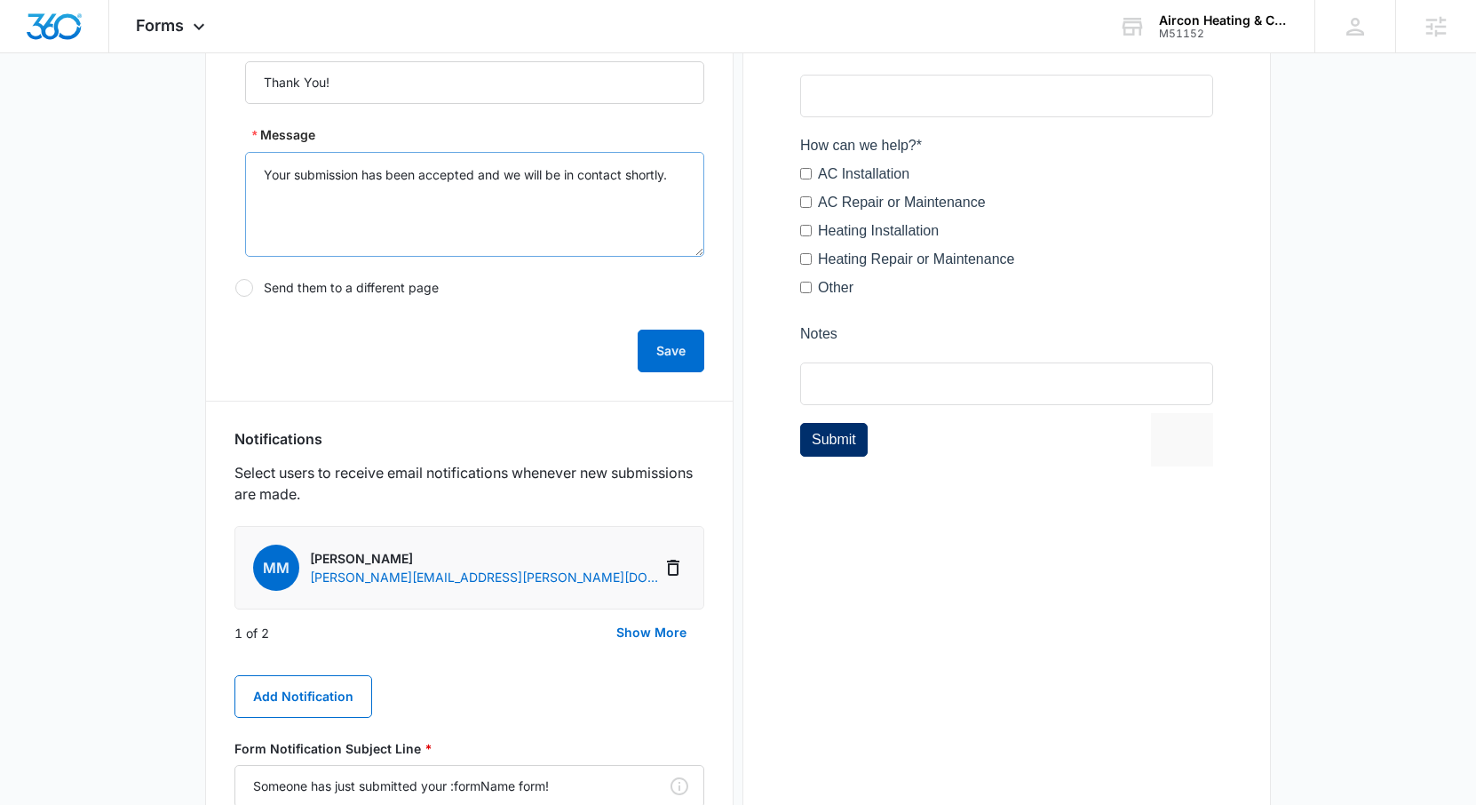
scroll to position [750, 0]
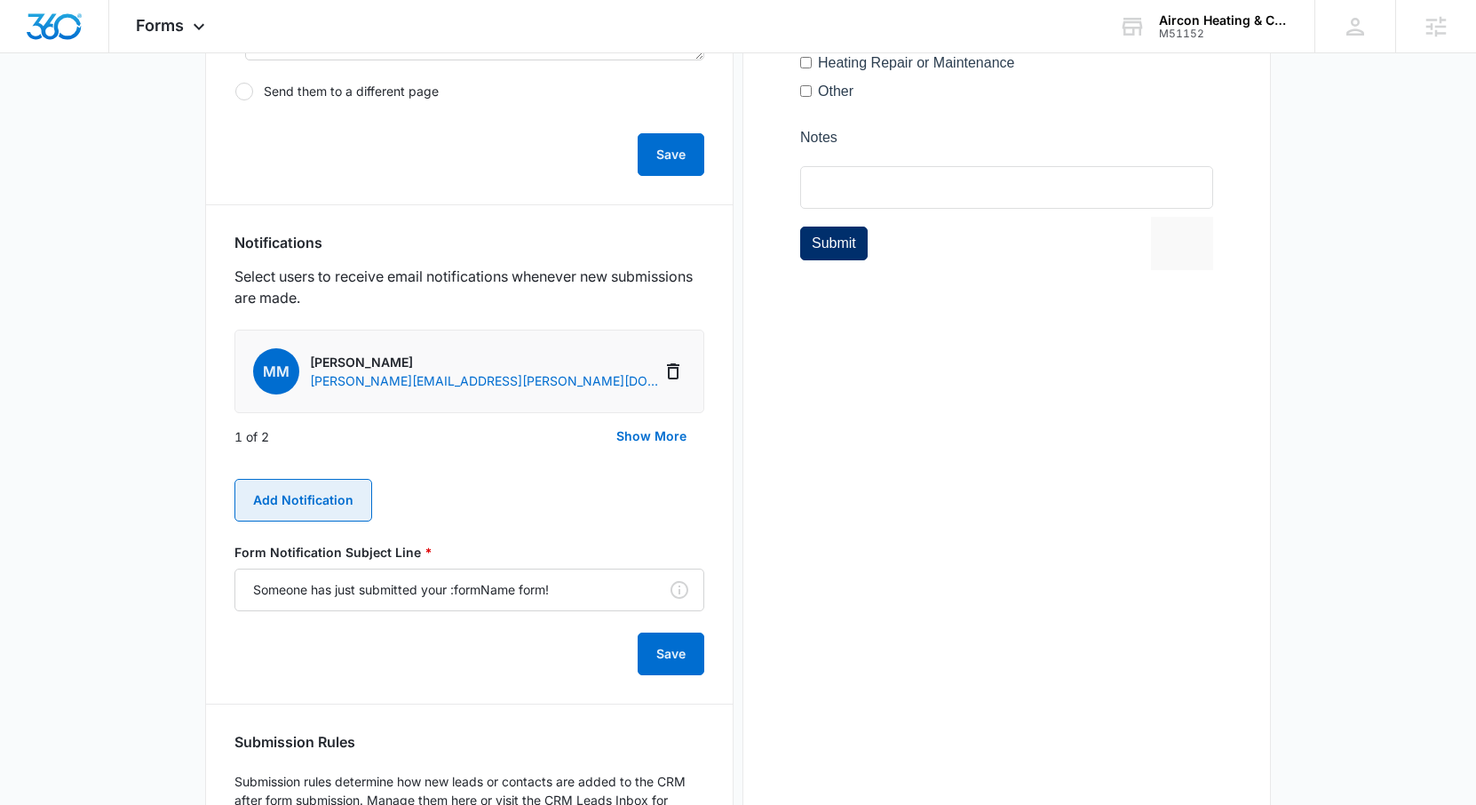
click at [301, 488] on button "Add Notification" at bounding box center [303, 500] width 138 height 43
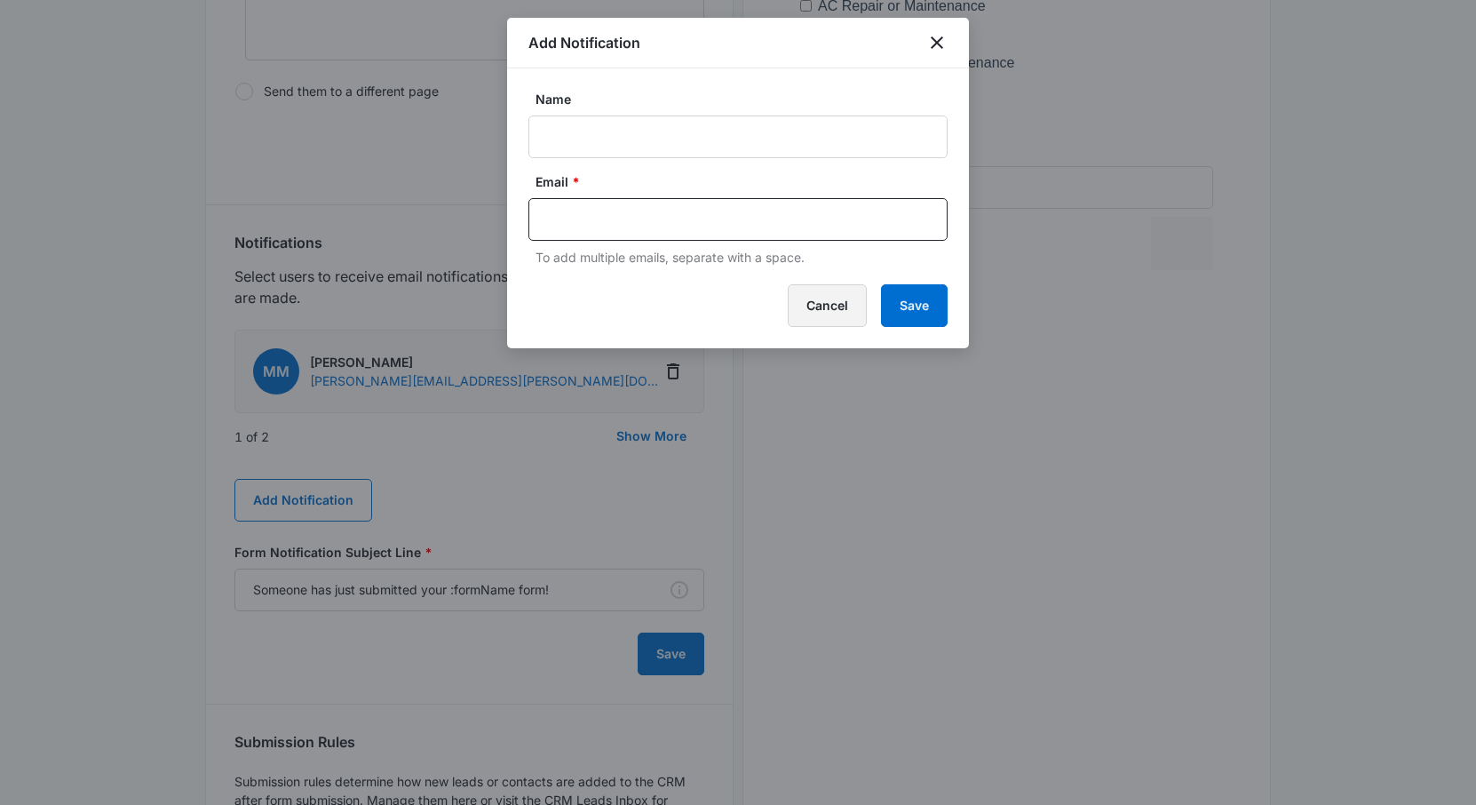
click at [830, 319] on button "Cancel" at bounding box center [827, 305] width 79 height 43
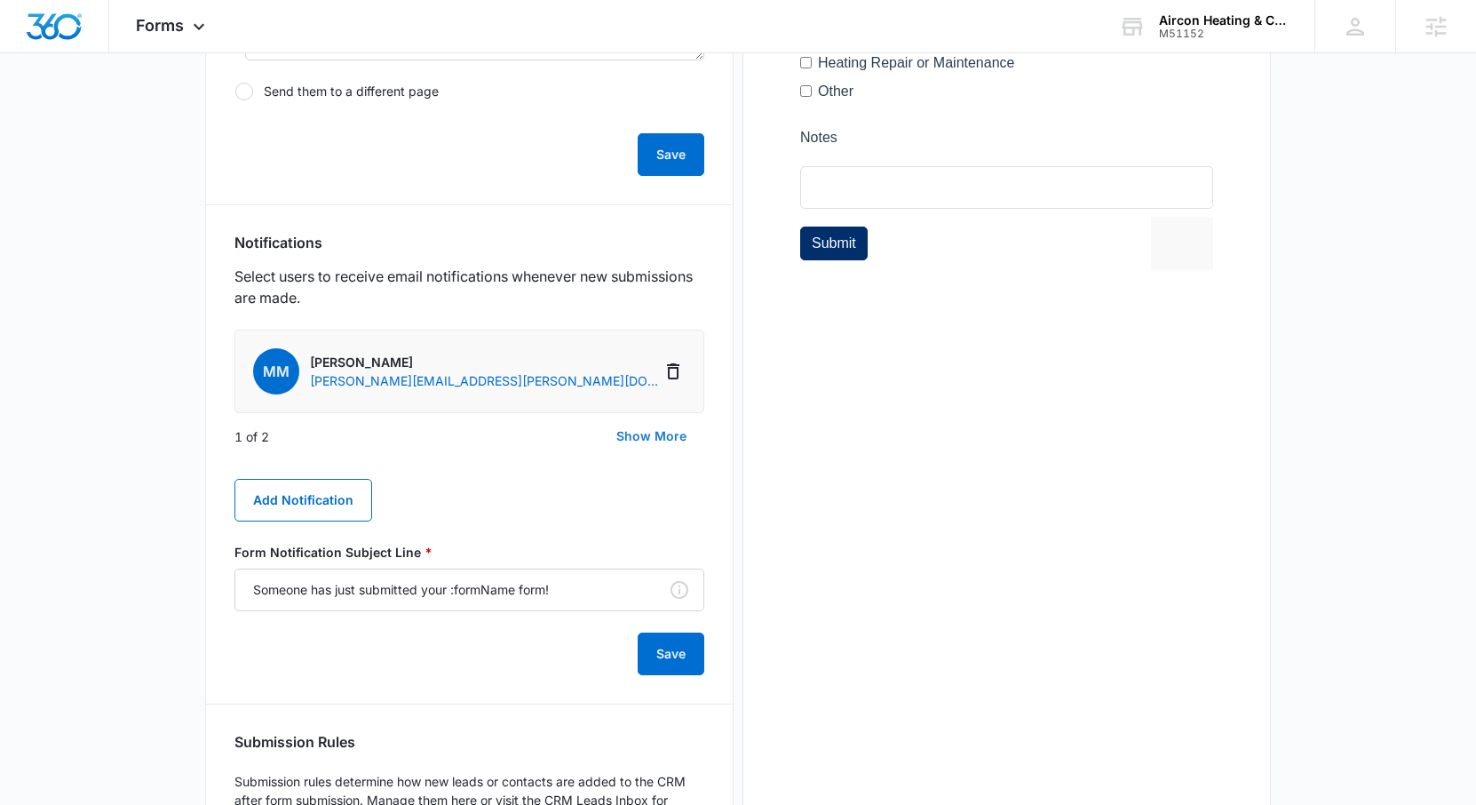
click at [631, 442] on button "Show More" at bounding box center [652, 436] width 106 height 43
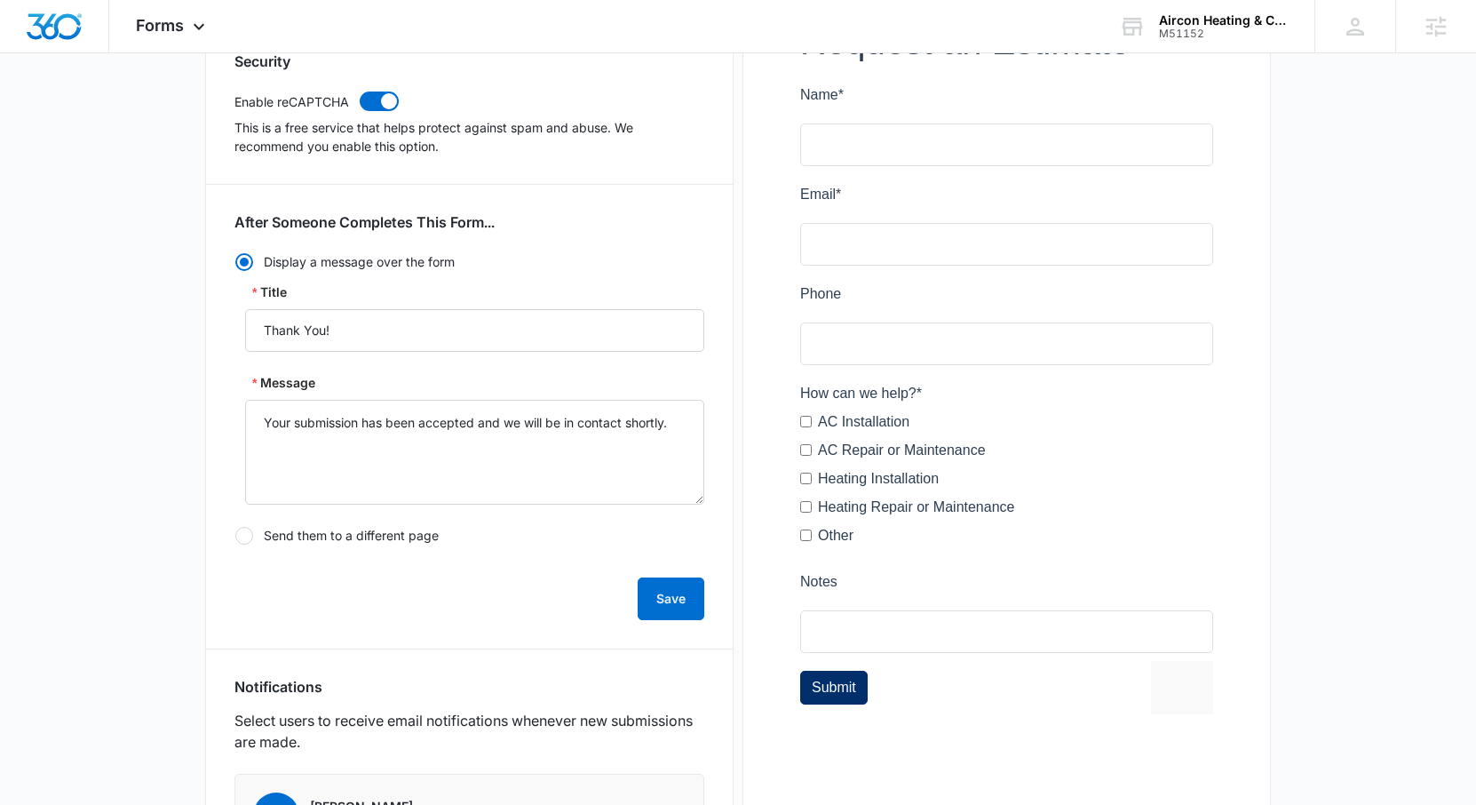
scroll to position [0, 0]
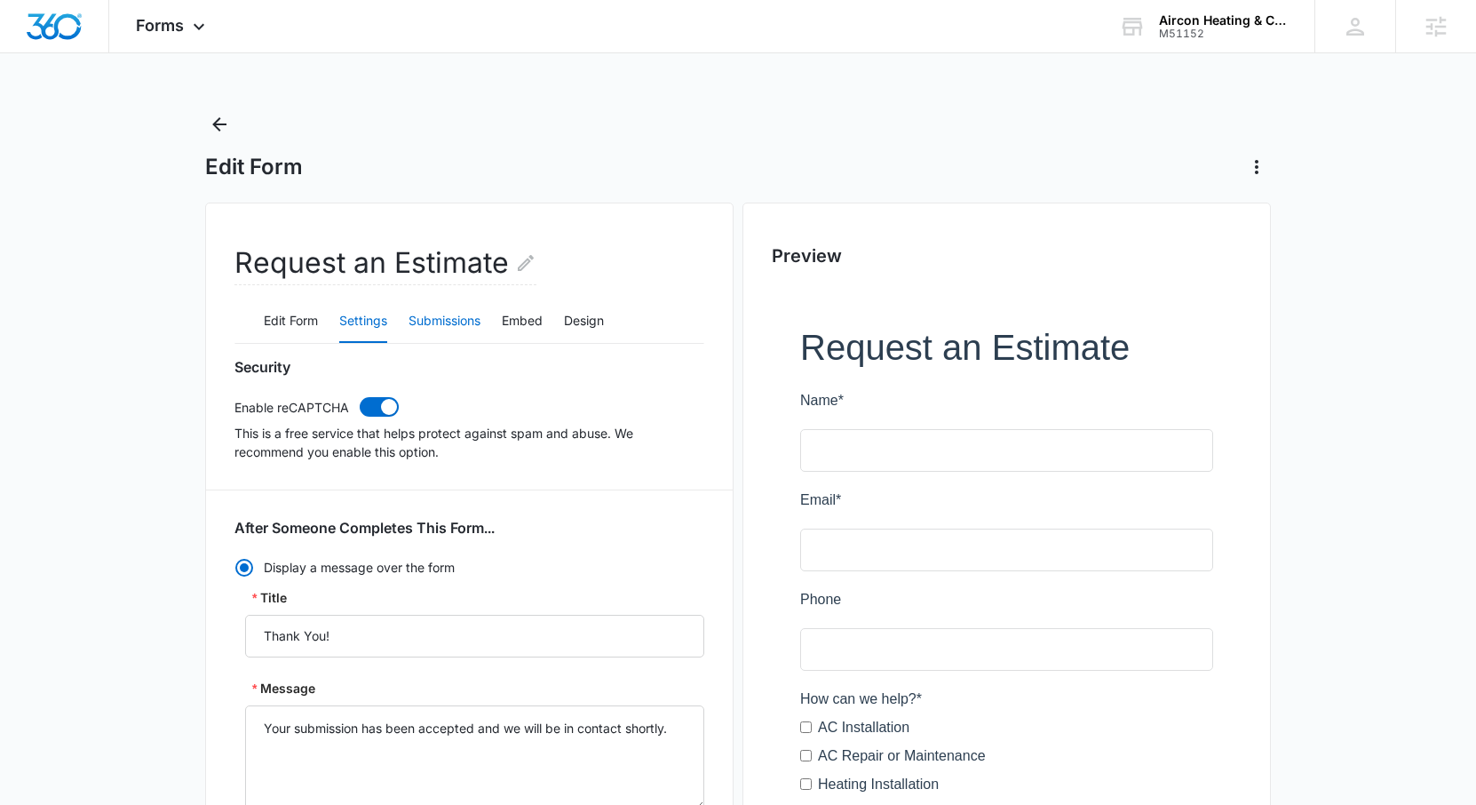
click at [459, 335] on button "Submissions" at bounding box center [445, 321] width 72 height 43
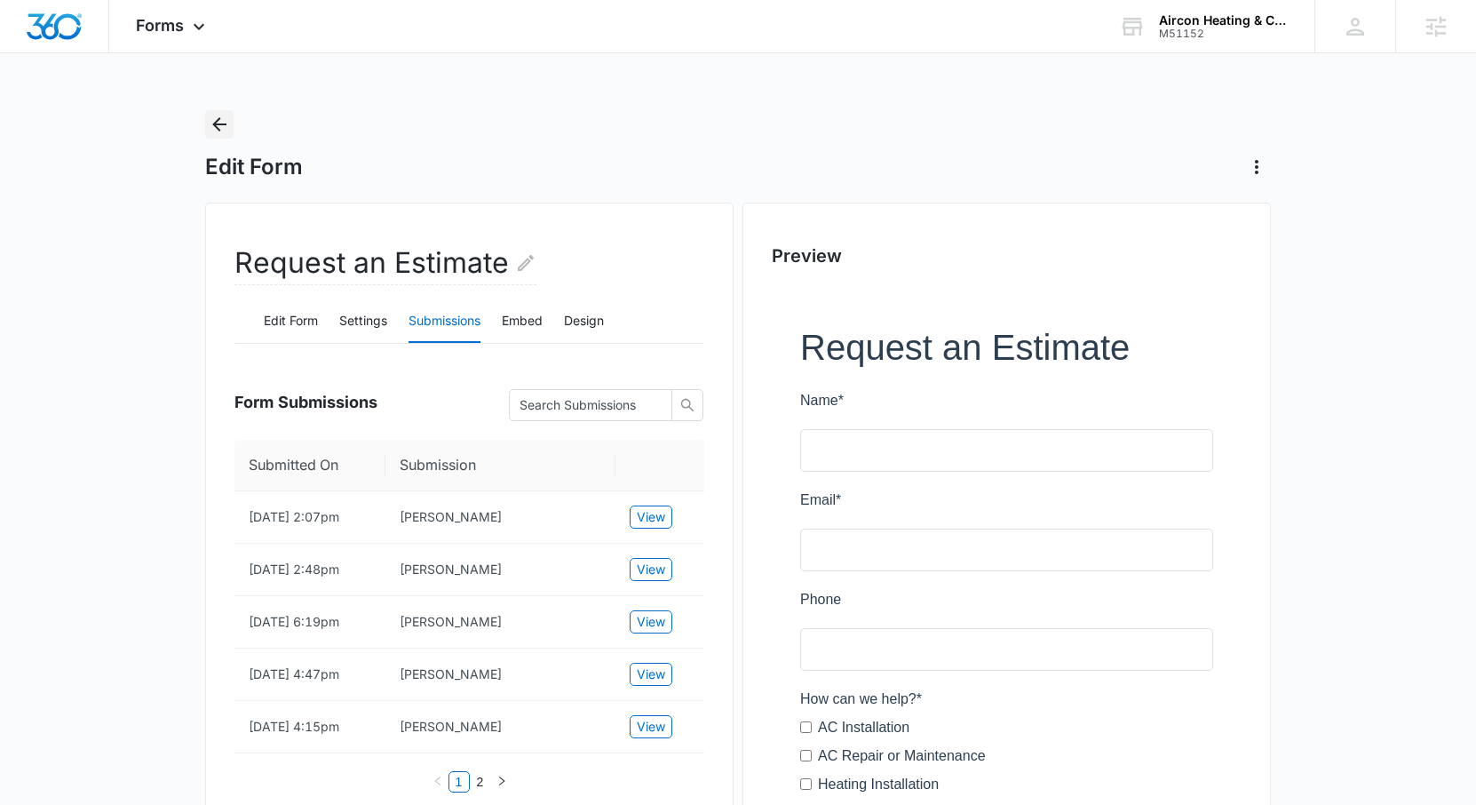
drag, startPoint x: 215, startPoint y: 125, endPoint x: 138, endPoint y: 270, distance: 164.1
click at [211, 122] on icon "Back" at bounding box center [219, 124] width 21 height 21
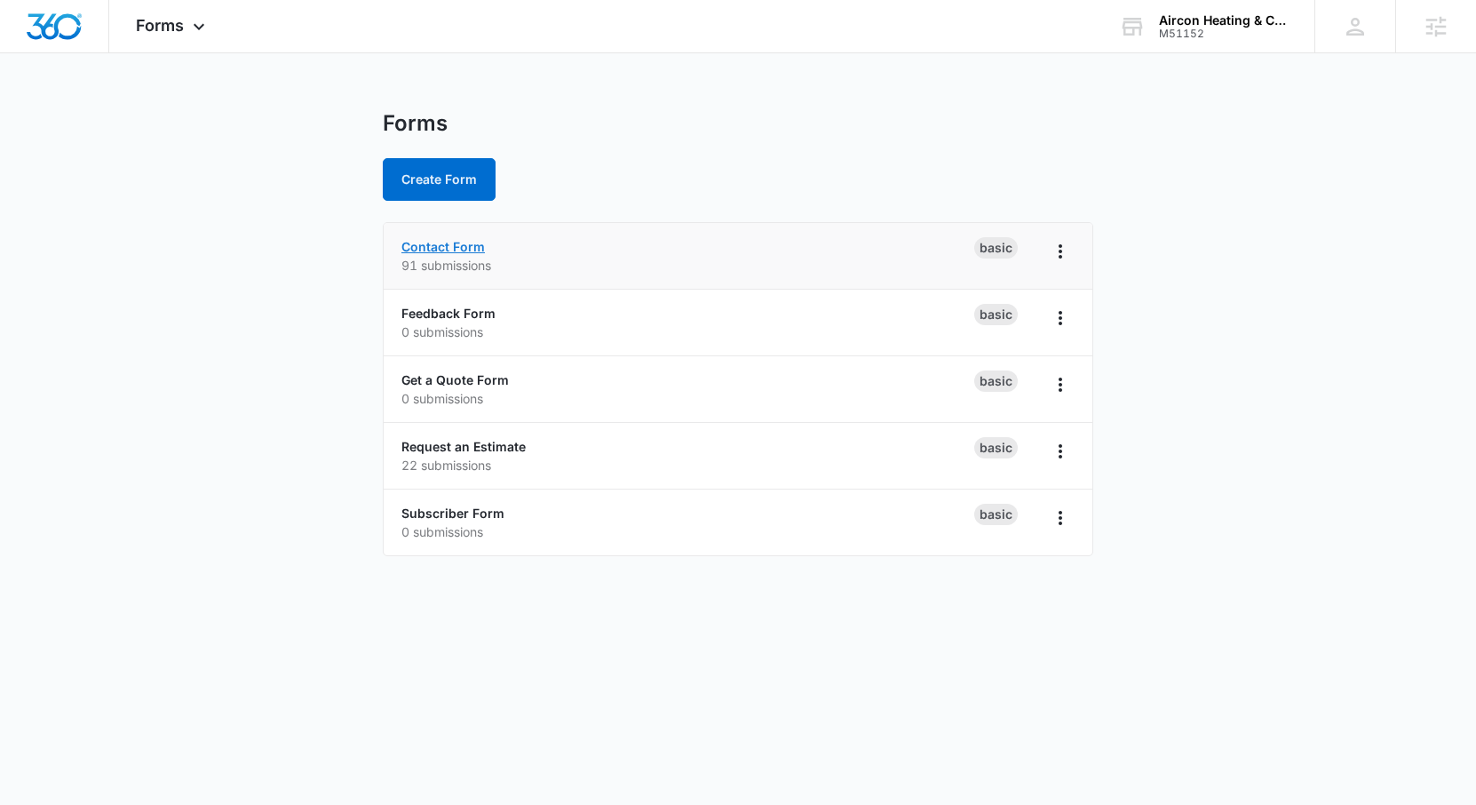
click at [422, 242] on link "Contact Form" at bounding box center [442, 246] width 83 height 15
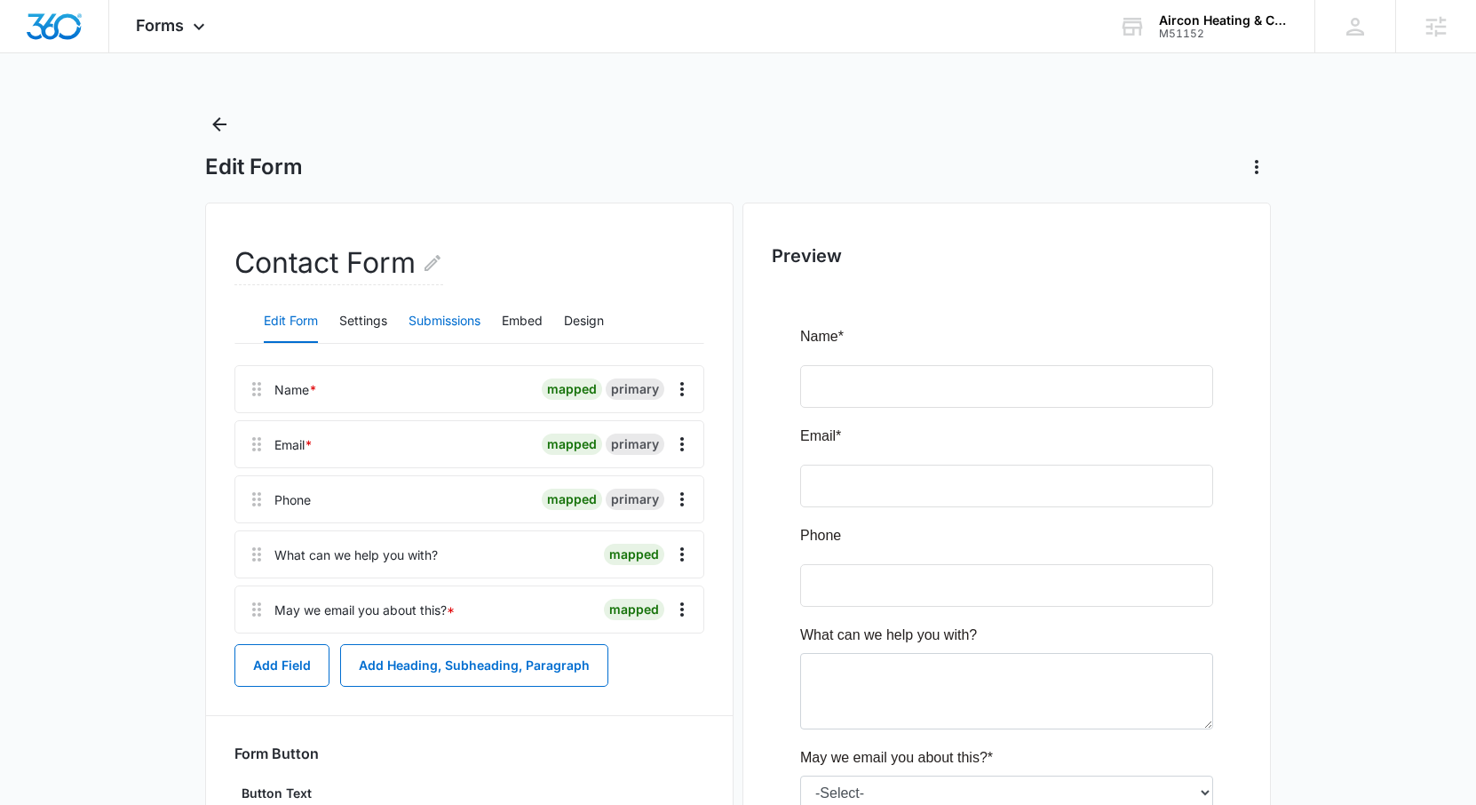
click at [447, 315] on button "Submissions" at bounding box center [445, 321] width 72 height 43
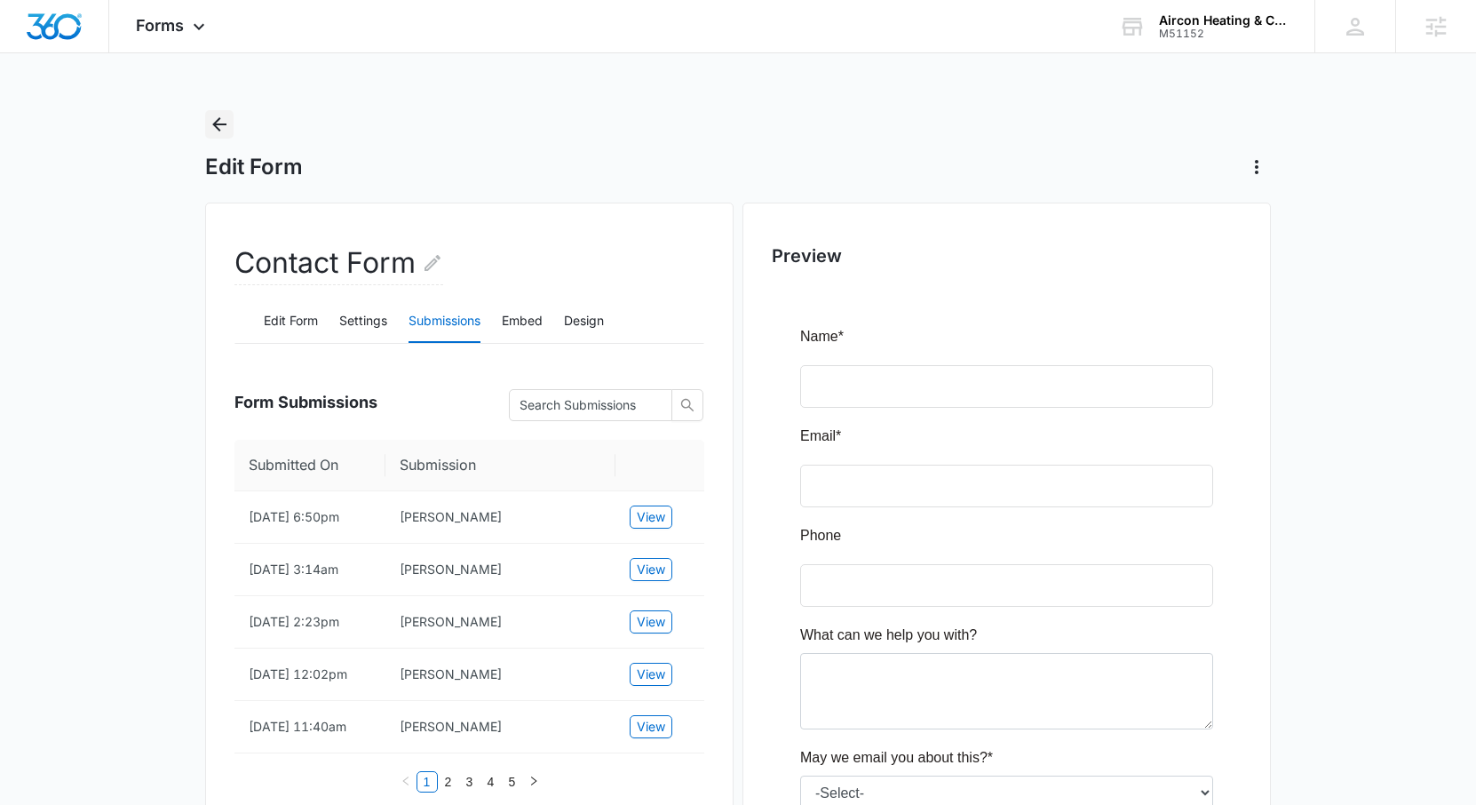
click at [218, 125] on icon "Back" at bounding box center [219, 124] width 21 height 21
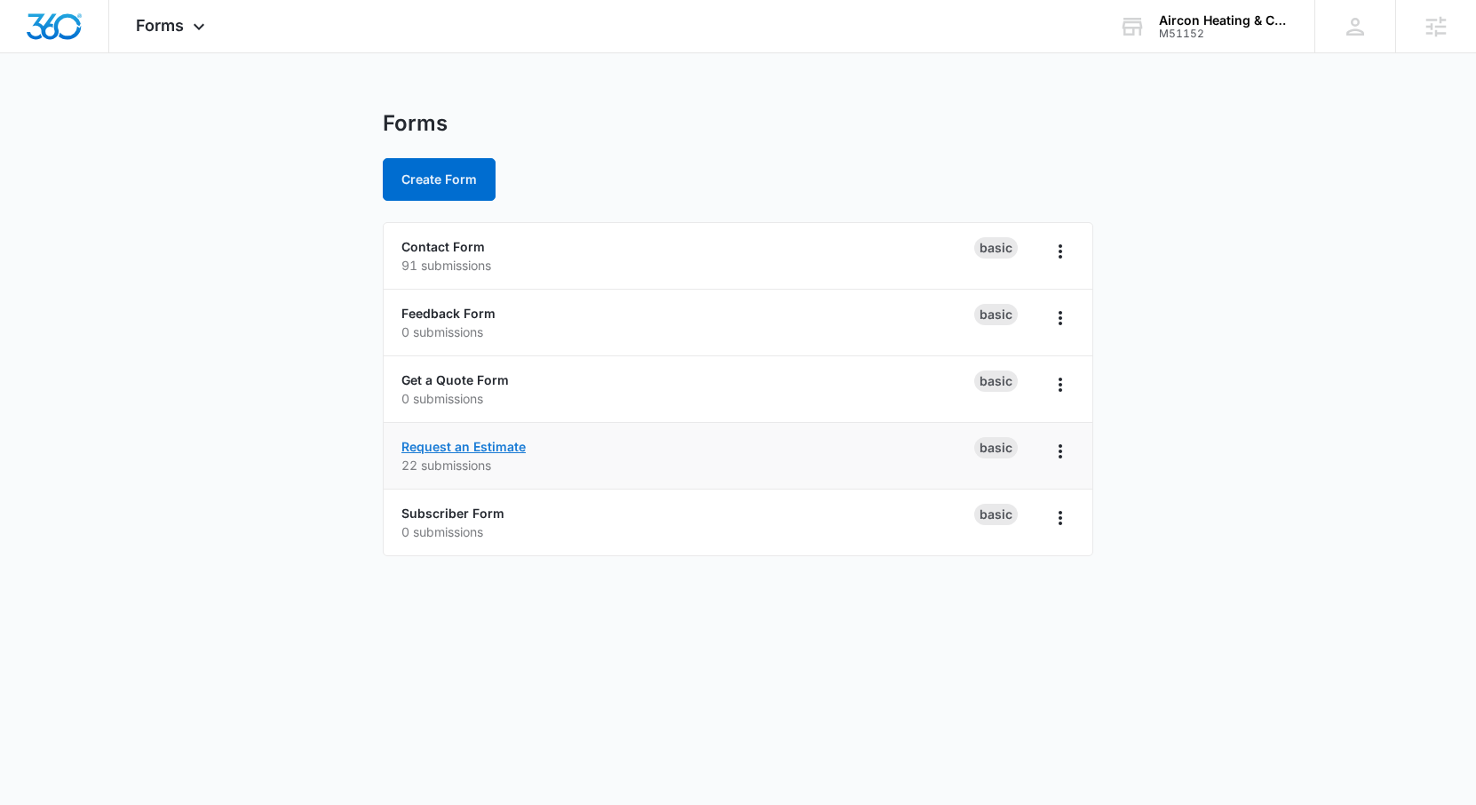
click at [486, 443] on link "Request an Estimate" at bounding box center [463, 446] width 124 height 15
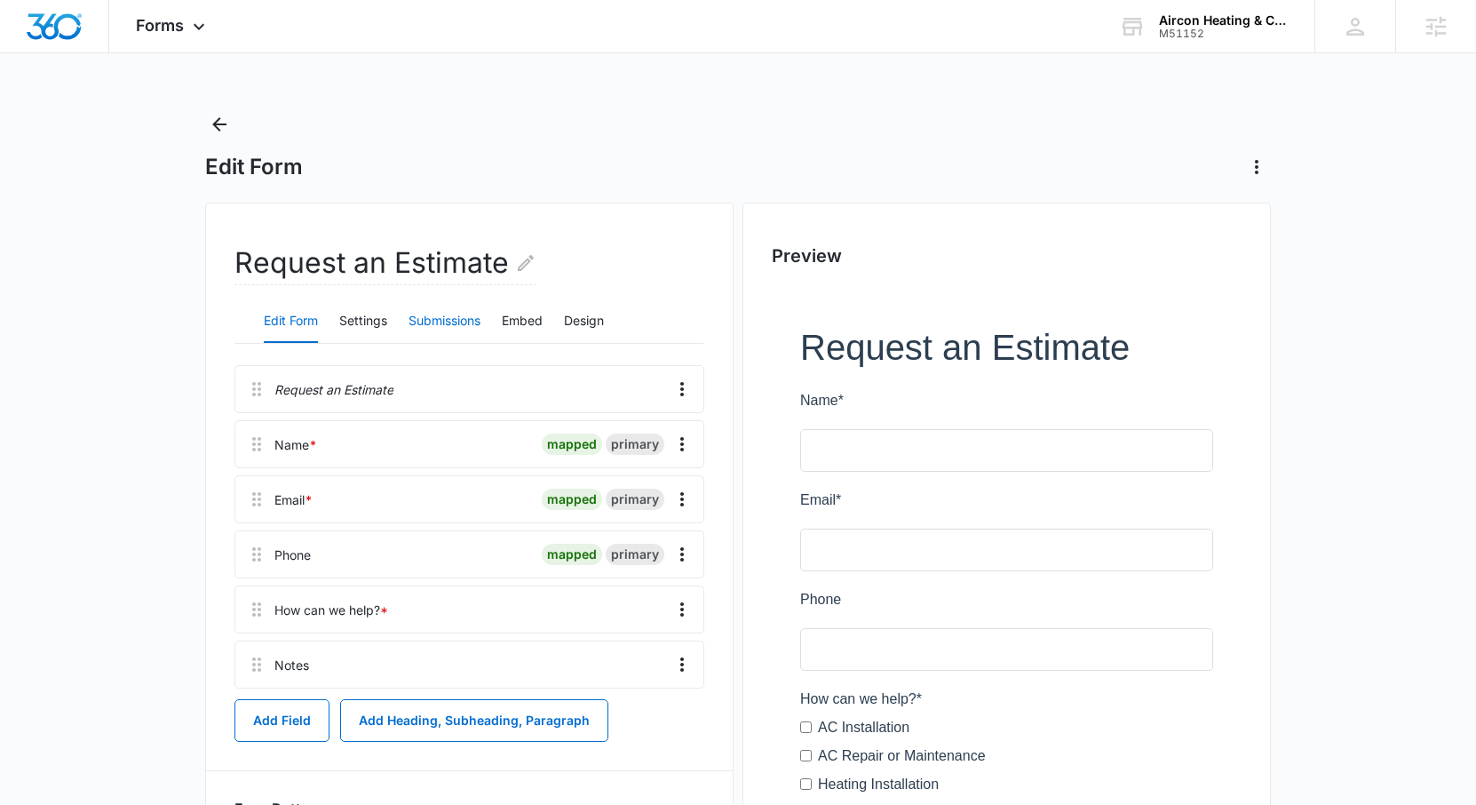
click at [445, 328] on button "Submissions" at bounding box center [445, 321] width 72 height 43
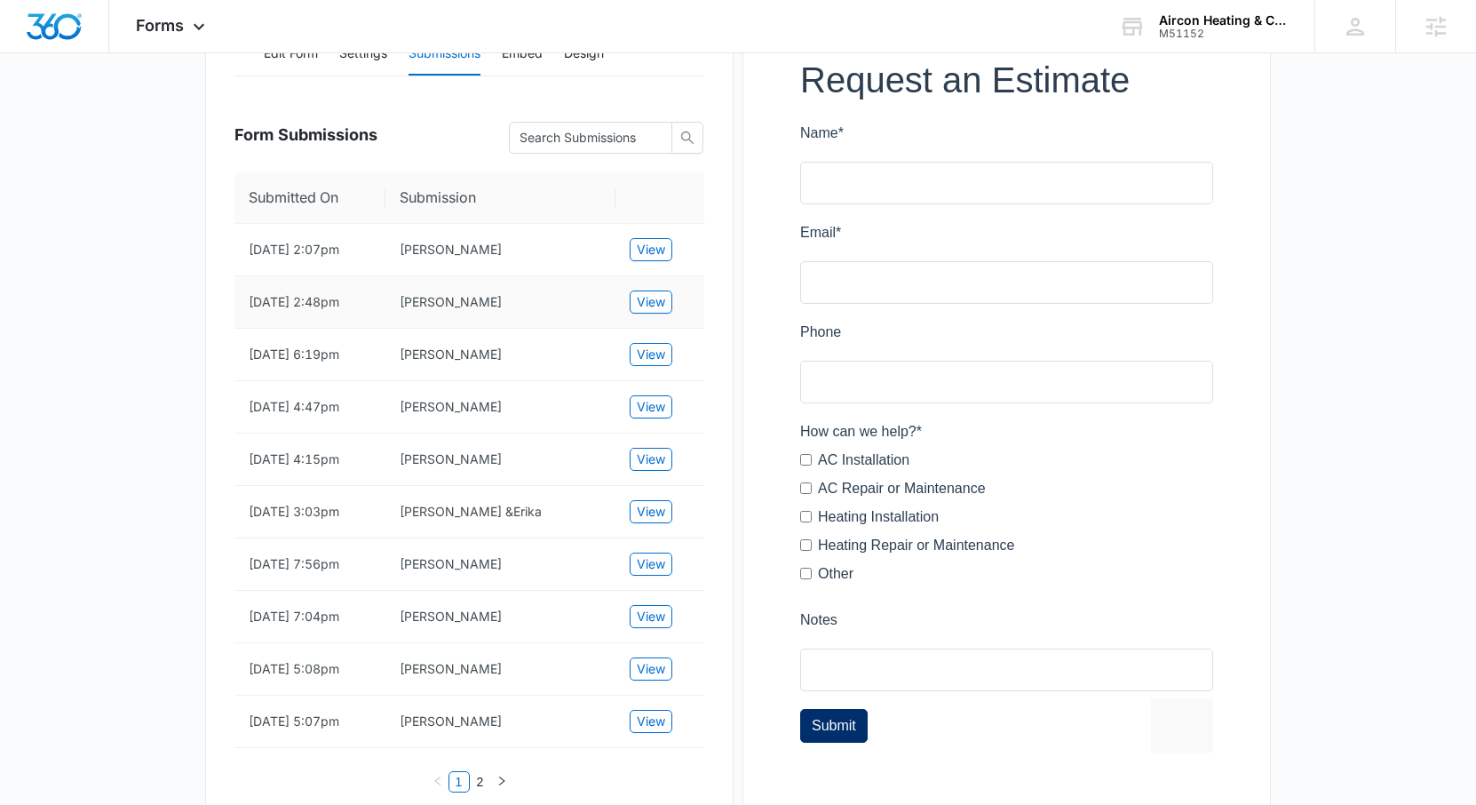
scroll to position [345, 0]
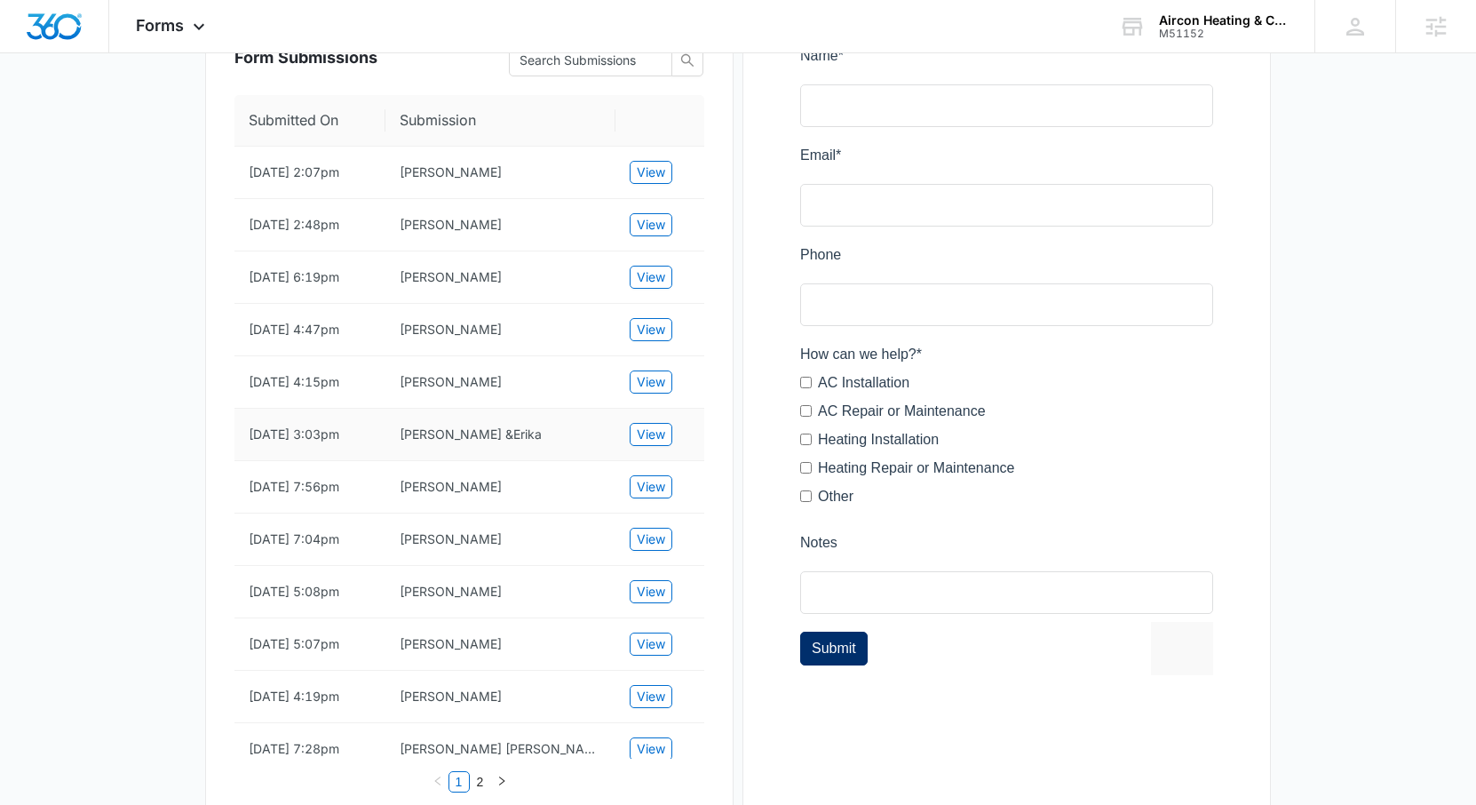
click at [452, 440] on td "Wade &Erika" at bounding box center [500, 435] width 230 height 52
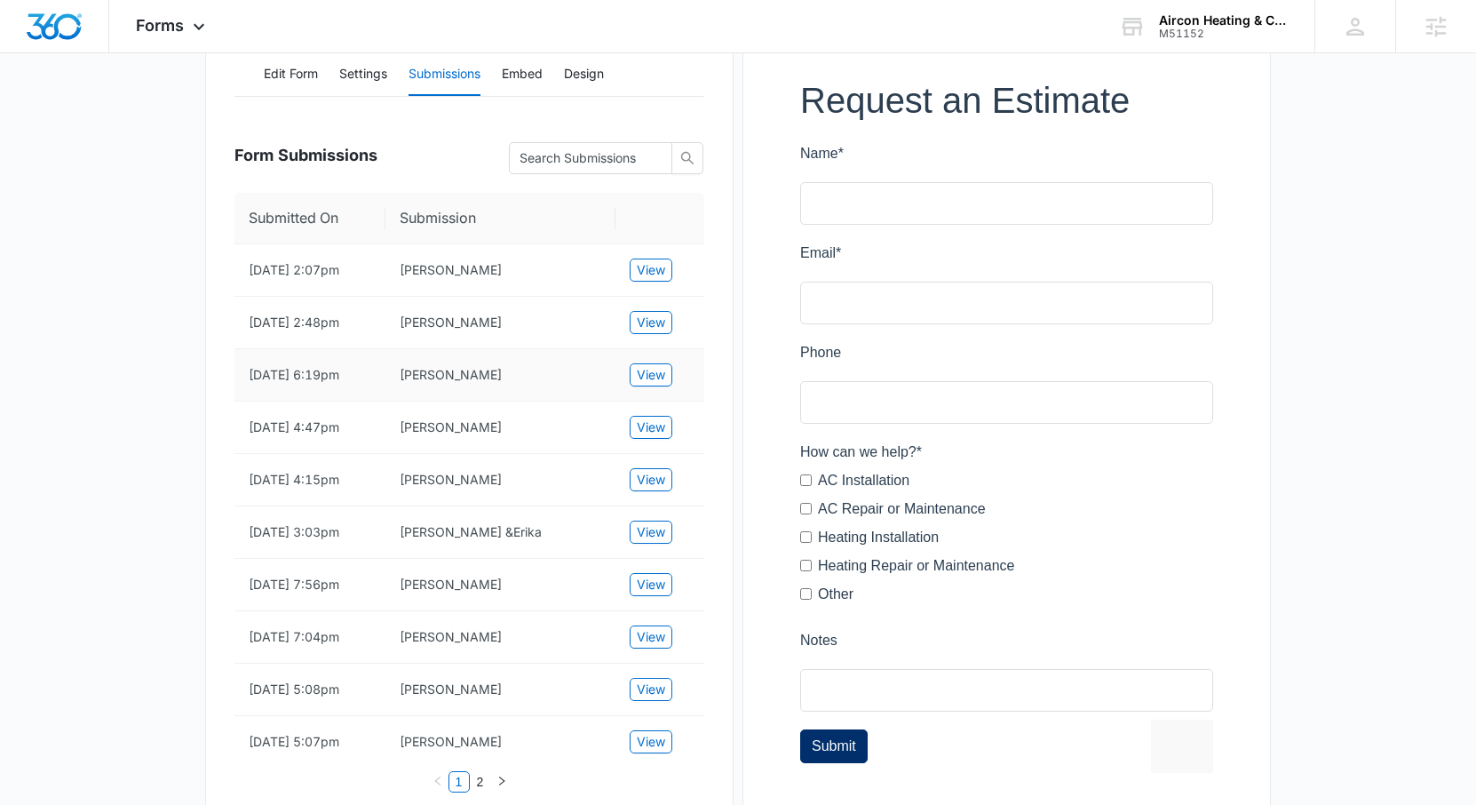
scroll to position [244, 0]
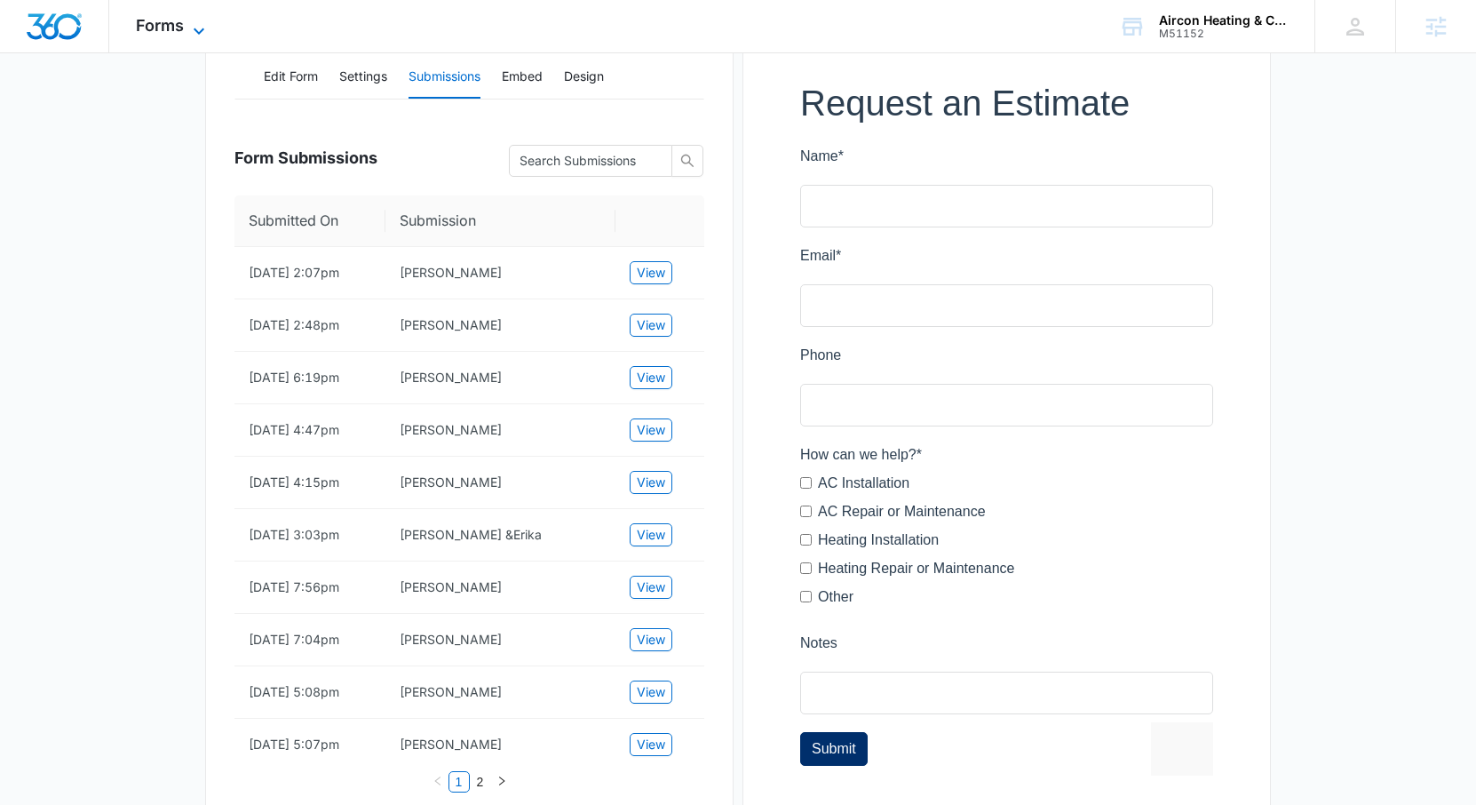
click at [161, 21] on span "Forms" at bounding box center [160, 25] width 48 height 19
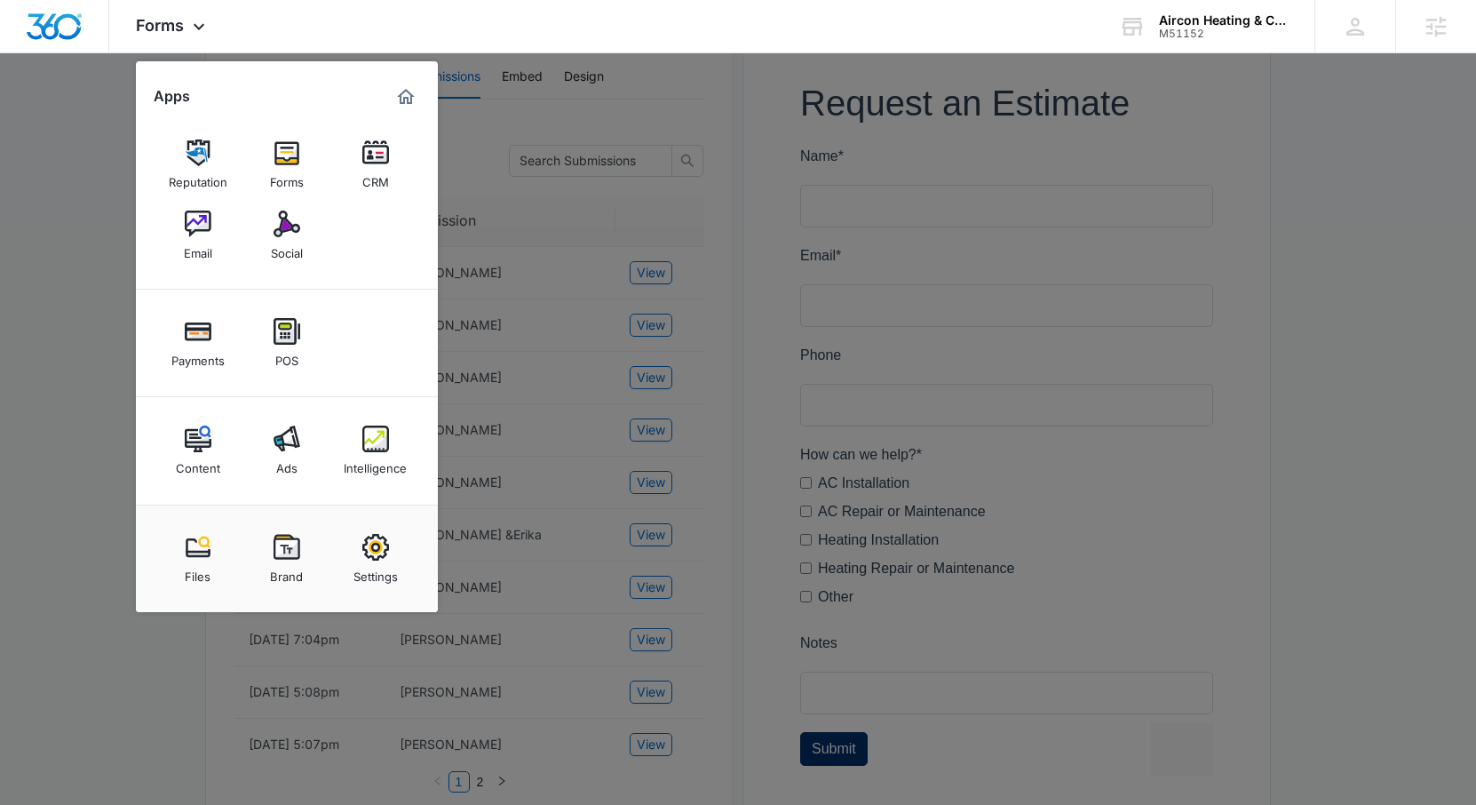
click at [91, 315] on div at bounding box center [738, 402] width 1476 height 805
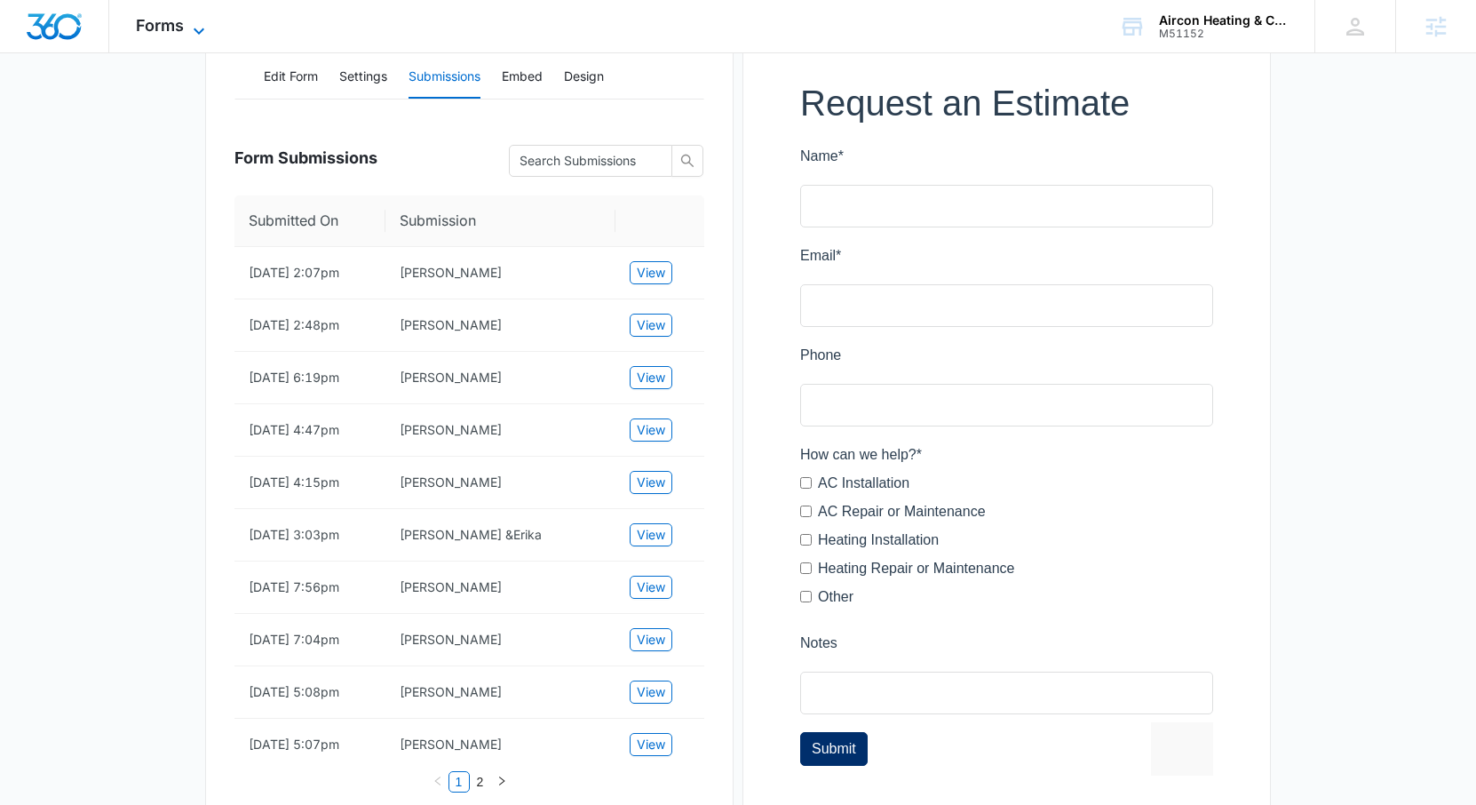
click at [163, 31] on span "Forms" at bounding box center [160, 25] width 48 height 19
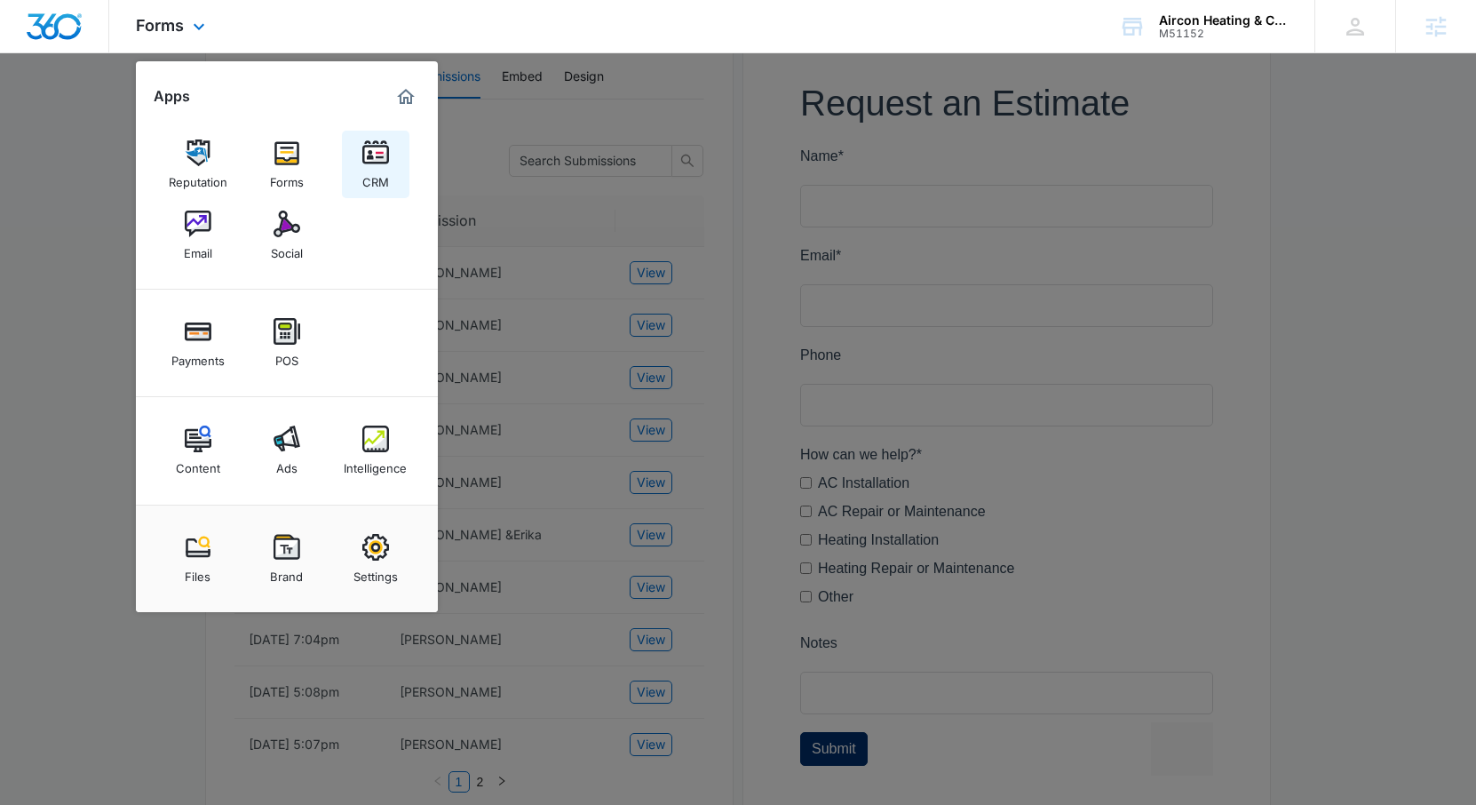
click at [369, 183] on div "CRM" at bounding box center [375, 177] width 27 height 23
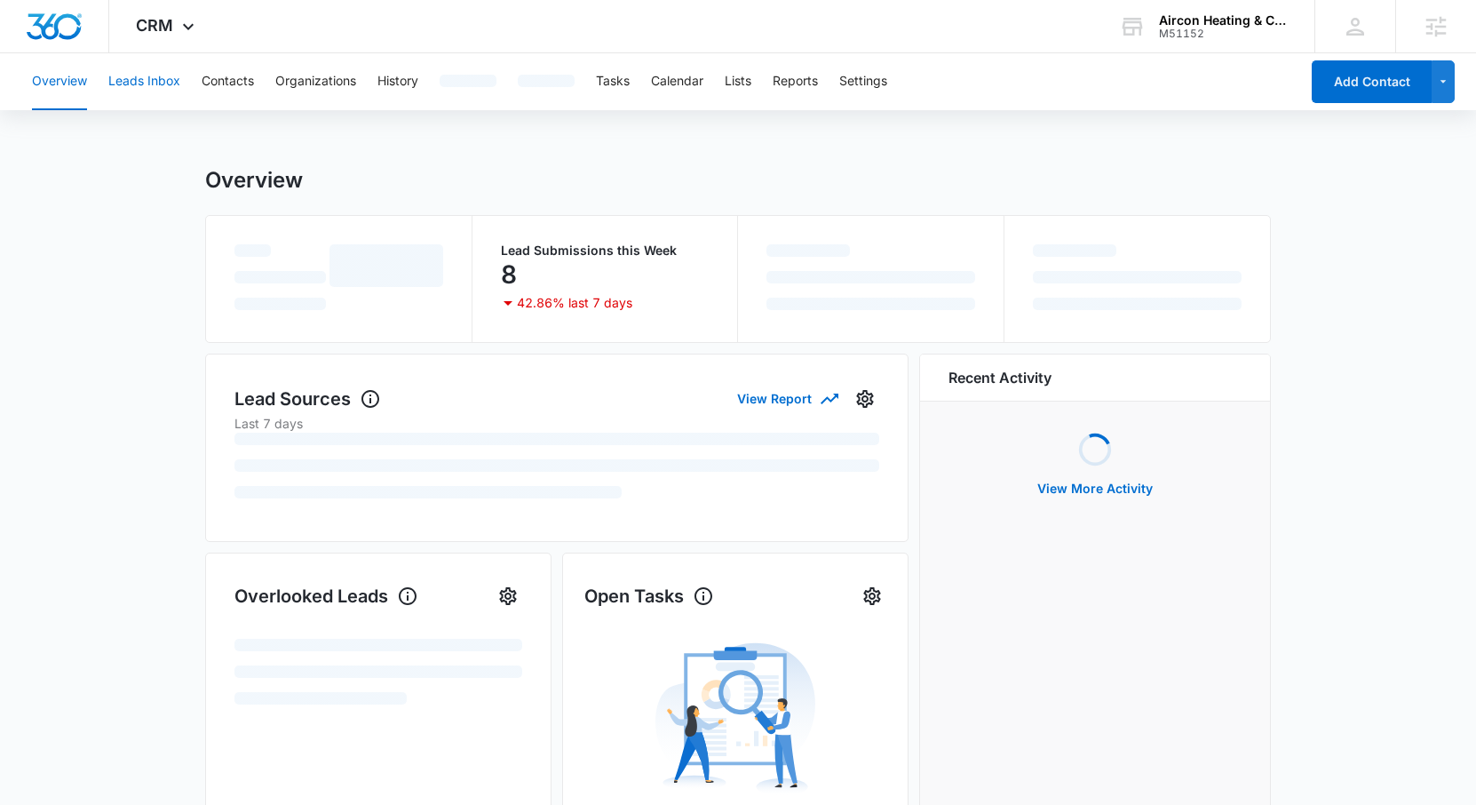
click at [140, 78] on button "Leads Inbox" at bounding box center [144, 81] width 72 height 57
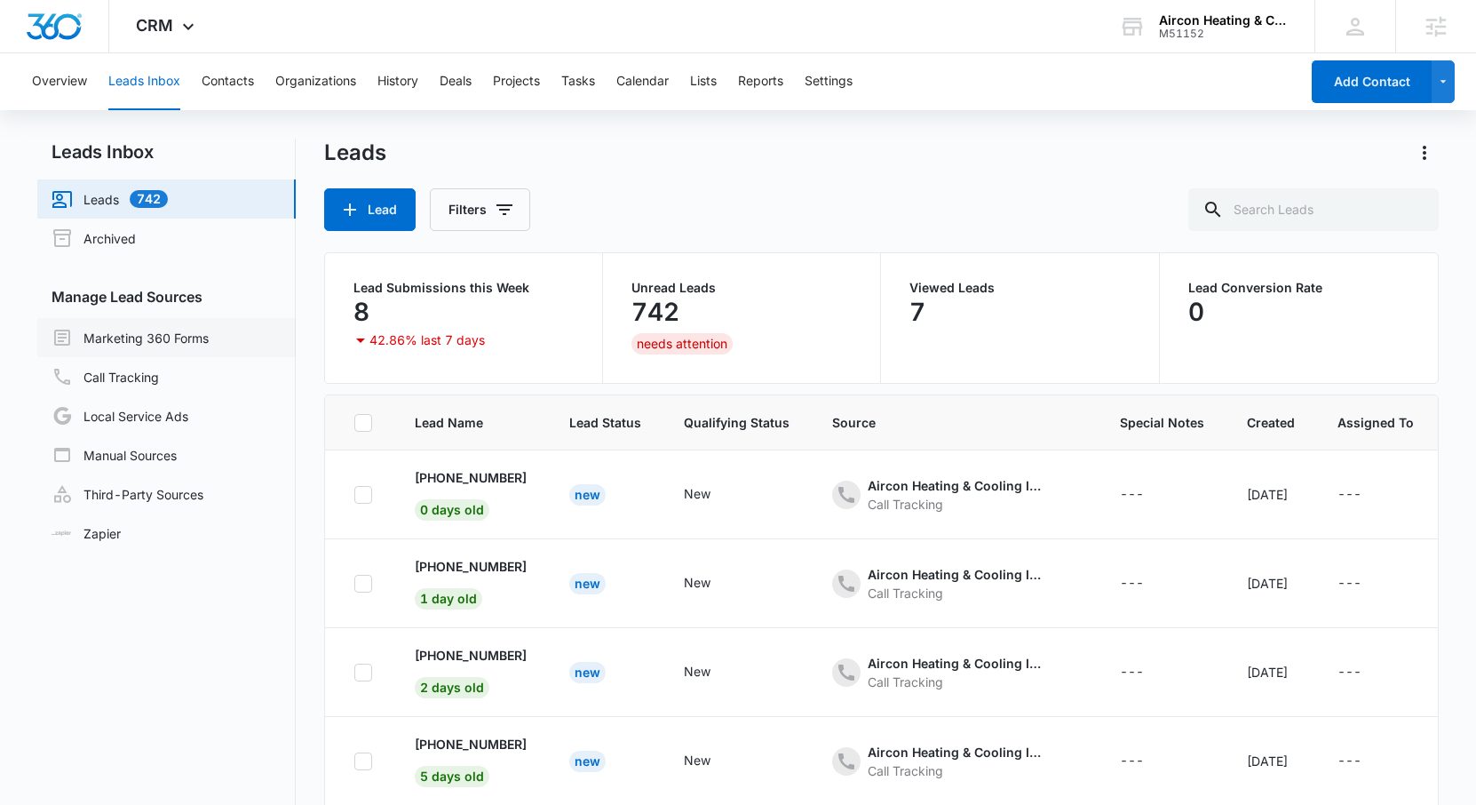
click at [151, 345] on link "Marketing 360 Forms" at bounding box center [130, 337] width 157 height 21
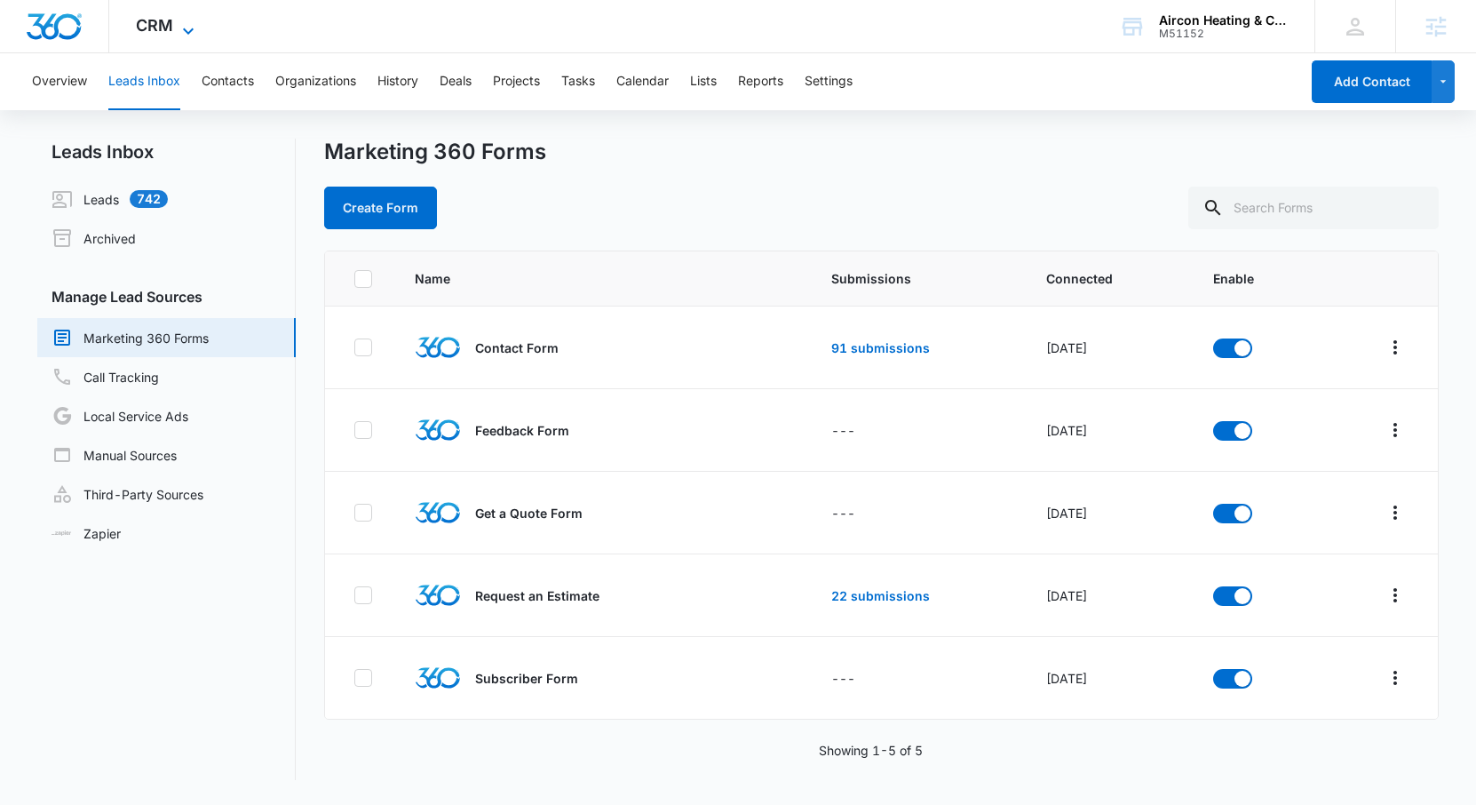
click at [167, 31] on span "CRM" at bounding box center [154, 25] width 37 height 19
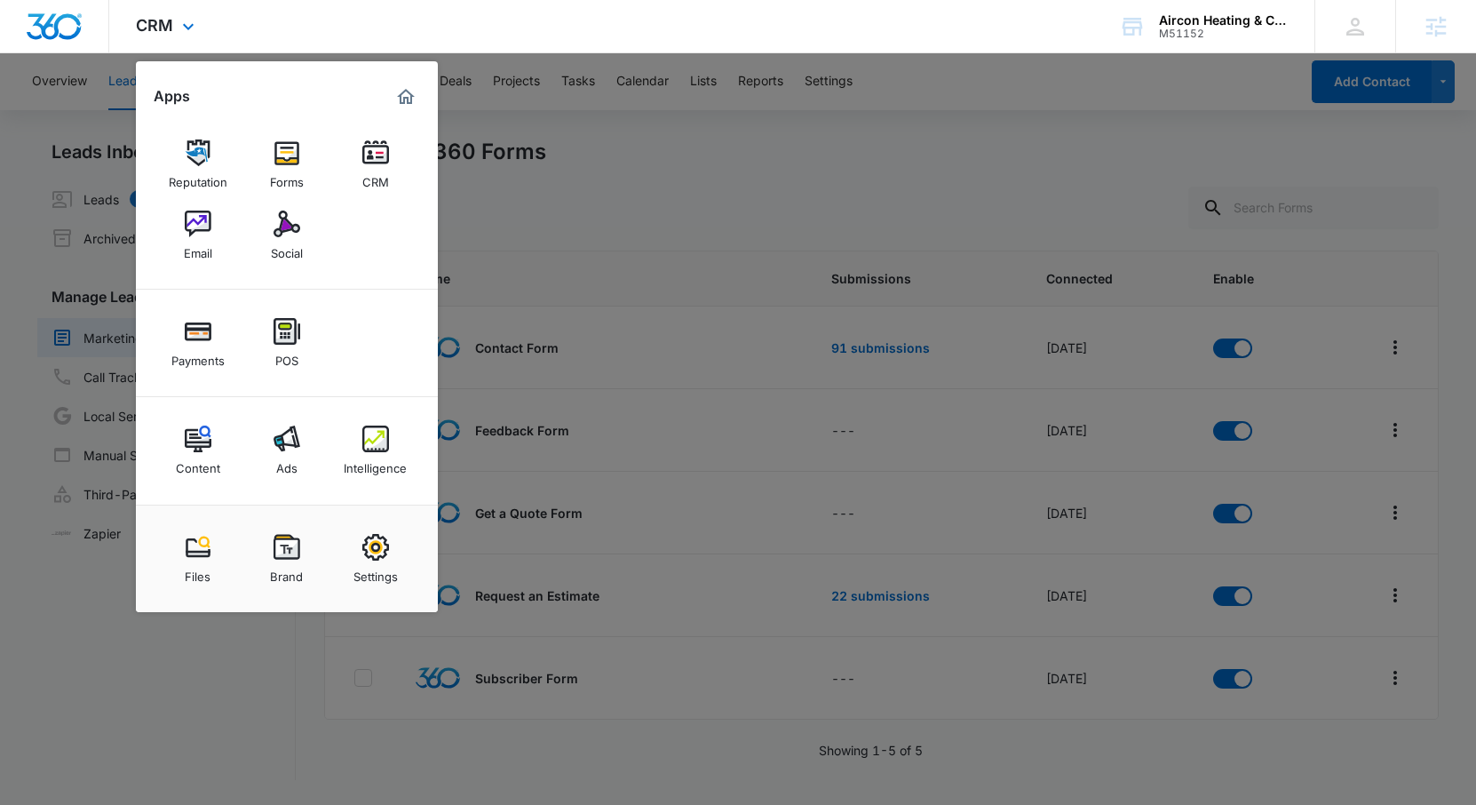
click at [421, 99] on div "Apps Reputation Forms CRM Email Social Payments POS Content Ads Intelligence Fi…" at bounding box center [287, 336] width 302 height 551
click at [402, 101] on img "Marketing 360® Dashboard" at bounding box center [405, 96] width 21 height 21
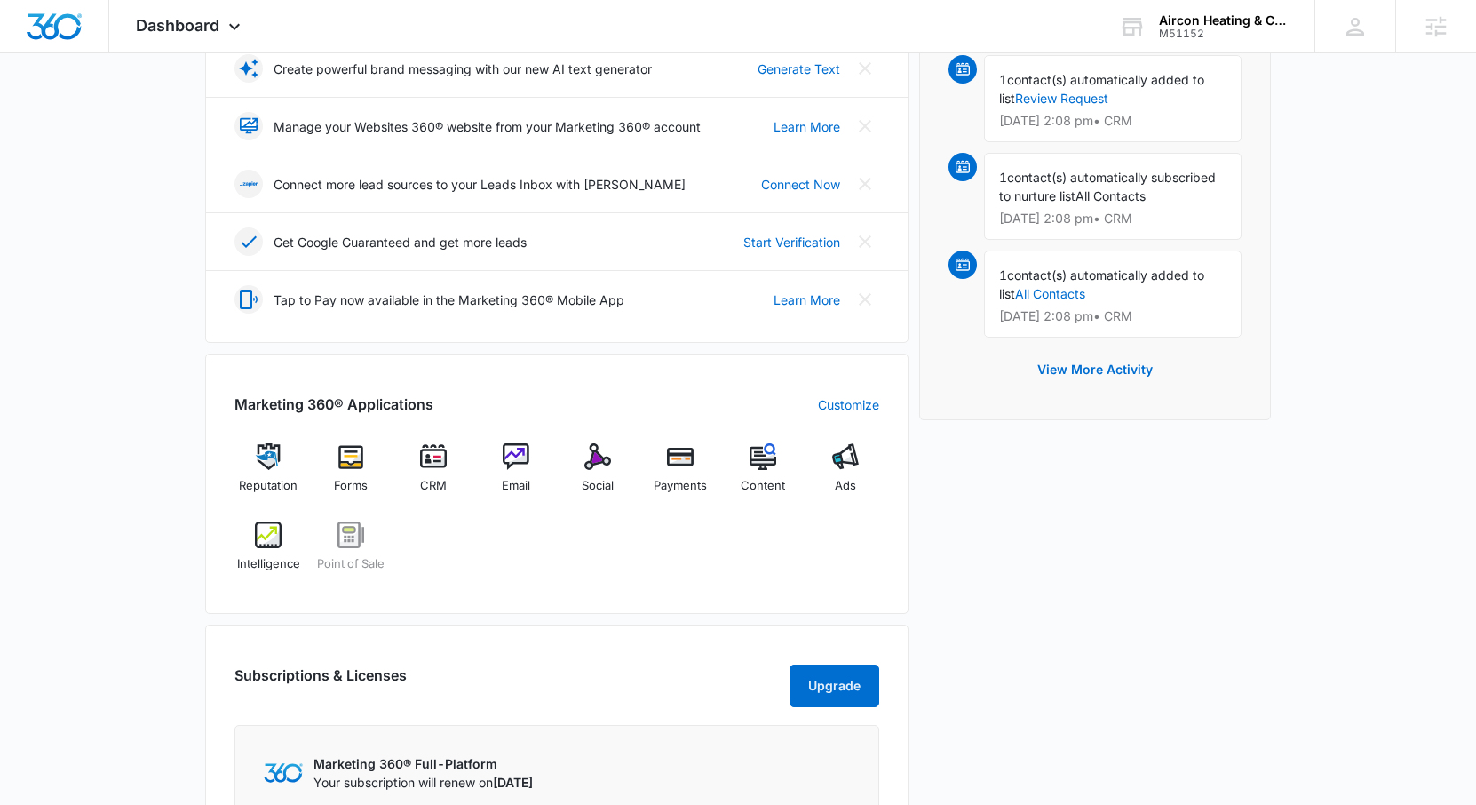
scroll to position [554, 0]
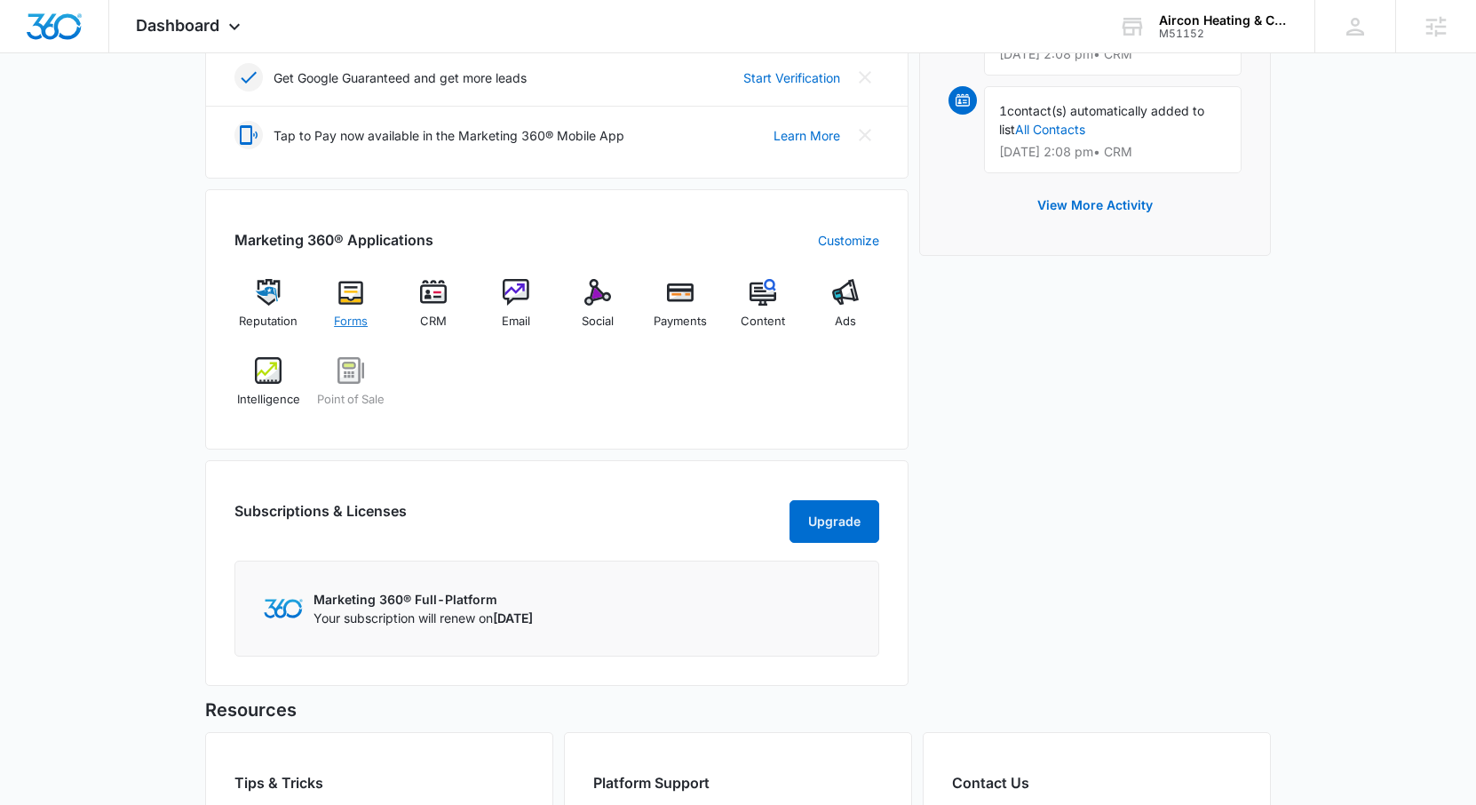
drag, startPoint x: 353, startPoint y: 315, endPoint x: 340, endPoint y: 302, distance: 18.2
click at [340, 302] on img at bounding box center [350, 292] width 27 height 27
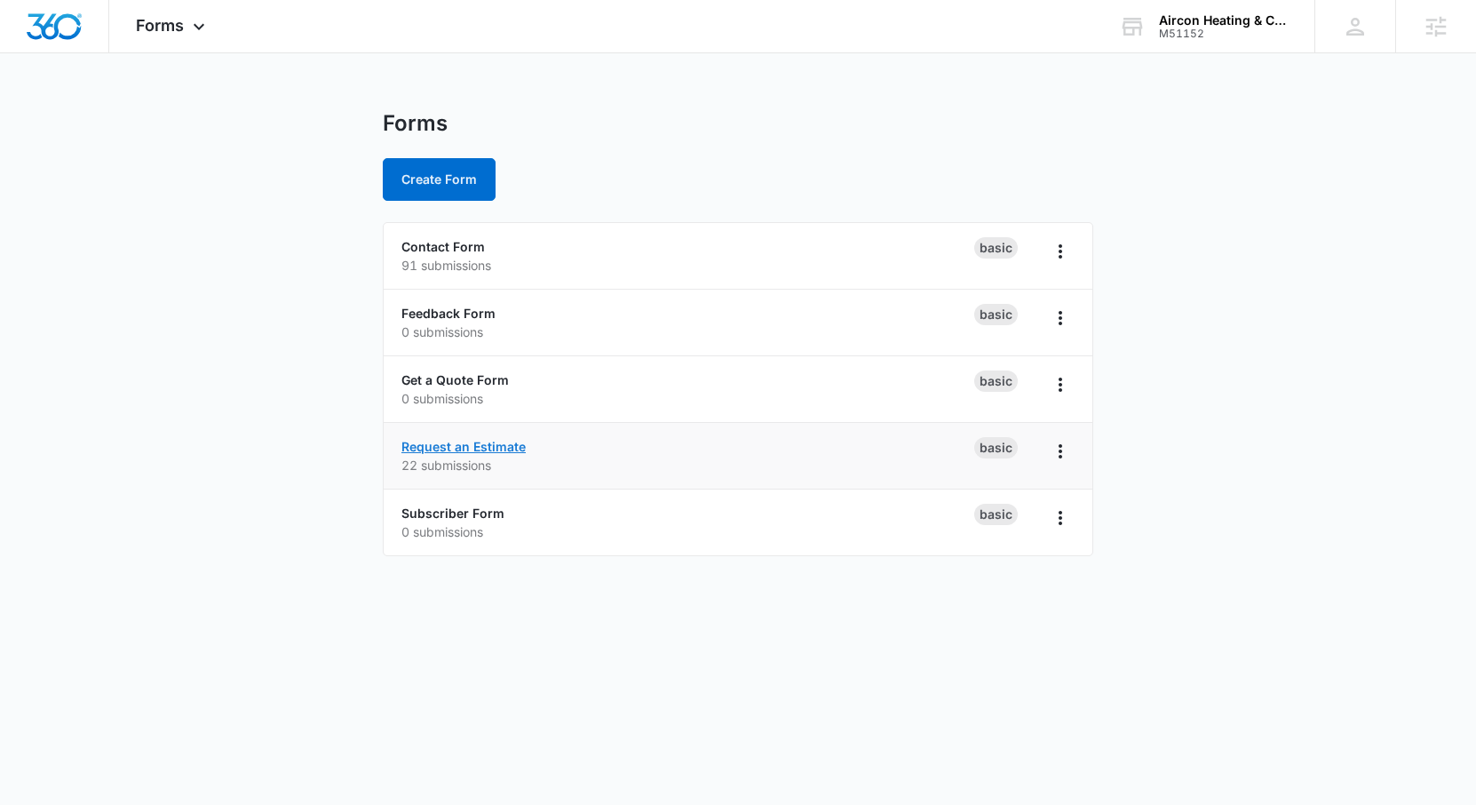
click at [456, 447] on link "Request an Estimate" at bounding box center [463, 446] width 124 height 15
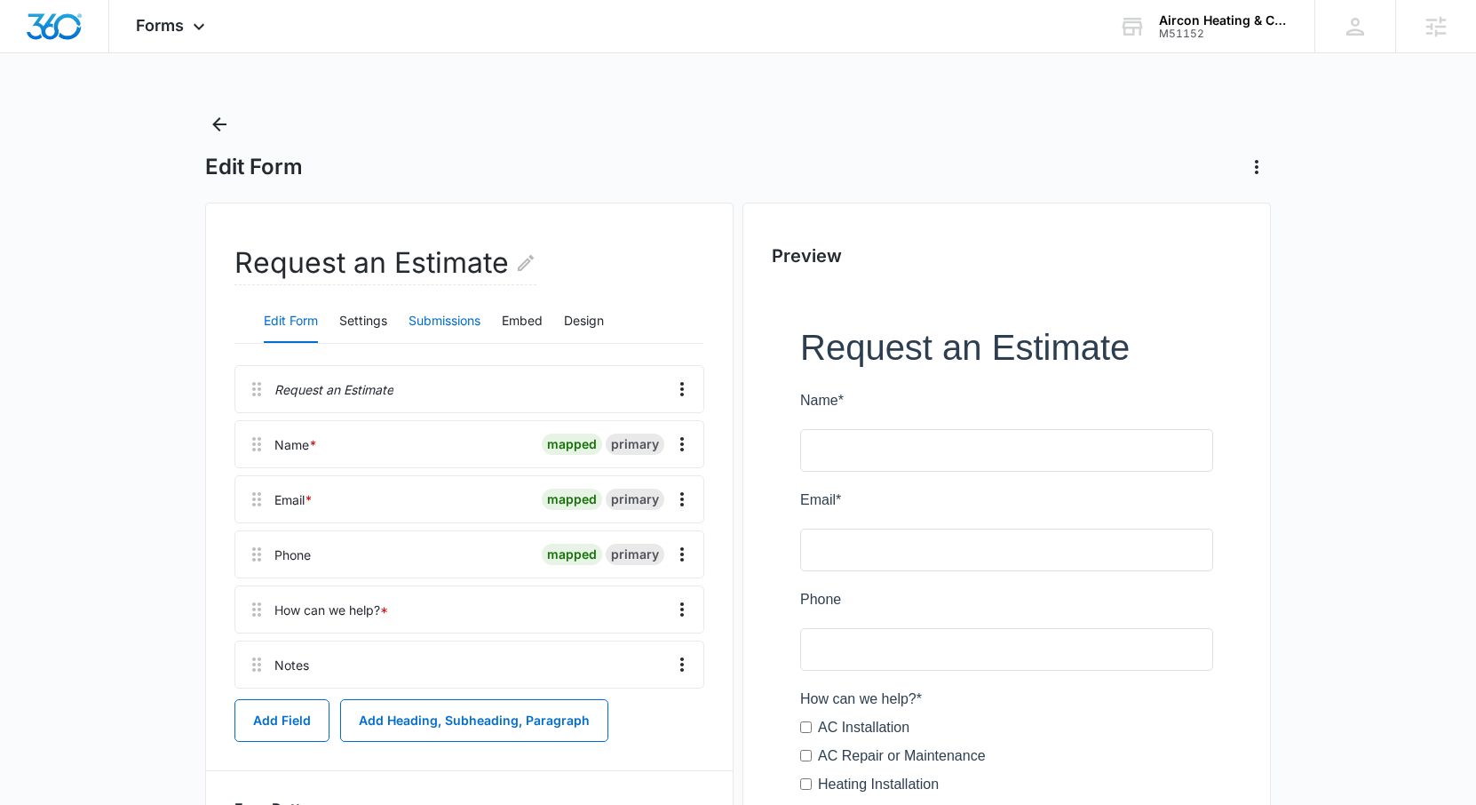
click at [432, 318] on button "Submissions" at bounding box center [445, 321] width 72 height 43
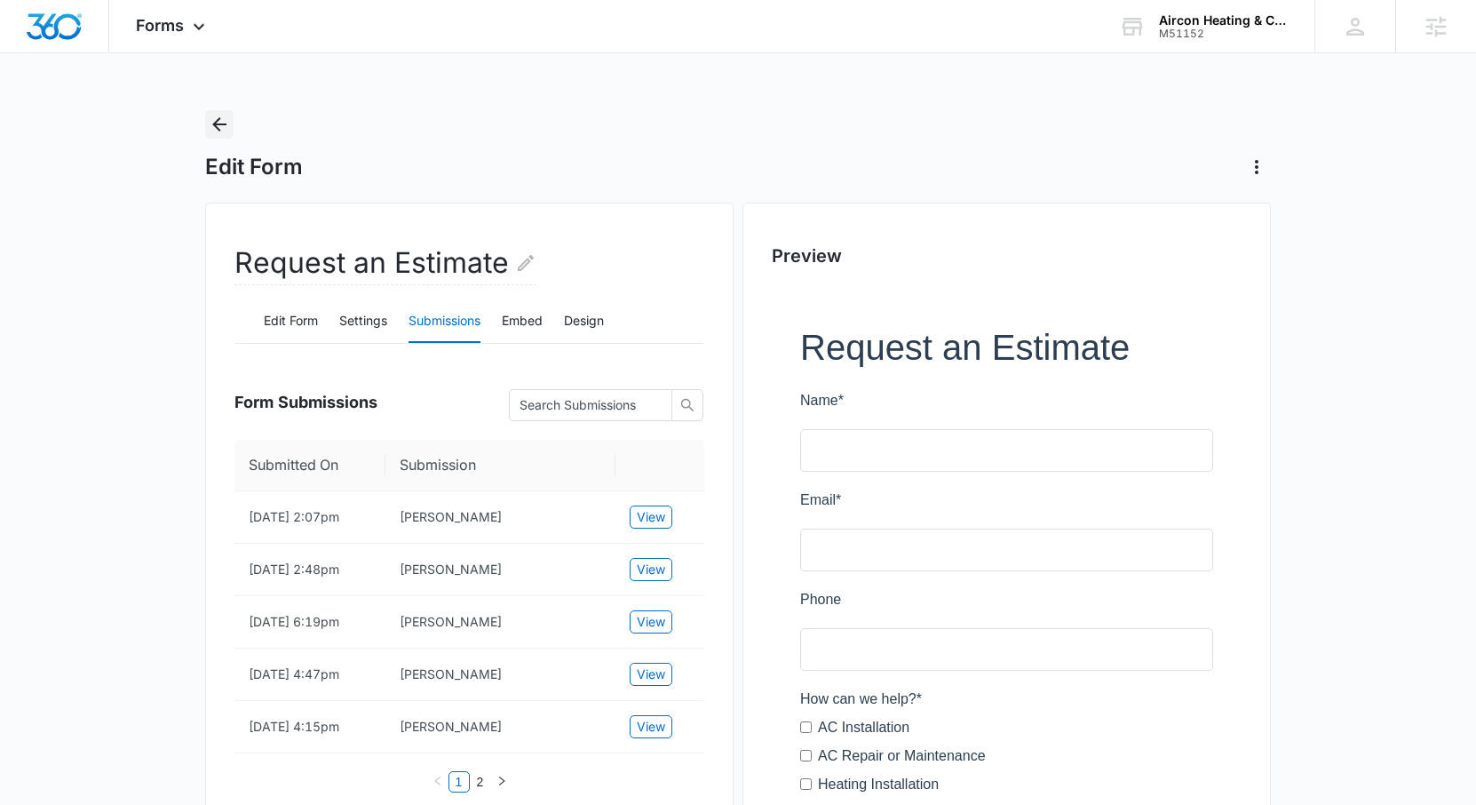
click at [221, 122] on icon "Back" at bounding box center [219, 124] width 21 height 21
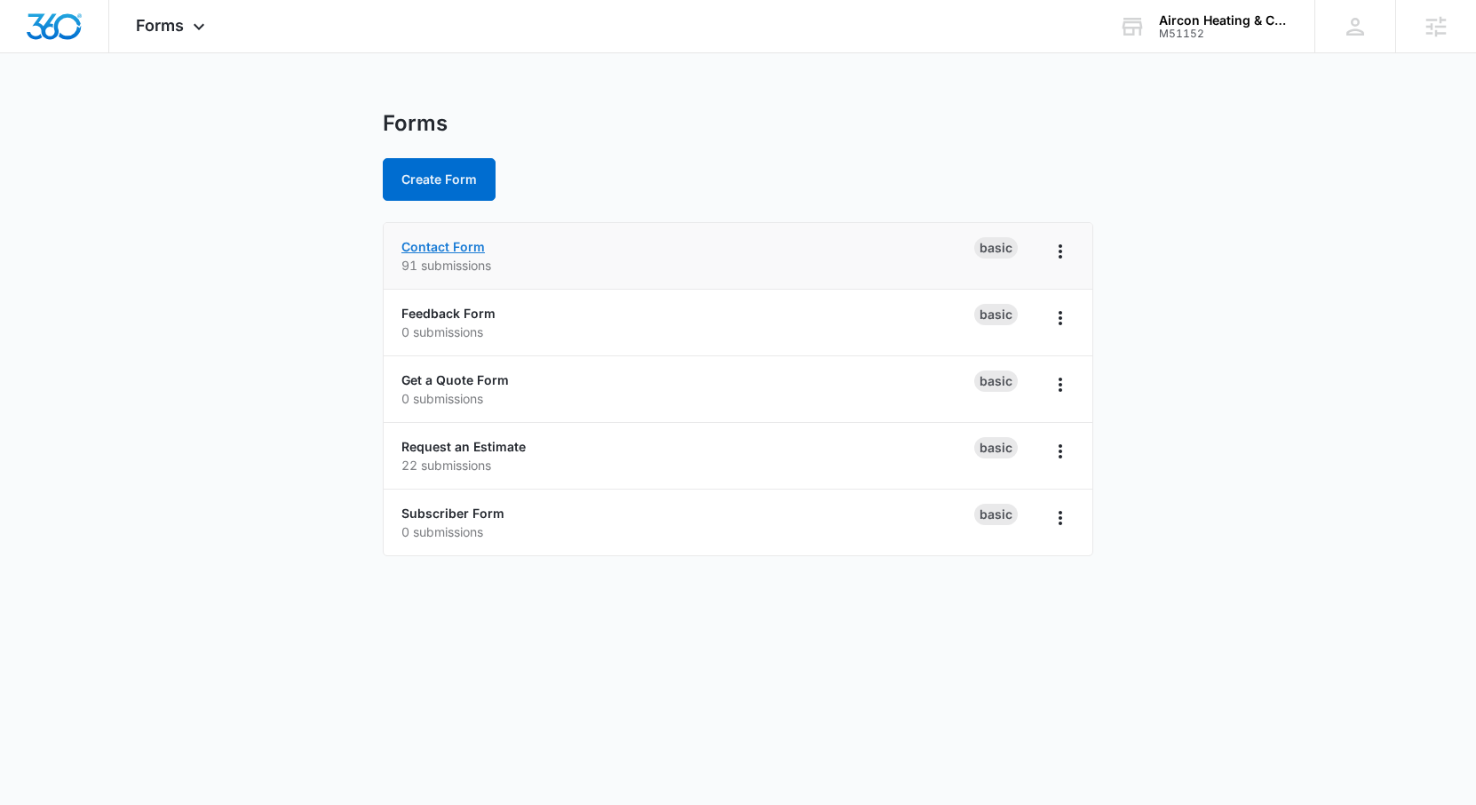
click at [419, 242] on link "Contact Form" at bounding box center [442, 246] width 83 height 15
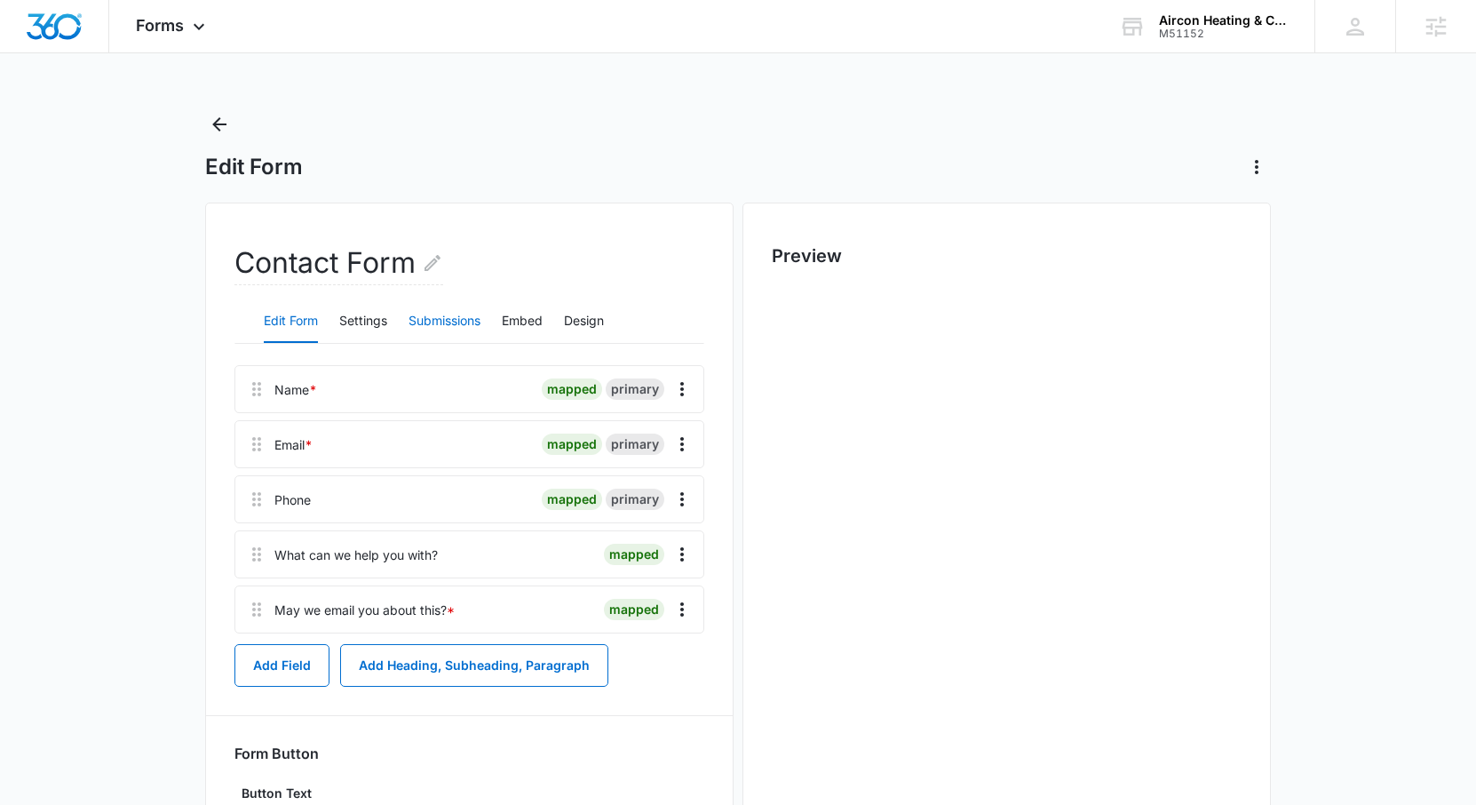
click at [446, 321] on button "Submissions" at bounding box center [445, 321] width 72 height 43
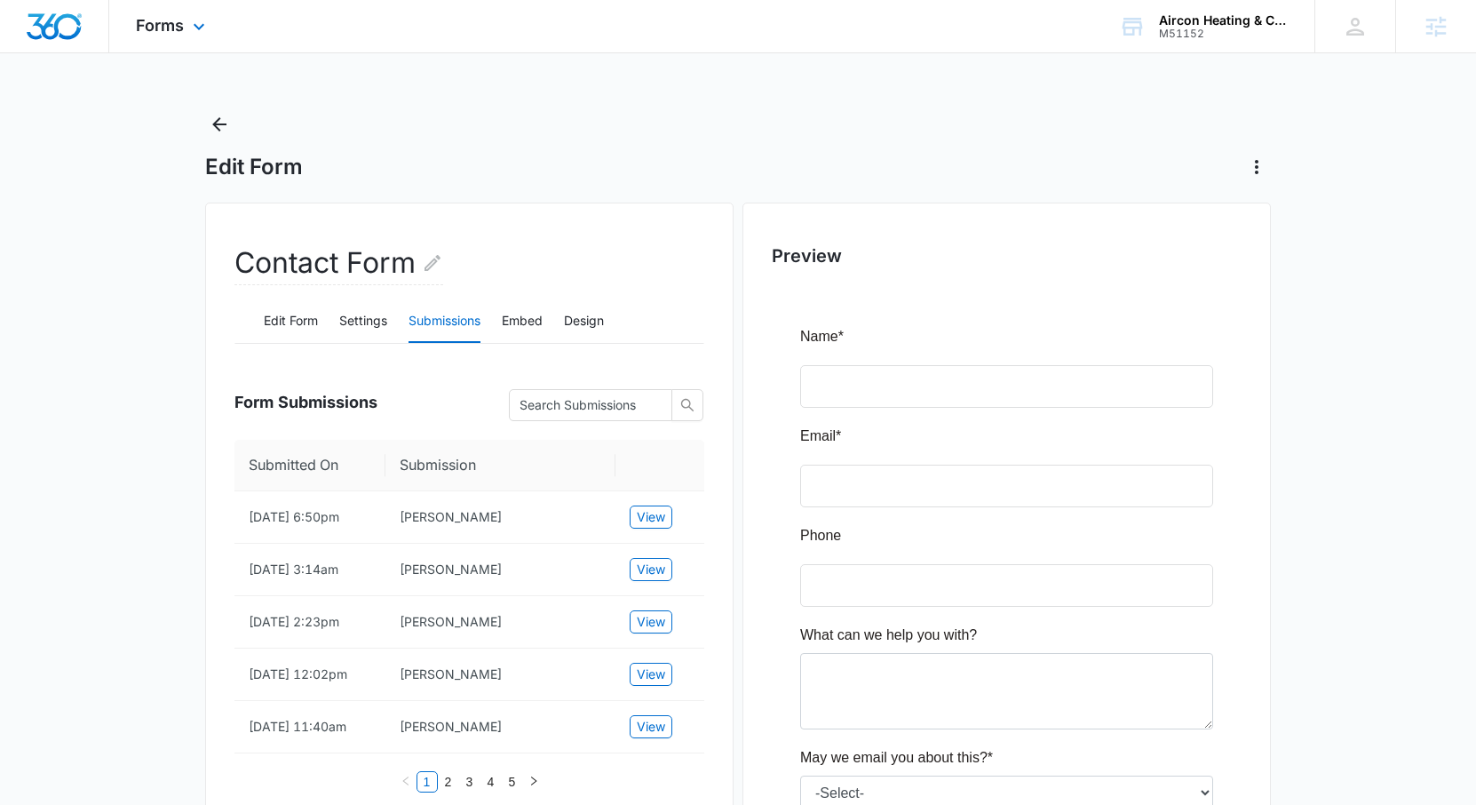
click at [162, 35] on div "Forms Apps Reputation Forms CRM Email Social Payments POS Content Ads Intellige…" at bounding box center [172, 26] width 127 height 52
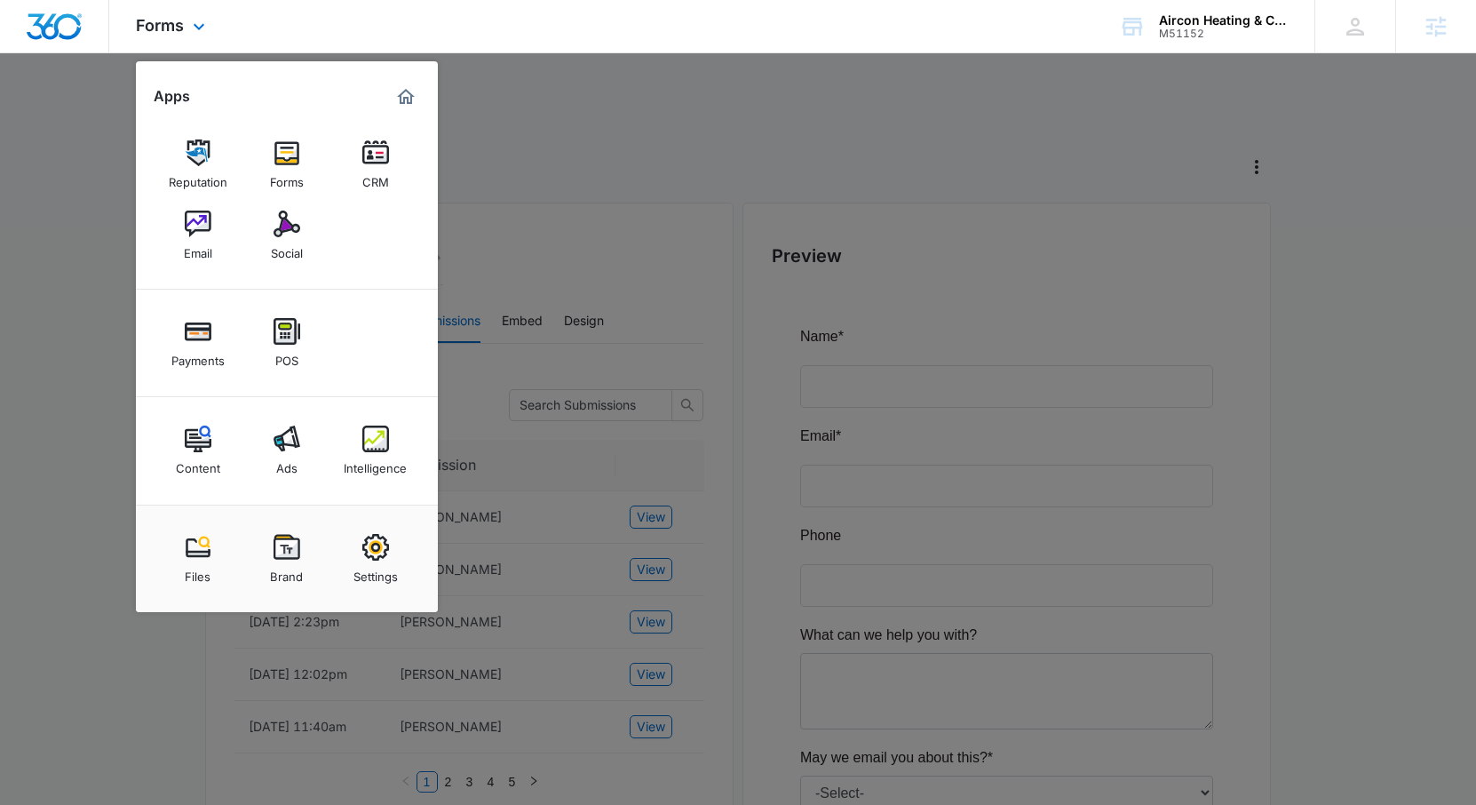
click at [407, 95] on img "Marketing 360® Dashboard" at bounding box center [405, 96] width 21 height 21
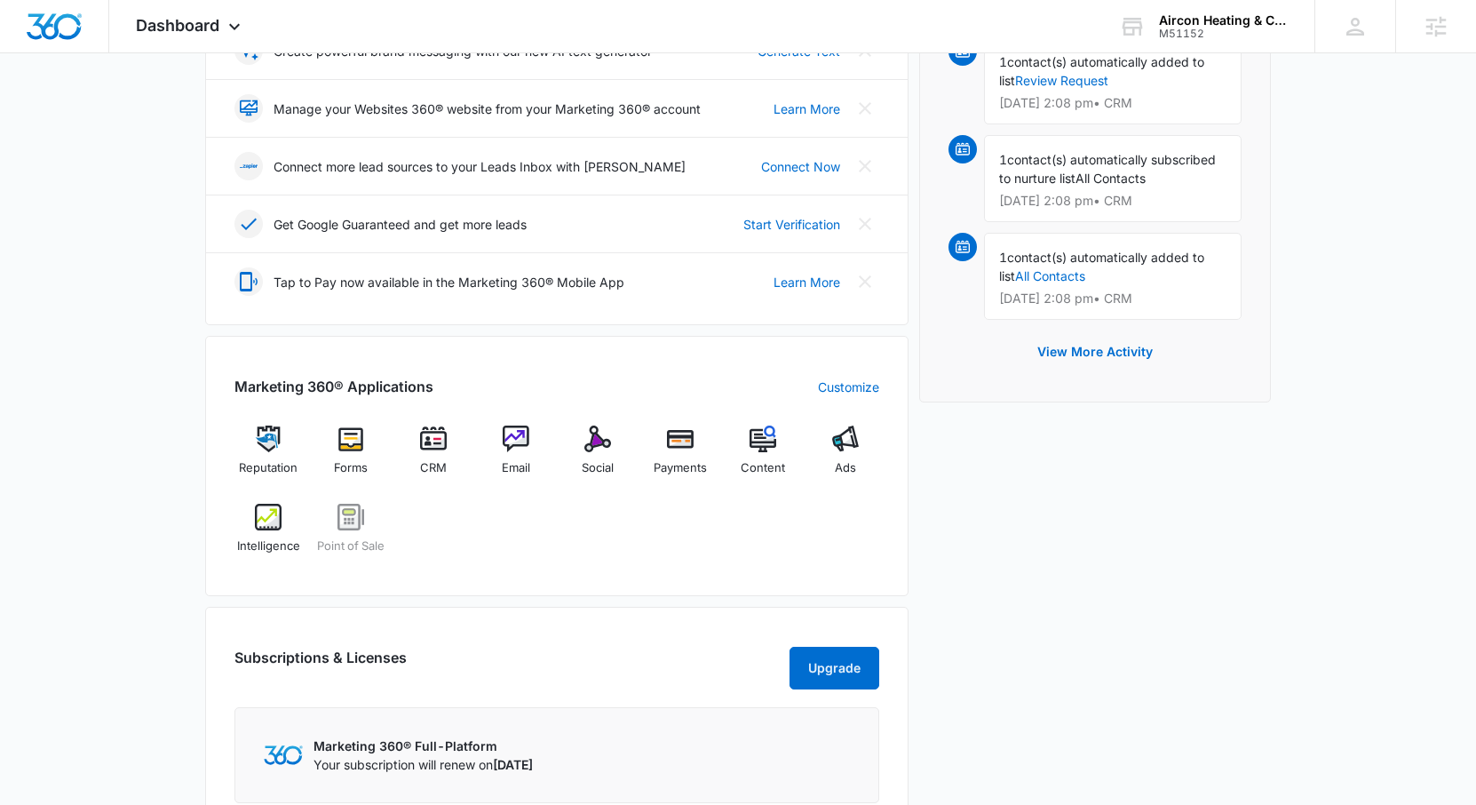
scroll to position [453, 0]
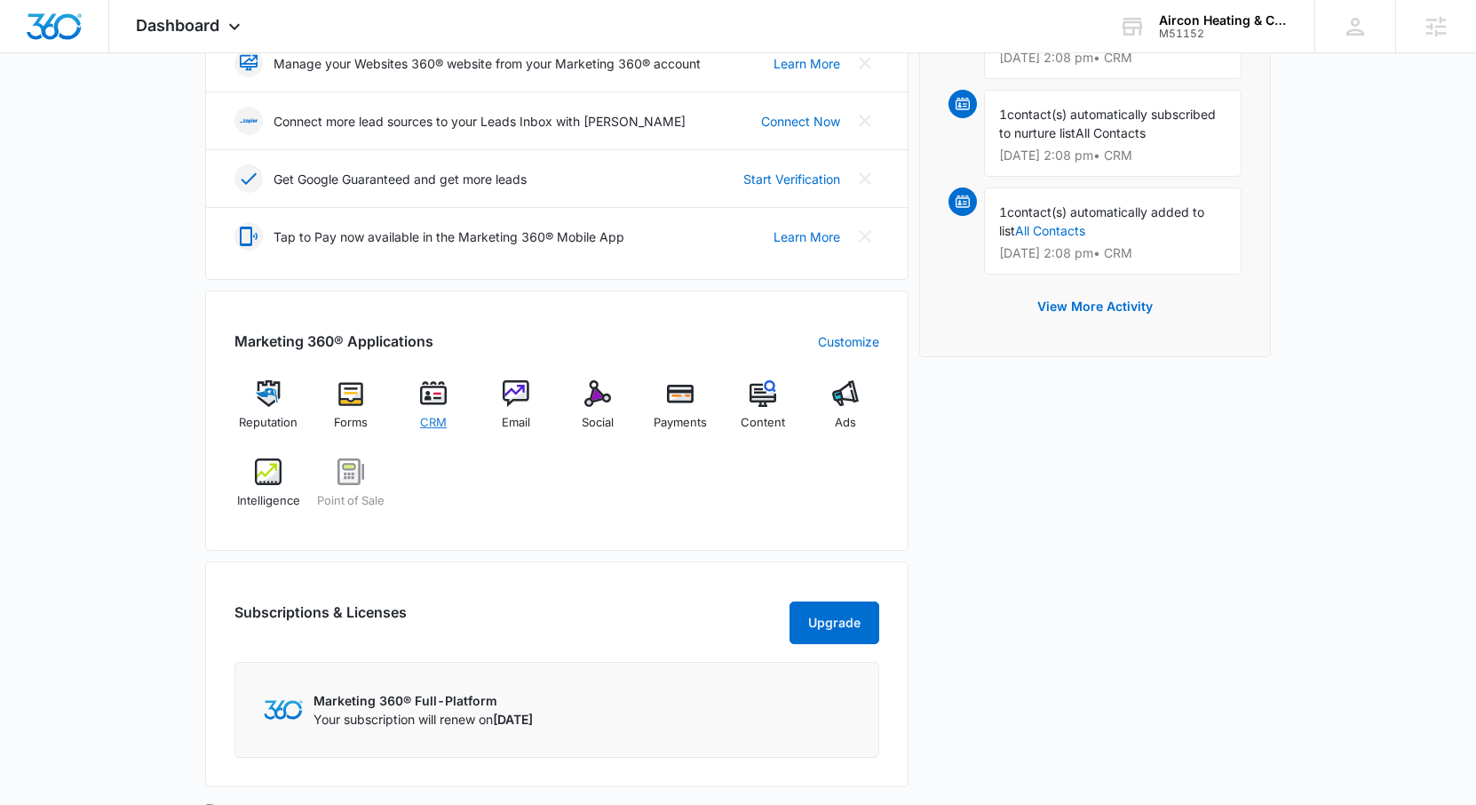
click at [435, 398] on img at bounding box center [433, 393] width 27 height 27
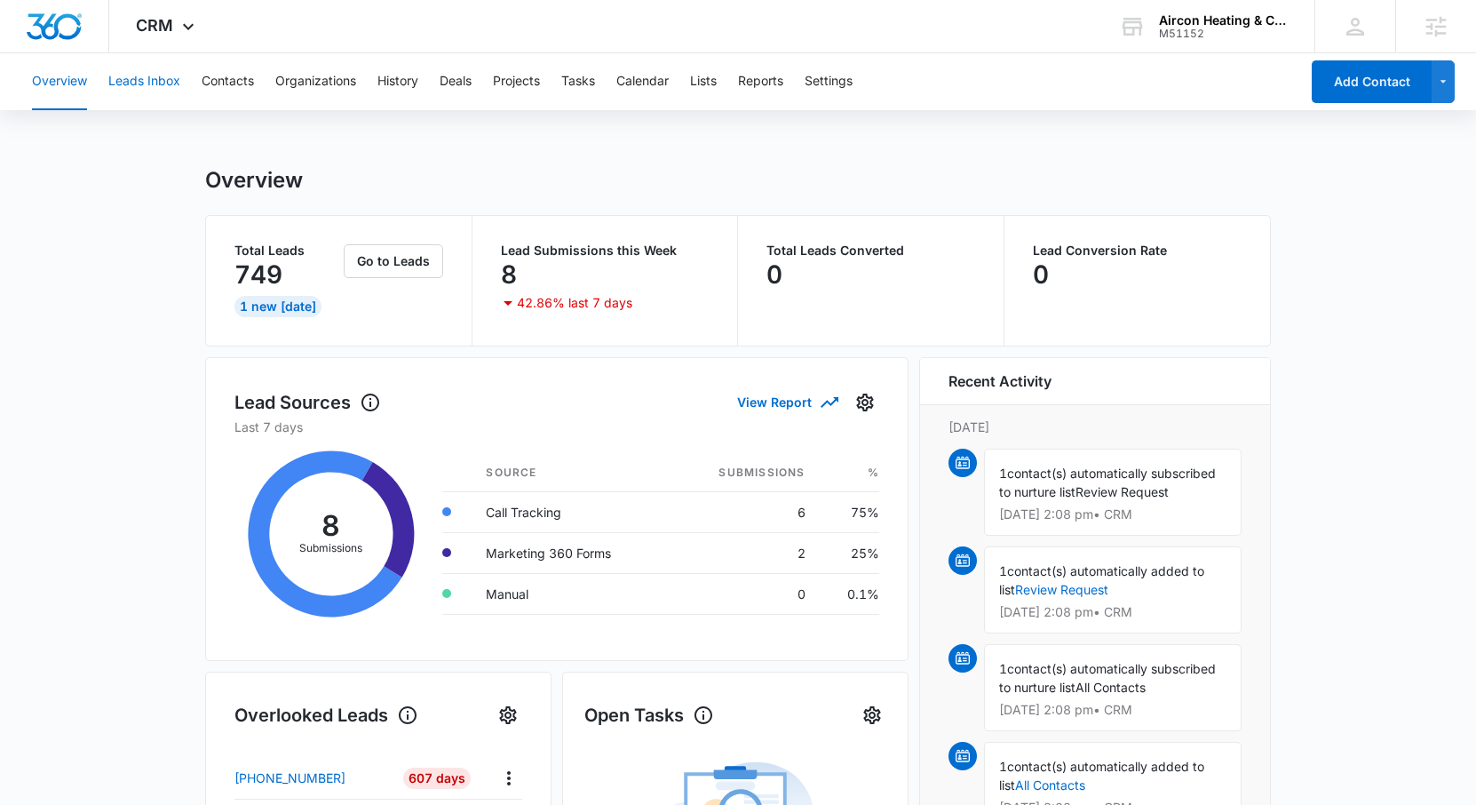
click at [152, 81] on button "Leads Inbox" at bounding box center [144, 81] width 72 height 57
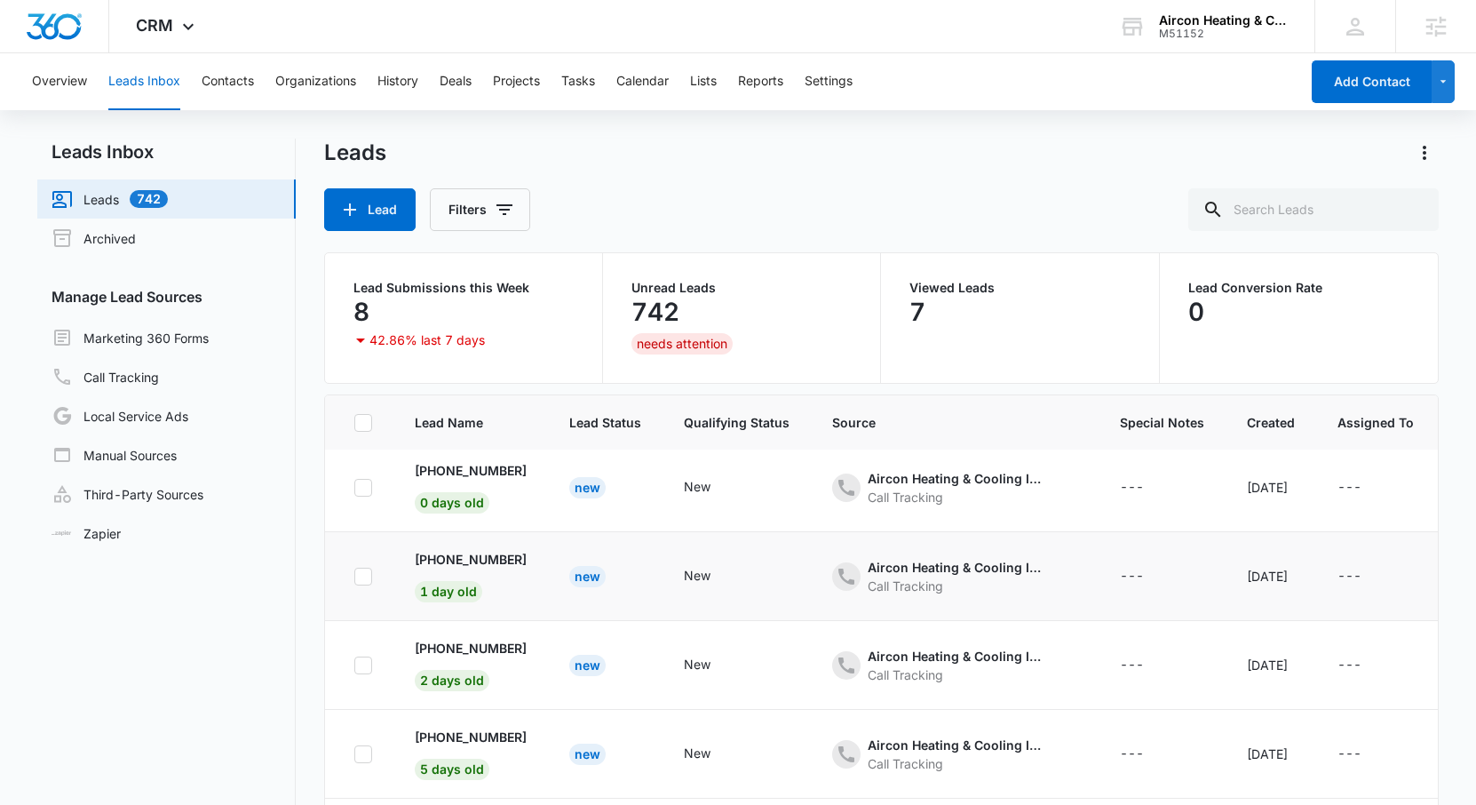
scroll to position [5, 0]
click at [173, 340] on link "Marketing 360 Forms" at bounding box center [130, 337] width 157 height 21
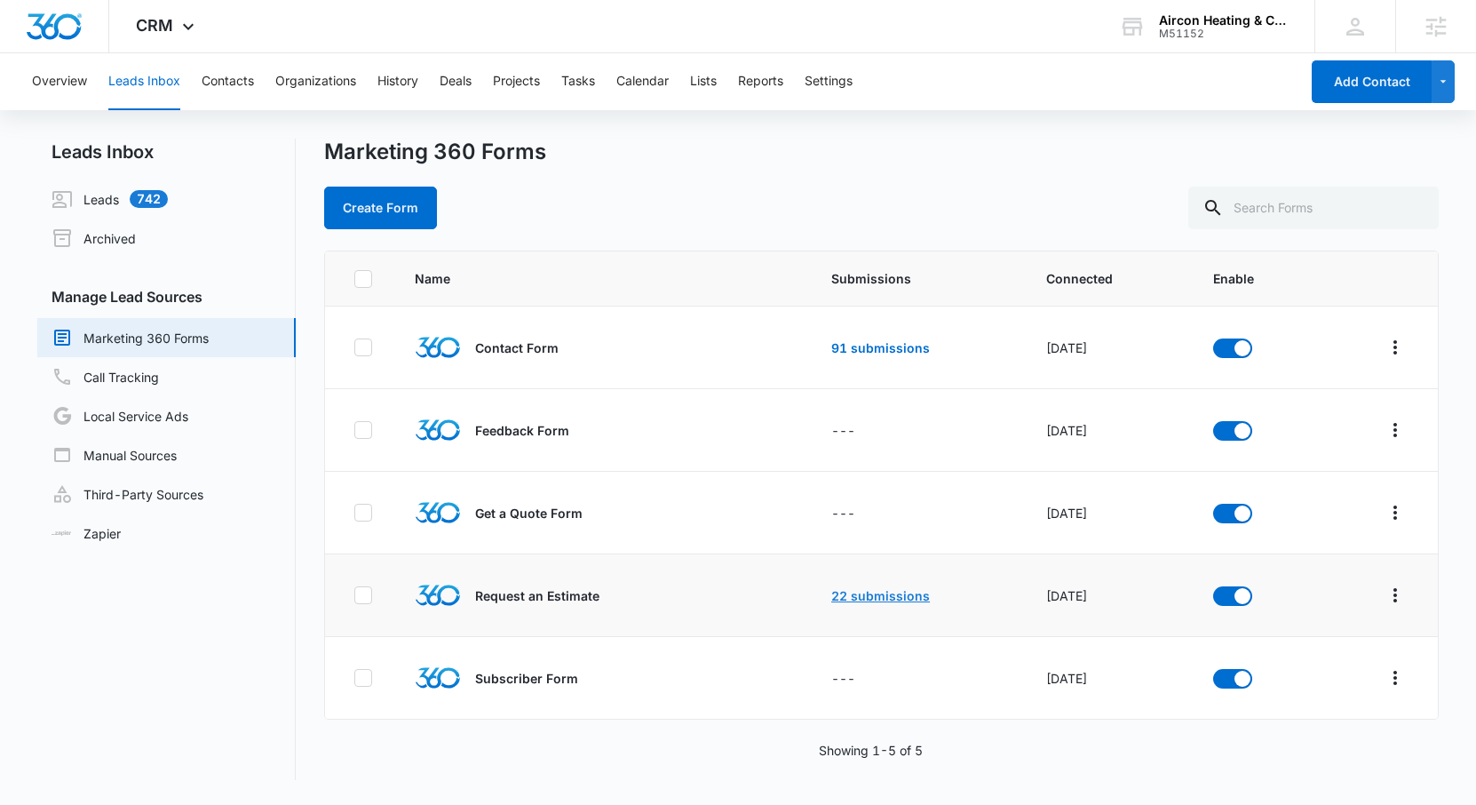
click at [879, 596] on link "22 submissions" at bounding box center [880, 595] width 99 height 15
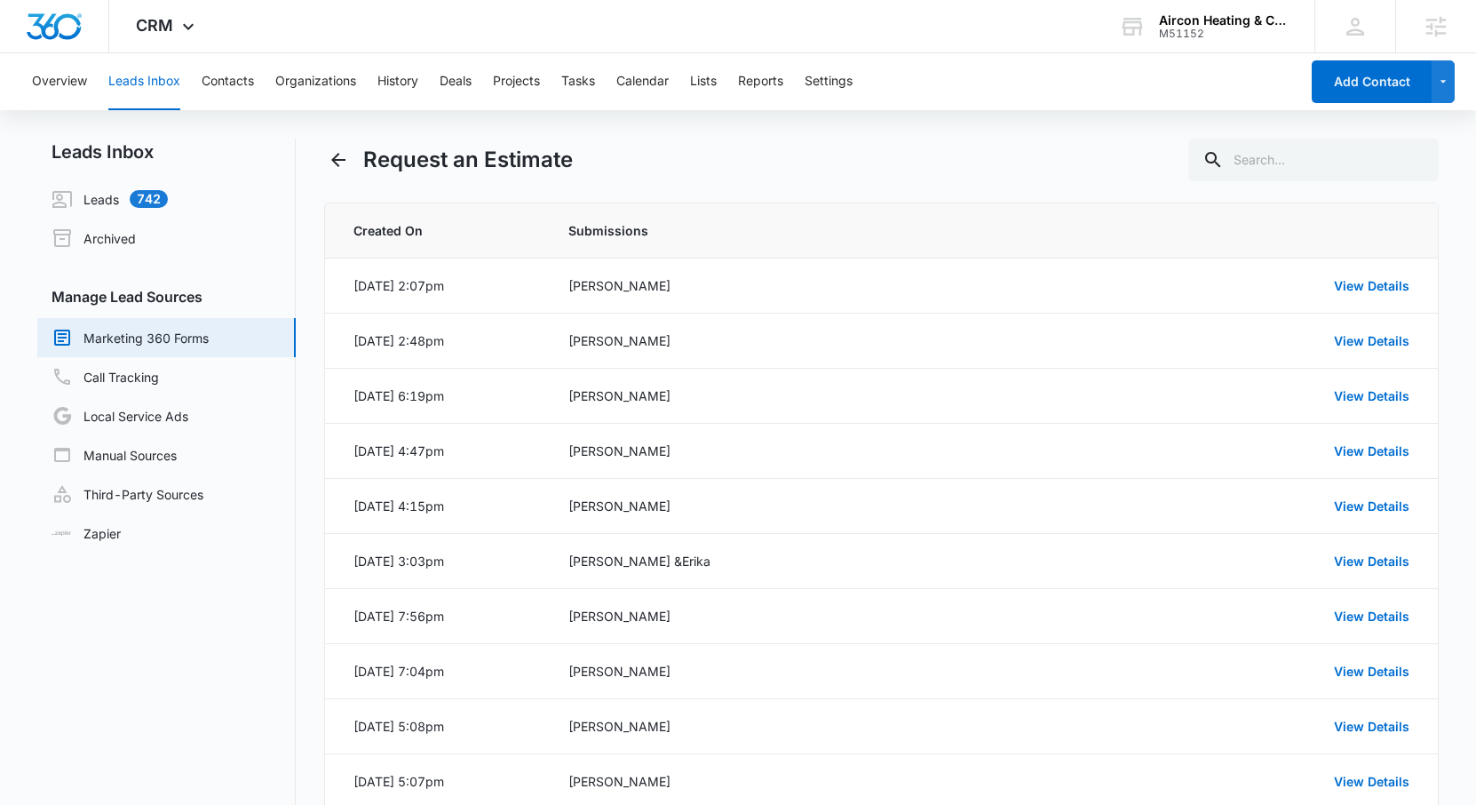
click at [124, 81] on button "Leads Inbox" at bounding box center [144, 81] width 72 height 57
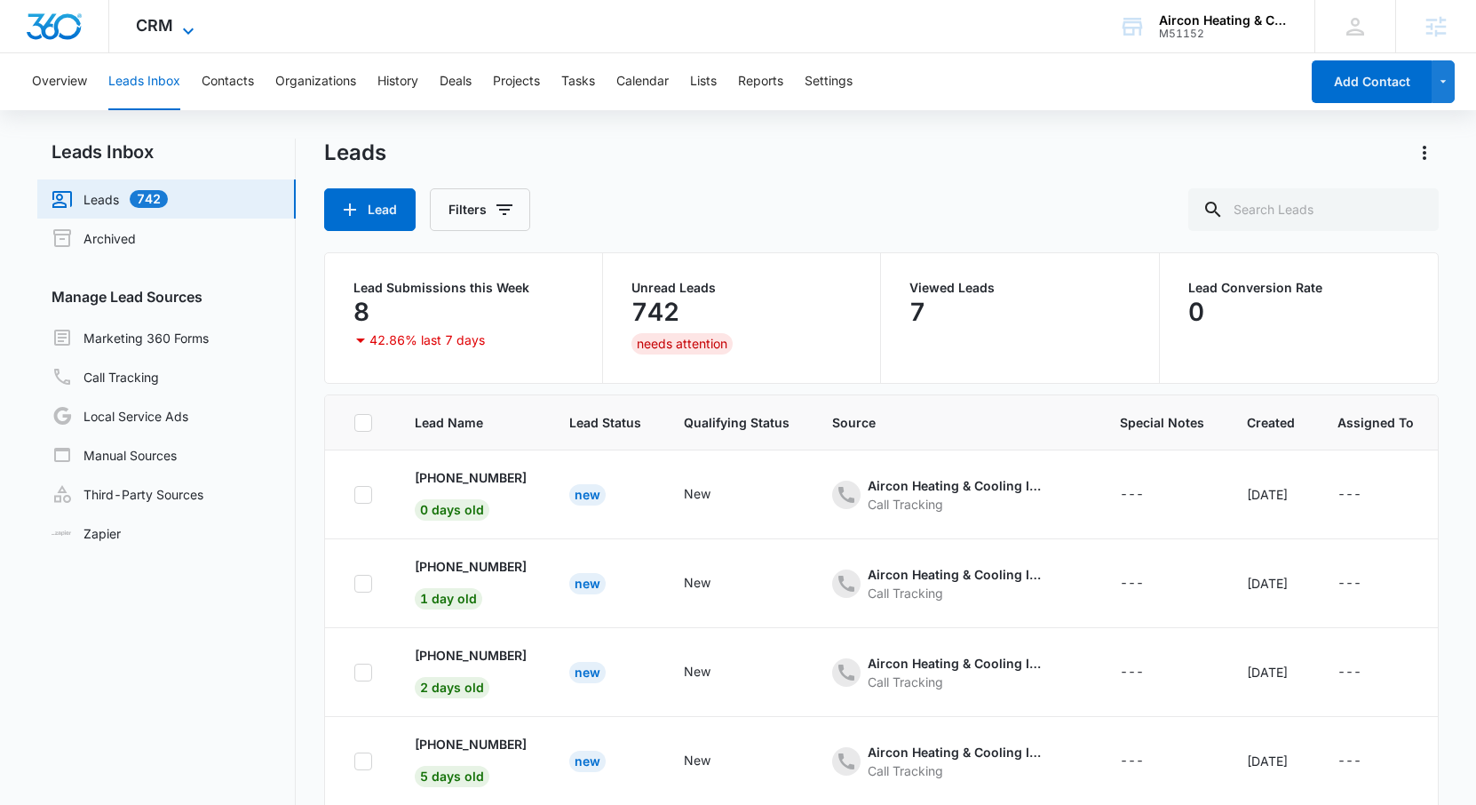
click at [155, 23] on span "CRM" at bounding box center [154, 25] width 37 height 19
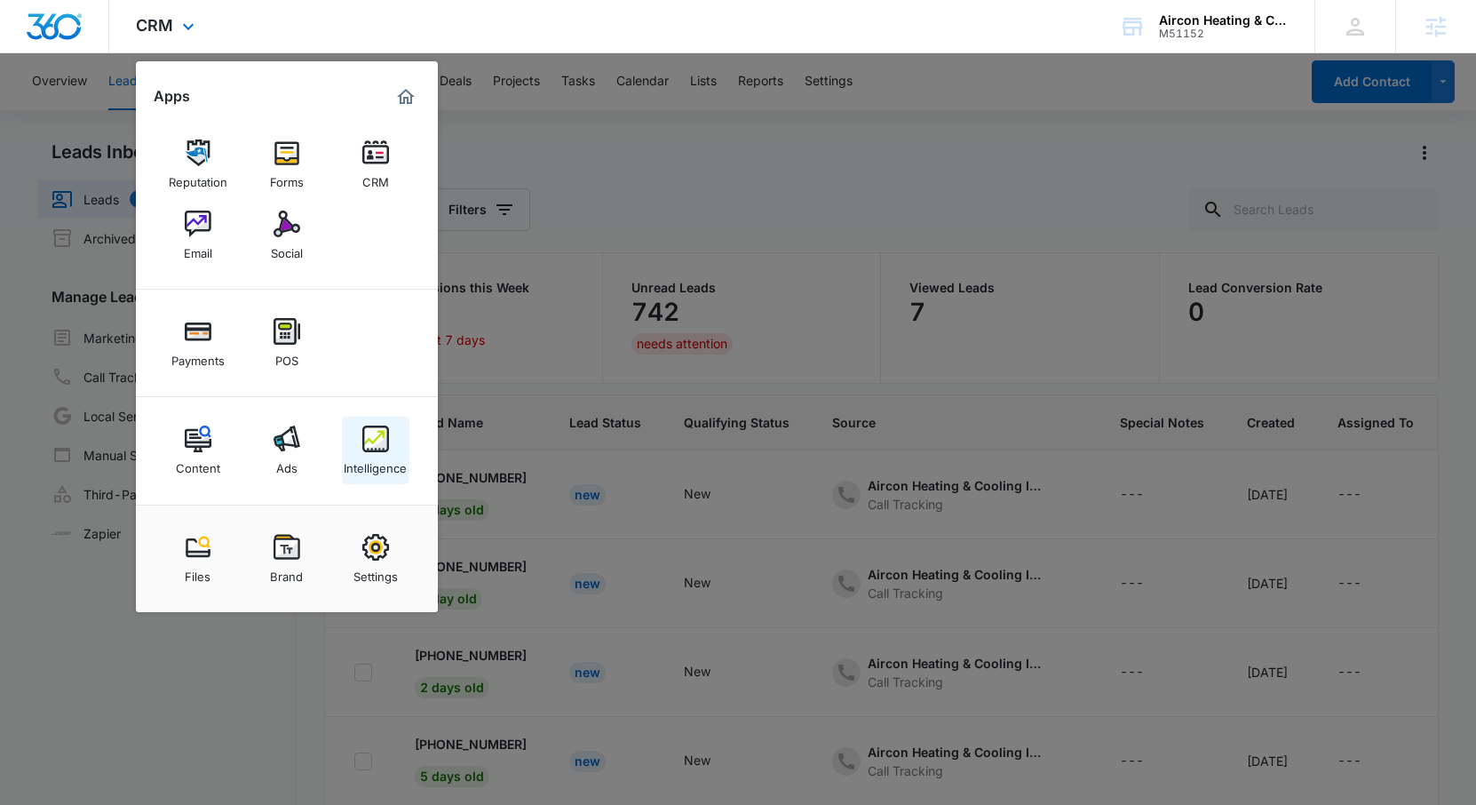
click at [393, 472] on div "Intelligence" at bounding box center [375, 463] width 63 height 23
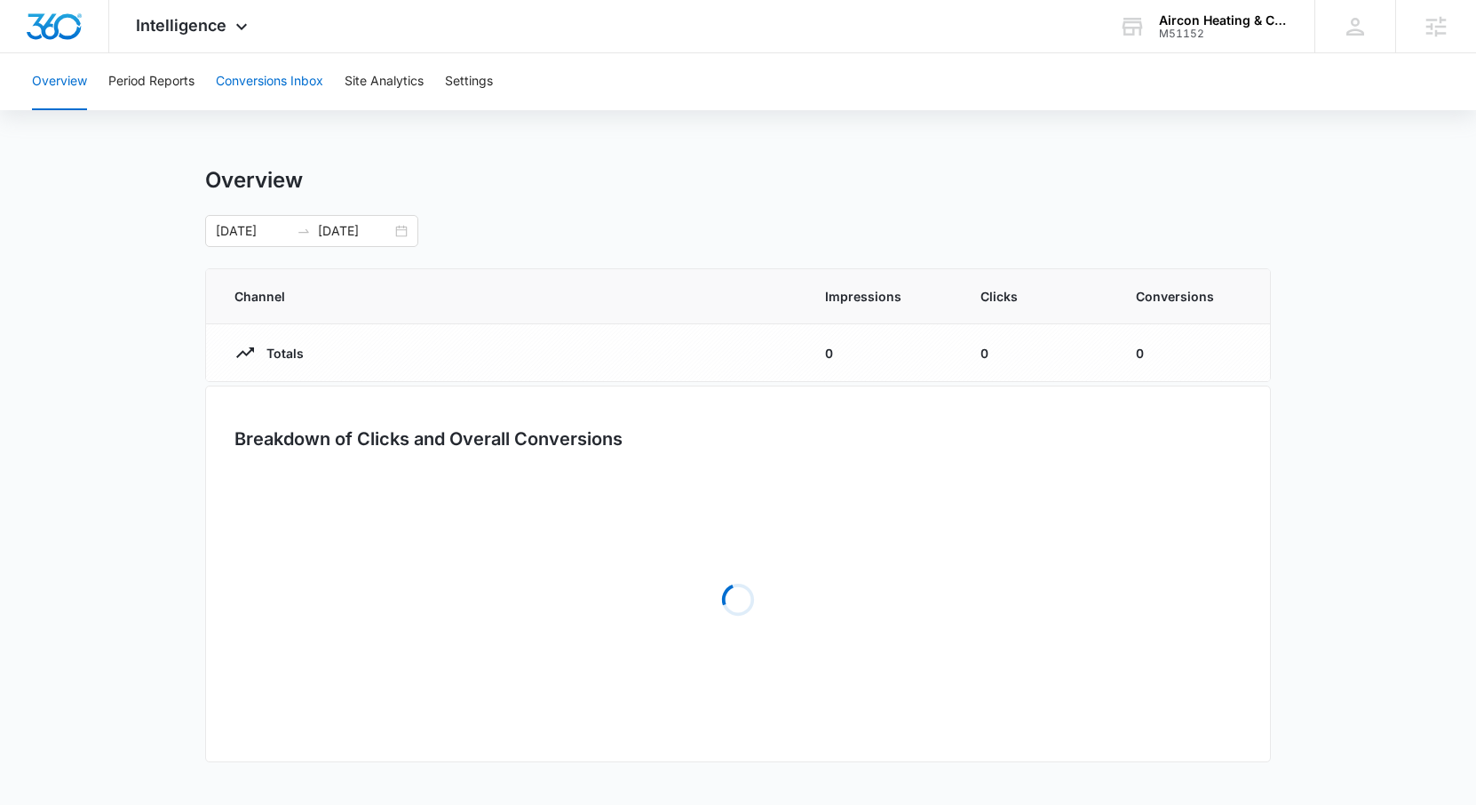
click at [248, 87] on button "Conversions Inbox" at bounding box center [269, 81] width 107 height 57
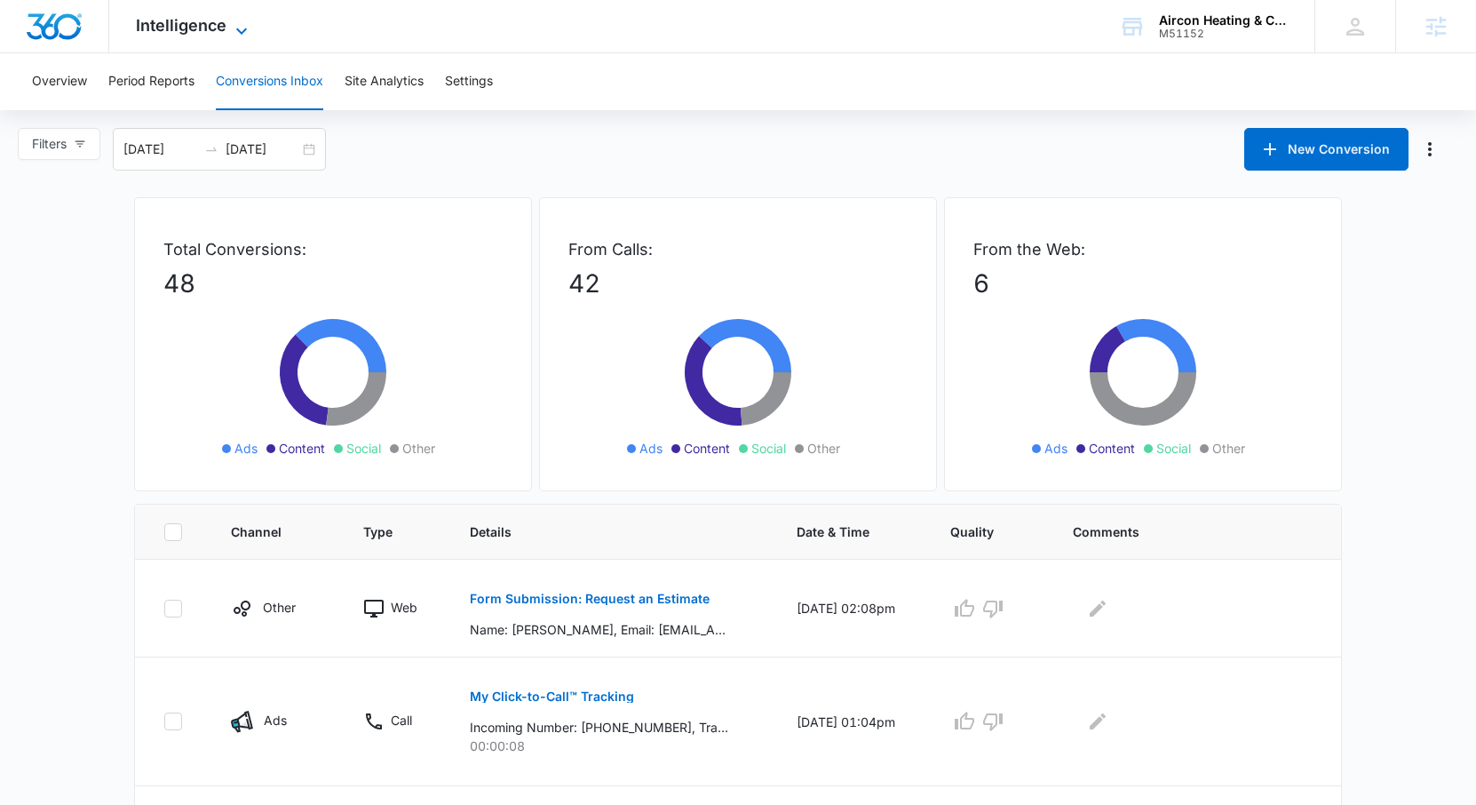
click at [168, 26] on span "Intelligence" at bounding box center [181, 25] width 91 height 19
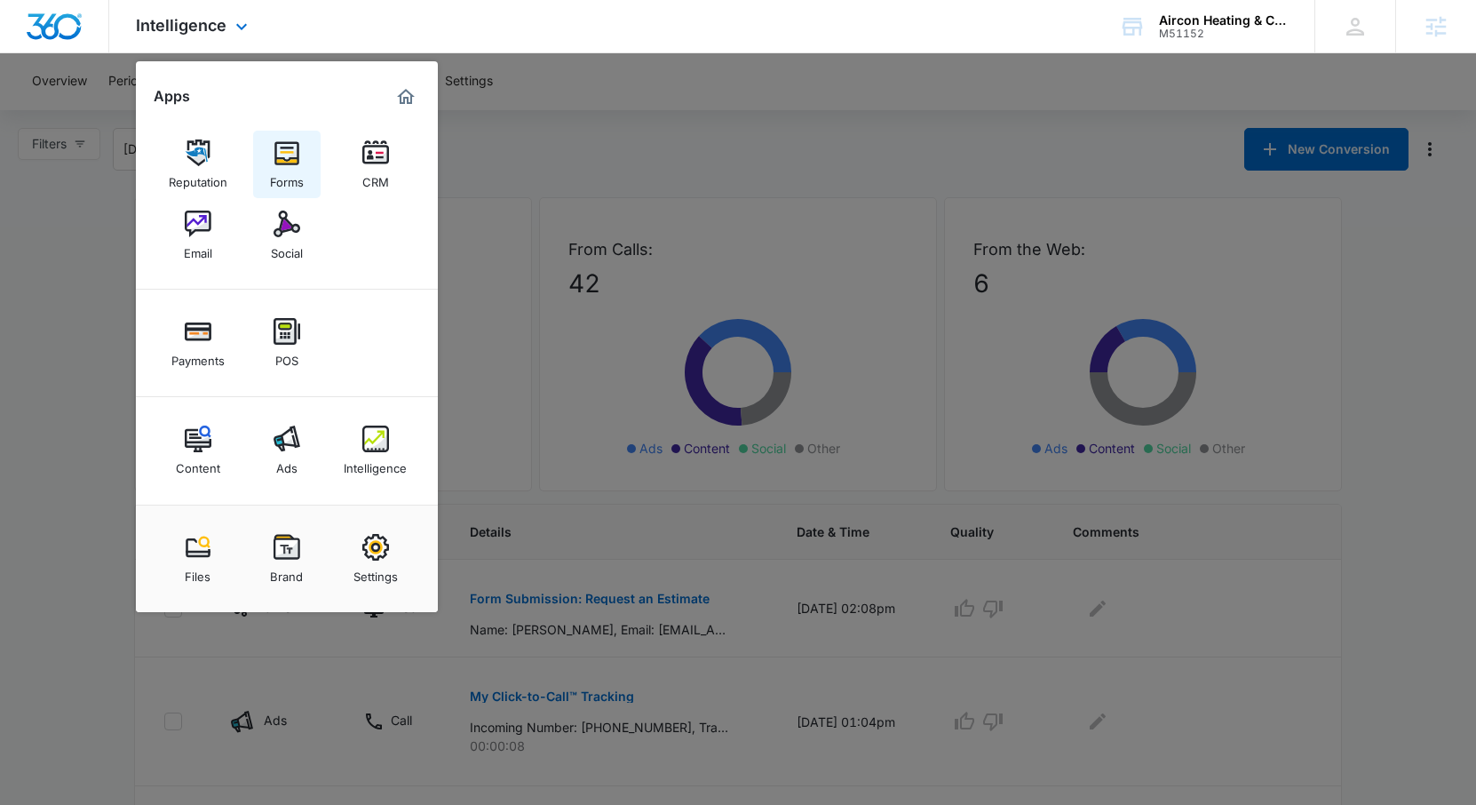
click at [299, 179] on div "Forms" at bounding box center [287, 177] width 34 height 23
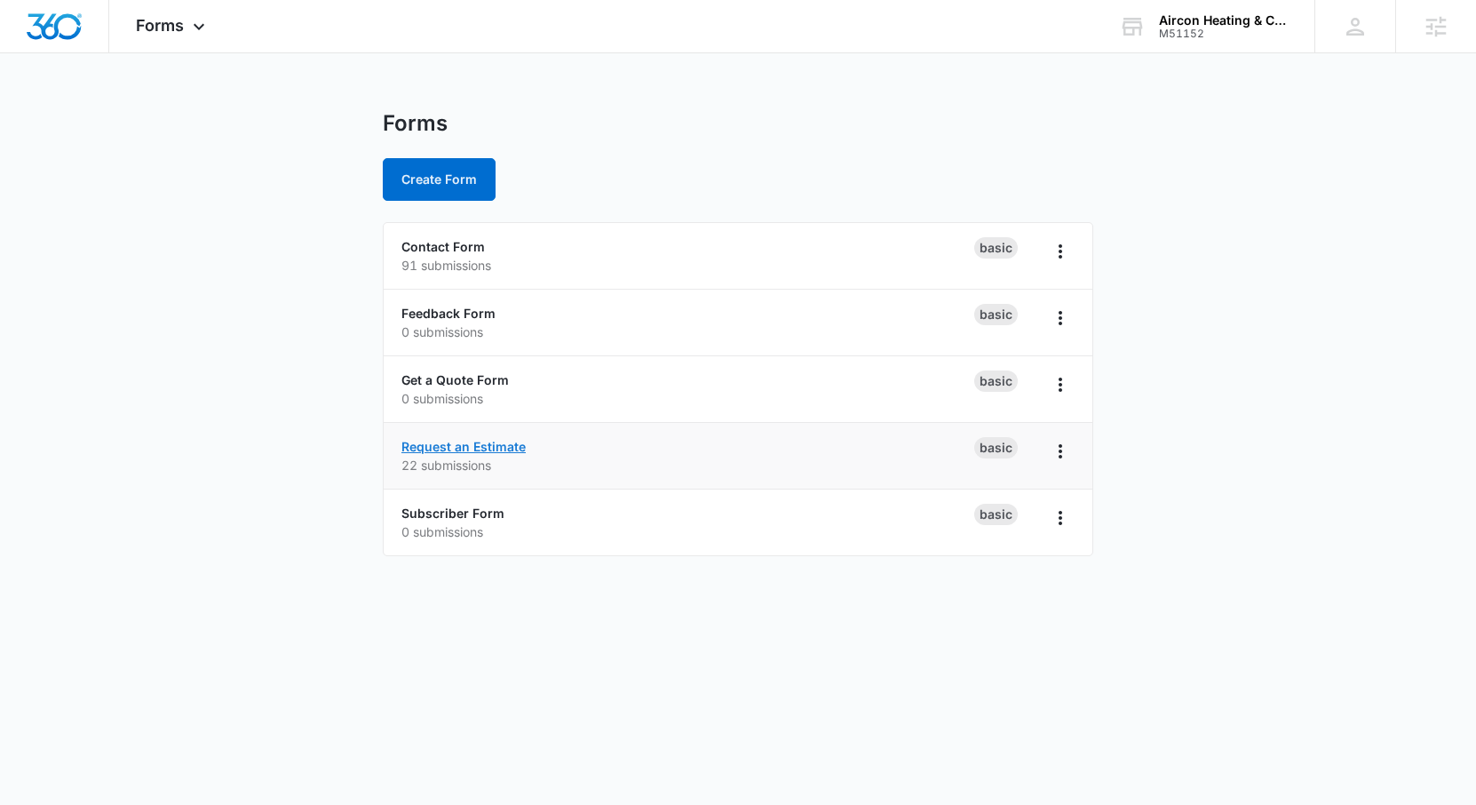
click at [462, 442] on link "Request an Estimate" at bounding box center [463, 446] width 124 height 15
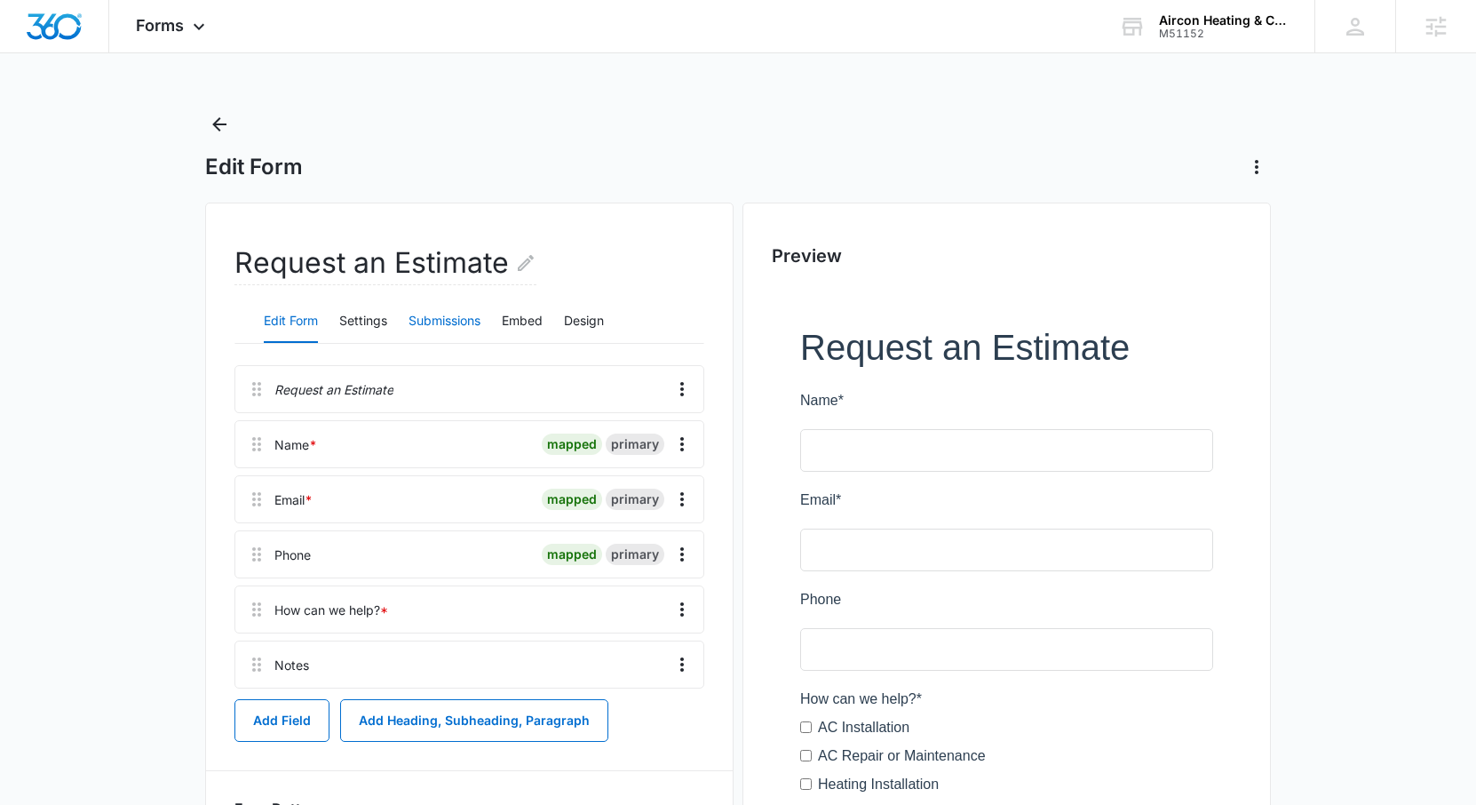
click at [422, 324] on button "Submissions" at bounding box center [445, 321] width 72 height 43
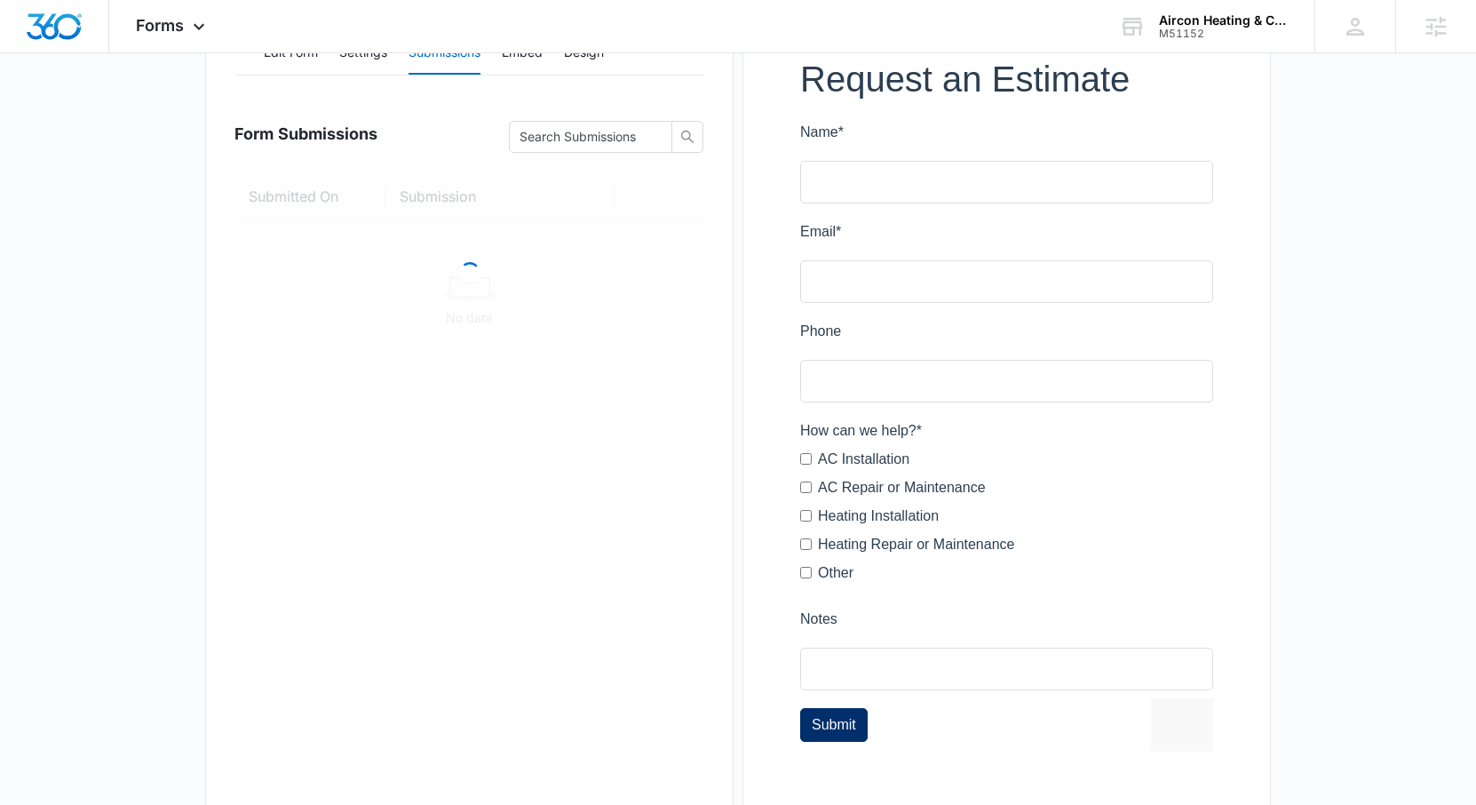
scroll to position [325, 0]
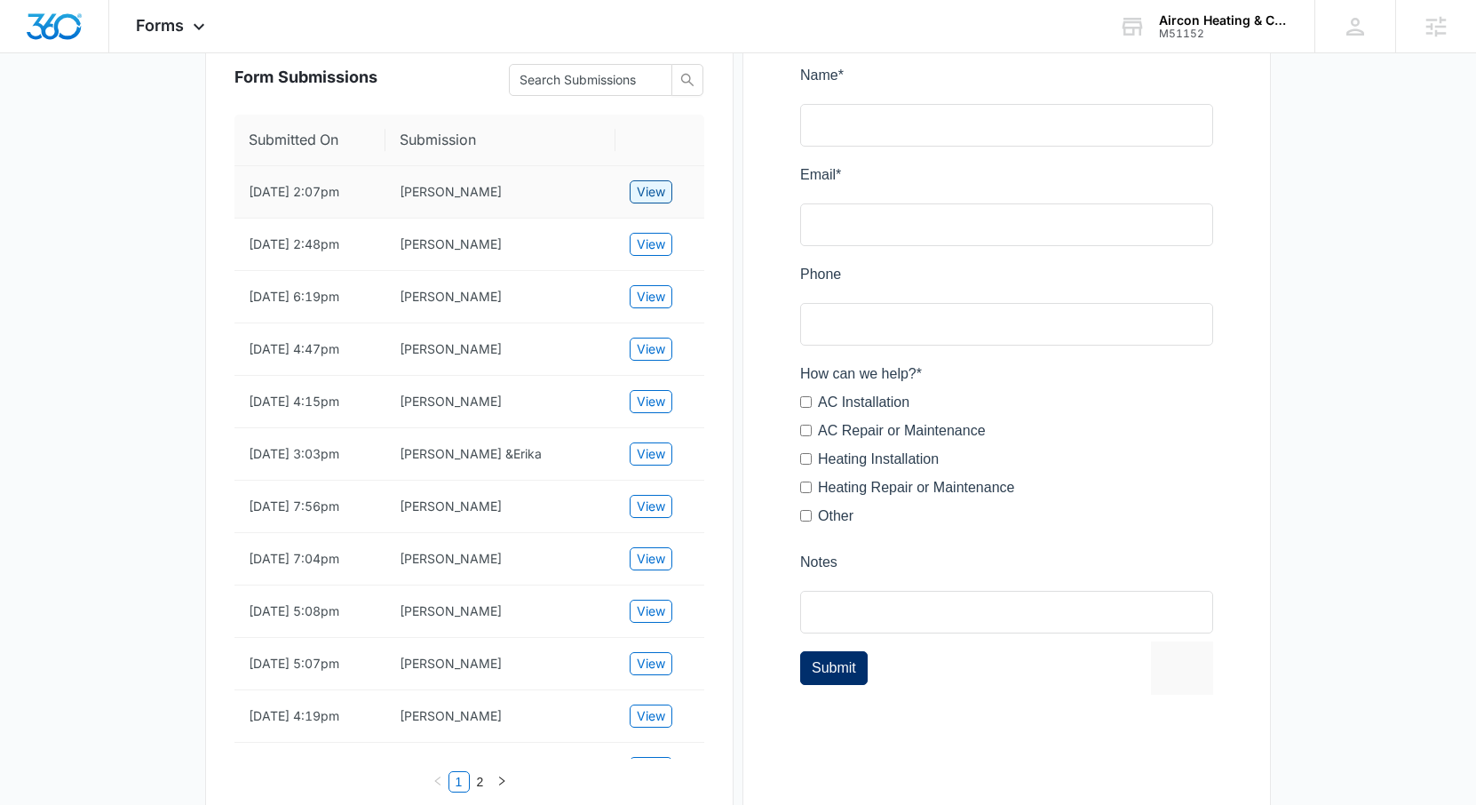
click at [641, 189] on span "View" at bounding box center [651, 192] width 28 height 20
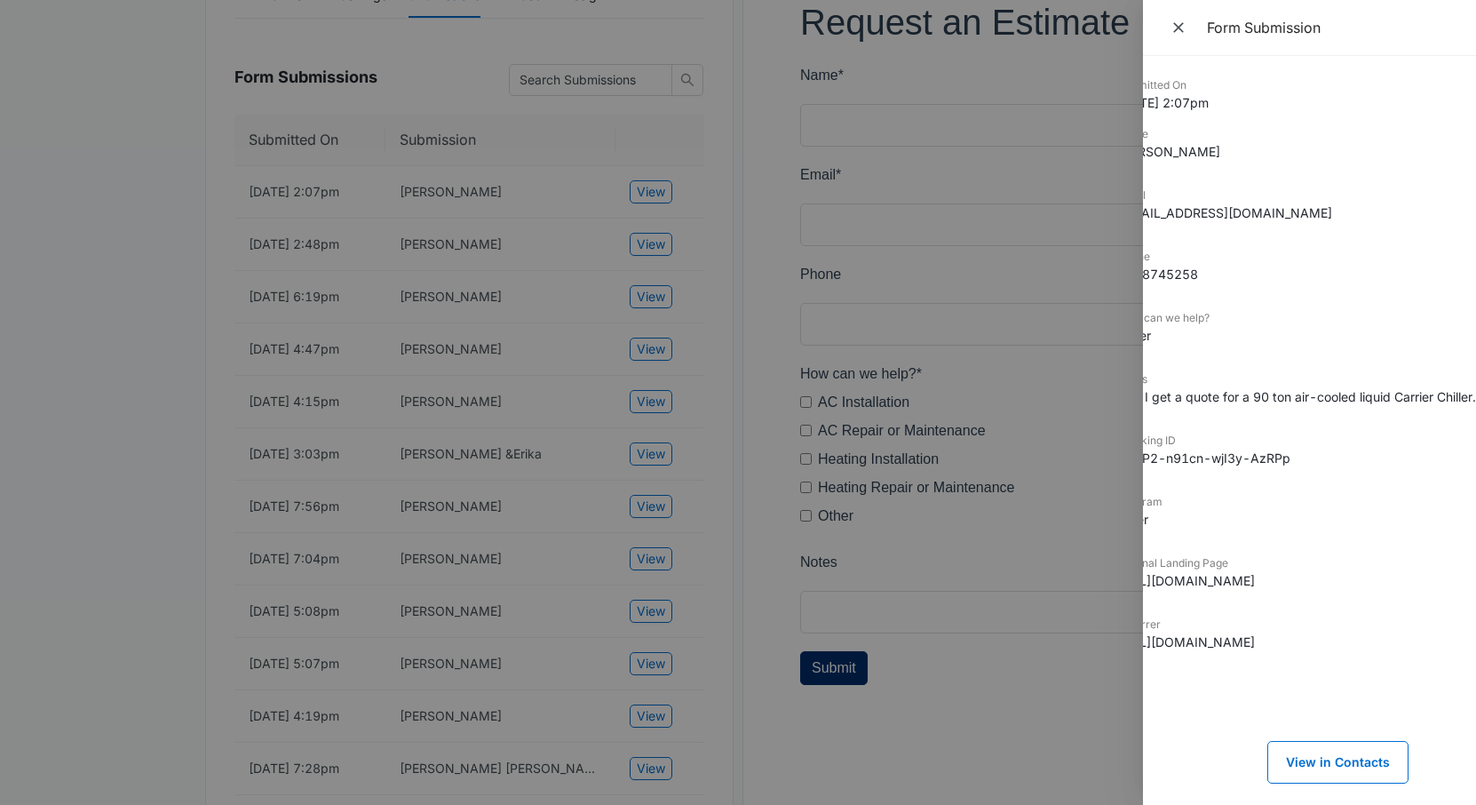
scroll to position [0, 0]
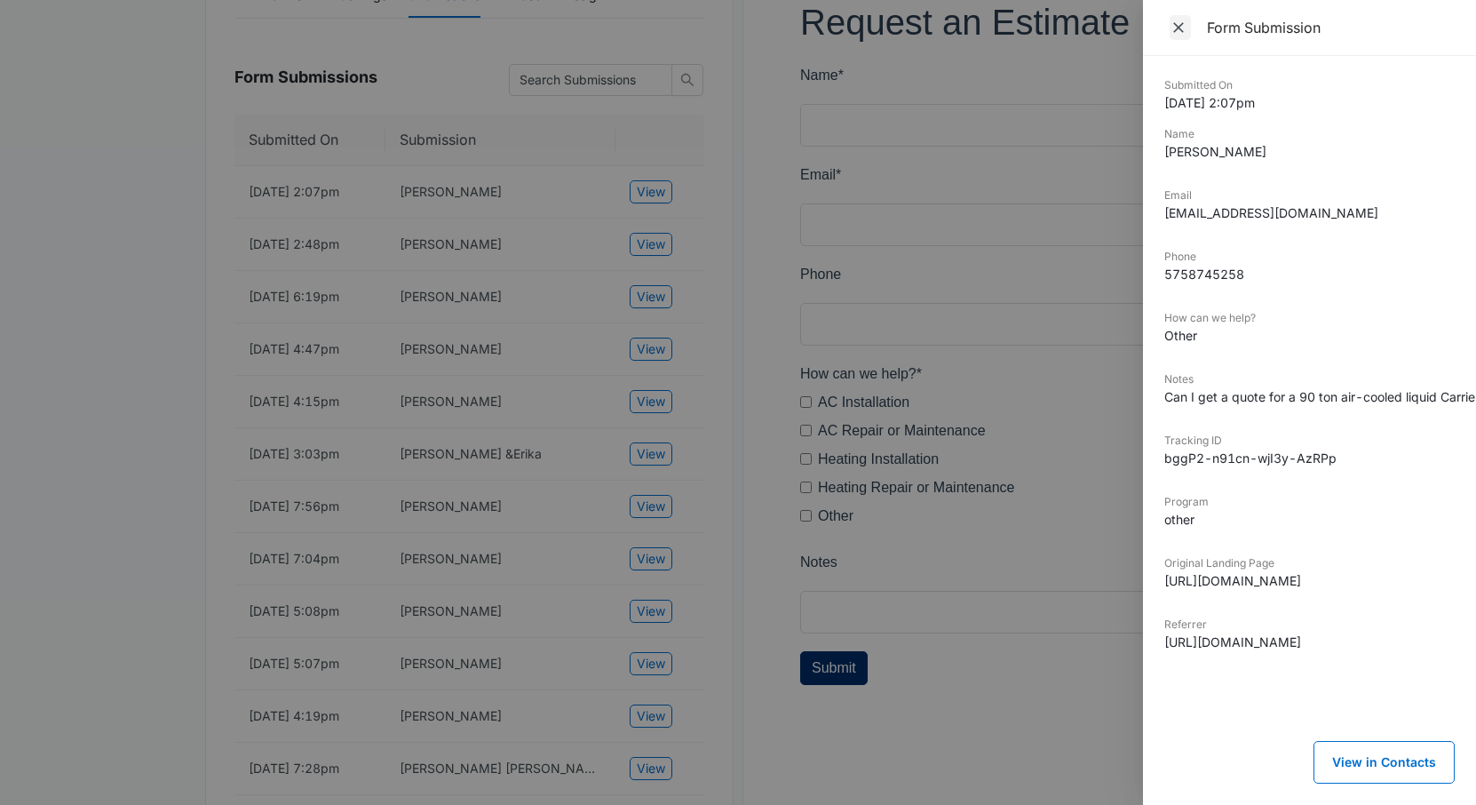
click at [1176, 26] on icon "Close" at bounding box center [1179, 28] width 18 height 18
